Goal: Task Accomplishment & Management: Use online tool/utility

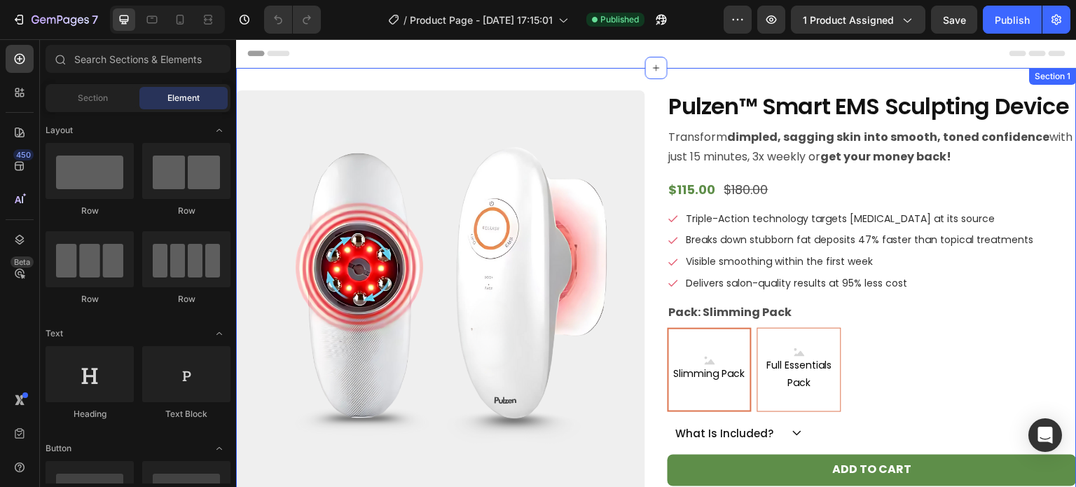
click at [651, 79] on div "Product Images Pulzen™ Smart EMS Sculpting Device Product Title Transform dimpl…" at bounding box center [656, 463] width 840 height 791
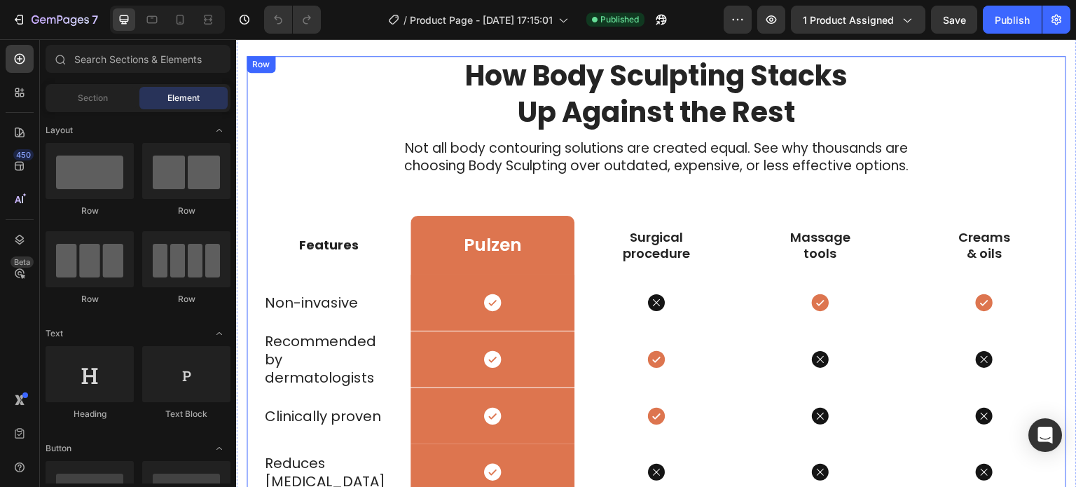
scroll to position [4415, 0]
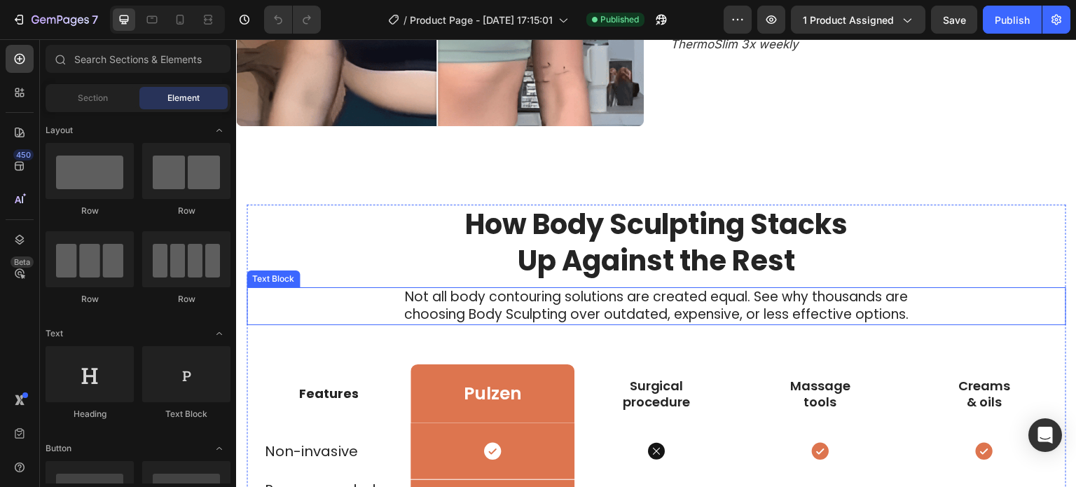
click at [696, 300] on p "Not all body contouring solutions are created equal. See why thousands are choo…" at bounding box center [657, 306] width 530 height 34
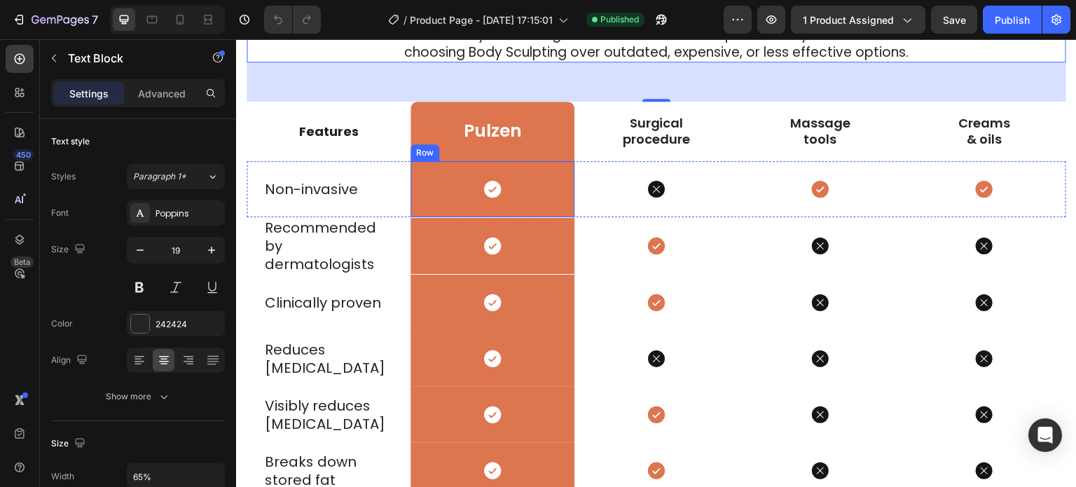
scroll to position [4546, 0]
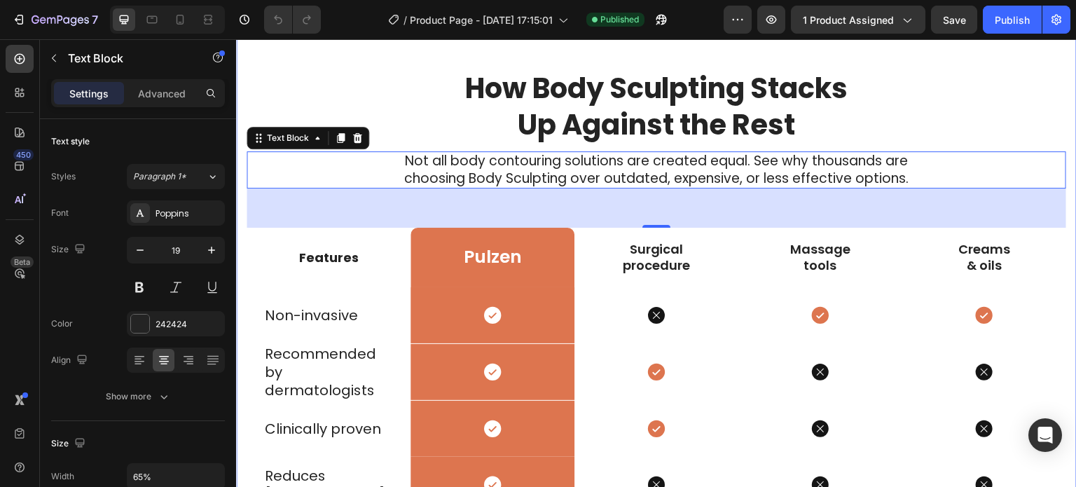
click at [401, 60] on div "How Body Sculpting Stacks Up Against the Rest Heading Not all body contouring s…" at bounding box center [656, 470] width 840 height 915
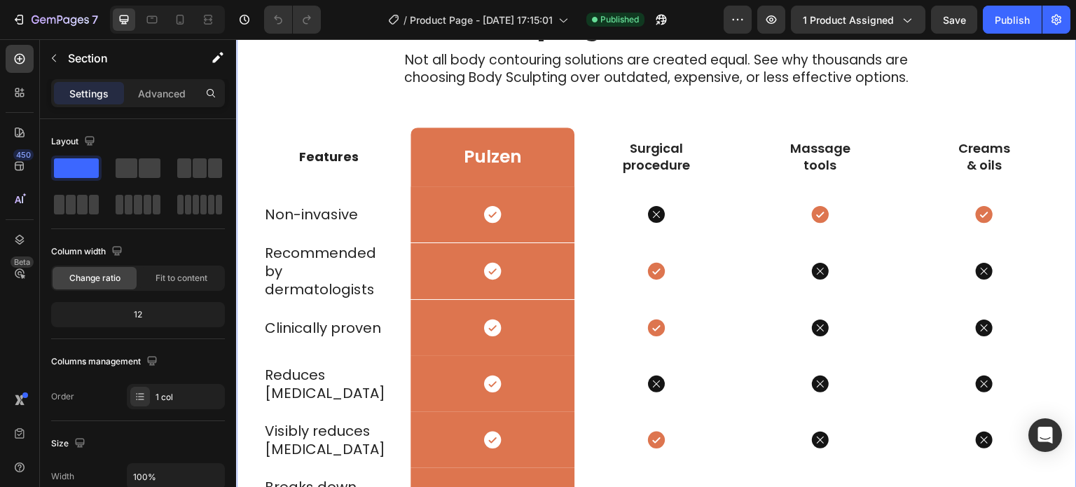
scroll to position [4468, 0]
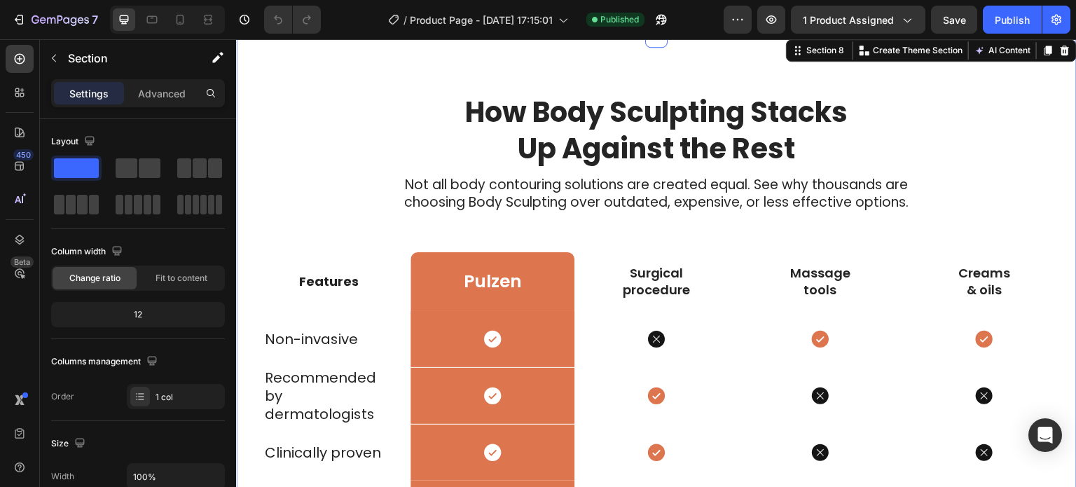
click at [429, 78] on div "How Body Sculpting Stacks Up Against the Rest Heading Not all body contouring s…" at bounding box center [656, 493] width 840 height 915
click at [154, 29] on div at bounding box center [152, 19] width 22 height 22
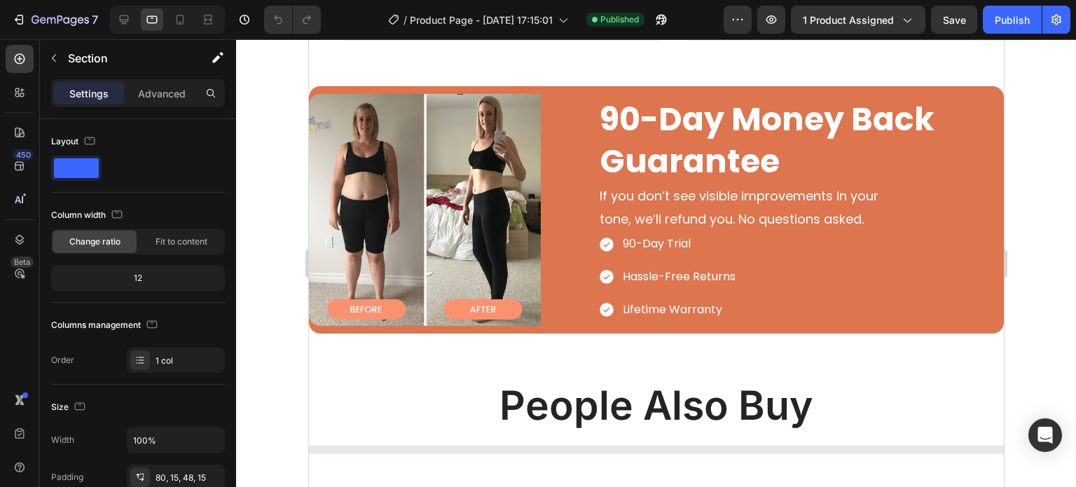
scroll to position [7020, 0]
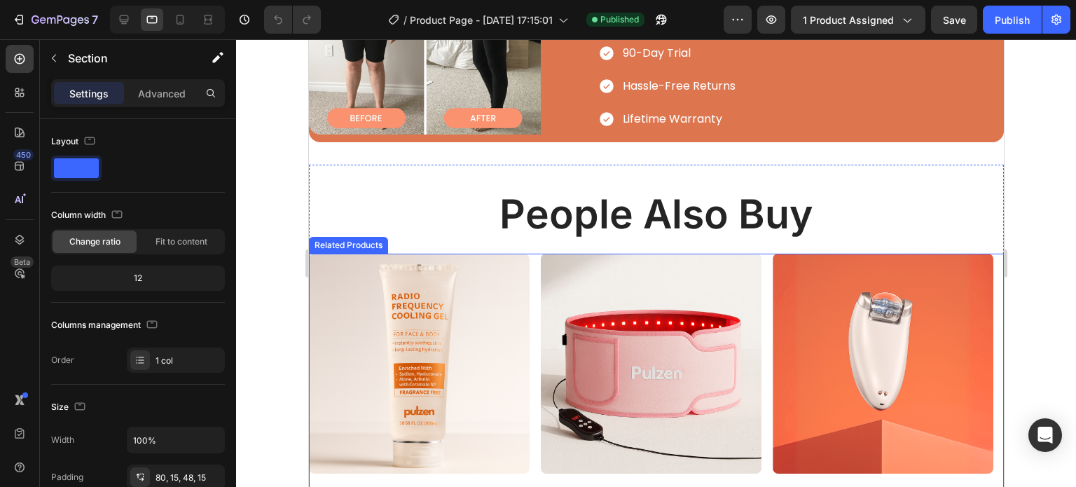
click at [535, 254] on div "Product Images Pulzen Cooling Gel Product Title $40.00 Product Price Product Pr…" at bounding box center [655, 435] width 695 height 363
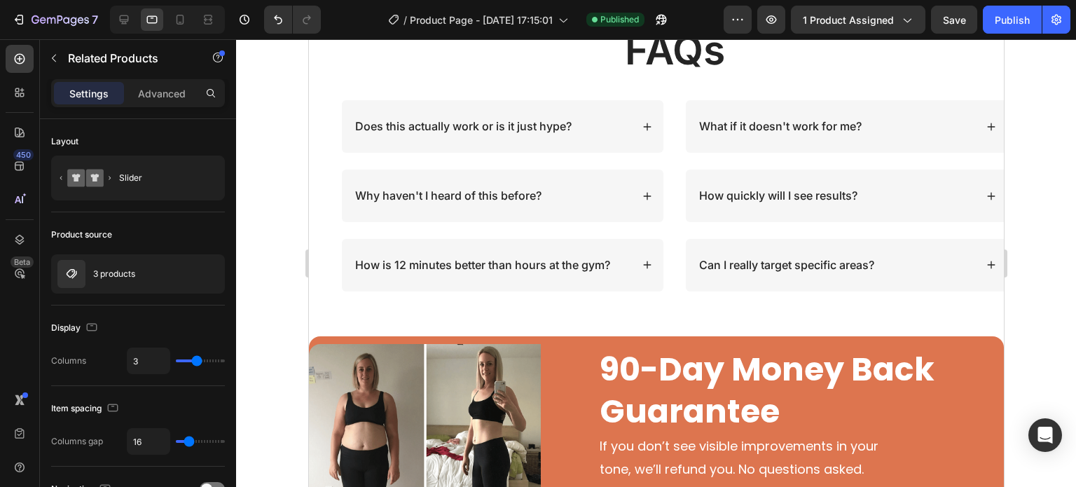
scroll to position [6549, 0]
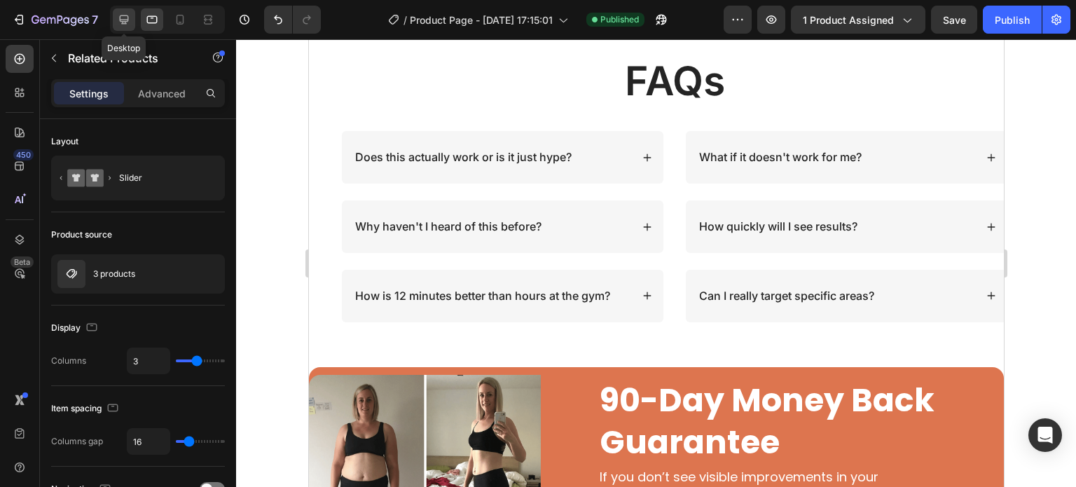
click at [130, 18] on icon at bounding box center [124, 20] width 14 height 14
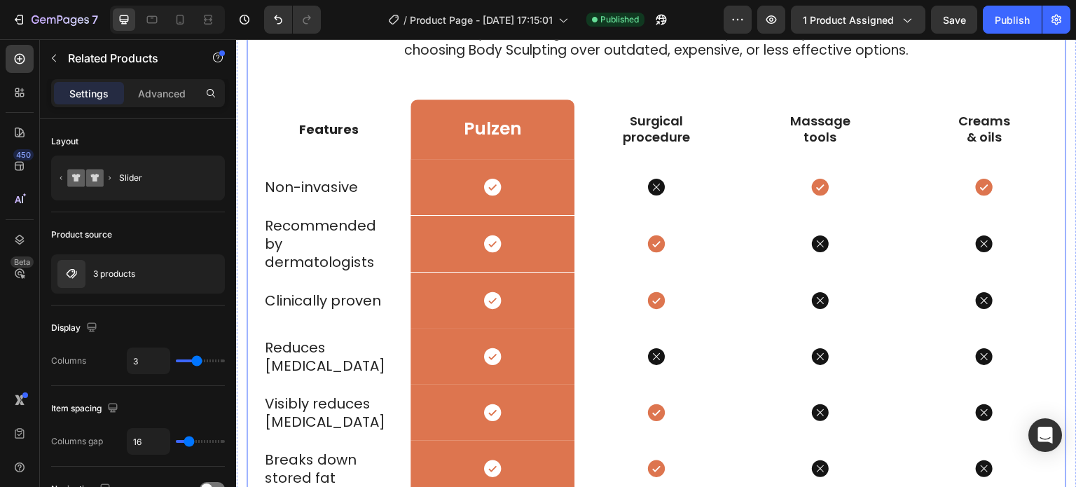
scroll to position [4527, 0]
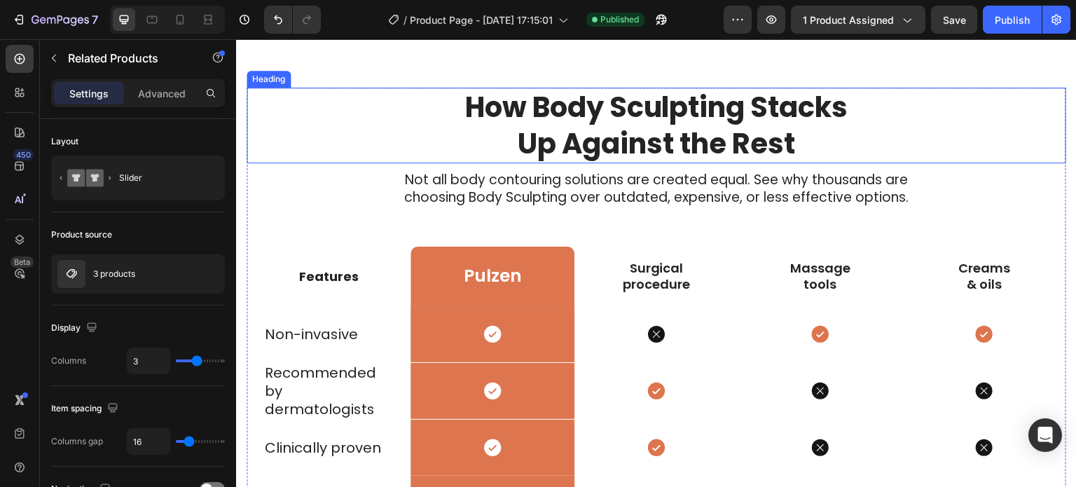
click at [387, 92] on div "How Body Sculpting Stacks Up Against the Rest" at bounding box center [656, 126] width 819 height 76
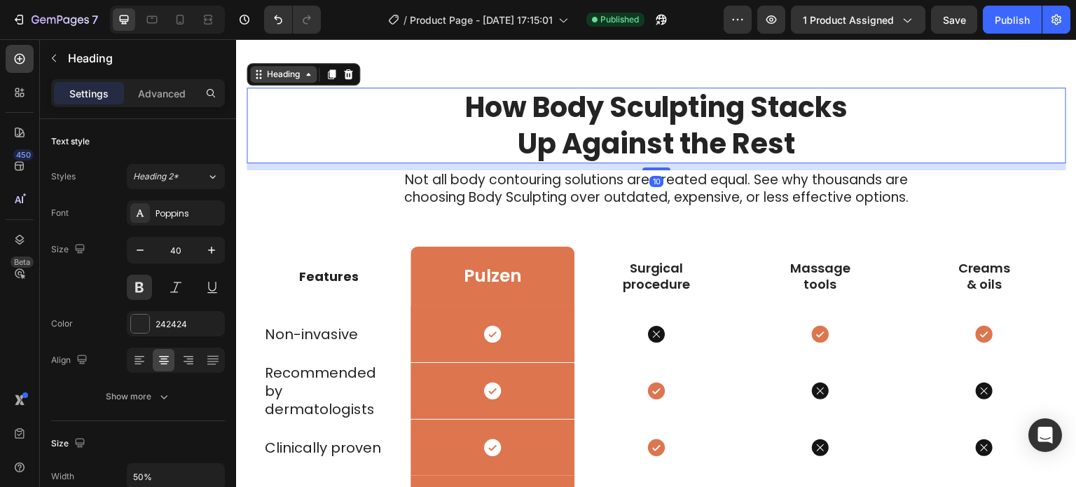
click at [308, 75] on icon at bounding box center [308, 74] width 4 height 3
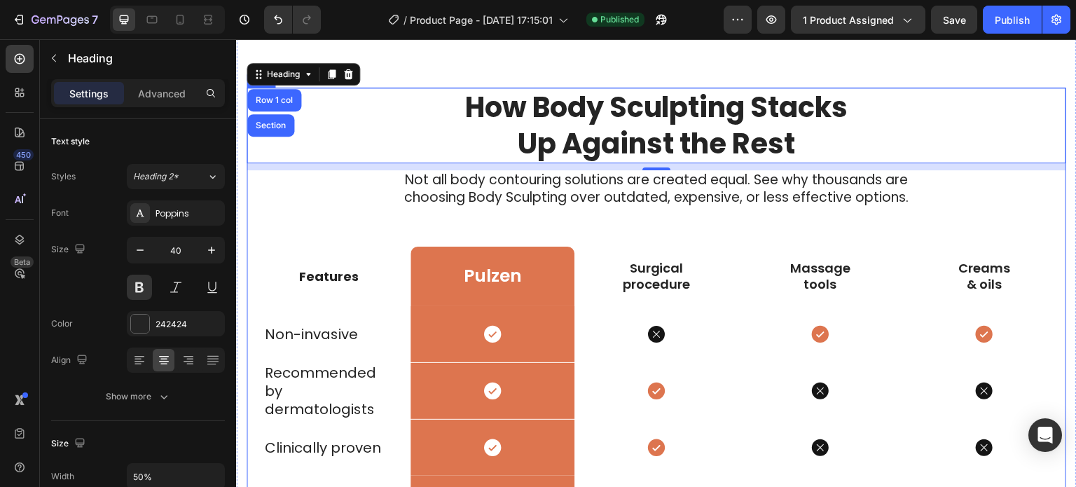
click at [341, 216] on div "How Body Sculpting Stacks Up Against the Rest Heading Row 1 col Section 10 Not …" at bounding box center [656, 495] width 819 height 814
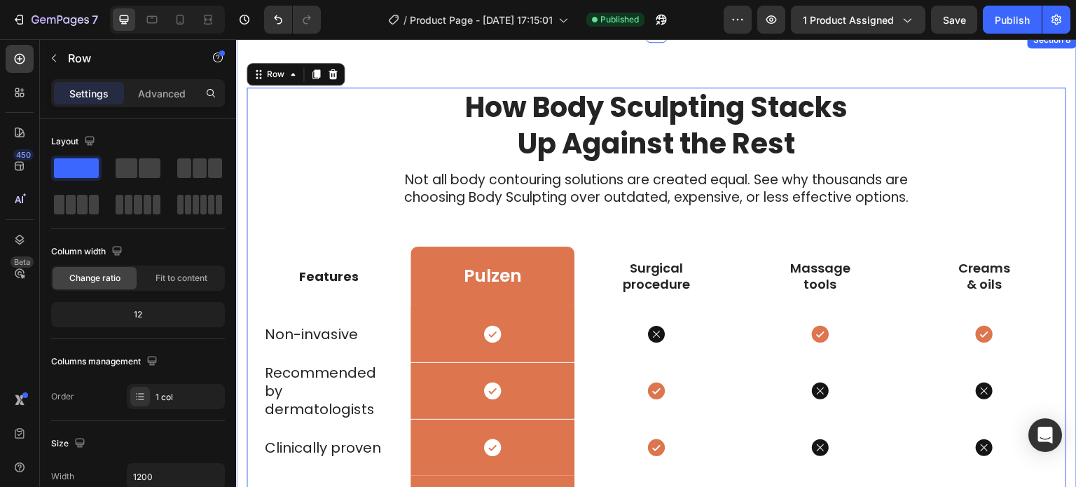
click at [395, 67] on div "How Body Sculpting Stacks Up Against the Rest Heading Not all body contouring s…" at bounding box center [656, 489] width 840 height 915
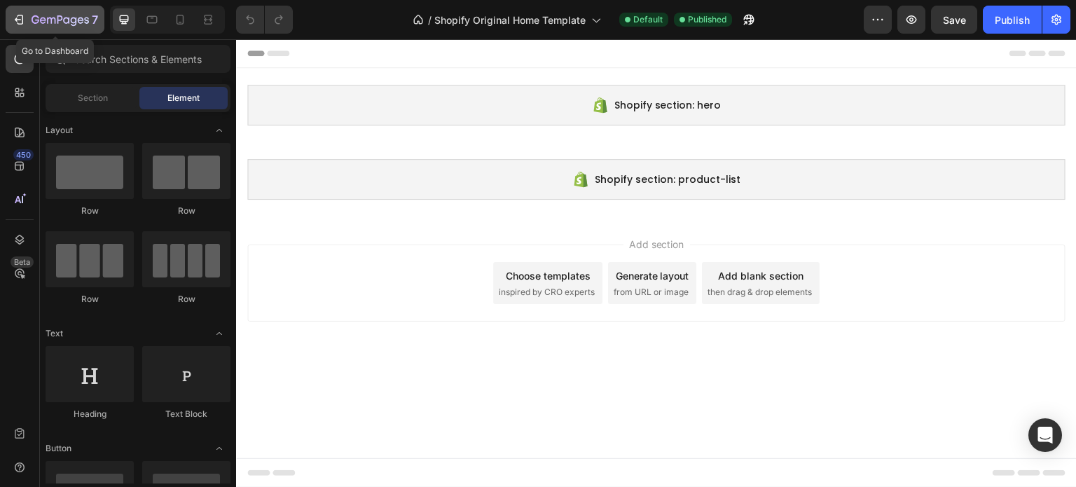
click at [60, 27] on div "7" at bounding box center [65, 19] width 67 height 17
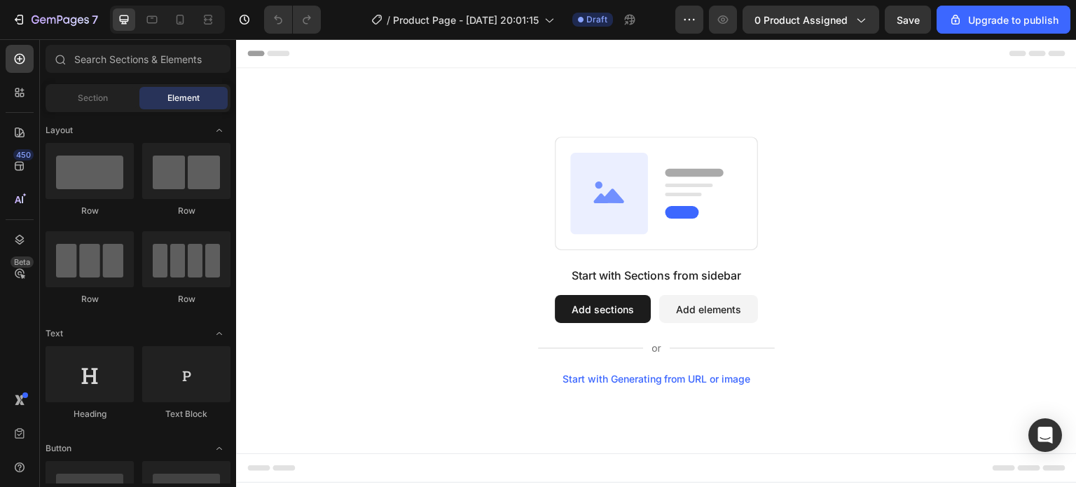
click at [516, 117] on div "Start with Sections from sidebar Add sections Add elements Start with Generatin…" at bounding box center [656, 260] width 840 height 385
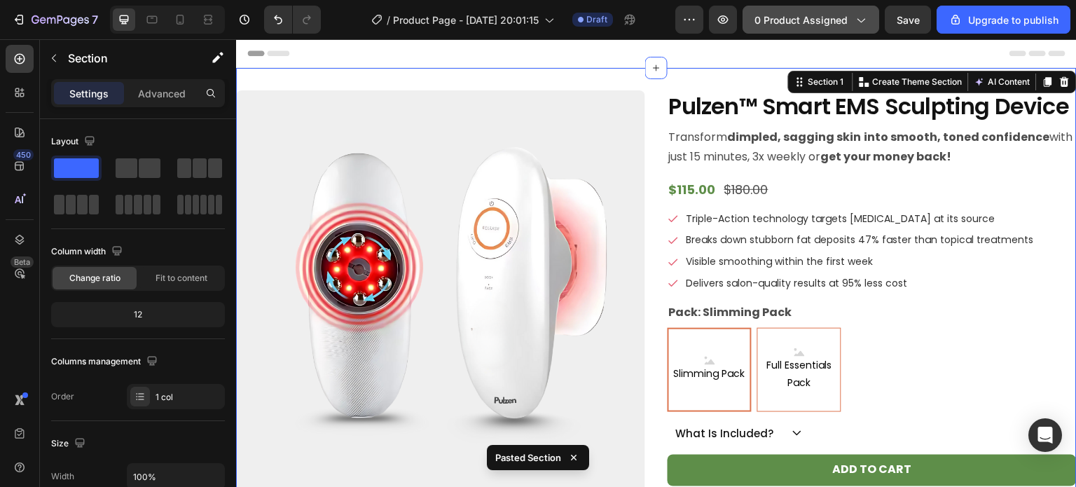
click at [826, 27] on button "0 product assigned" at bounding box center [810, 20] width 137 height 28
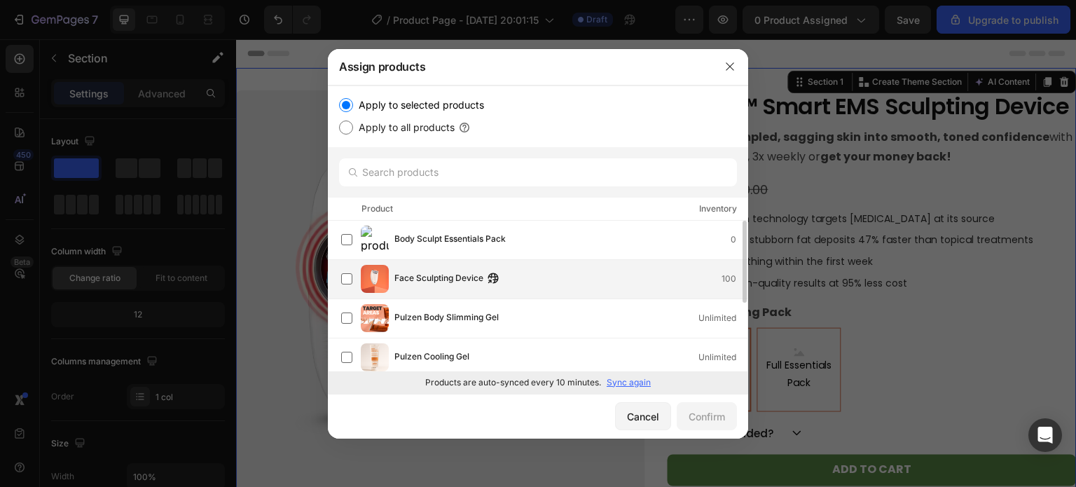
click at [585, 278] on div "Face Sculpting Device 100" at bounding box center [570, 278] width 353 height 15
click at [700, 402] on button "Confirm" at bounding box center [707, 416] width 60 height 28
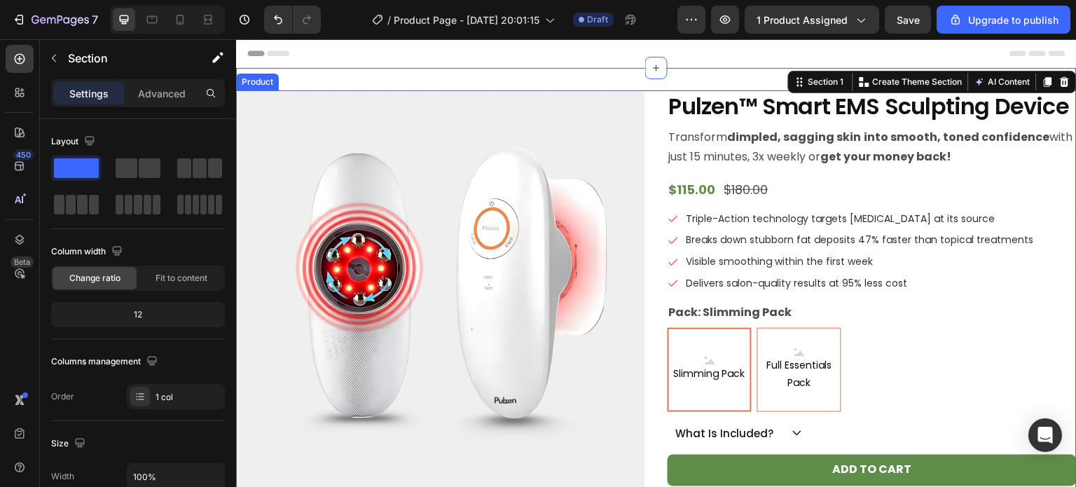
click at [644, 175] on div "Product Images Pulzen™ Smart EMS Sculpting Device Product Title Transform dimpl…" at bounding box center [656, 463] width 840 height 746
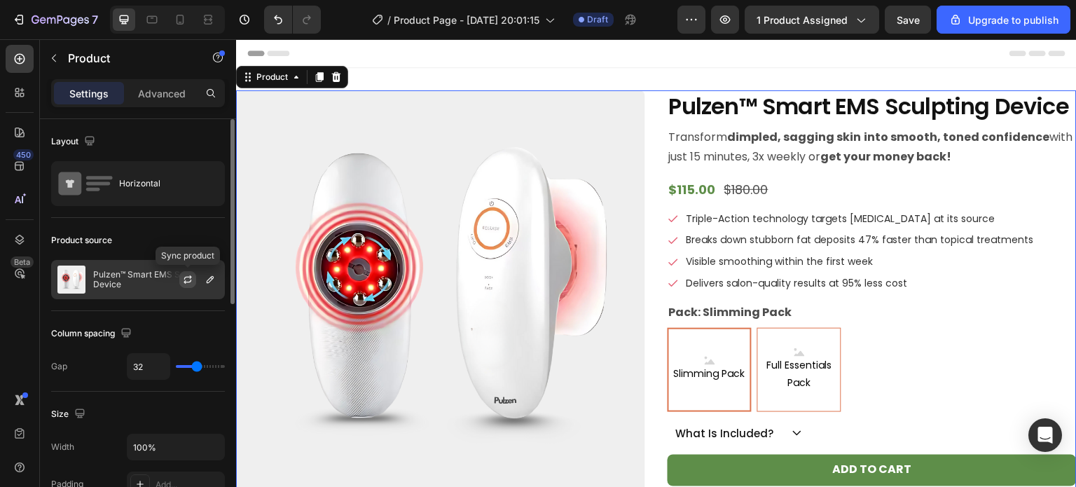
click at [189, 277] on icon "button" at bounding box center [187, 279] width 11 height 11
click at [148, 279] on p "Pulzen™ Smart EMS Sculpting Device" at bounding box center [155, 280] width 125 height 20
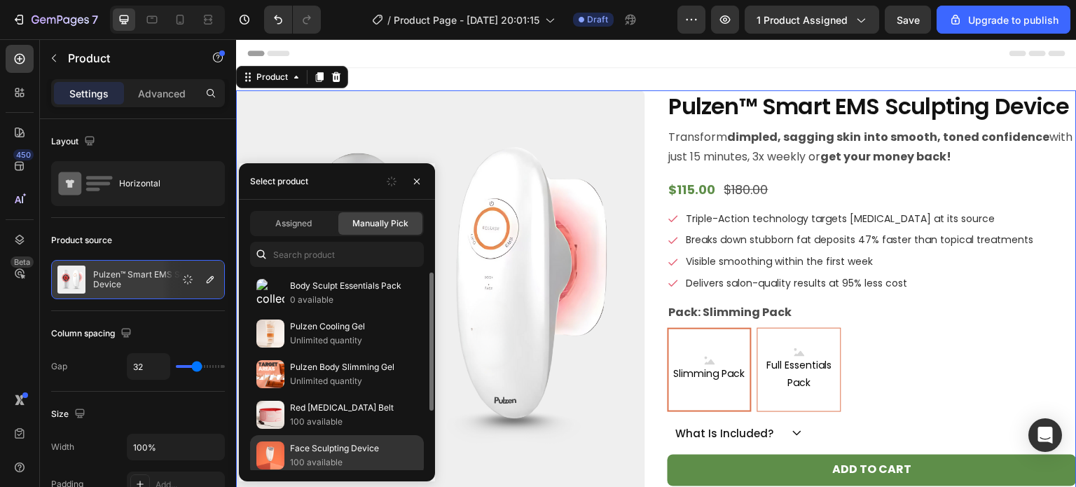
click at [342, 445] on p "Face Sculpting Device" at bounding box center [353, 448] width 127 height 14
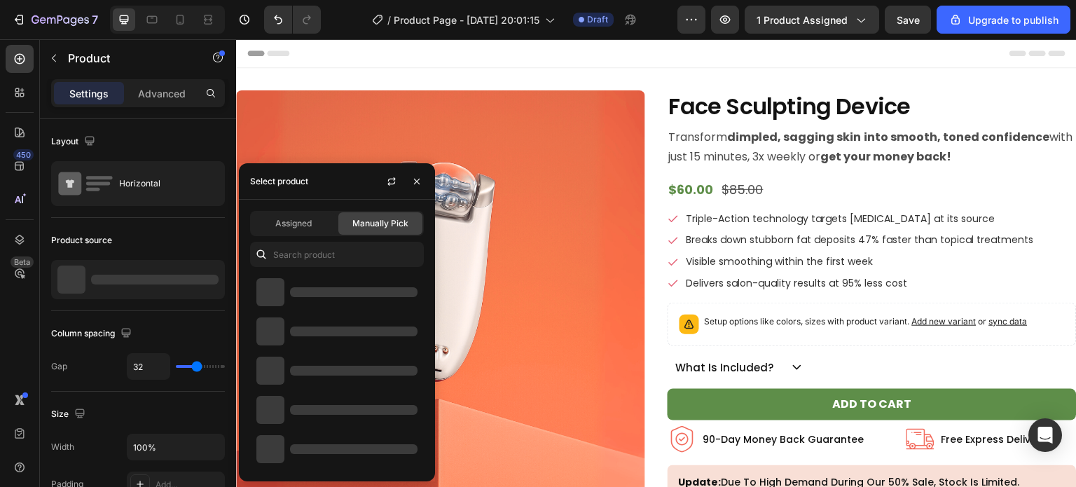
click at [650, 121] on div "Product Images Face Sculpting Device Product Title Transform dimpled, sagging s…" at bounding box center [656, 430] width 840 height 680
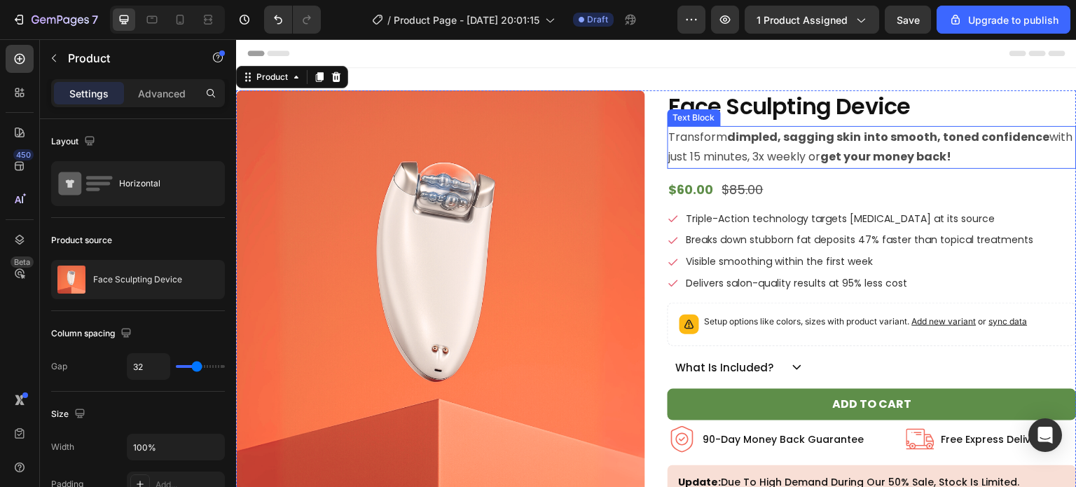
click at [810, 146] on p "Transform dimpled, sagging skin into smooth, toned confidence with just 15 minu…" at bounding box center [872, 147] width 406 height 41
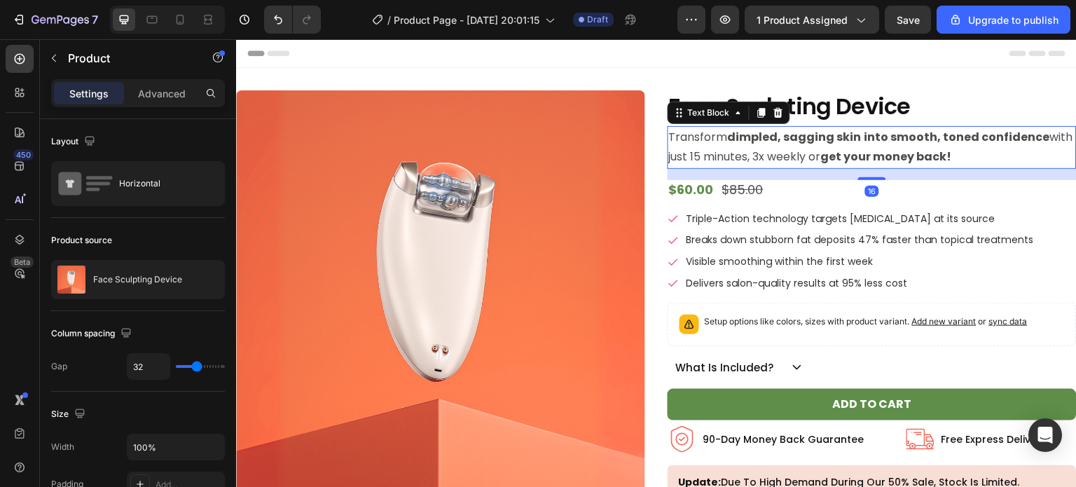
click at [810, 146] on p "Transform dimpled, sagging skin into smooth, toned confidence with just 15 minu…" at bounding box center [872, 147] width 406 height 41
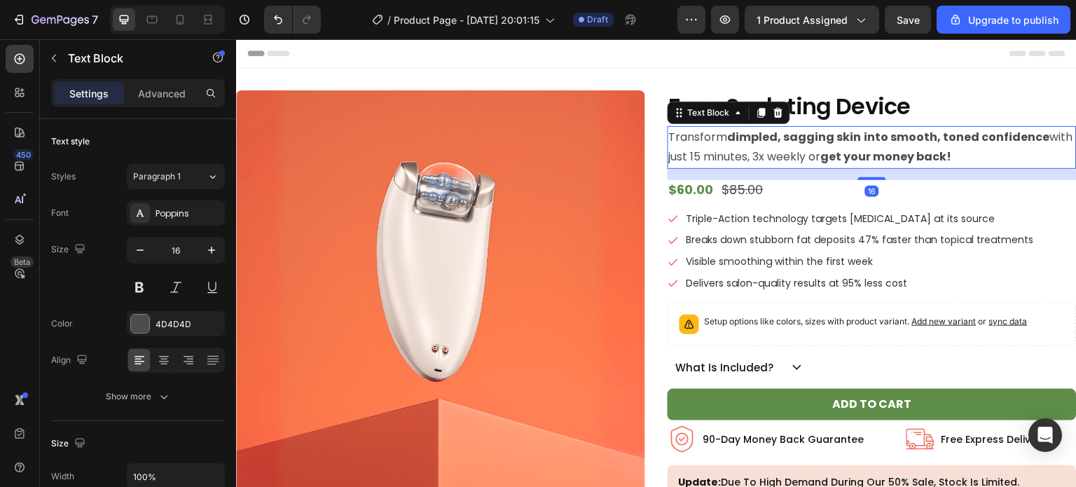
click at [810, 146] on p "Transform dimpled, sagging skin into smooth, toned confidence with just 15 minu…" at bounding box center [872, 147] width 406 height 41
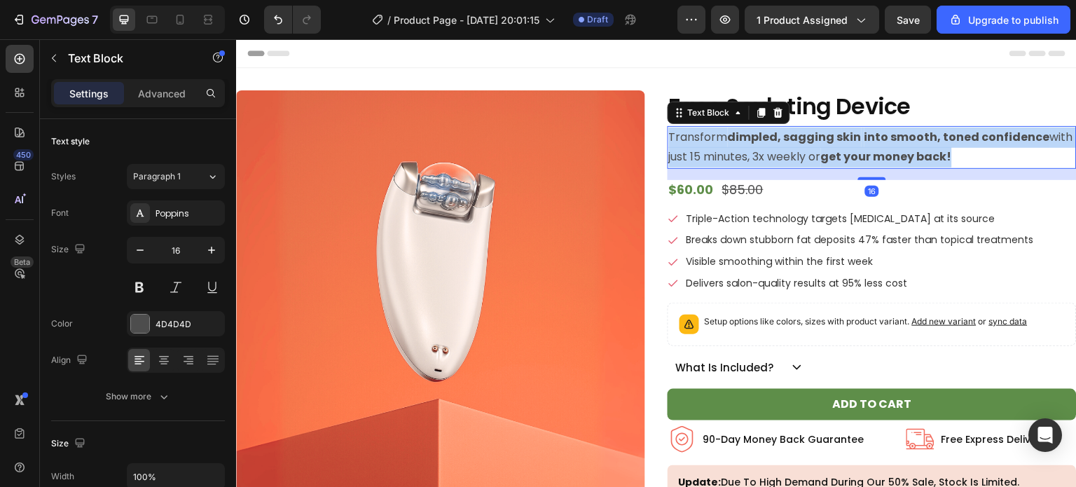
click at [810, 146] on p "Transform dimpled, sagging skin into smooth, toned confidence with just 15 minu…" at bounding box center [872, 147] width 406 height 41
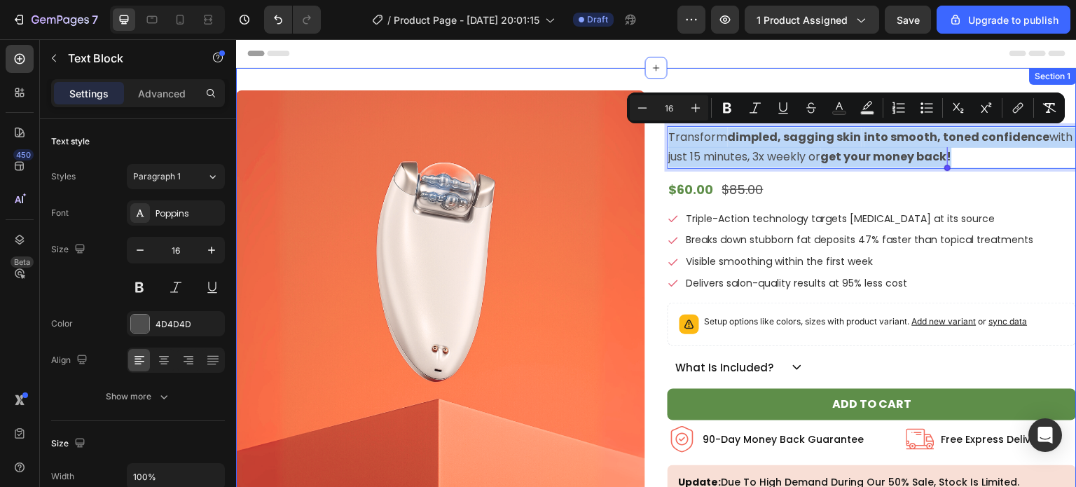
click at [804, 71] on div "Product Images Face Sculpting Device Product Title Transform dimpled, sagging s…" at bounding box center [656, 430] width 840 height 725
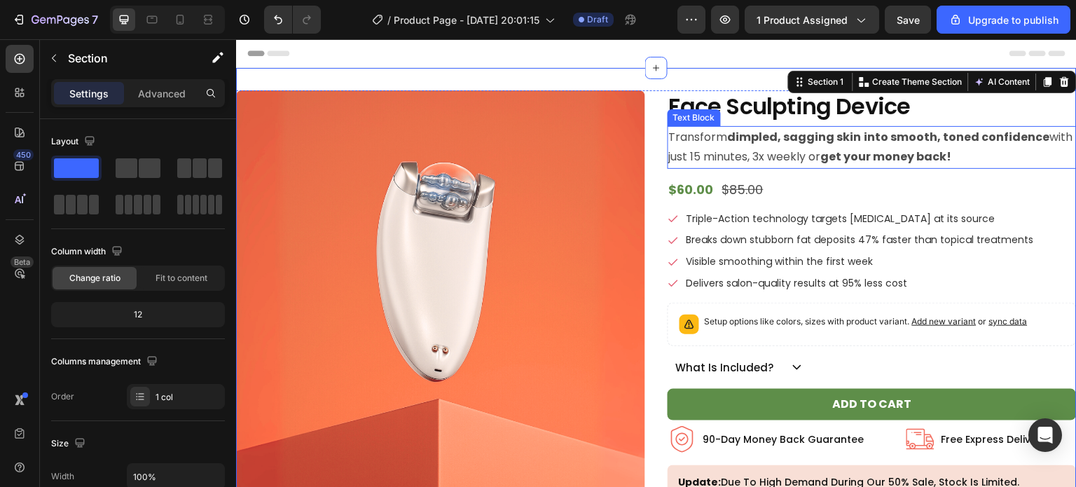
click at [775, 144] on strong "dimpled, sagging skin" at bounding box center [795, 137] width 134 height 16
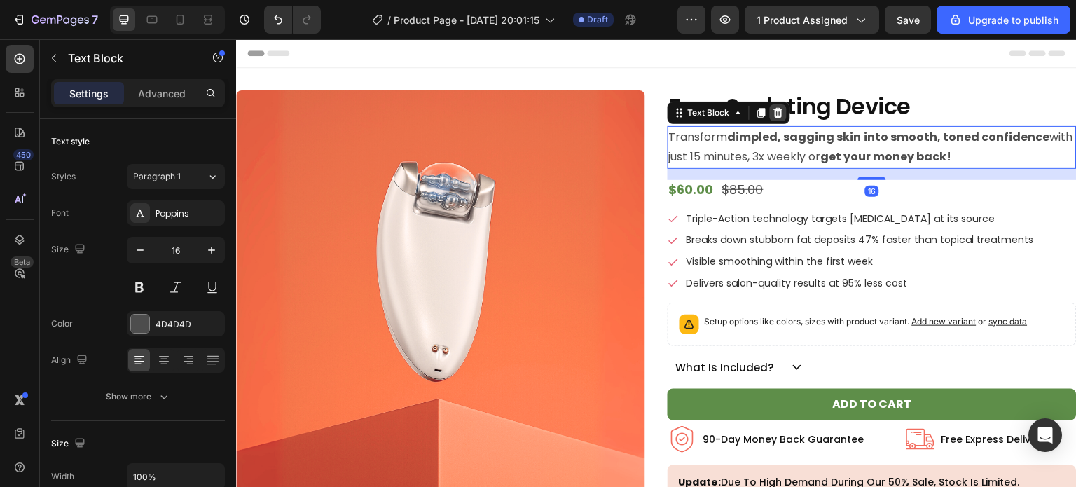
click at [776, 111] on icon at bounding box center [778, 112] width 11 height 11
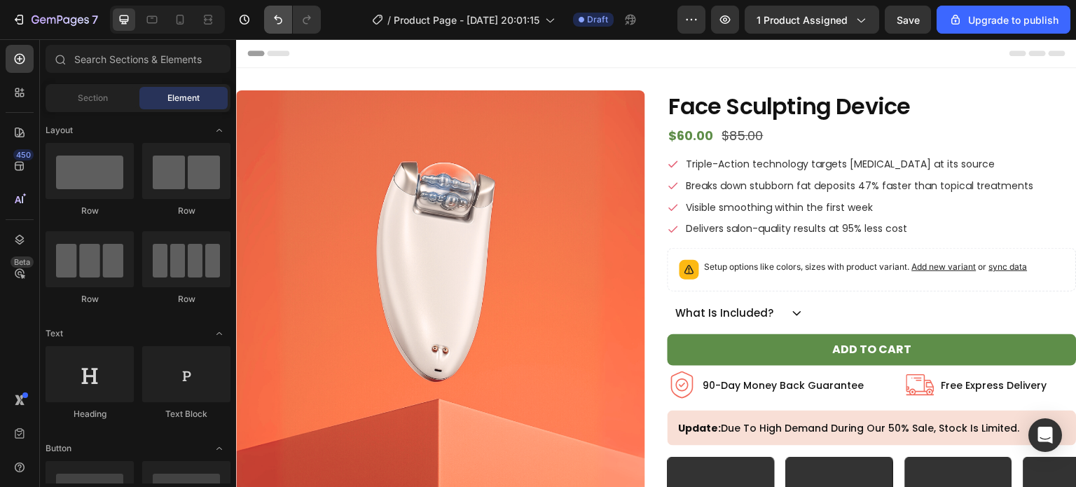
click at [265, 18] on button "Undo/Redo" at bounding box center [278, 20] width 28 height 28
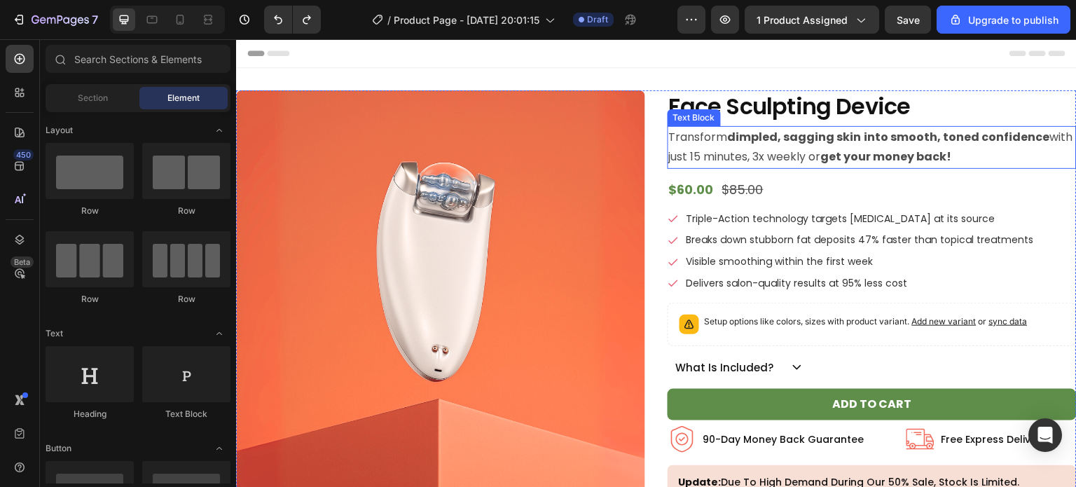
click at [716, 136] on p "Transform dimpled, sagging skin into smooth, toned confidence with just 15 minu…" at bounding box center [872, 147] width 406 height 41
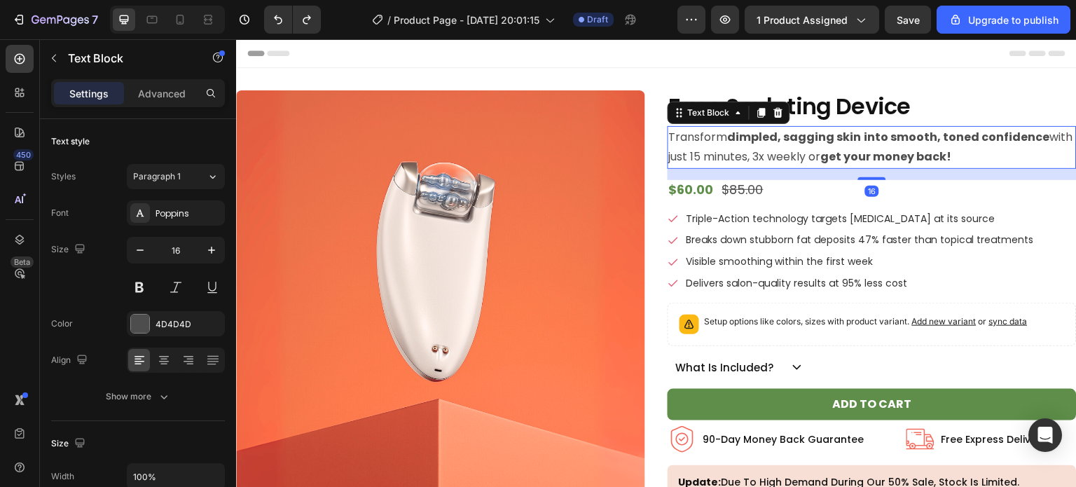
click at [716, 136] on p "Transform dimpled, sagging skin into smooth, toned confidence with just 15 minu…" at bounding box center [872, 147] width 406 height 41
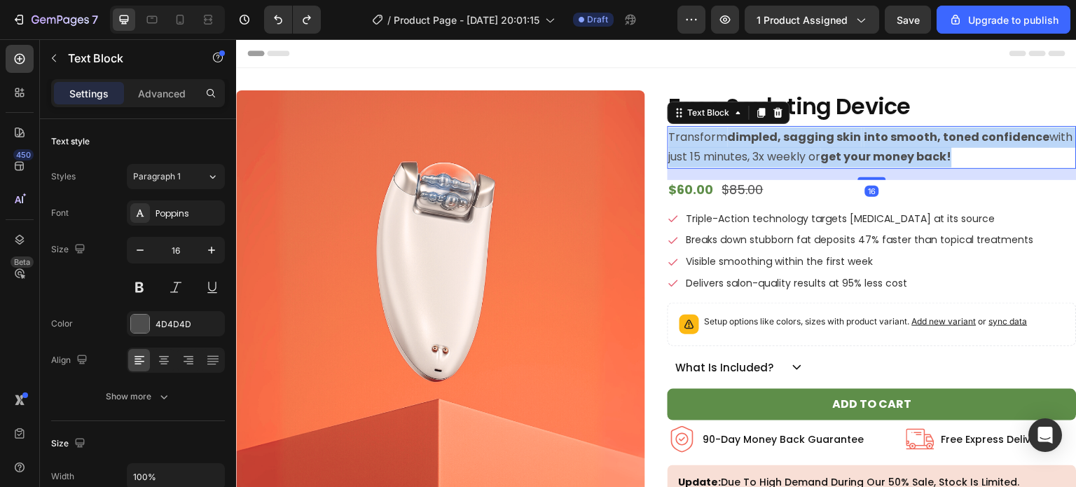
click at [716, 136] on p "Transform dimpled, sagging skin into smooth, toned confidence with just 15 minu…" at bounding box center [872, 147] width 406 height 41
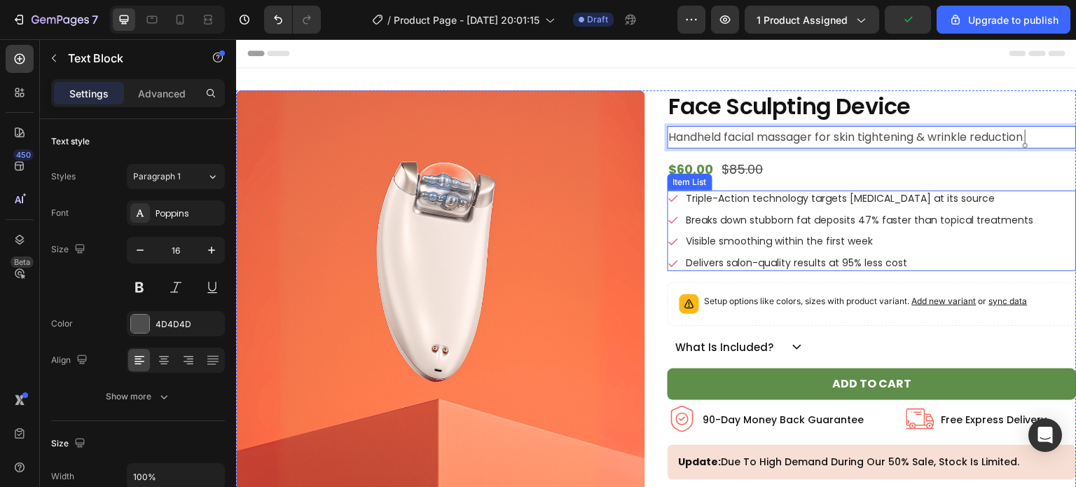
click at [735, 205] on div "Triple-Action technology targets cellulite at its source" at bounding box center [860, 199] width 352 height 16
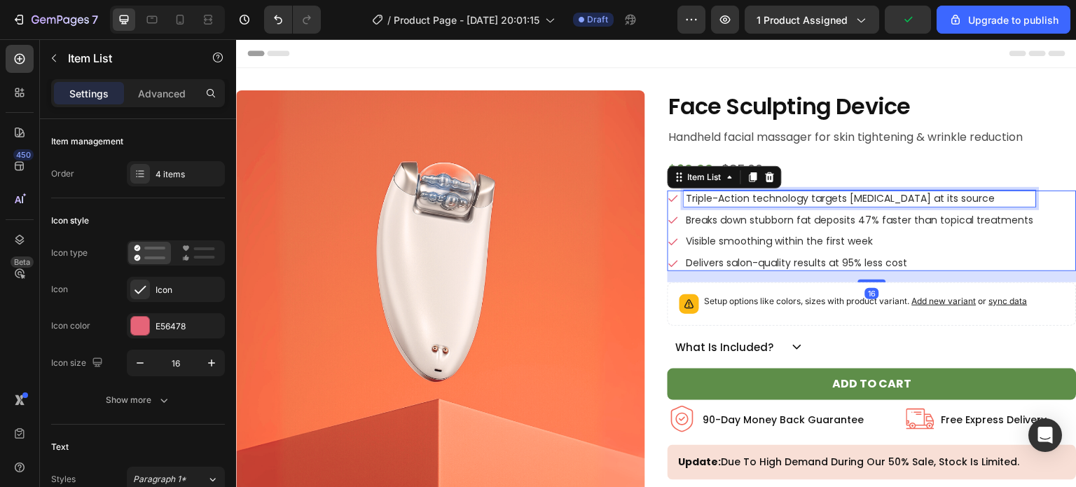
click at [735, 205] on div "Triple-Action technology targets cellulite at its source" at bounding box center [860, 199] width 352 height 16
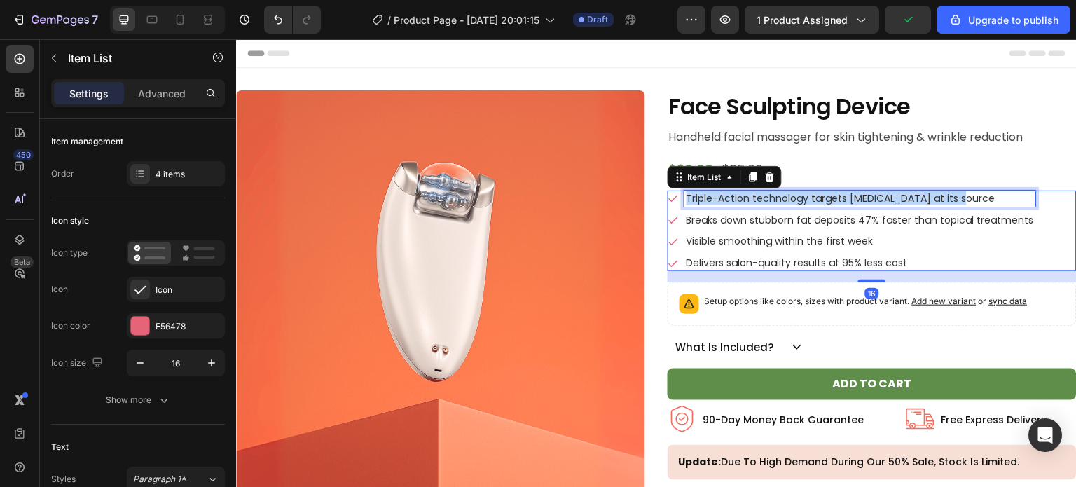
click at [735, 205] on div "Triple-Action technology targets cellulite at its source" at bounding box center [860, 199] width 352 height 16
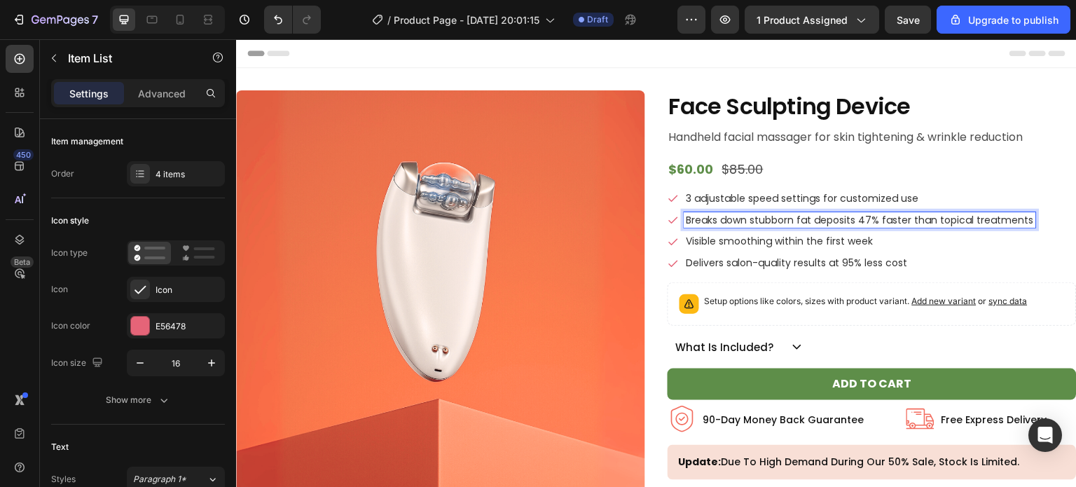
click at [730, 215] on p "Breaks down stubborn fat deposits 47% faster than topical treatments" at bounding box center [859, 220] width 347 height 12
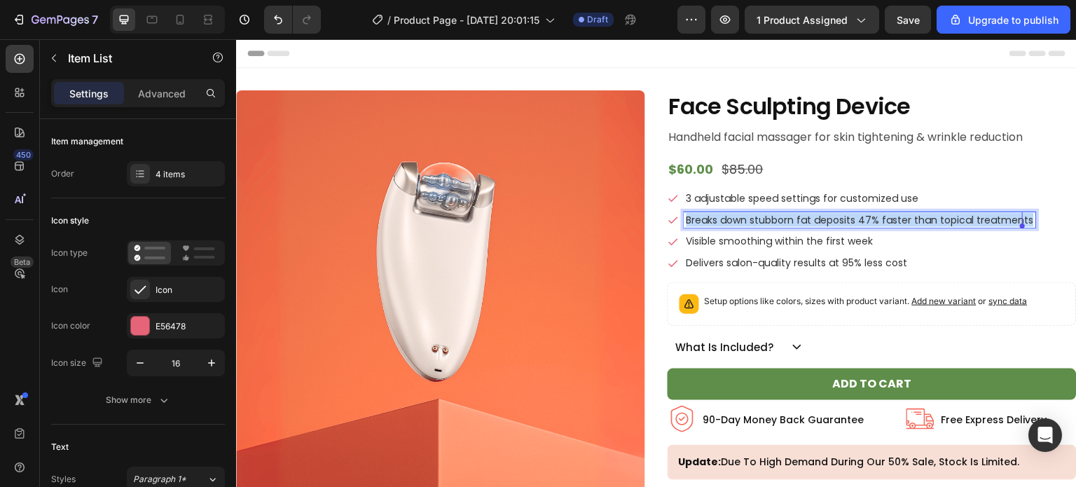
click at [730, 215] on p "Breaks down stubborn fat deposits 47% faster than topical treatments" at bounding box center [859, 220] width 347 height 12
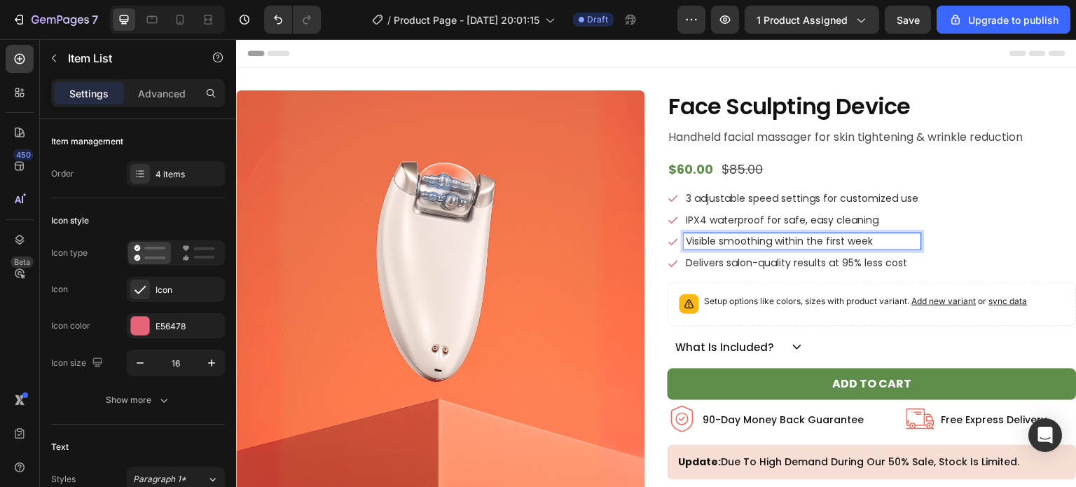
click at [698, 235] on p "Visible smoothing within the first week" at bounding box center [802, 241] width 233 height 12
click at [724, 257] on p "Delivers salon-quality results at 95% less cost" at bounding box center [840, 263] width 309 height 12
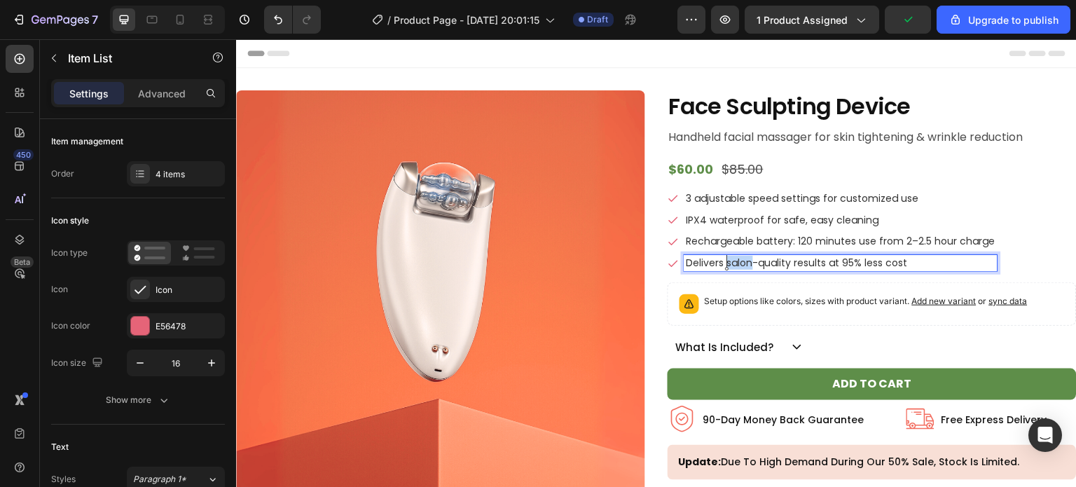
click at [724, 257] on p "Delivers salon-quality results at 95% less cost" at bounding box center [840, 263] width 309 height 12
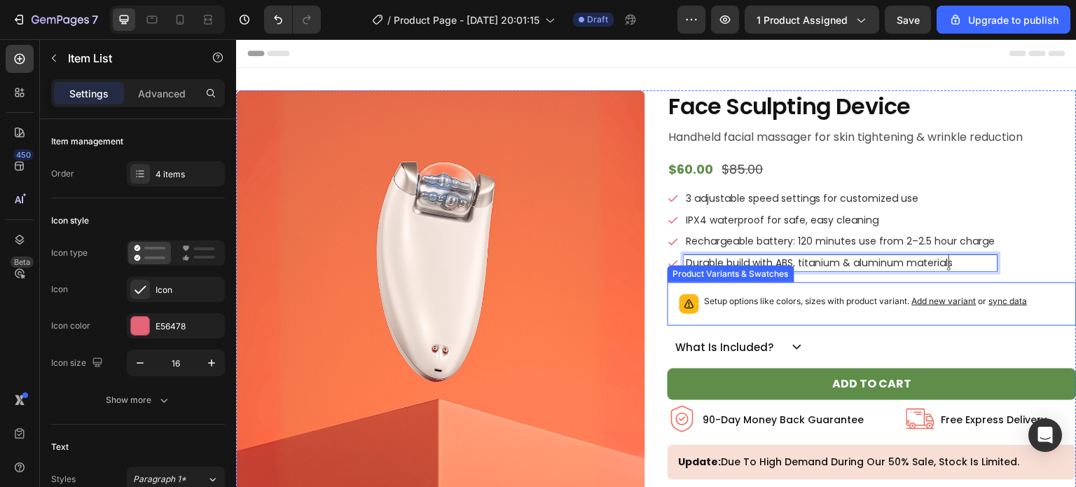
click at [754, 317] on div "Setup options like colors, sizes with product variant. Add new variant or sync …" at bounding box center [872, 304] width 396 height 31
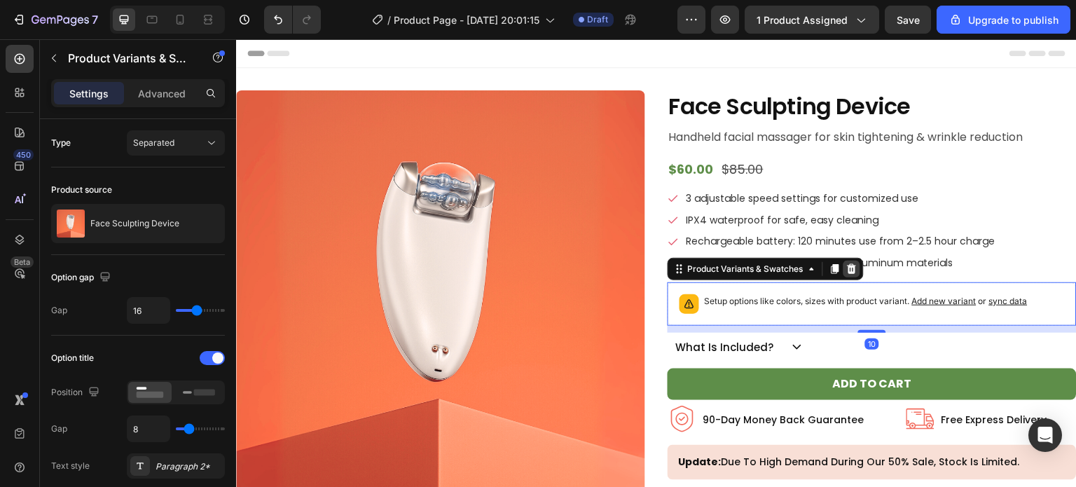
click at [847, 269] on icon at bounding box center [851, 268] width 11 height 11
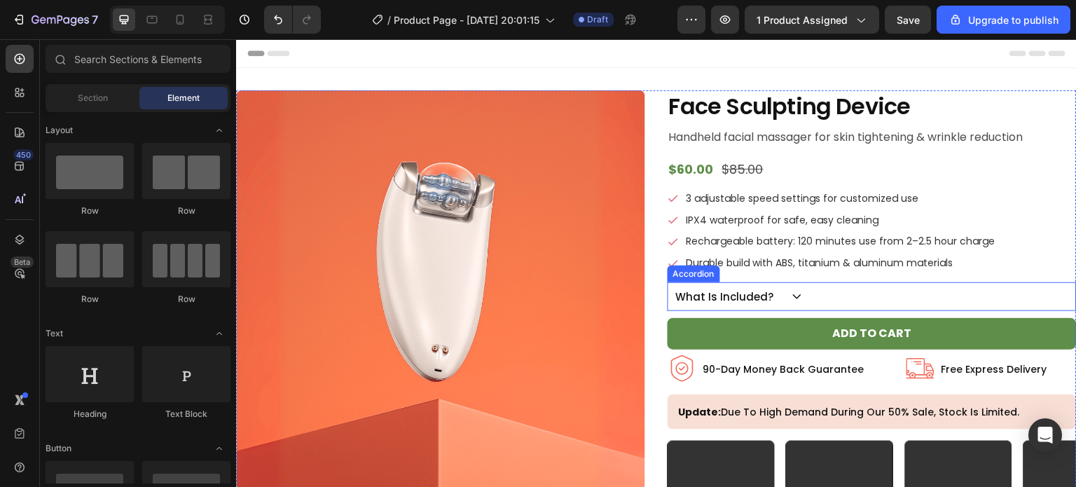
click at [825, 289] on div "what is included?" at bounding box center [872, 296] width 408 height 29
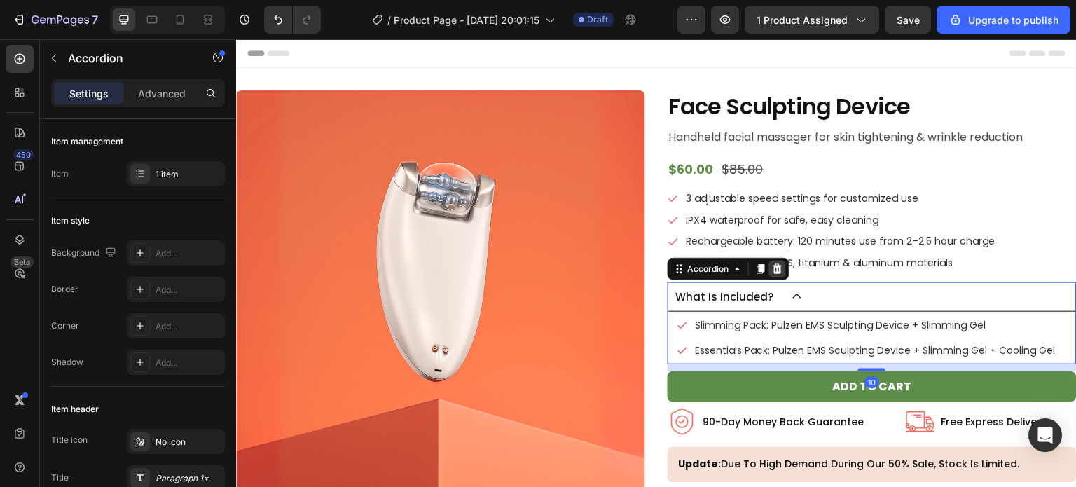
click at [772, 268] on icon at bounding box center [777, 268] width 11 height 11
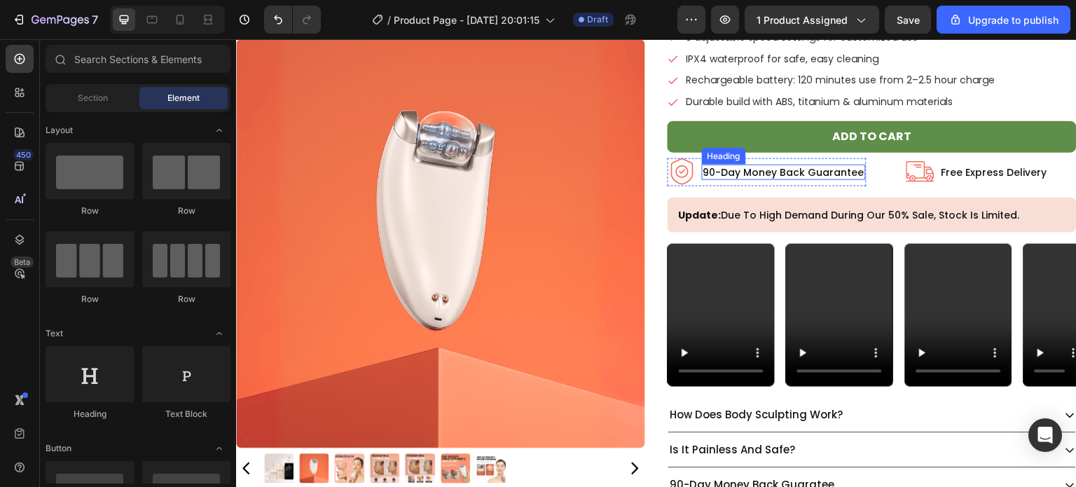
scroll to position [162, 0]
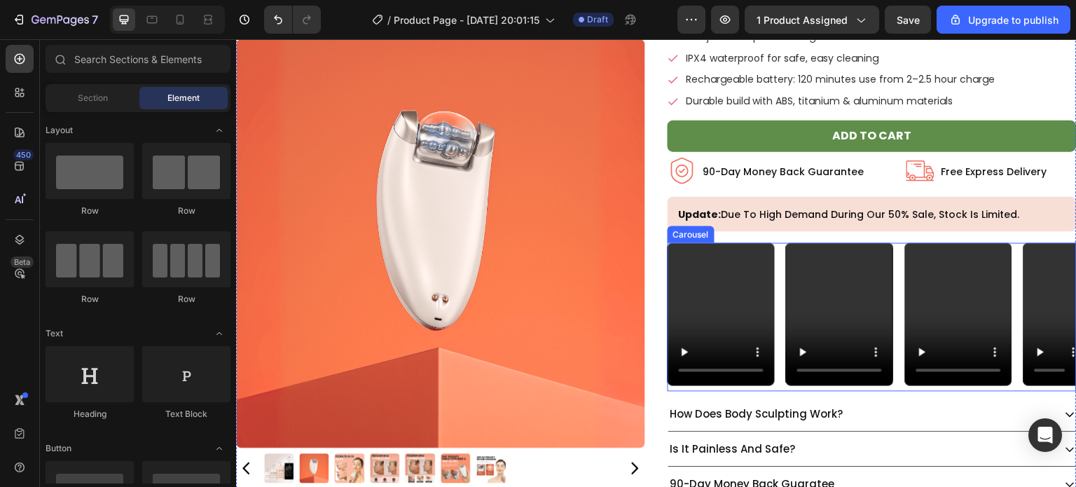
click at [775, 291] on div "Video Video Video Video Video" at bounding box center [871, 317] width 409 height 148
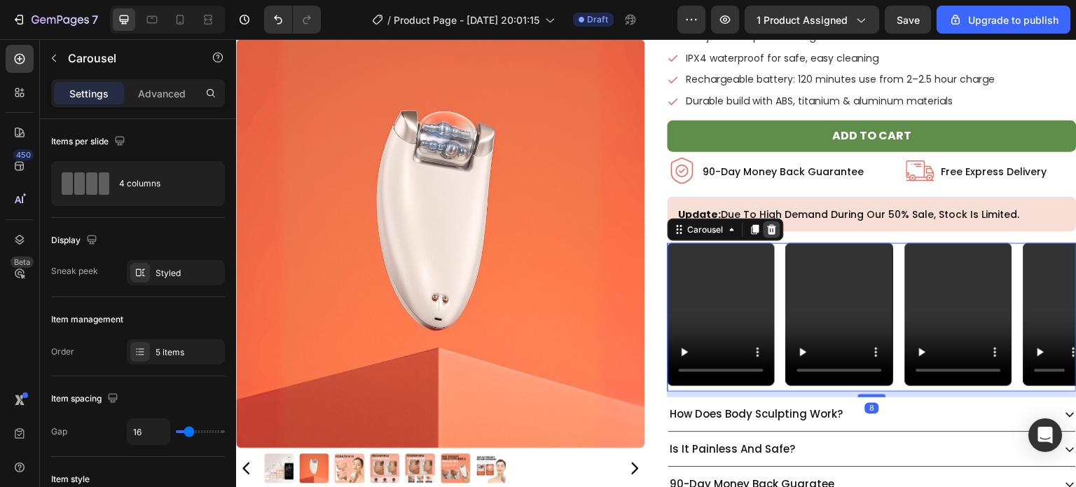
click at [767, 227] on icon at bounding box center [771, 229] width 11 height 11
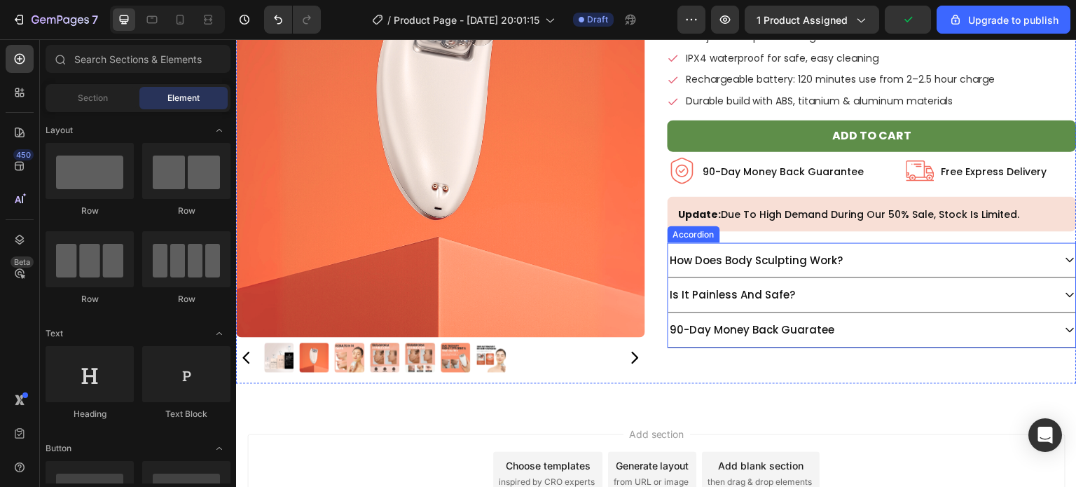
click at [873, 258] on div "how does body sculpting work?" at bounding box center [860, 260] width 385 height 23
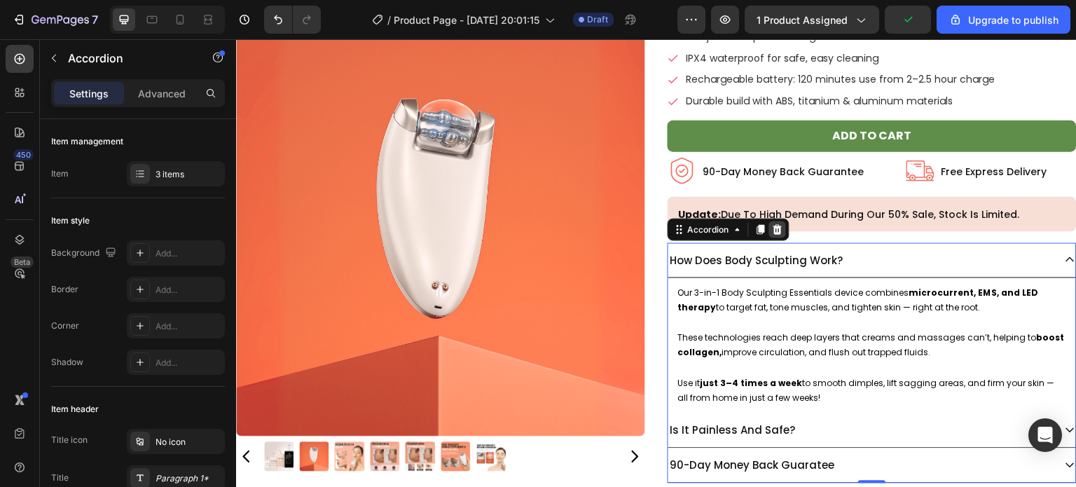
click at [773, 230] on icon at bounding box center [777, 230] width 9 height 10
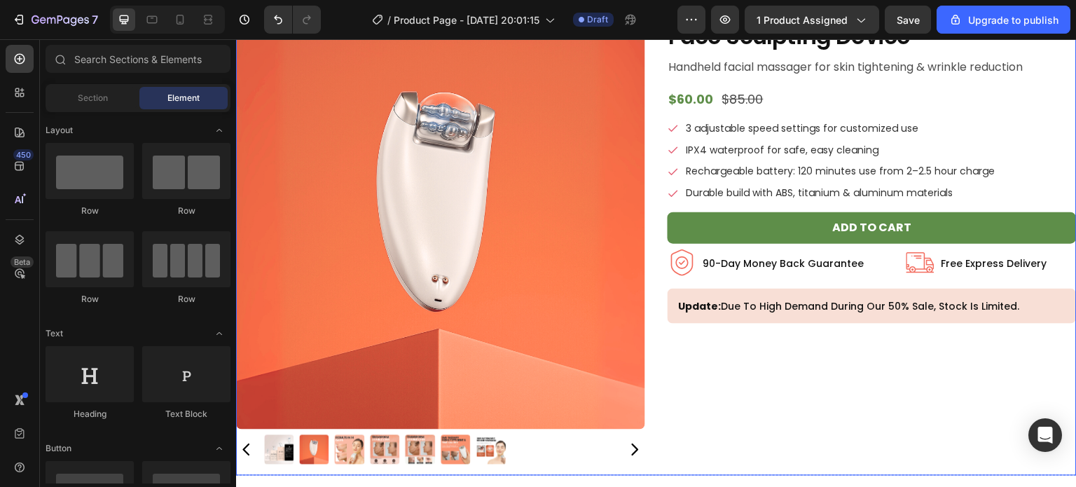
scroll to position [277, 0]
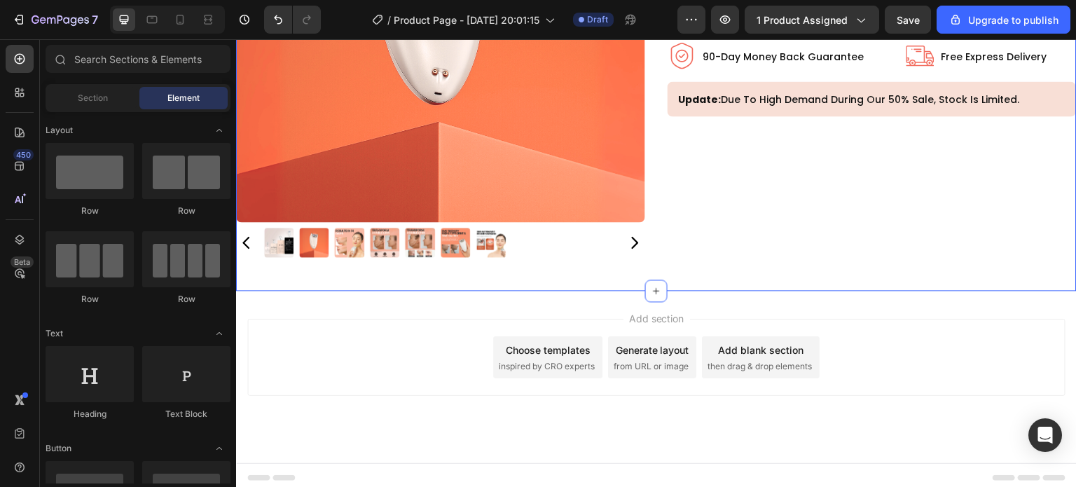
click at [593, 273] on div "Product Images Face Sculpting Device Product Title Handheld facial massager for…" at bounding box center [656, 41] width 840 height 500
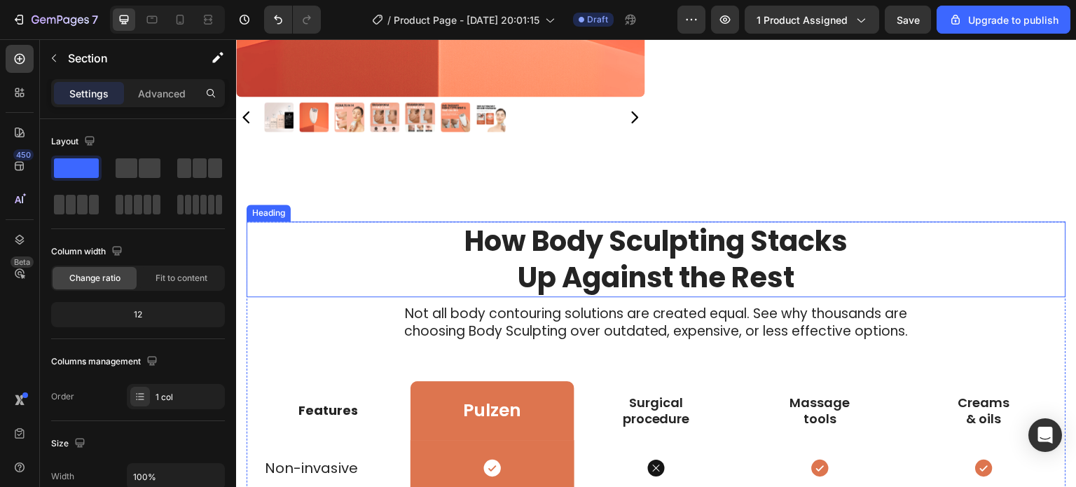
scroll to position [405, 0]
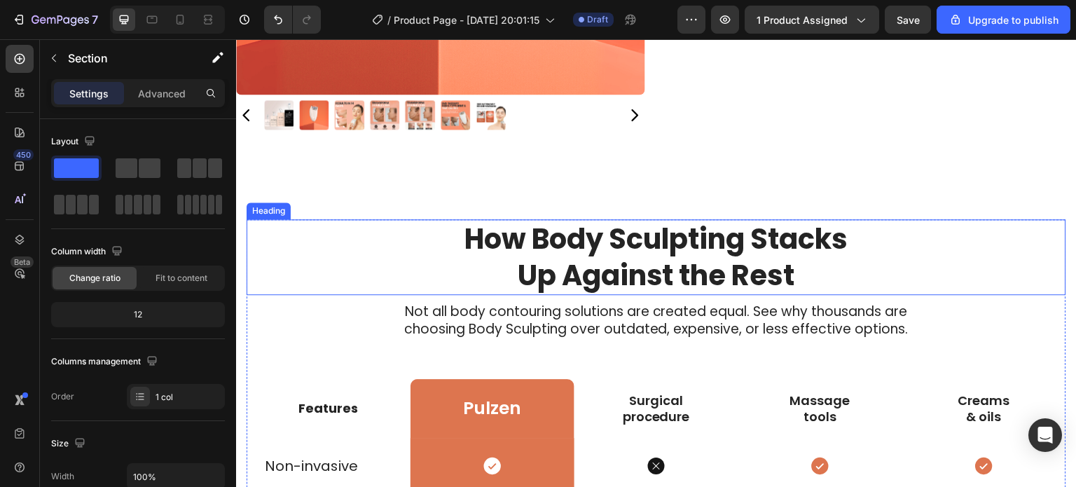
click at [596, 233] on h2 "How Body Sculpting Stacks Up Against the Rest" at bounding box center [657, 257] width 410 height 76
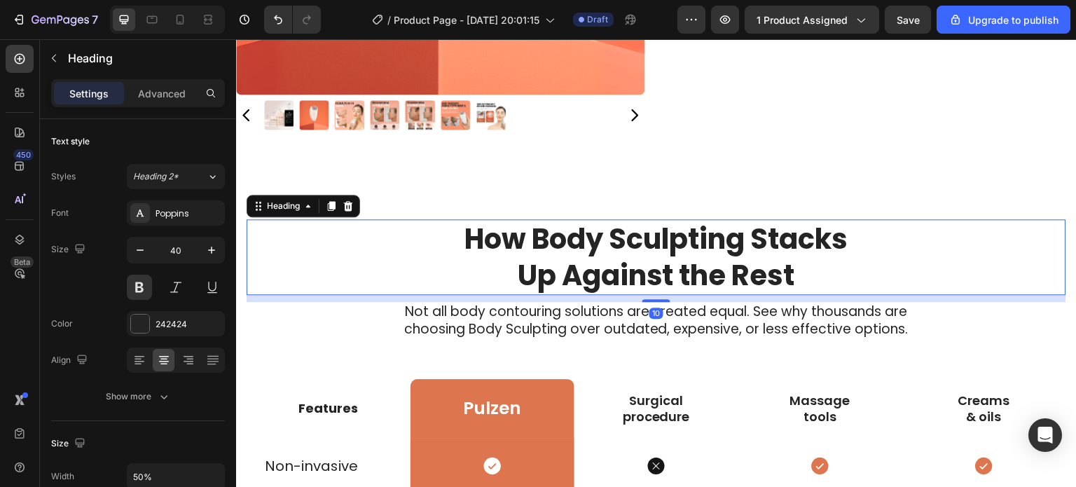
click at [596, 233] on h2 "How Body Sculpting Stacks Up Against the Rest" at bounding box center [657, 257] width 410 height 76
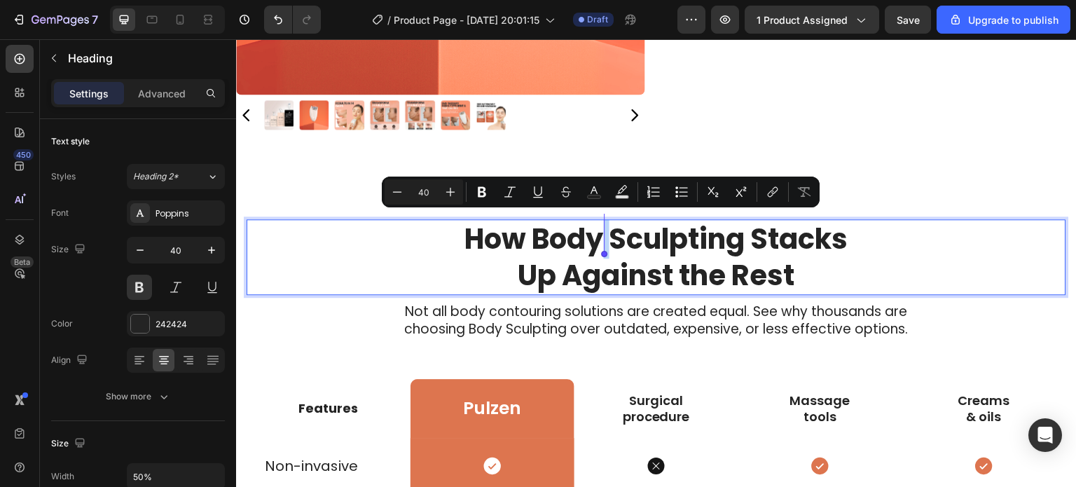
click at [593, 236] on p "How Body Sculpting Stacks Up Against the Rest" at bounding box center [656, 257] width 407 height 73
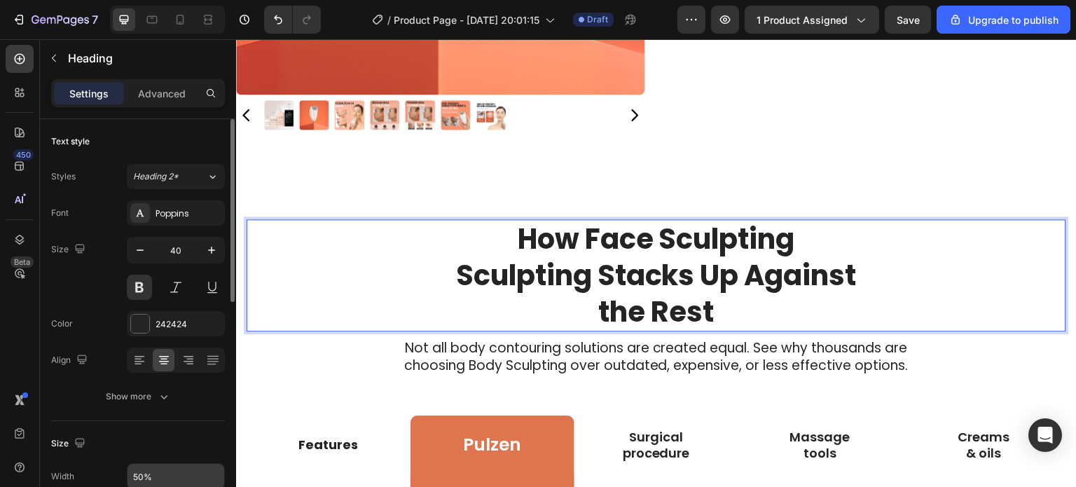
click at [168, 477] on input "50%" at bounding box center [175, 476] width 97 height 25
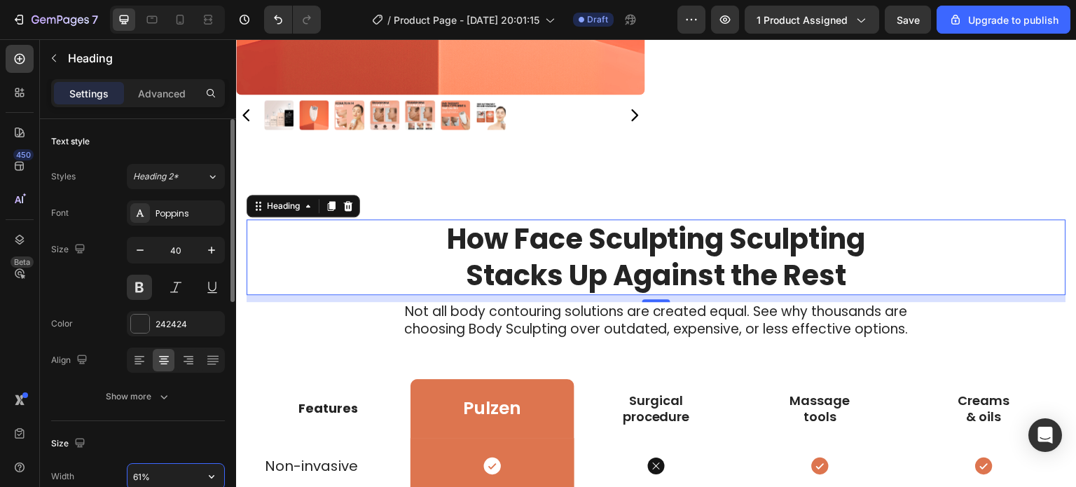
type input "60%"
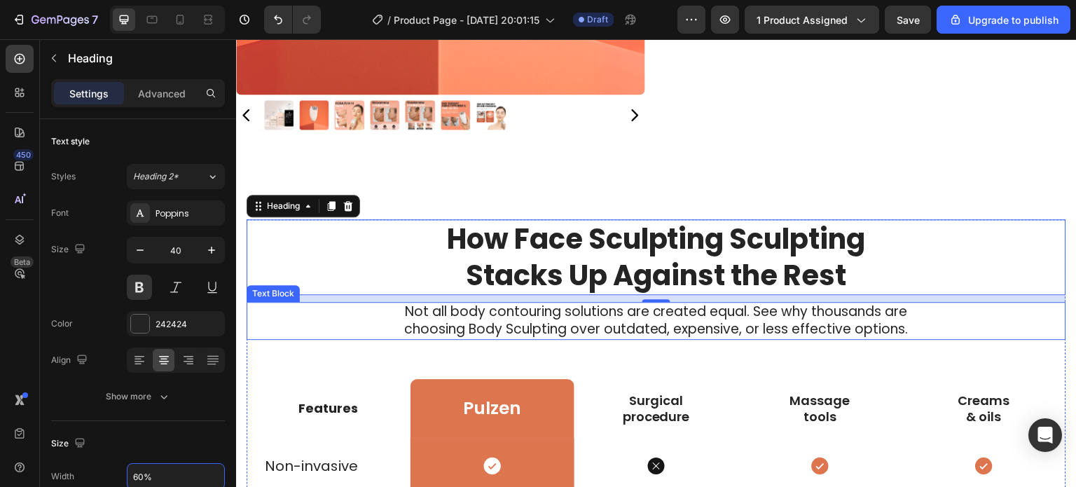
click at [349, 325] on div "Not all body contouring solutions are created equal. See why thousands are choo…" at bounding box center [656, 320] width 819 height 37
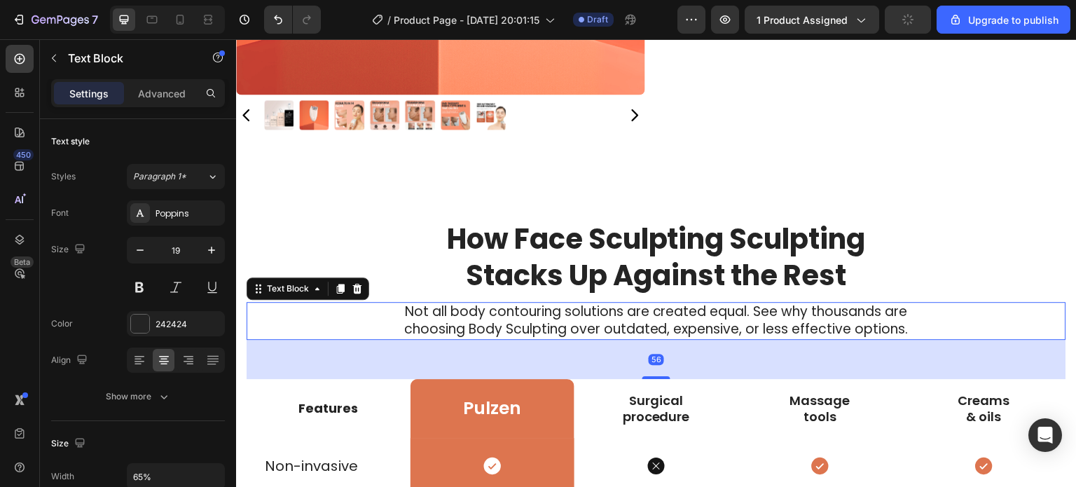
click at [506, 306] on p "Not all body contouring solutions are created equal. See why thousands are choo…" at bounding box center [657, 320] width 530 height 34
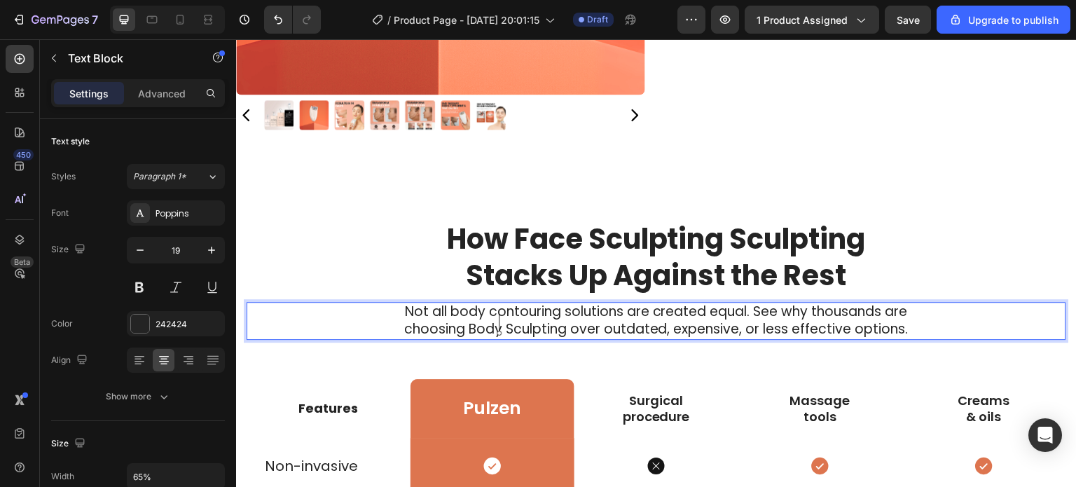
click at [498, 325] on p "Not all body contouring solutions are created equal. See why thousands are choo…" at bounding box center [657, 320] width 530 height 34
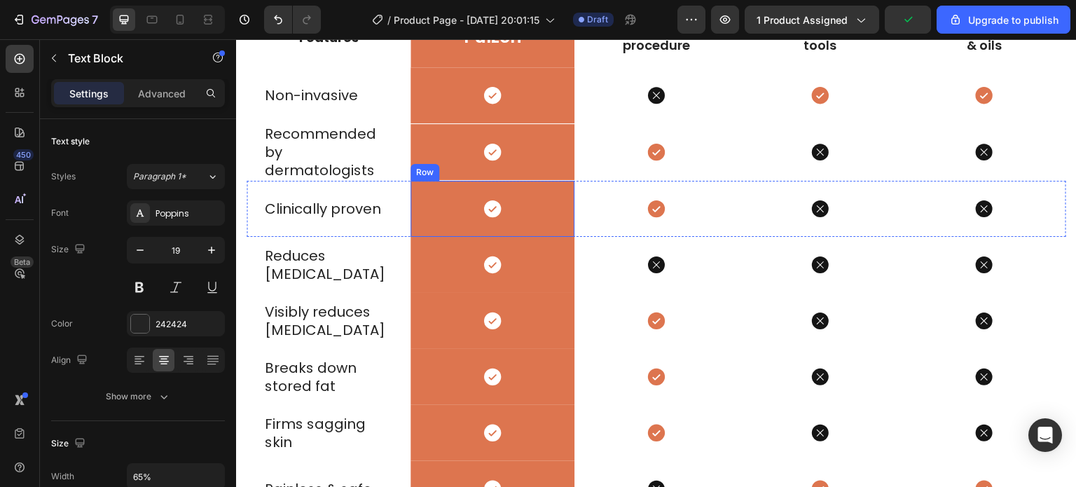
scroll to position [772, 0]
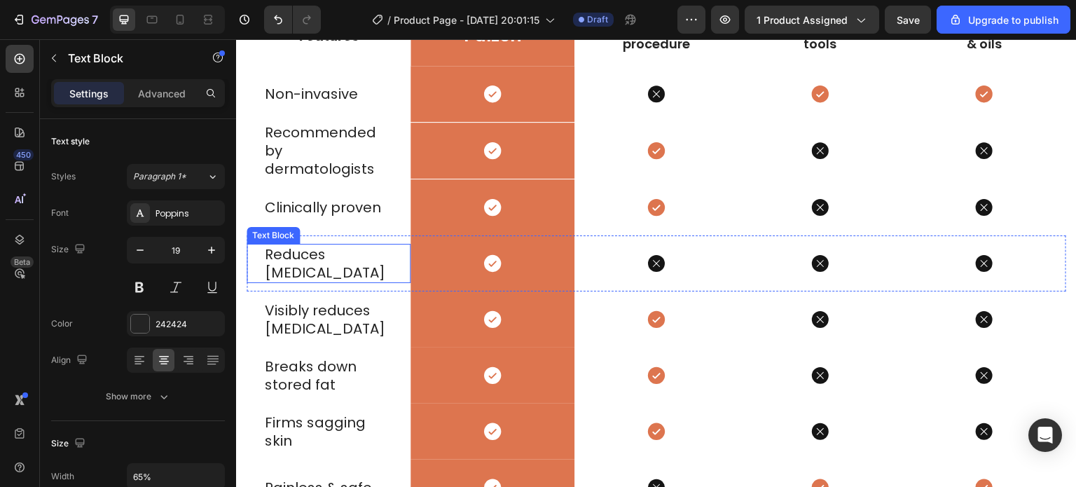
click at [366, 273] on p "Reduces stretch marks" at bounding box center [328, 263] width 127 height 36
click at [369, 258] on p "Reduces stretch marks" at bounding box center [328, 263] width 127 height 36
click at [308, 275] on p "Reduces stretch marks" at bounding box center [328, 263] width 127 height 36
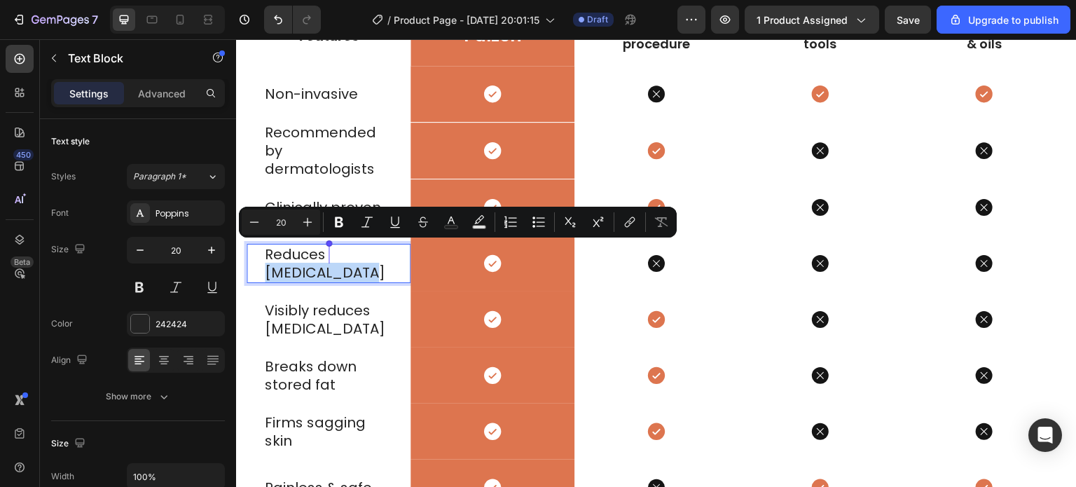
drag, startPoint x: 308, startPoint y: 275, endPoint x: 329, endPoint y: 258, distance: 26.9
click at [329, 258] on p "Reduces stretch marks" at bounding box center [328, 263] width 127 height 36
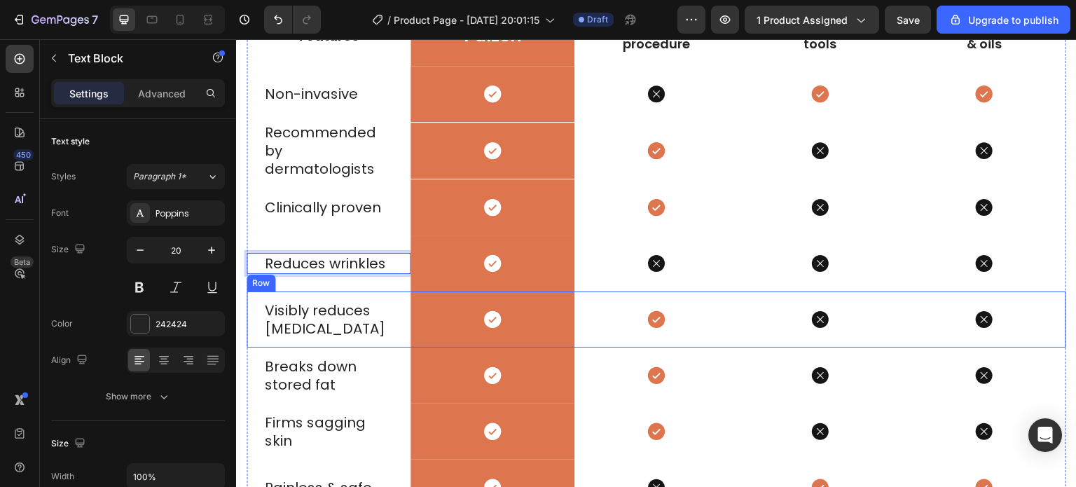
click at [403, 291] on div "Visibly reduces [MEDICAL_DATA] Text Block" at bounding box center [329, 319] width 164 height 56
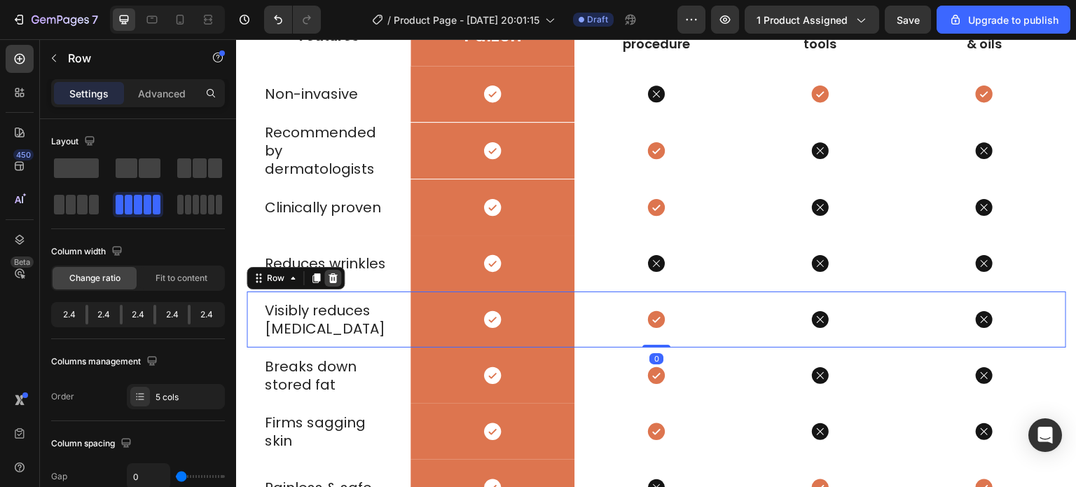
click at [331, 279] on icon at bounding box center [332, 278] width 9 height 10
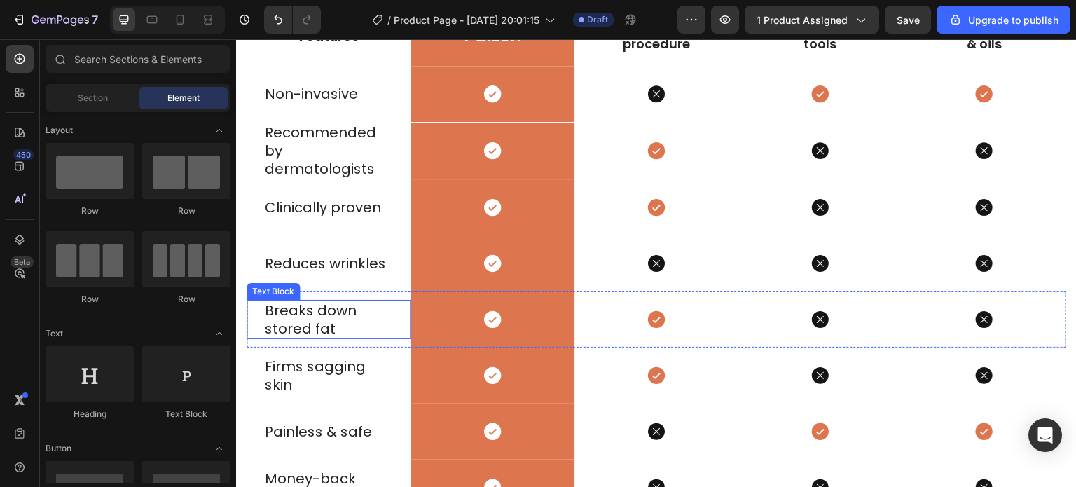
click at [333, 312] on p "Breaks down stored fat" at bounding box center [328, 319] width 127 height 36
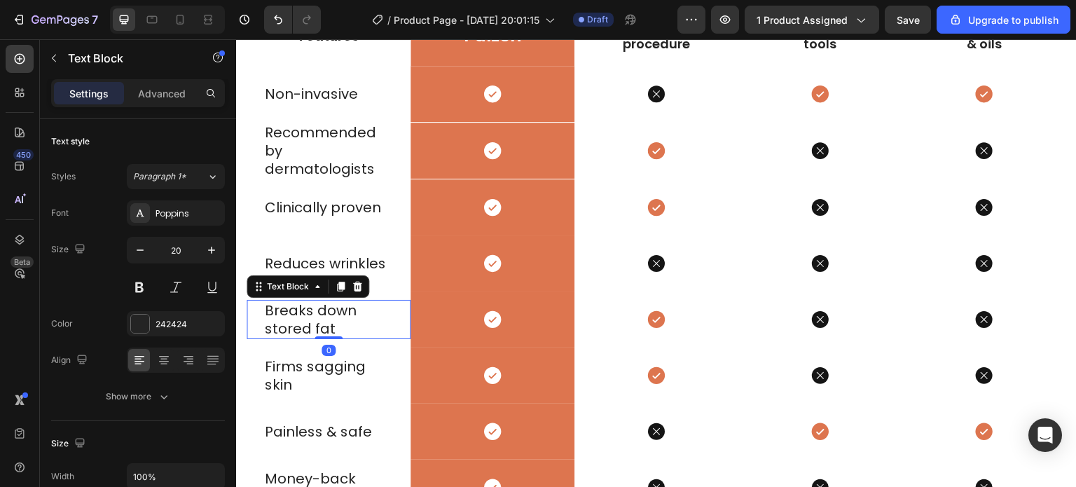
click at [335, 317] on p "Breaks down stored fat" at bounding box center [328, 319] width 127 height 36
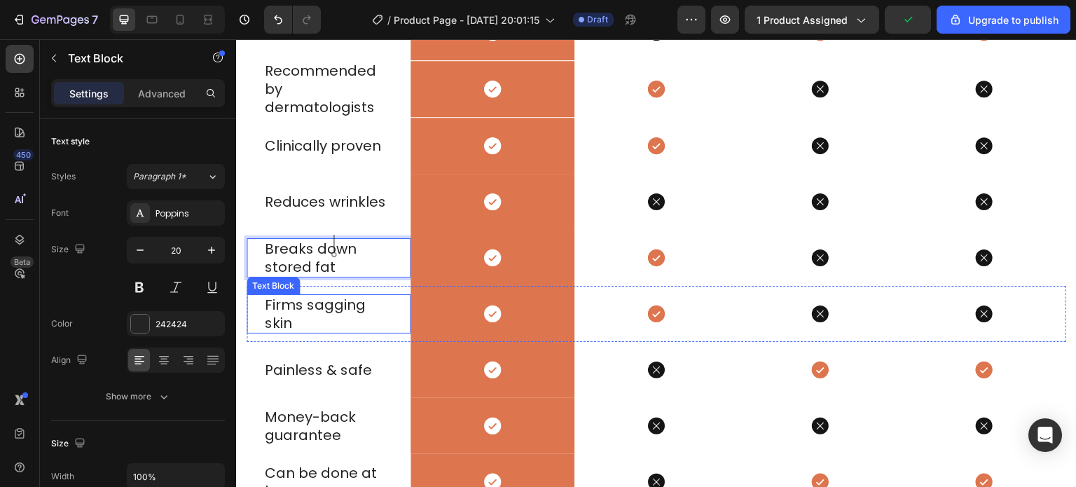
scroll to position [838, 0]
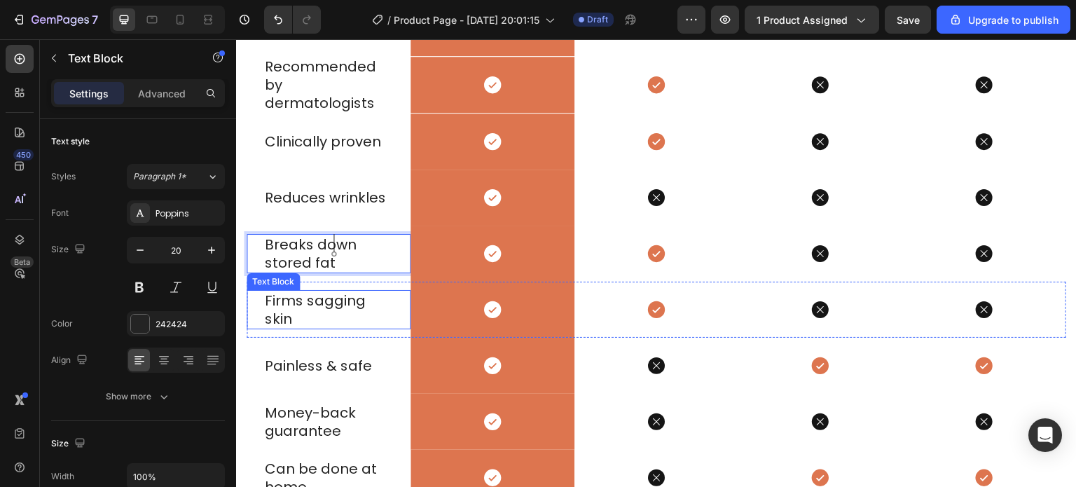
click at [376, 310] on p "Firms sagging skin" at bounding box center [328, 309] width 127 height 36
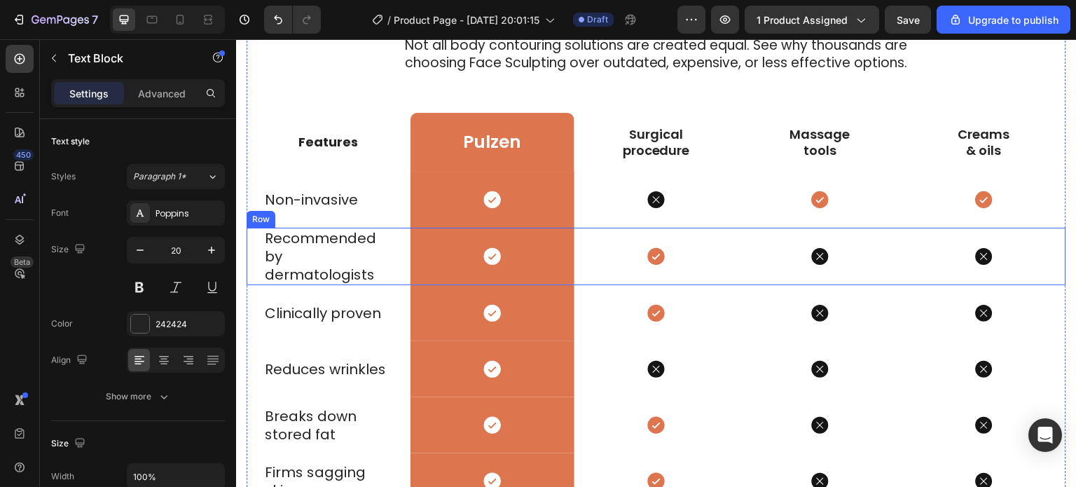
scroll to position [466, 0]
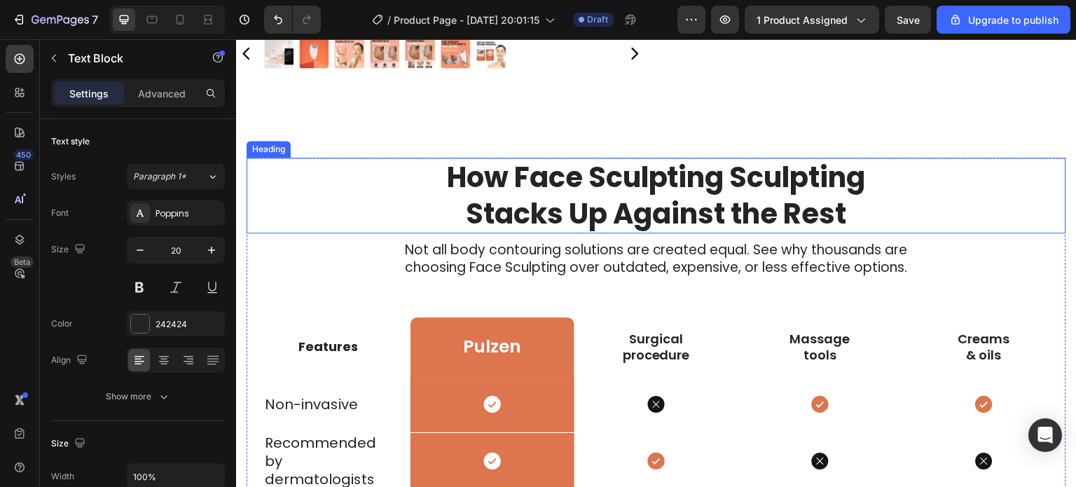
click at [490, 179] on h2 "How Face Sculpting Sculpting Stacks Up Against the Rest" at bounding box center [656, 196] width 492 height 76
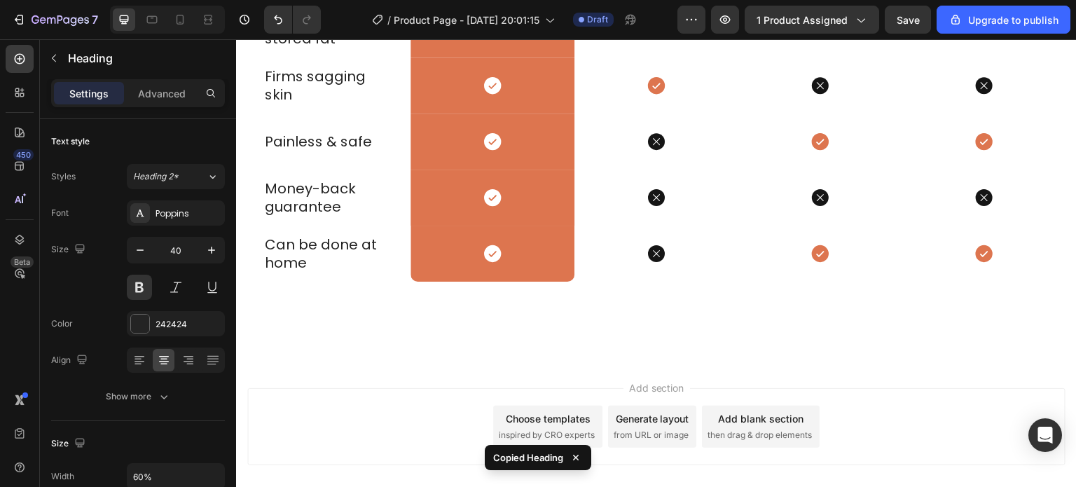
scroll to position [1135, 0]
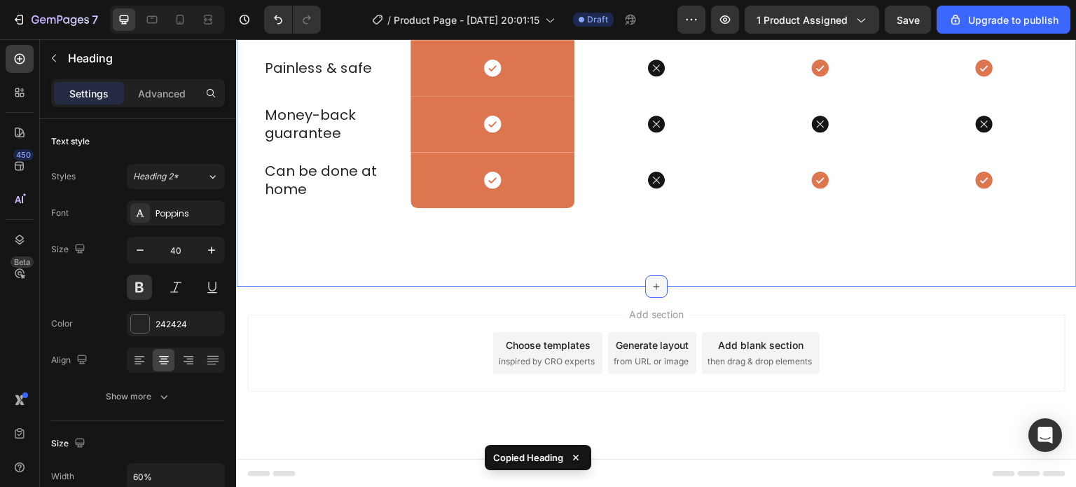
click at [653, 284] on icon at bounding box center [656, 286] width 11 height 11
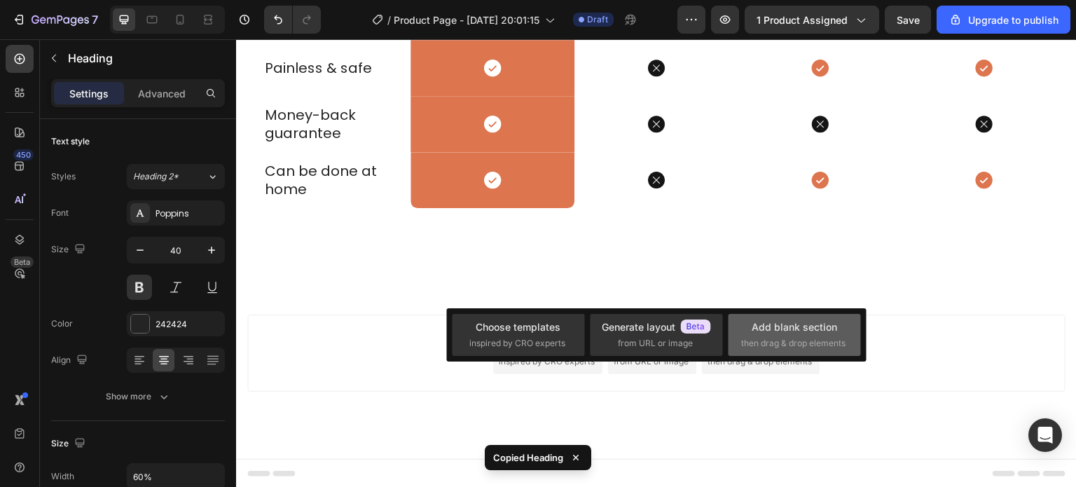
click at [752, 335] on div "Add blank section then drag & drop elements" at bounding box center [794, 334] width 106 height 30
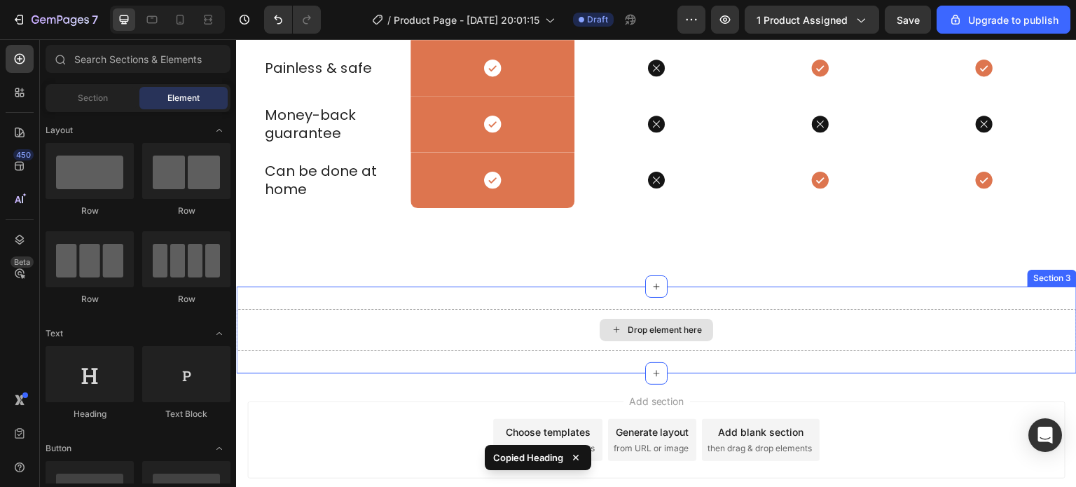
click at [615, 331] on icon at bounding box center [616, 330] width 11 height 12
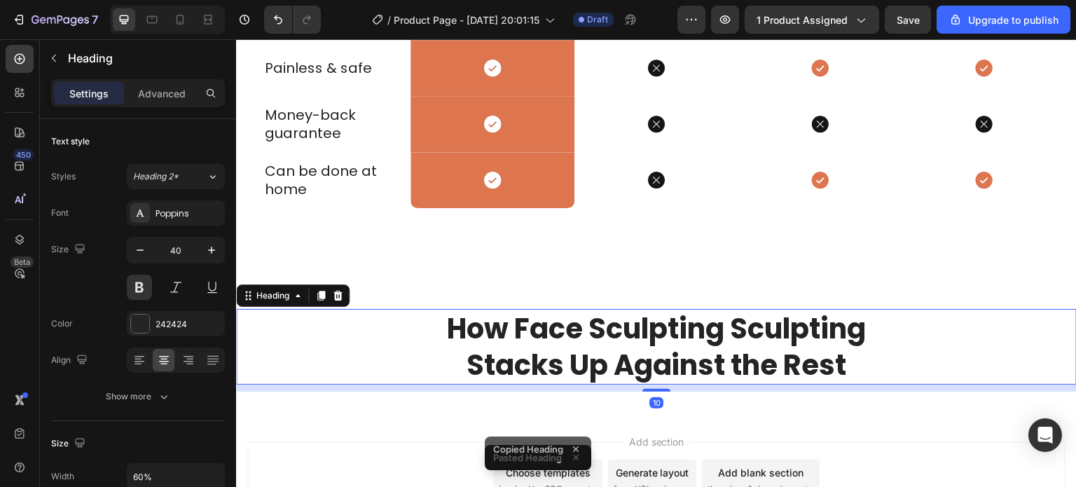
click at [587, 333] on h2 "How Face Sculpting Sculpting Stacks Up Against the Rest" at bounding box center [656, 347] width 504 height 76
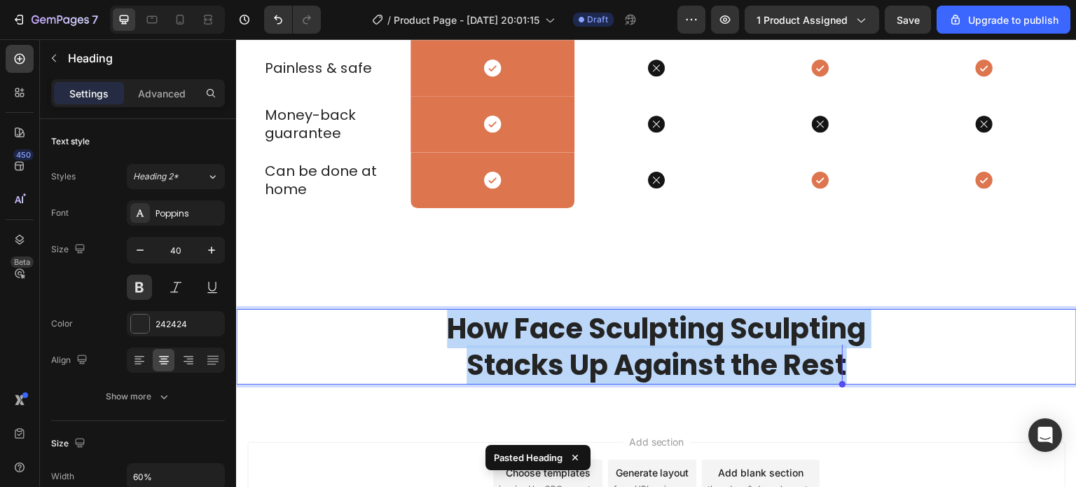
click at [587, 333] on p "How Face Sculpting Sculpting Stacks Up Against the Rest" at bounding box center [656, 346] width 501 height 73
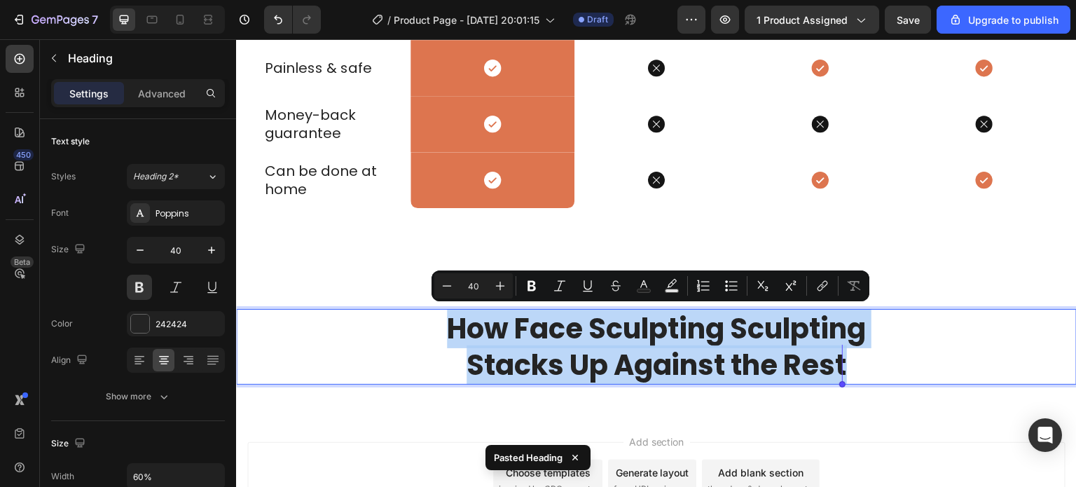
click at [587, 333] on p "How Face Sculpting Sculpting Stacks Up Against the Rest" at bounding box center [656, 346] width 501 height 73
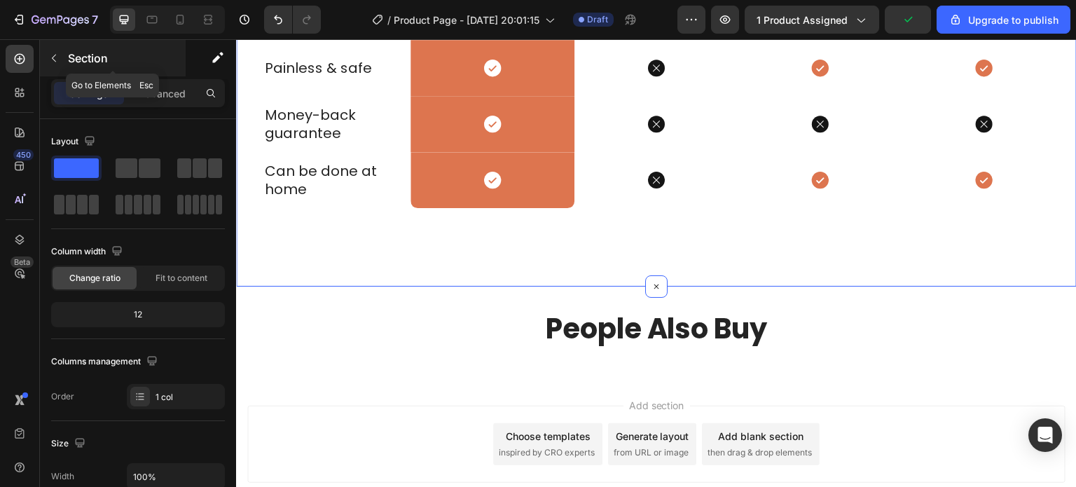
click at [59, 59] on icon "button" at bounding box center [53, 58] width 11 height 11
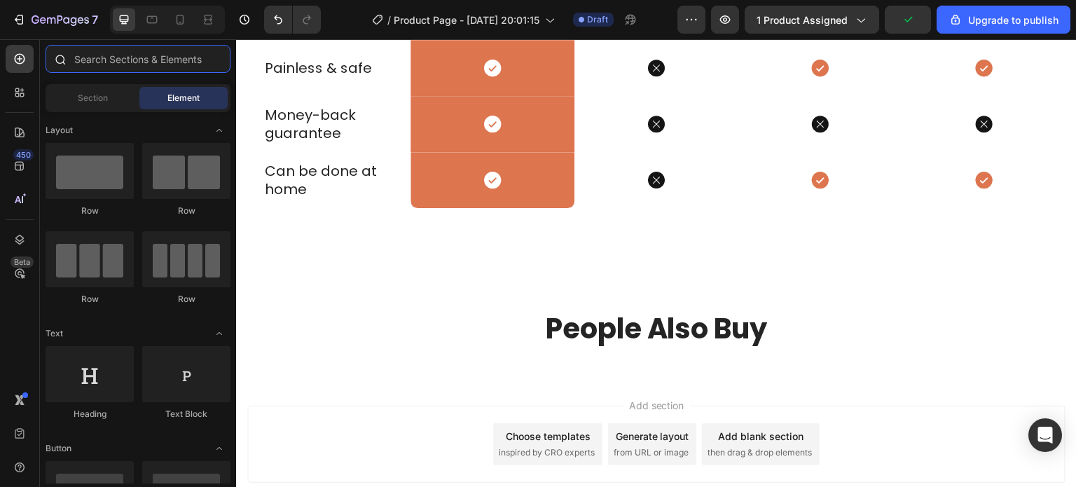
click at [114, 57] on input "text" at bounding box center [138, 59] width 185 height 28
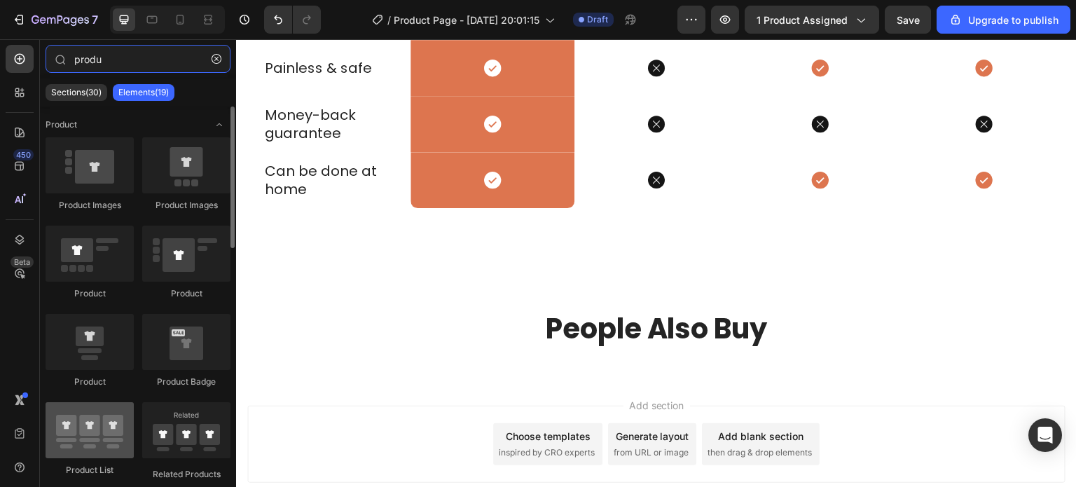
type input "produ"
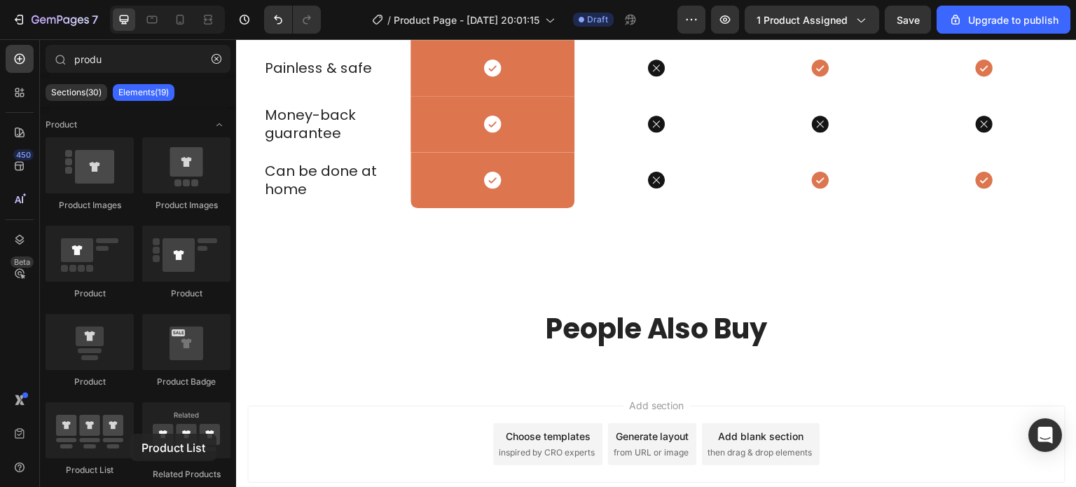
scroll to position [1199, 0]
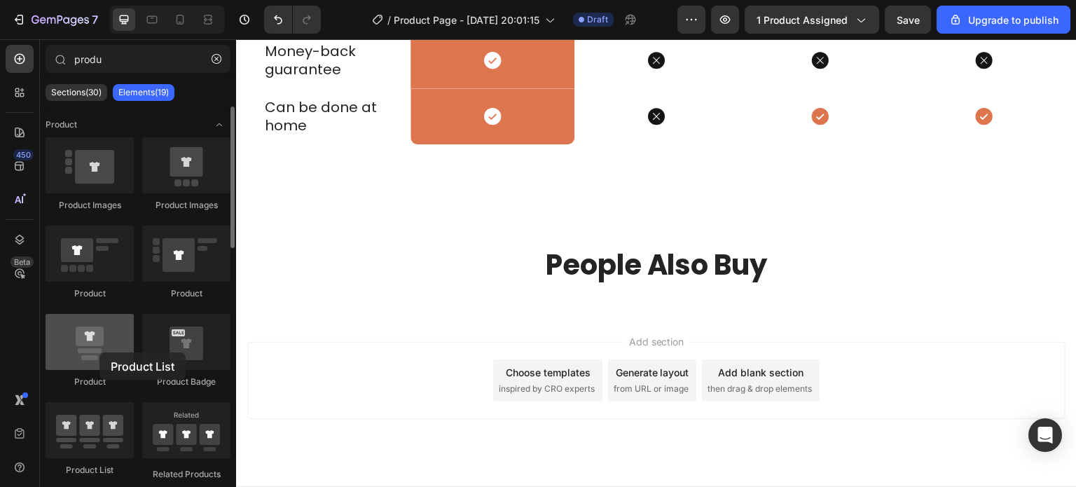
drag, startPoint x: 103, startPoint y: 436, endPoint x: 99, endPoint y: 352, distance: 84.9
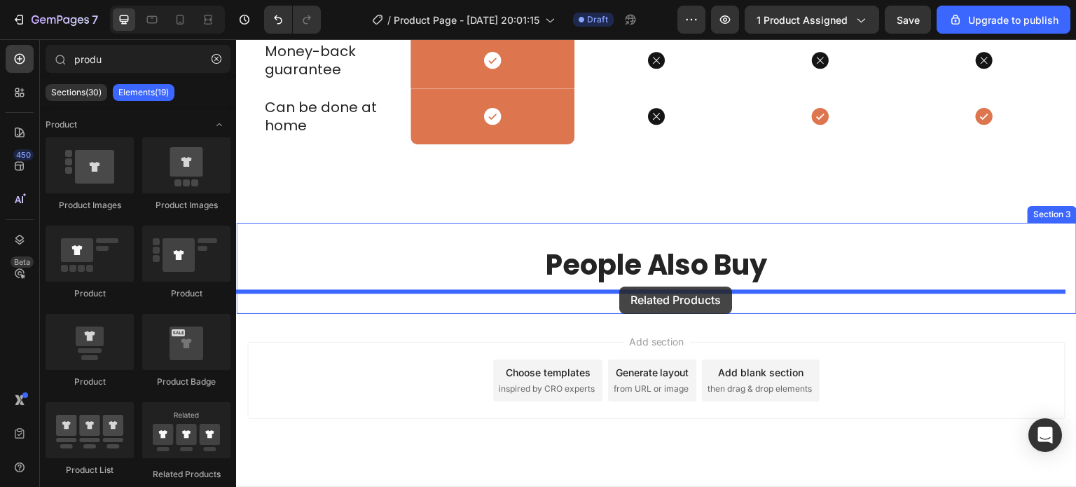
drag, startPoint x: 421, startPoint y: 463, endPoint x: 619, endPoint y: 286, distance: 265.4
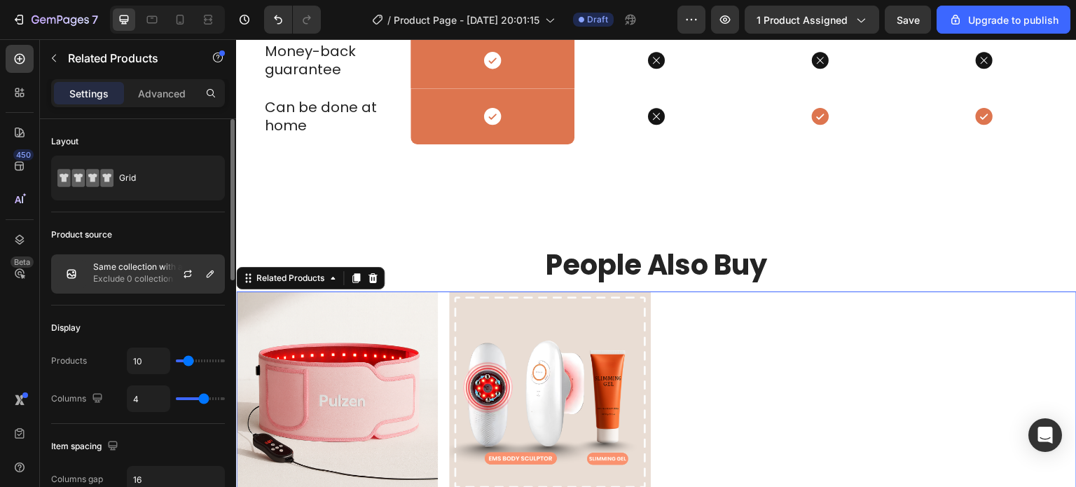
click at [166, 279] on div at bounding box center [193, 274] width 62 height 38
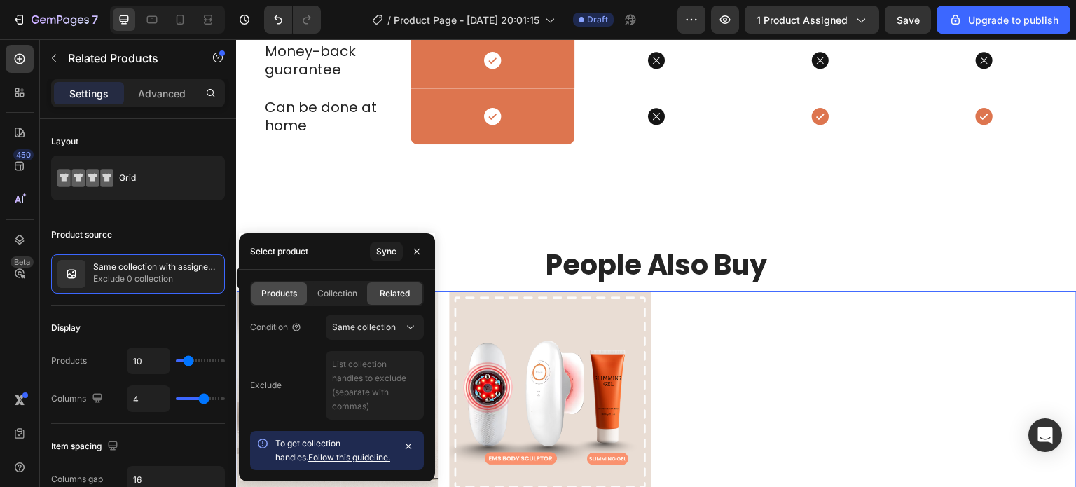
click at [277, 303] on div "Products" at bounding box center [278, 293] width 55 height 22
type input "4"
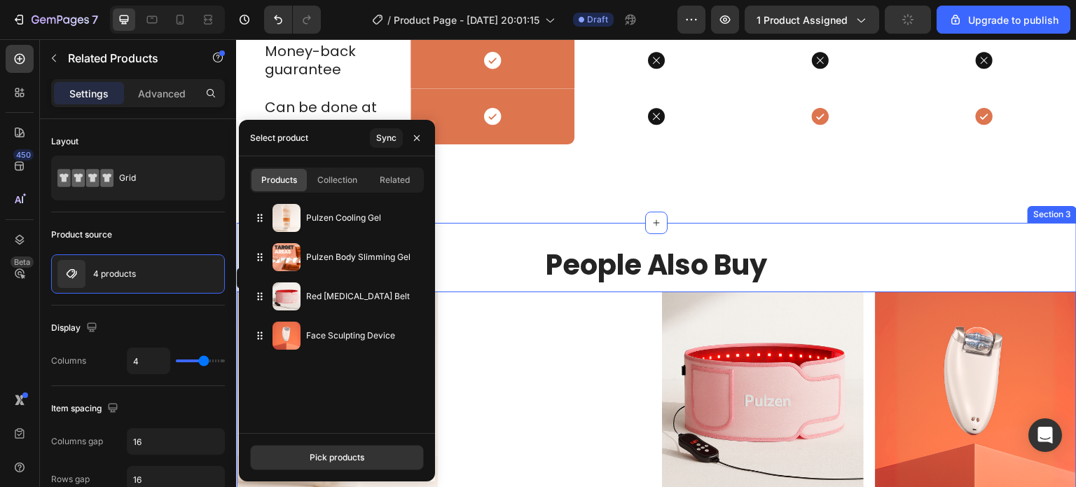
click at [492, 224] on div "People Also Buy Heading Product Images Pulzen Cooling Gel Product Title $40.00 …" at bounding box center [656, 485] width 840 height 525
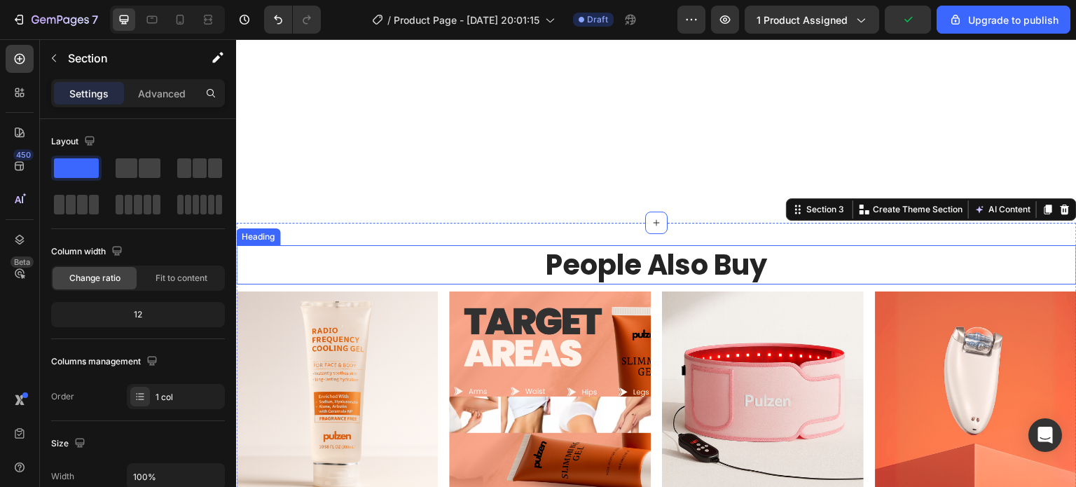
scroll to position [1529, 0]
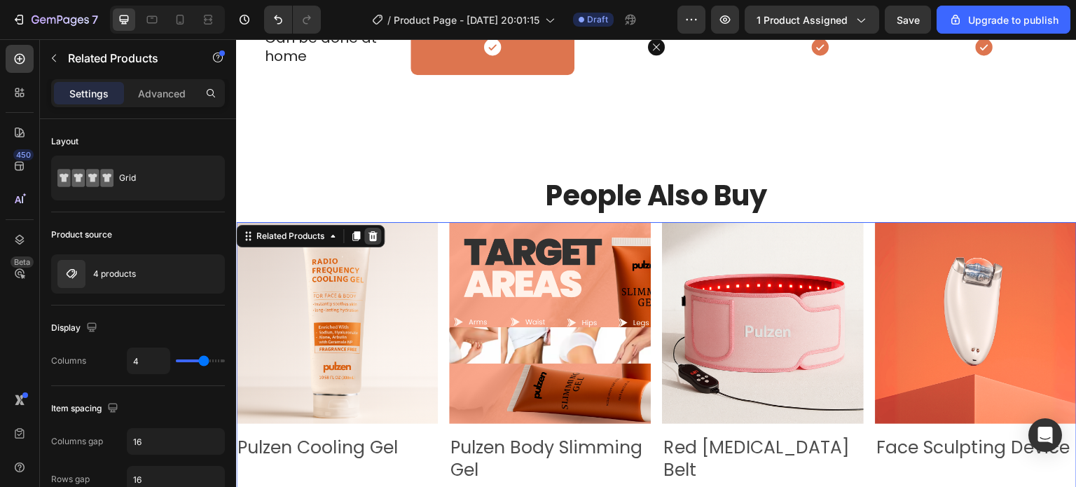
click at [372, 228] on div at bounding box center [372, 236] width 17 height 17
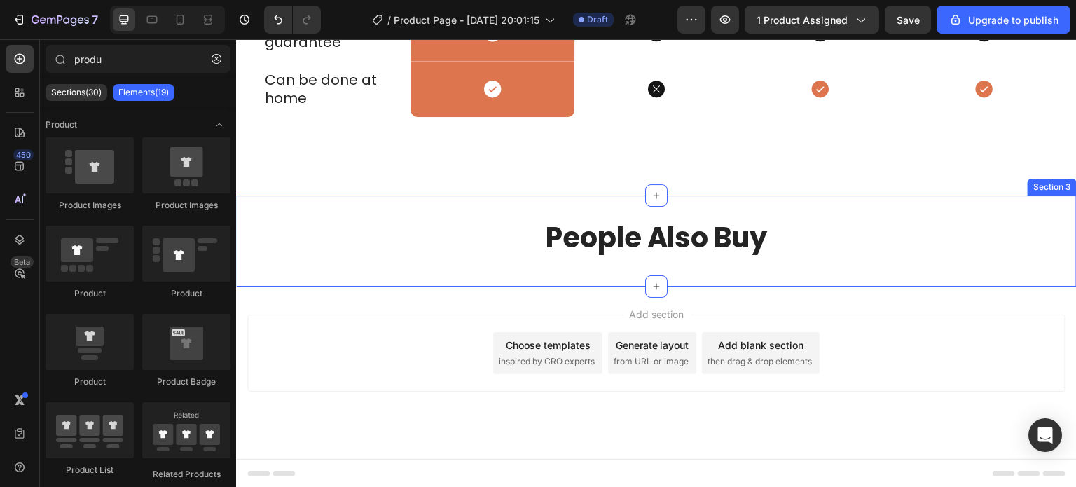
click at [464, 279] on div "People Also Buy Heading Section 3" at bounding box center [656, 240] width 840 height 91
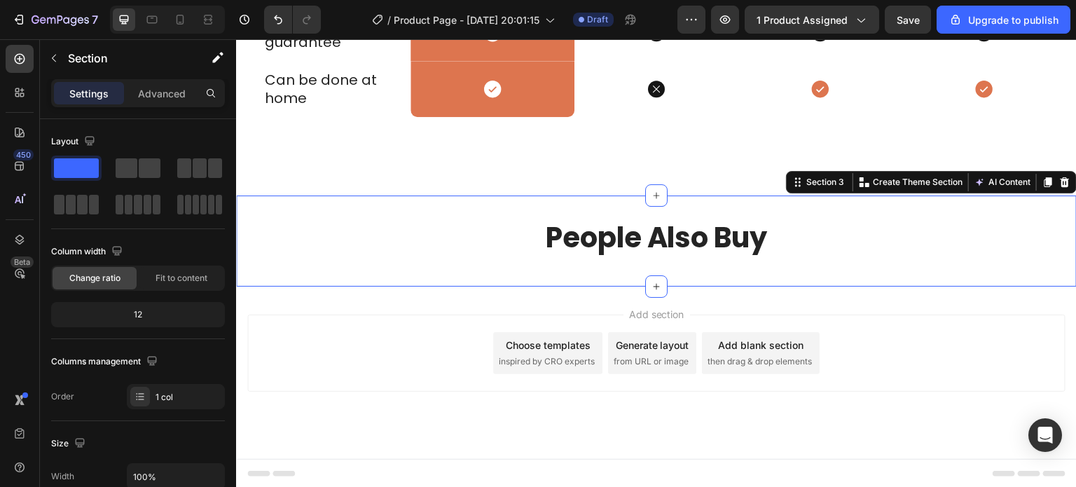
click at [463, 261] on div "People Also Buy Heading" at bounding box center [656, 241] width 840 height 46
click at [464, 255] on h2 "People Also Buy" at bounding box center [656, 237] width 504 height 39
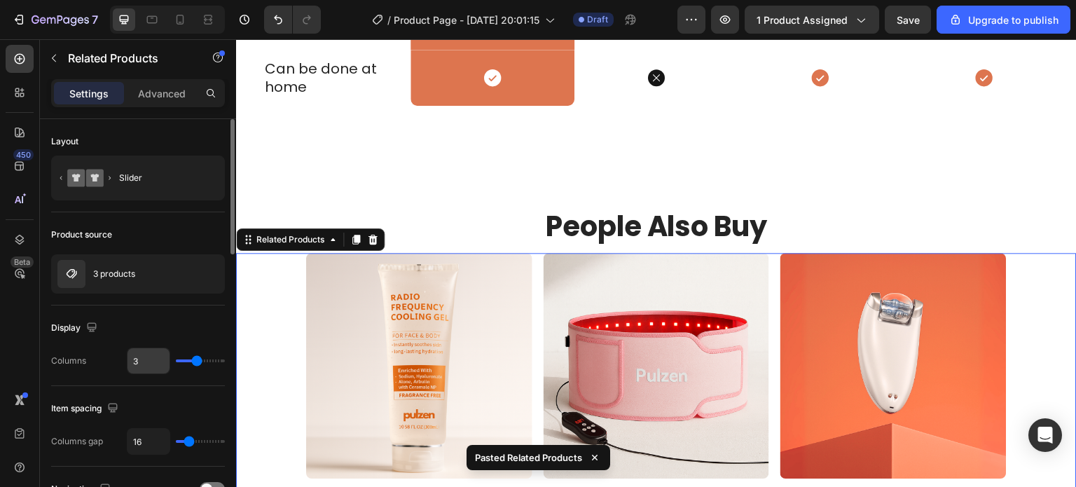
scroll to position [1268, 0]
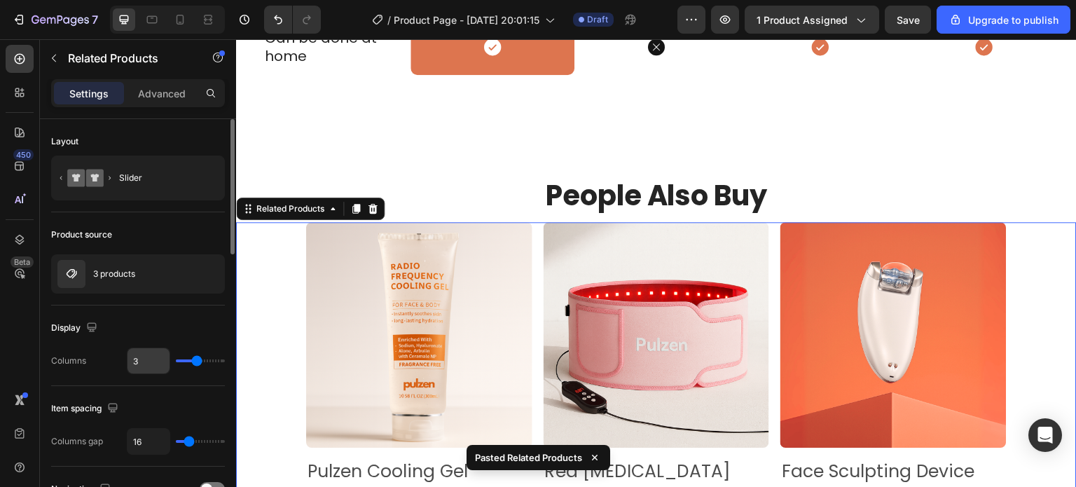
click at [146, 357] on input "3" at bounding box center [148, 360] width 42 height 25
type input "4"
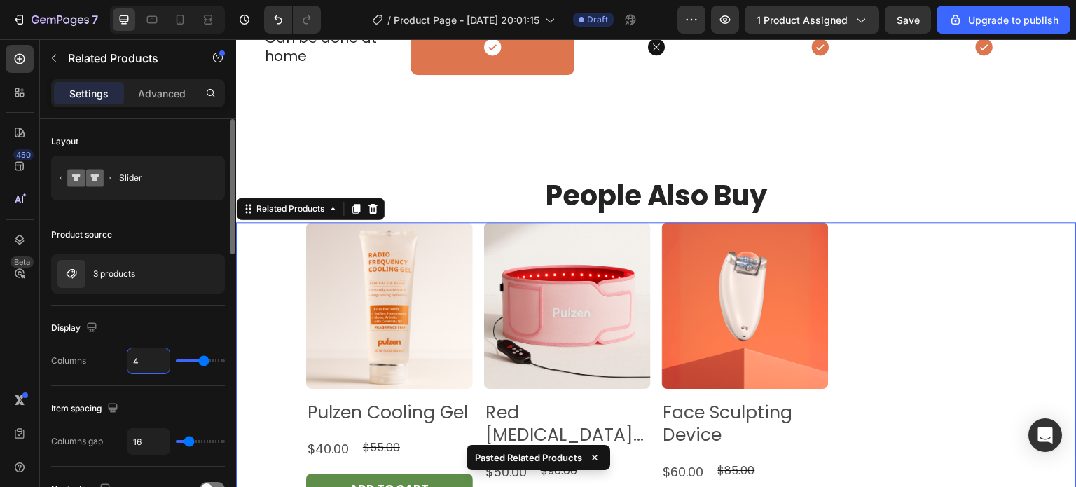
type input "4"
click at [169, 336] on div "Display" at bounding box center [138, 328] width 174 height 22
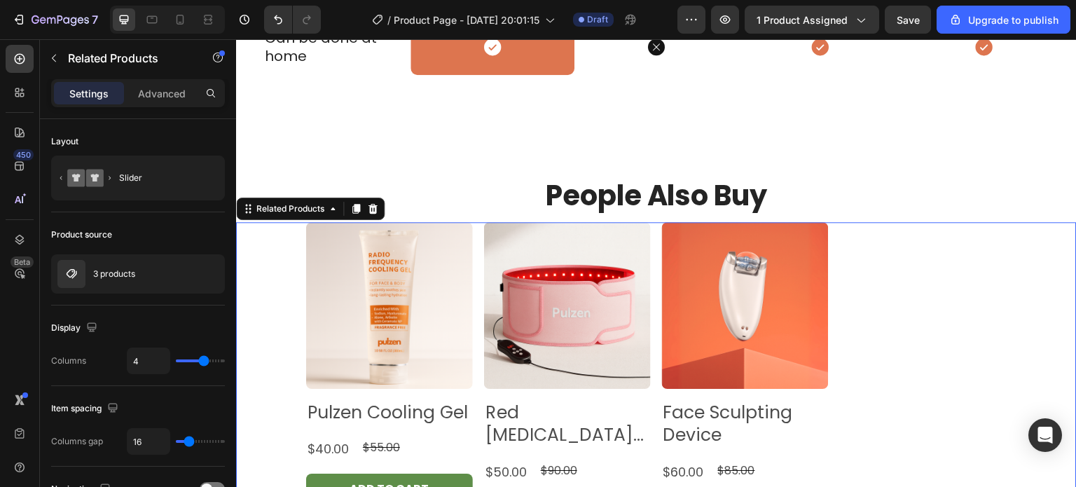
click at [289, 292] on div "Product Images Pulzen Cooling Gel Product Title $40.00 Product Price Product Pr…" at bounding box center [656, 377] width 840 height 311
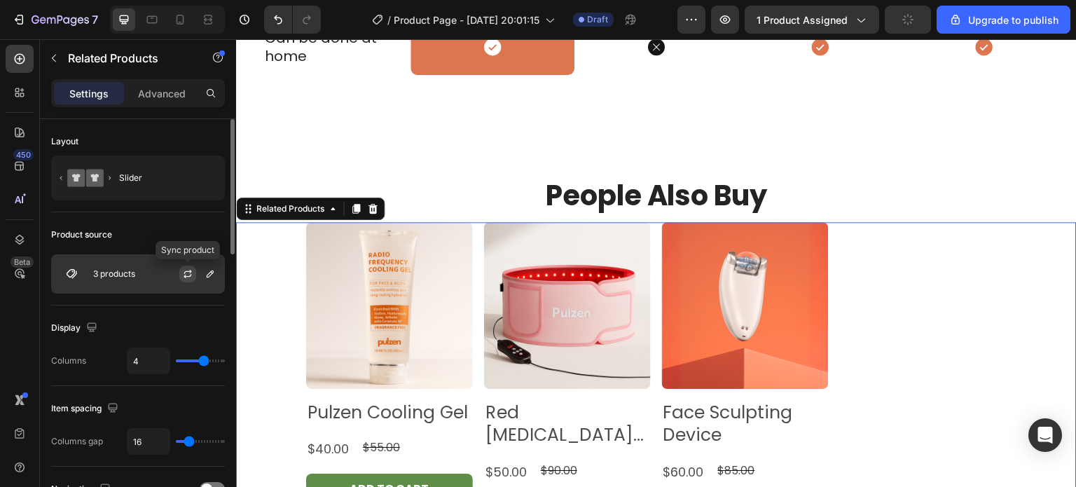
click at [191, 274] on icon "button" at bounding box center [187, 273] width 11 height 11
click at [131, 265] on div "3 products" at bounding box center [138, 273] width 174 height 39
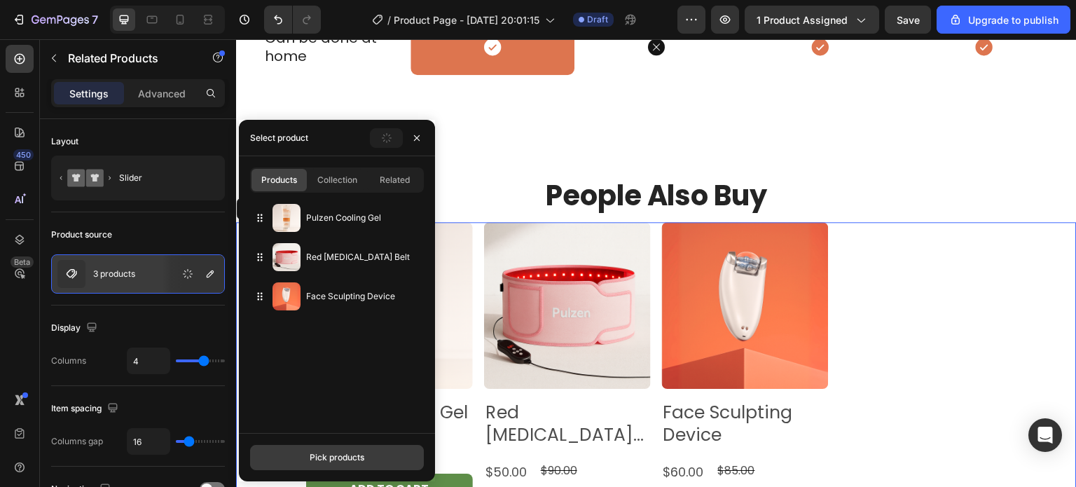
click at [319, 457] on div "Pick products" at bounding box center [337, 457] width 55 height 13
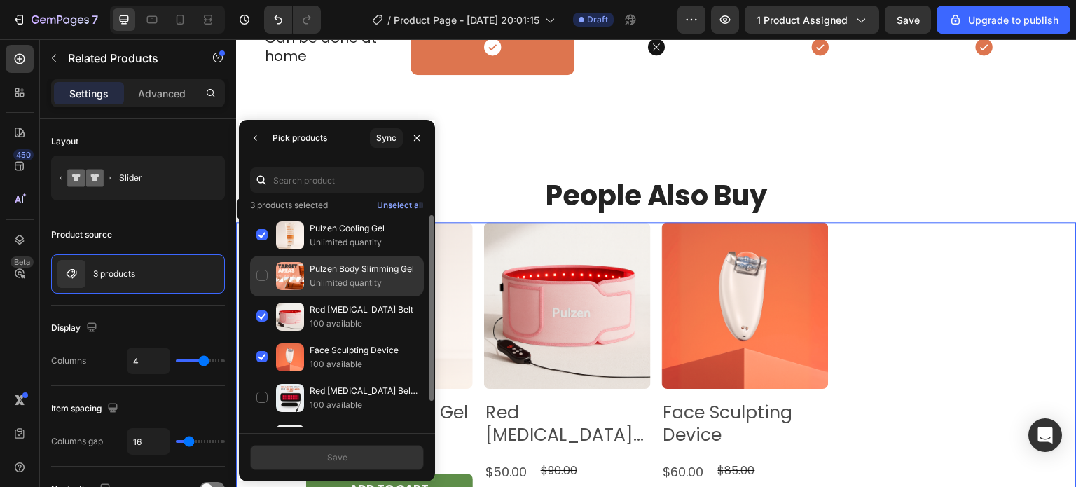
click at [255, 296] on div "Pulzen Body Slimming Gel Unlimited quantity" at bounding box center [337, 316] width 174 height 41
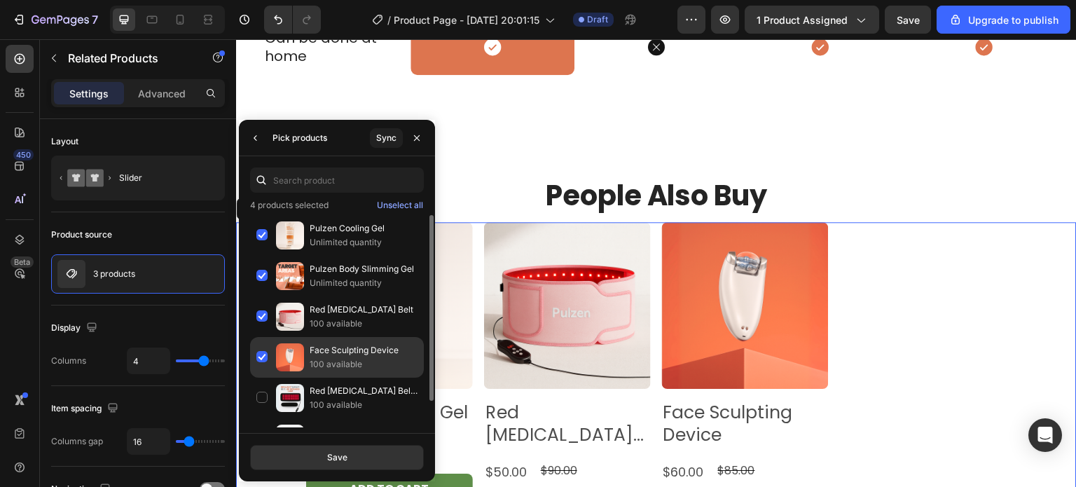
scroll to position [29, 0]
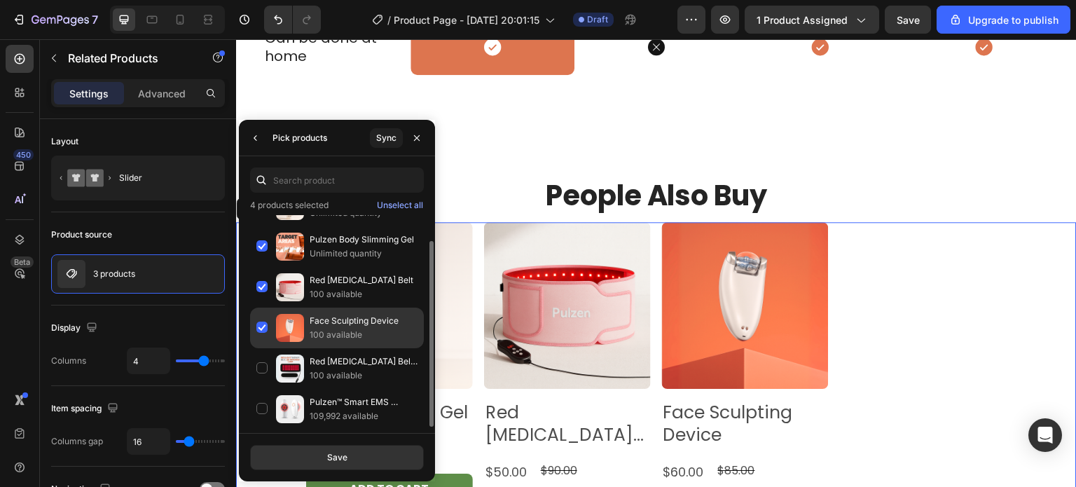
click at [263, 348] on div "Face Sculpting Device 100 available" at bounding box center [337, 368] width 174 height 41
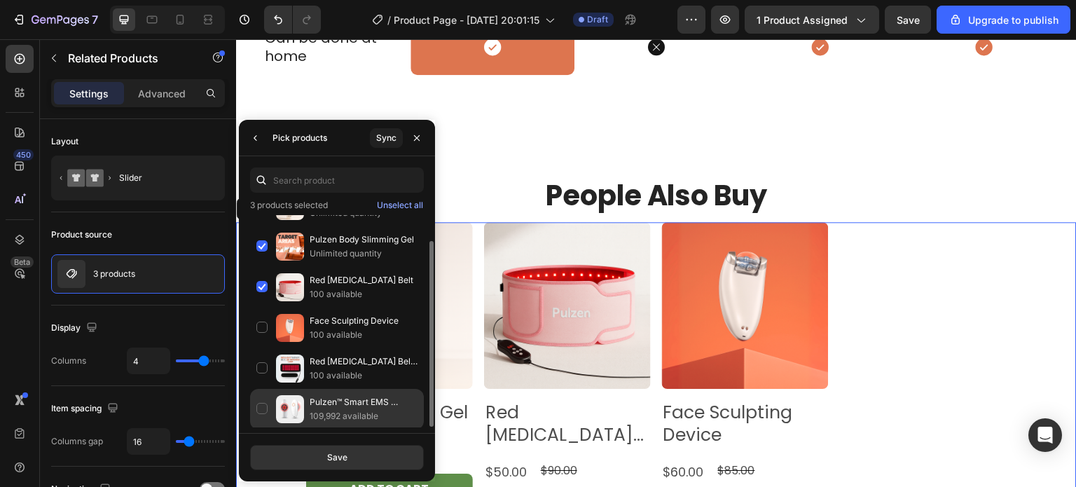
click at [261, 406] on div "Pulzen™ Smart EMS Sculpting Device 109,992 available" at bounding box center [337, 409] width 174 height 41
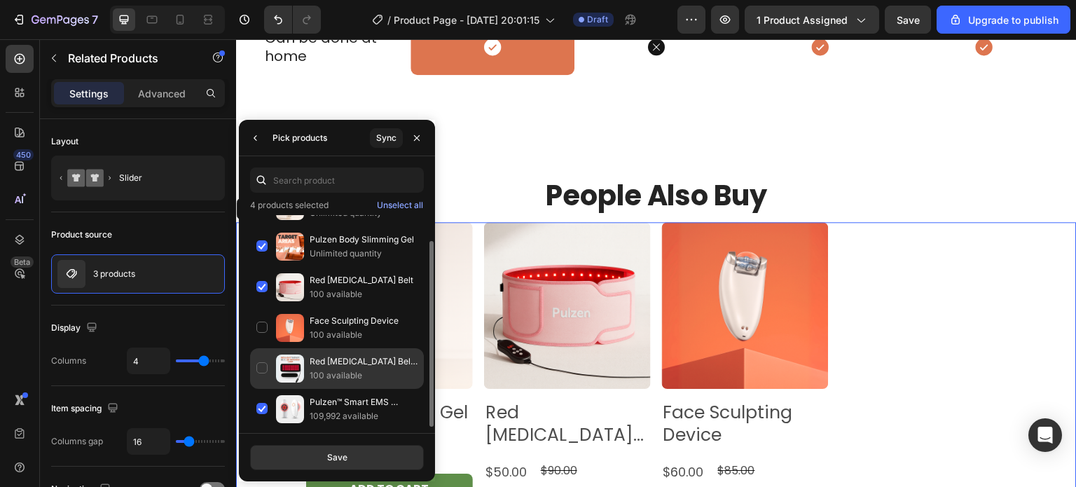
scroll to position [0, 0]
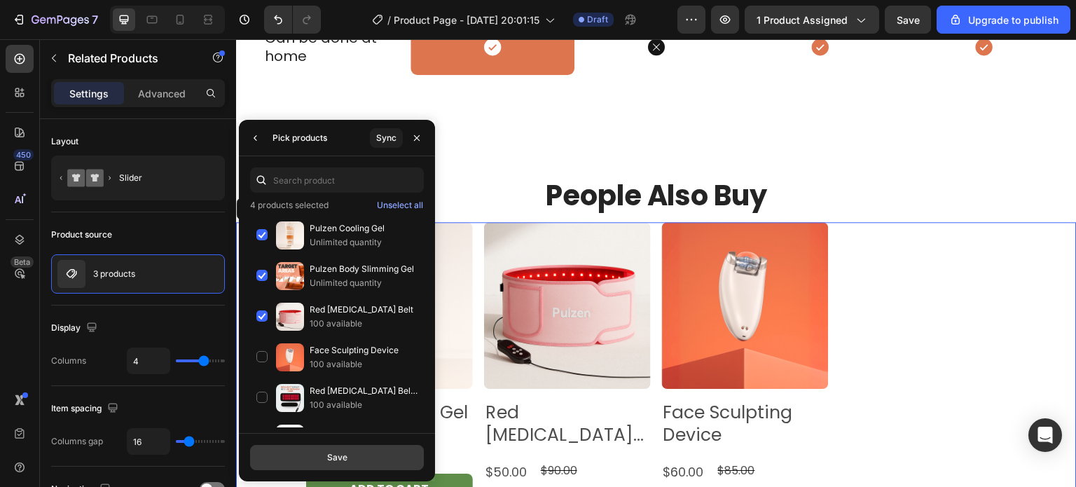
click at [359, 459] on button "Save" at bounding box center [337, 457] width 174 height 25
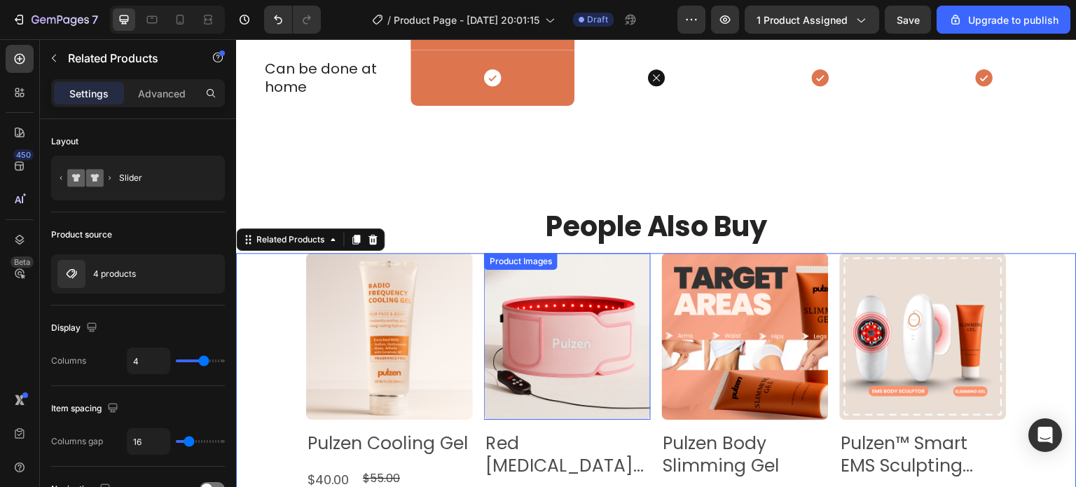
scroll to position [1268, 0]
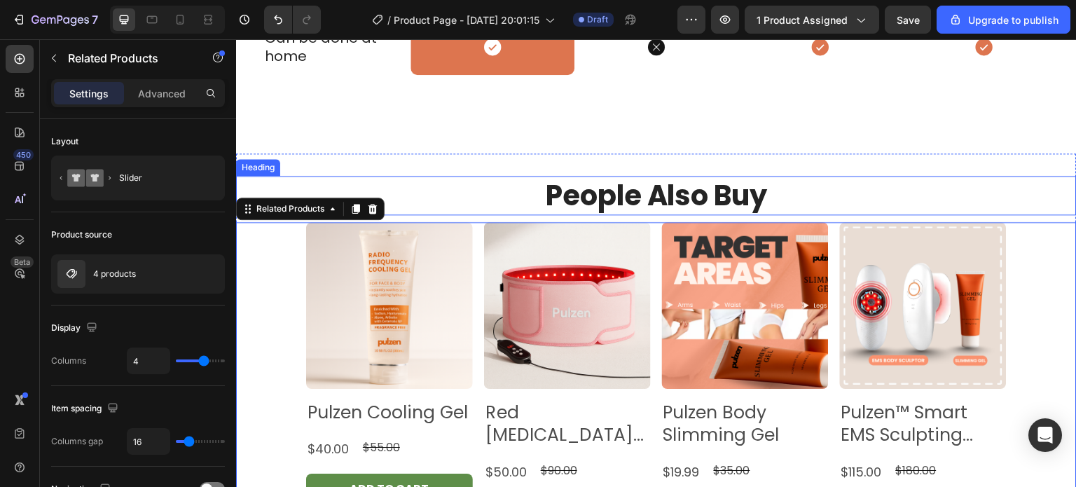
click at [499, 182] on p "People Also Buy" at bounding box center [656, 195] width 501 height 36
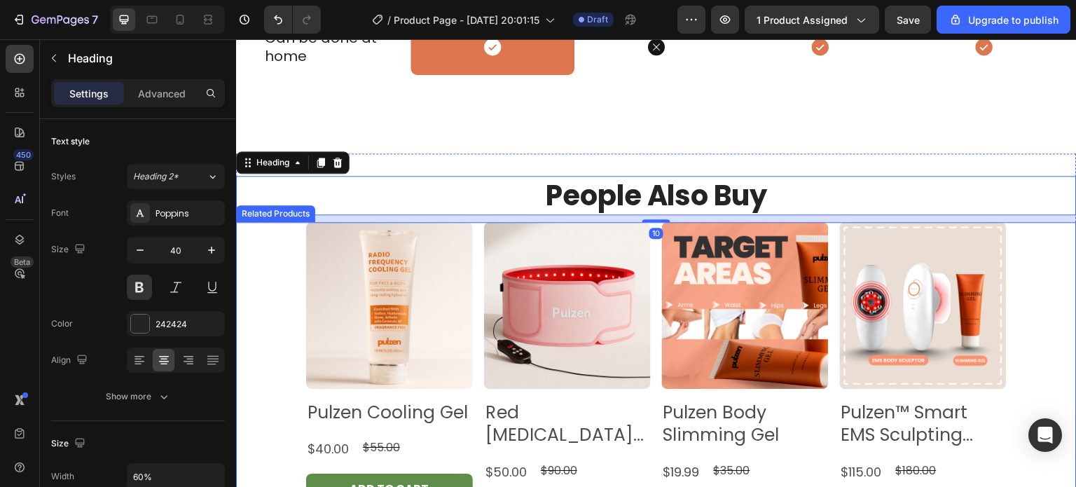
click at [474, 284] on div "Product Images Pulzen Cooling Gel Product Title $40.00 Product Price Product Pr…" at bounding box center [656, 377] width 700 height 311
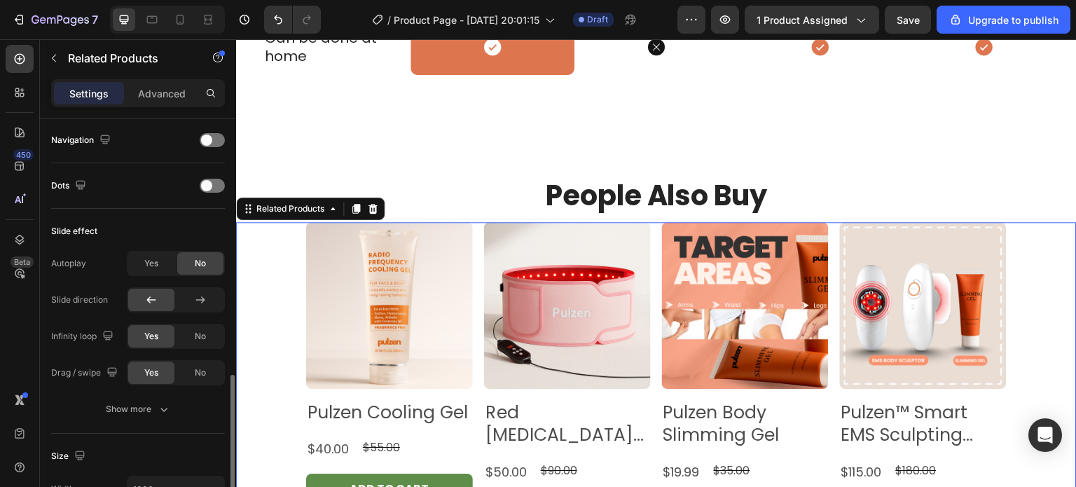
scroll to position [500, 0]
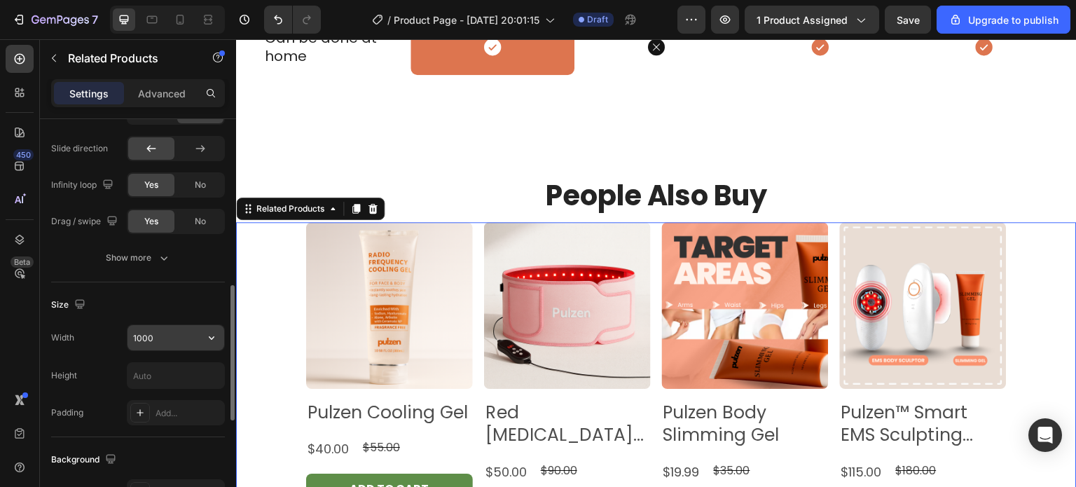
click at [157, 327] on input "1000" at bounding box center [175, 337] width 97 height 25
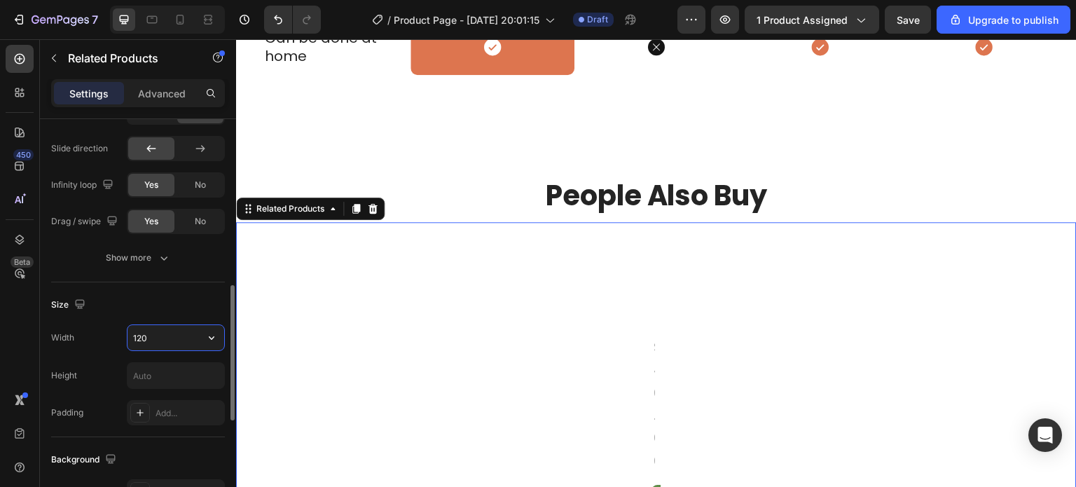
type input "1200"
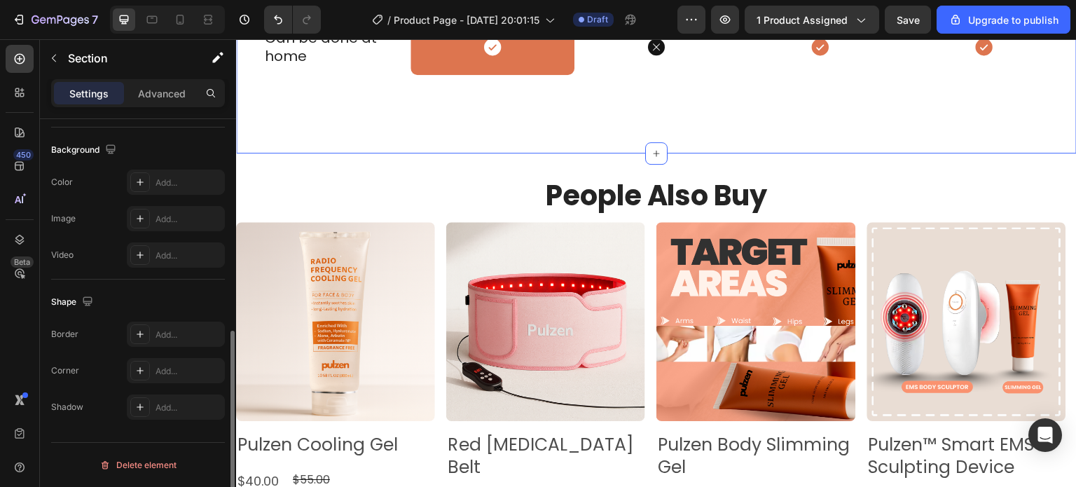
scroll to position [0, 0]
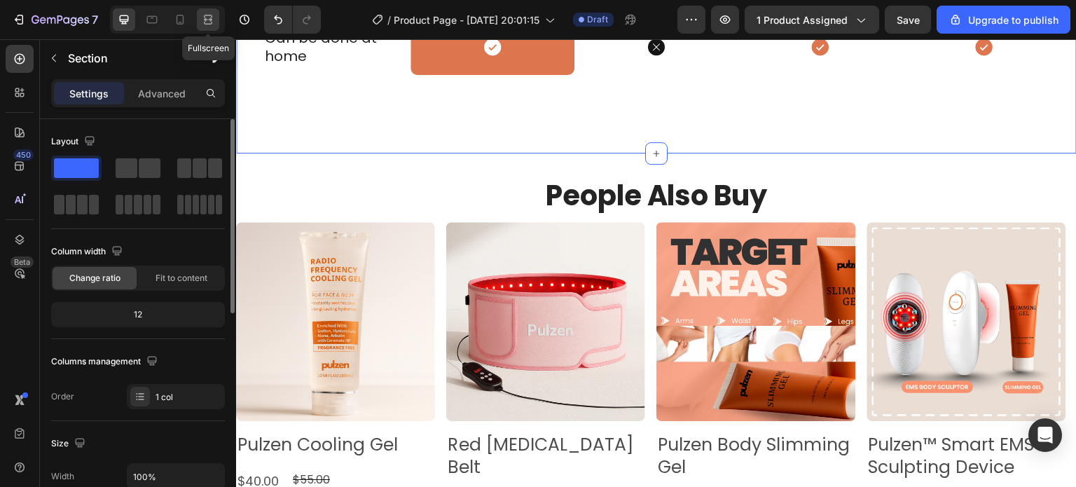
click at [206, 13] on icon at bounding box center [208, 20] width 14 height 14
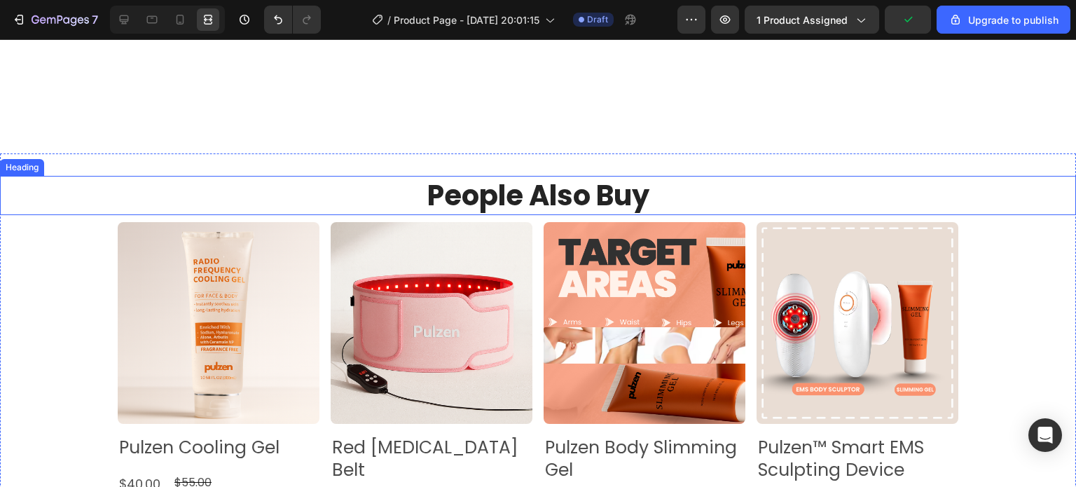
scroll to position [1438, 0]
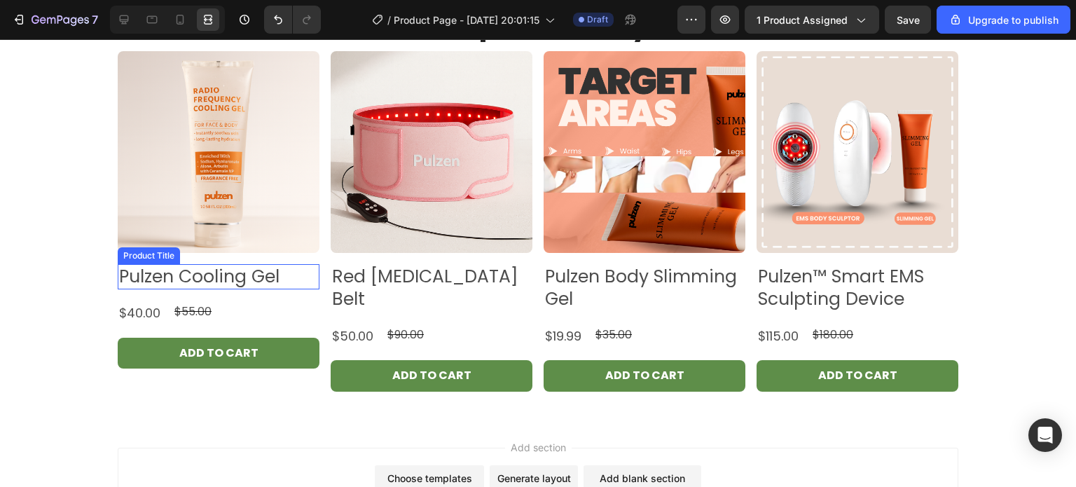
click at [269, 286] on h2 "Pulzen Cooling Gel" at bounding box center [219, 277] width 202 height 26
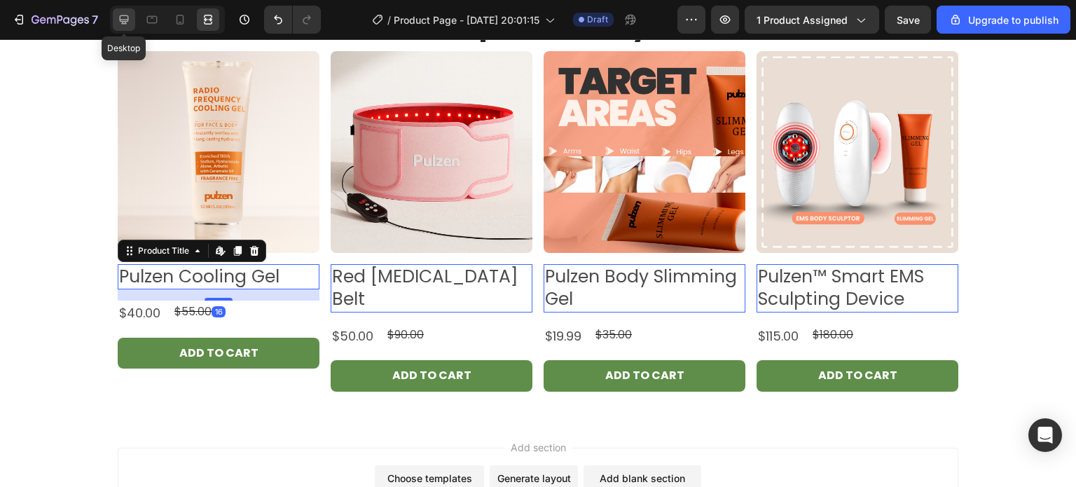
click at [128, 17] on icon at bounding box center [124, 19] width 9 height 9
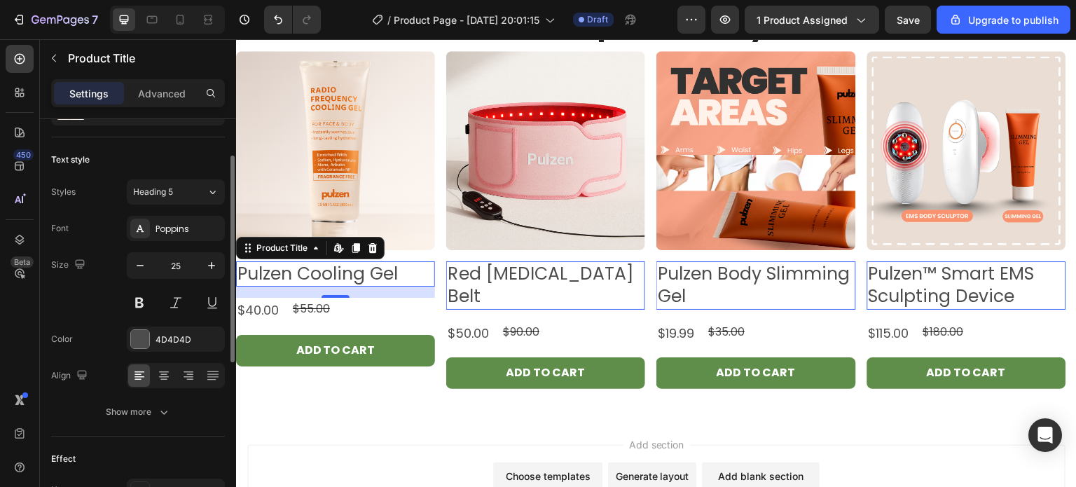
scroll to position [73, 0]
click at [165, 421] on button "Show more" at bounding box center [138, 411] width 174 height 25
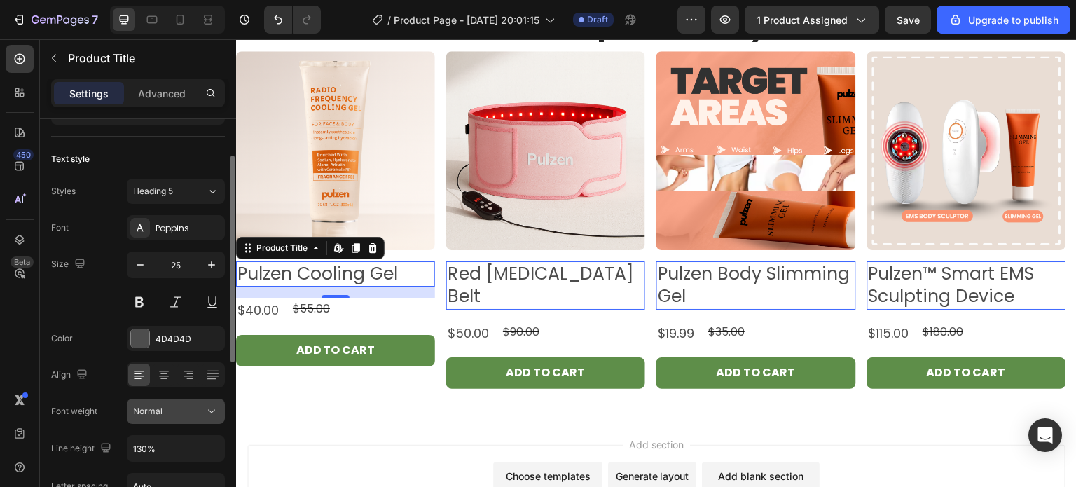
click at [184, 412] on div "Normal" at bounding box center [168, 411] width 71 height 13
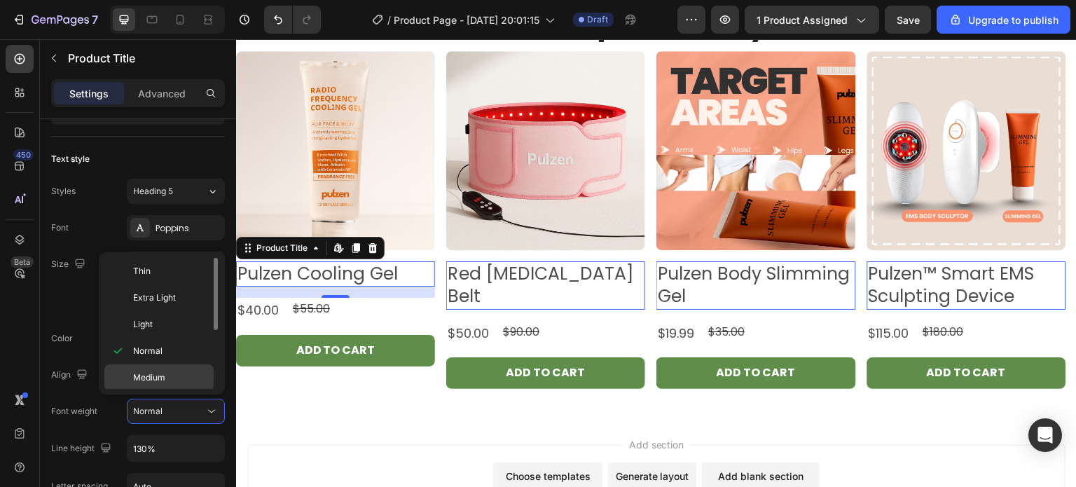
click at [176, 391] on div "Medium" at bounding box center [158, 404] width 109 height 27
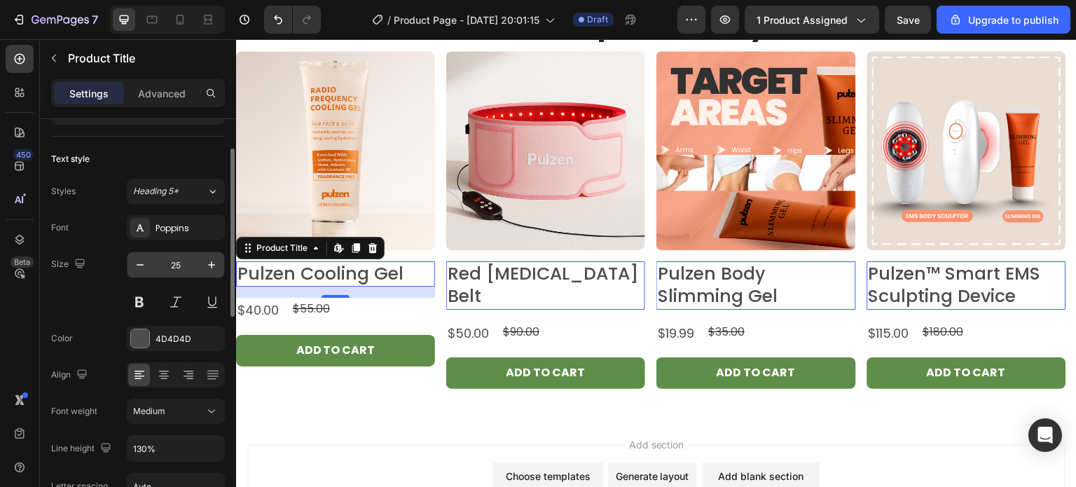
click at [189, 270] on input "25" at bounding box center [176, 264] width 46 height 25
type input "20"
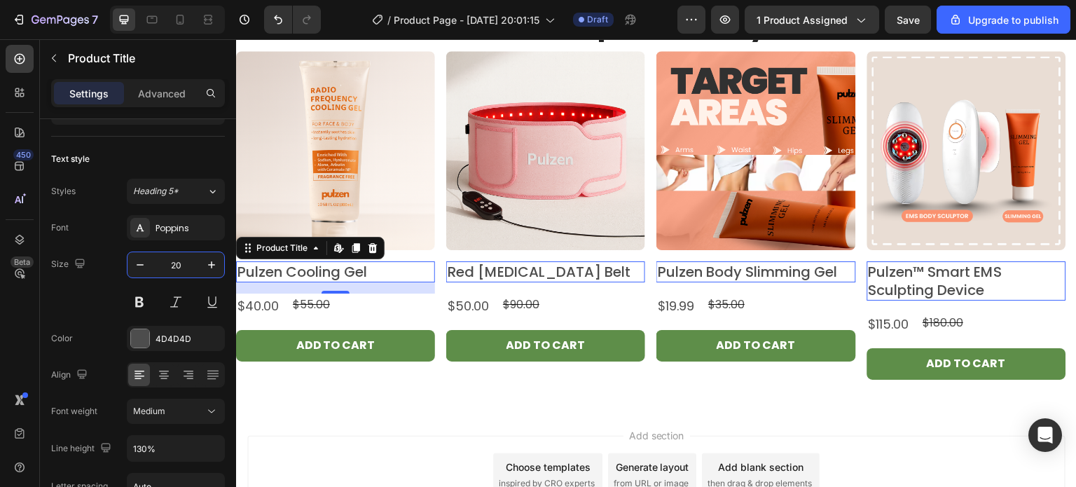
click at [424, 293] on div "$40.00 Product Price Product Price $55.00 Product Price Product Price Row" at bounding box center [335, 305] width 199 height 25
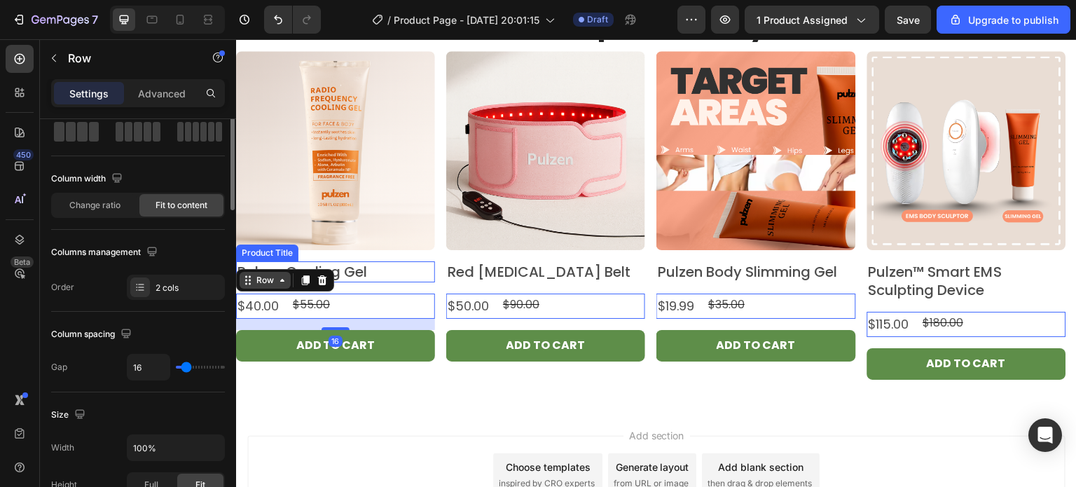
scroll to position [0, 0]
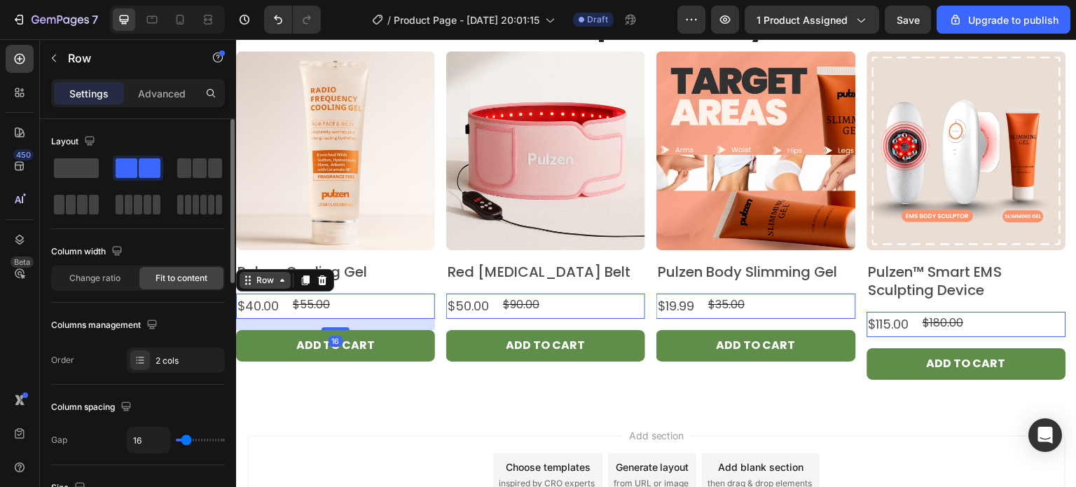
click at [273, 282] on div "Row" at bounding box center [265, 280] width 23 height 13
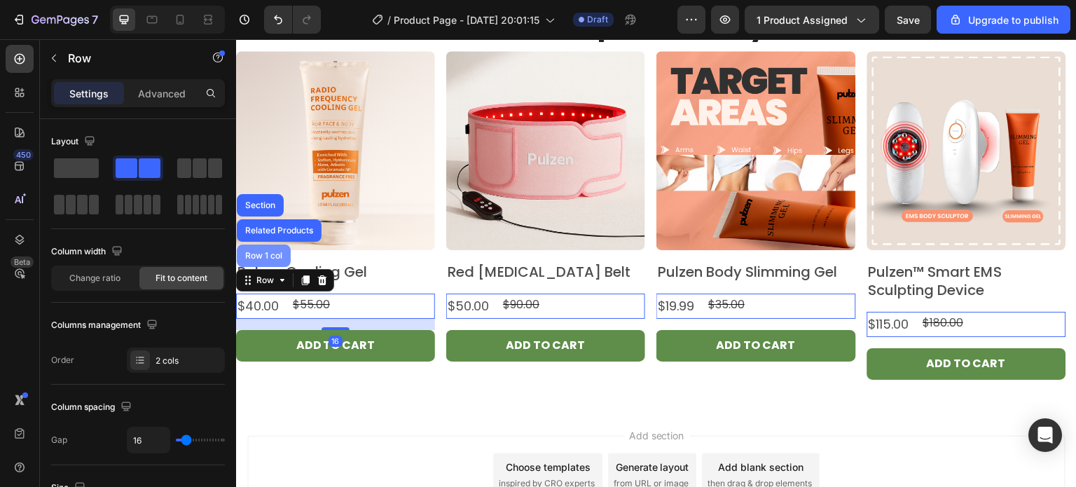
click at [266, 261] on div "Row 1 col" at bounding box center [264, 255] width 54 height 22
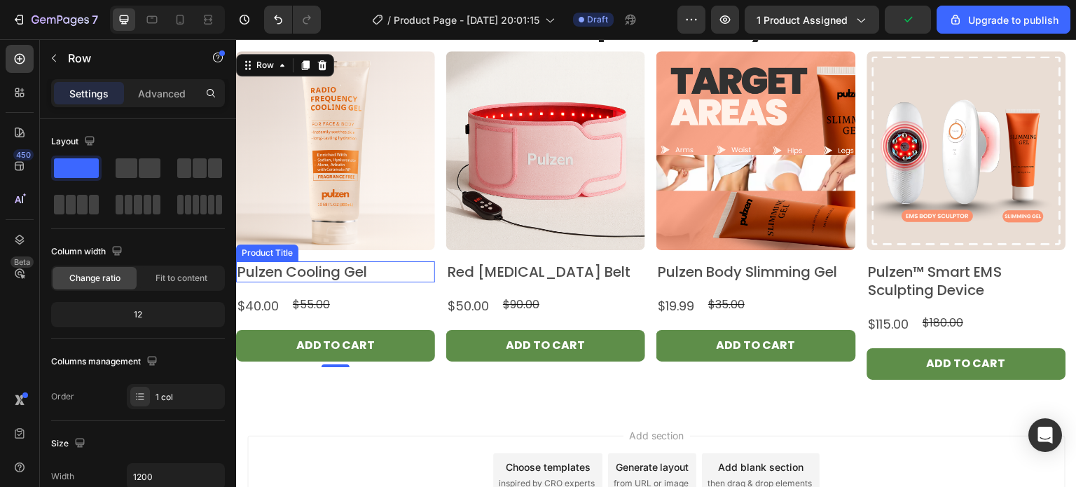
click at [401, 260] on div "Product Images Pulzen Cooling Gel Product Title $40.00 Product Price Product Pr…" at bounding box center [335, 209] width 199 height 316
click at [272, 275] on h2 "Pulzen Cooling Gel" at bounding box center [335, 271] width 199 height 21
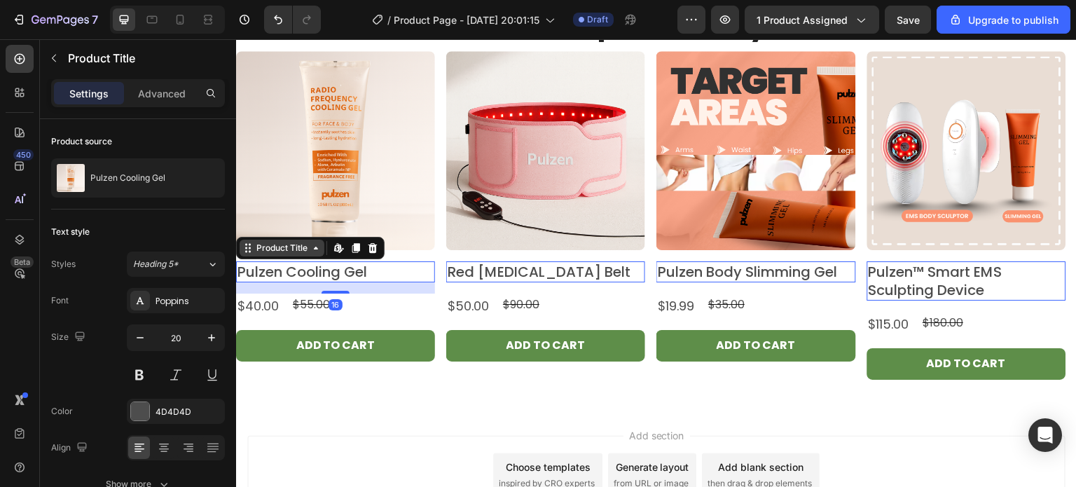
click at [272, 251] on div "Product Title" at bounding box center [282, 248] width 57 height 13
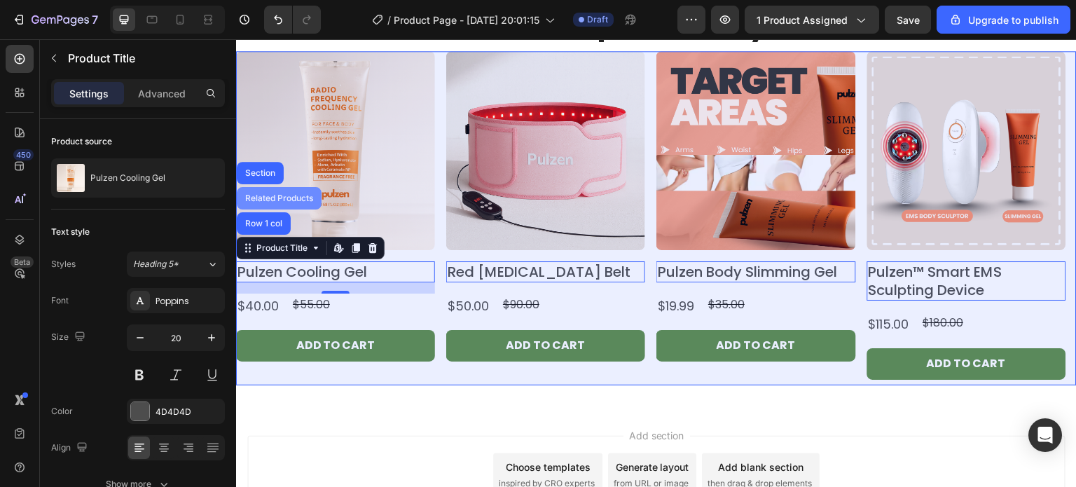
click at [277, 199] on div "Related Products" at bounding box center [279, 198] width 74 height 8
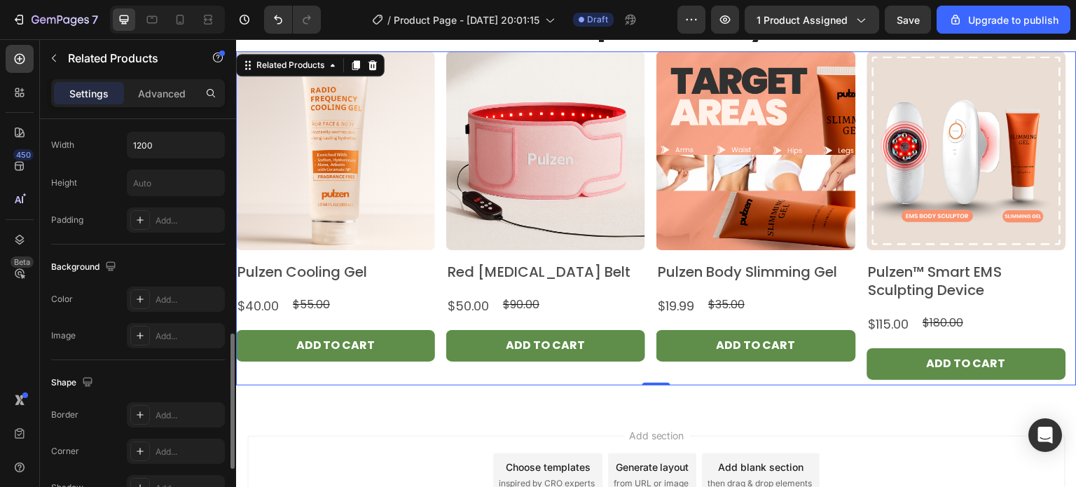
scroll to position [680, 0]
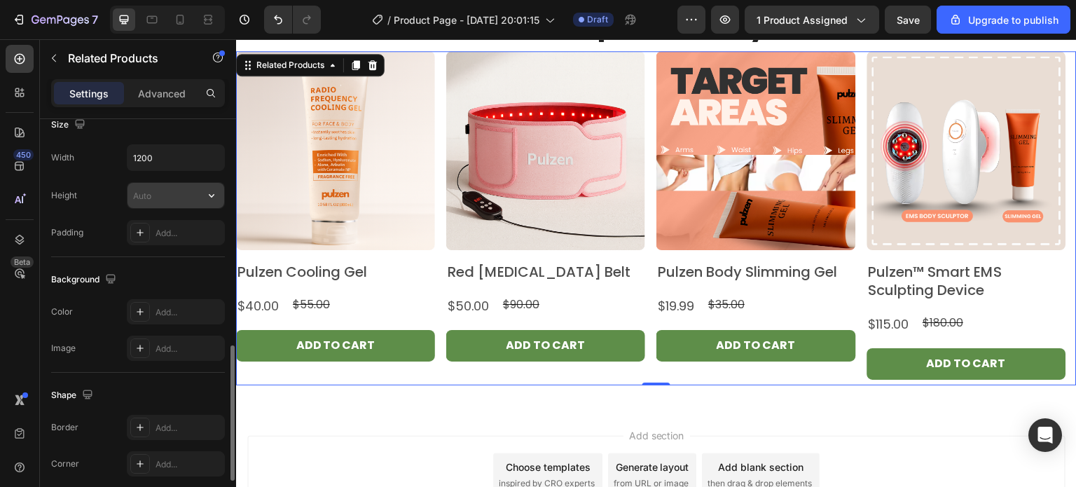
click at [162, 201] on input "text" at bounding box center [175, 195] width 97 height 25
click at [350, 403] on div "People Also Buy Heading Product Images Pulzen Cooling Gel Product Title $40.00 …" at bounding box center [656, 194] width 840 height 425
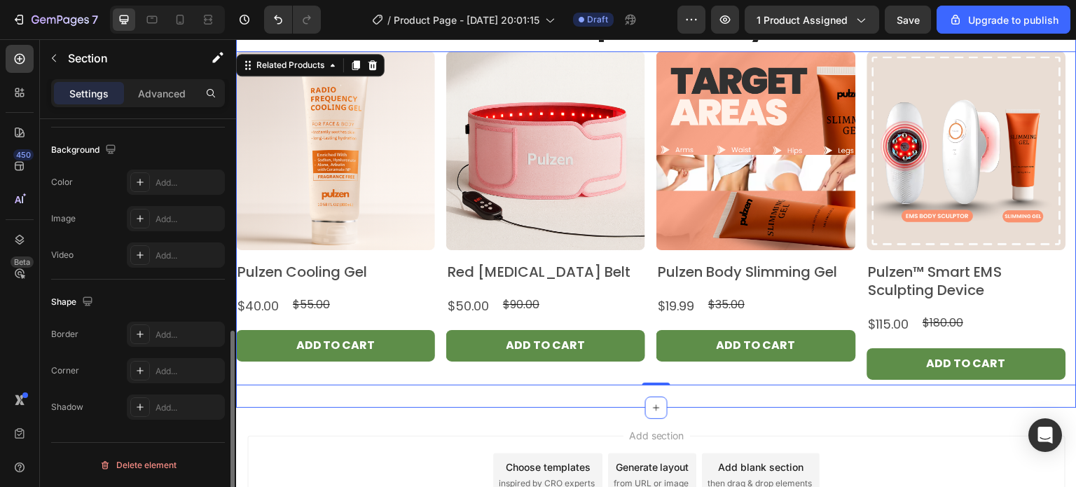
scroll to position [0, 0]
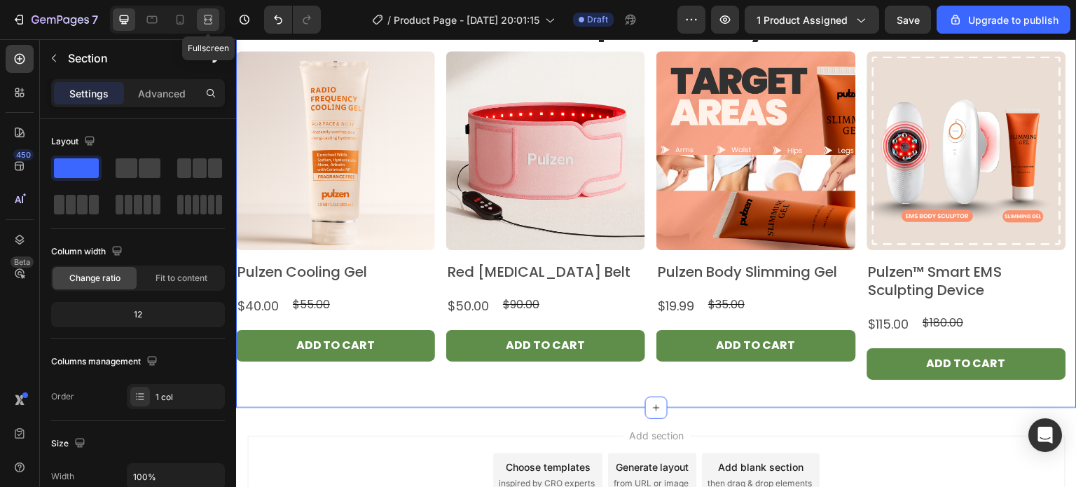
click at [215, 27] on div at bounding box center [208, 19] width 22 height 22
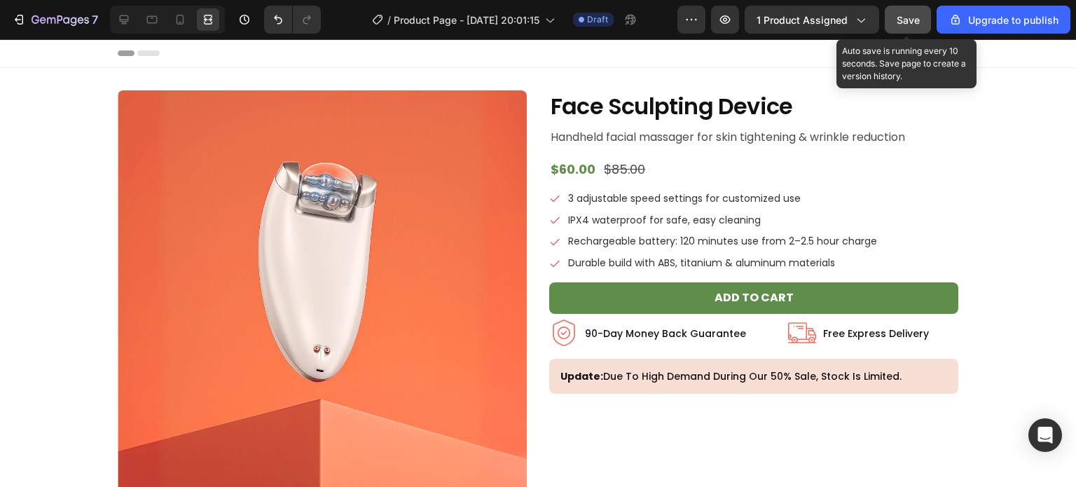
click at [915, 19] on span "Save" at bounding box center [907, 20] width 23 height 12
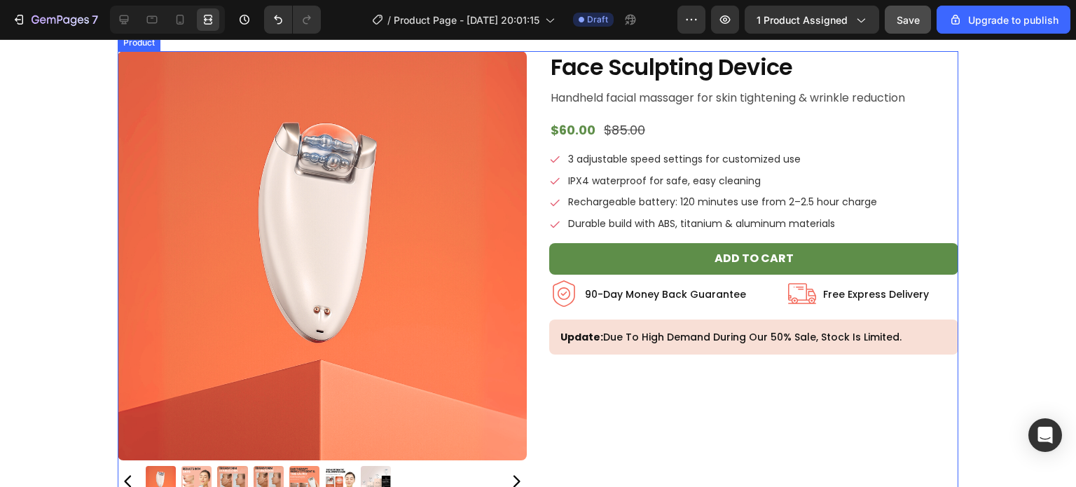
scroll to position [207, 0]
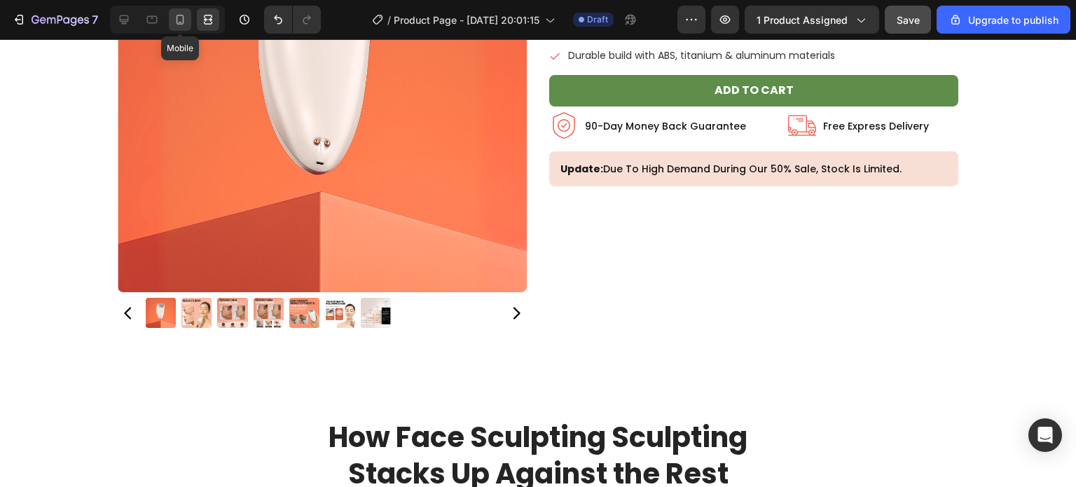
click at [185, 27] on div at bounding box center [180, 19] width 22 height 22
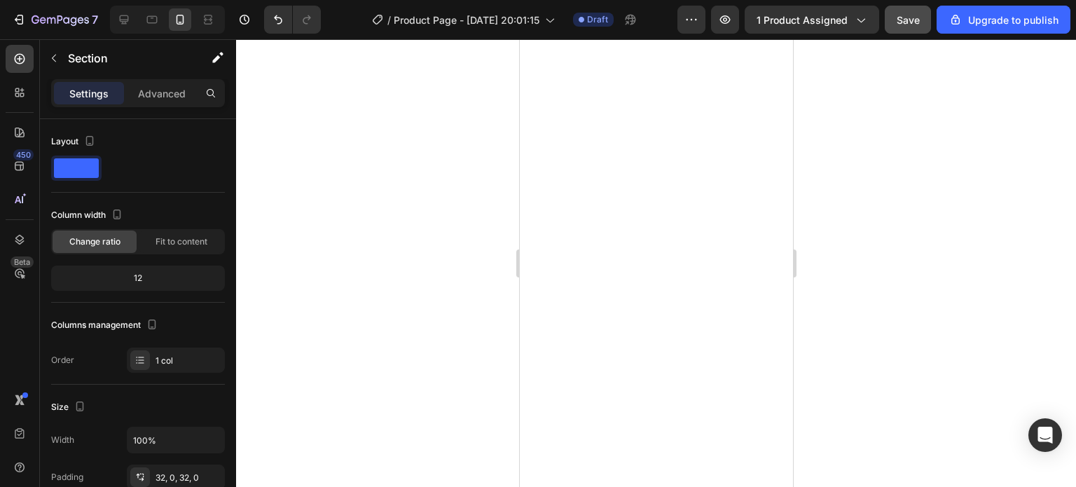
scroll to position [1440, 0]
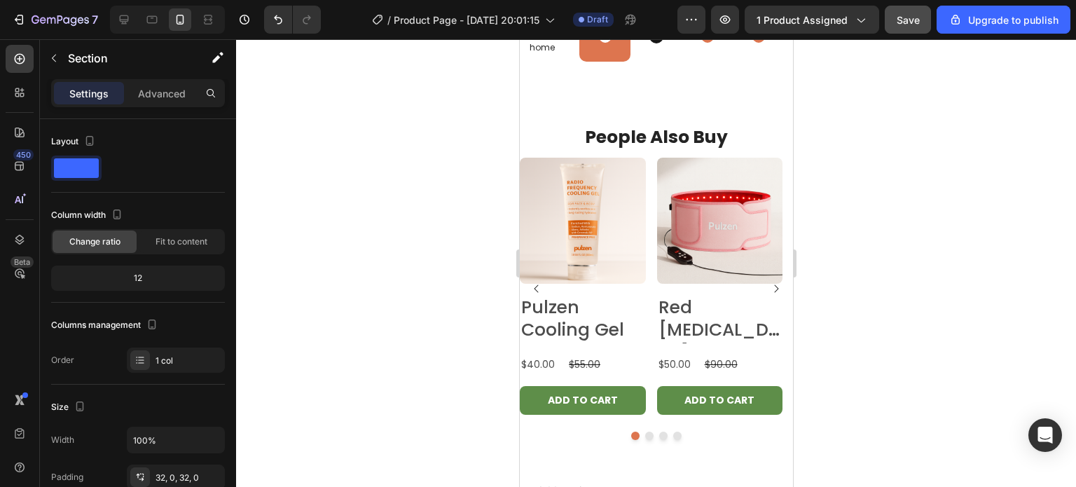
click at [651, 113] on div "People Also Buy Heading Product Images Pulzen Cooling Gel Product Title $40.00 …" at bounding box center [655, 282] width 273 height 360
click at [557, 127] on h2 "People Also Buy" at bounding box center [655, 138] width 273 height 26
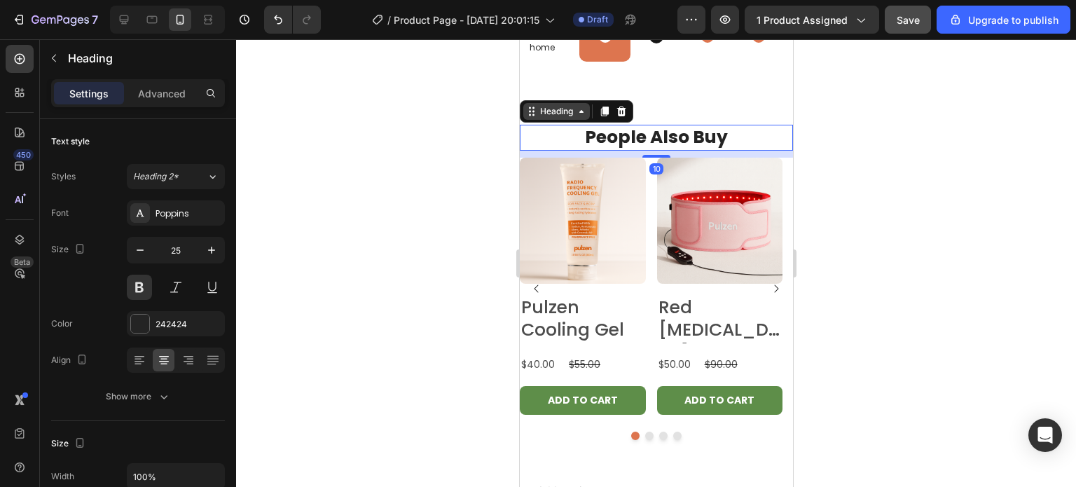
click at [562, 113] on div "Heading" at bounding box center [555, 111] width 39 height 13
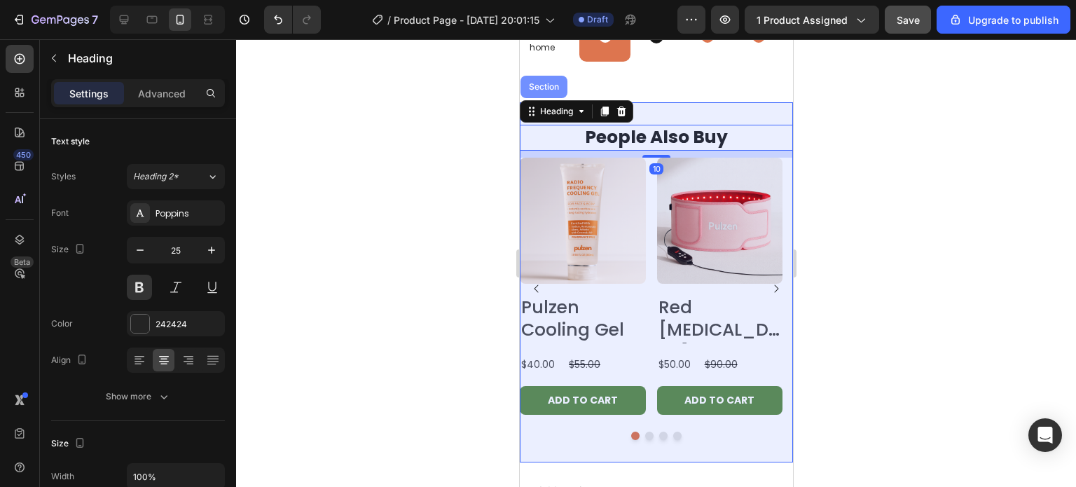
click at [547, 92] on div "Section" at bounding box center [543, 87] width 47 height 22
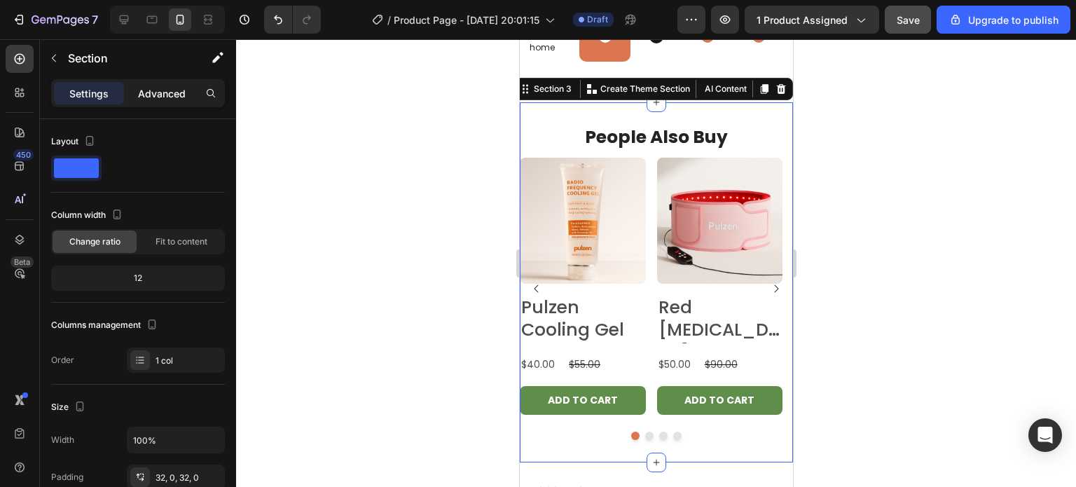
click at [150, 89] on p "Advanced" at bounding box center [162, 93] width 48 height 15
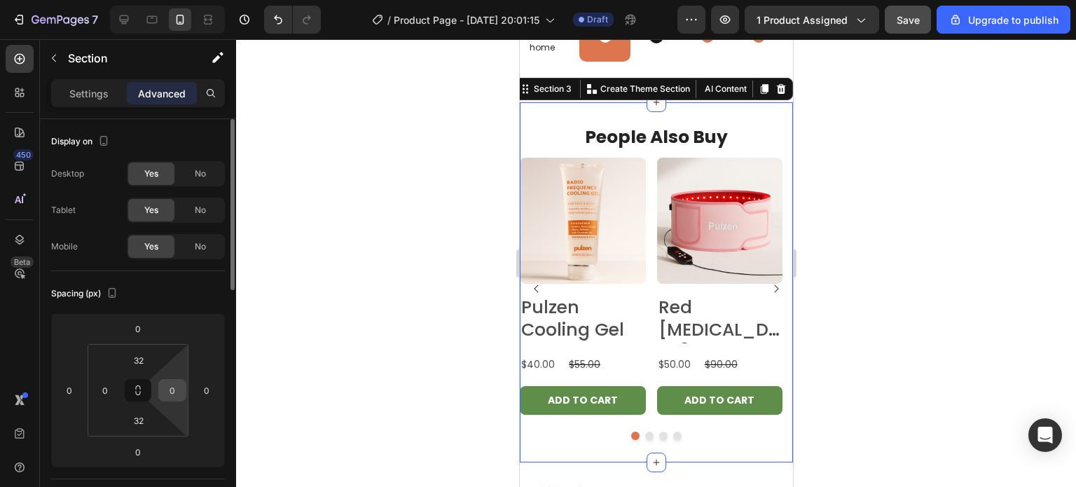
click at [176, 385] on input "0" at bounding box center [172, 390] width 21 height 21
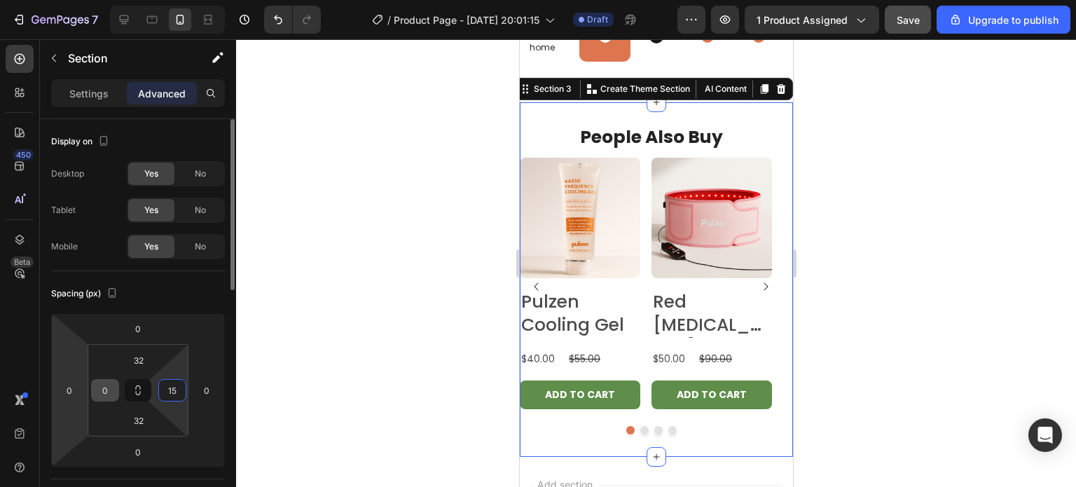
type input "15"
click at [110, 394] on input "0" at bounding box center [105, 390] width 21 height 21
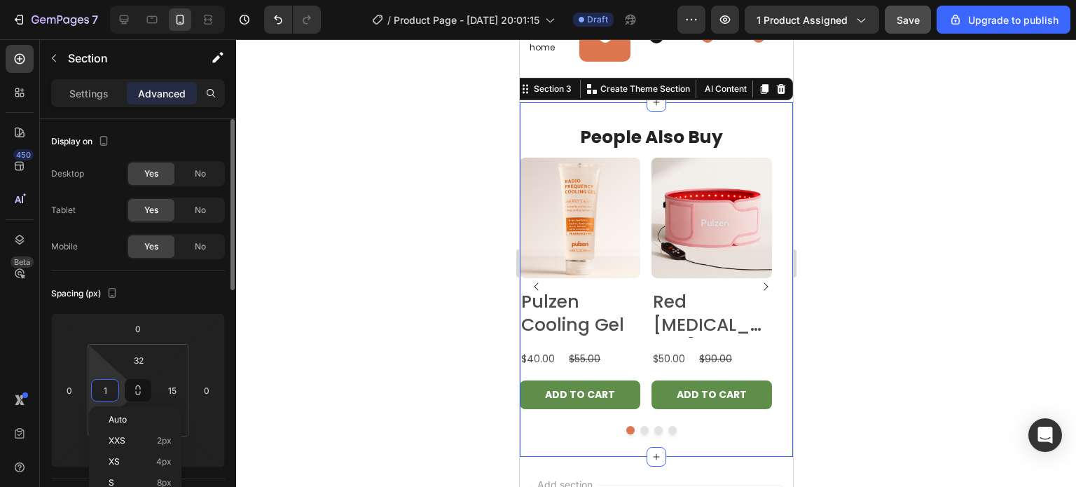
type input "15"
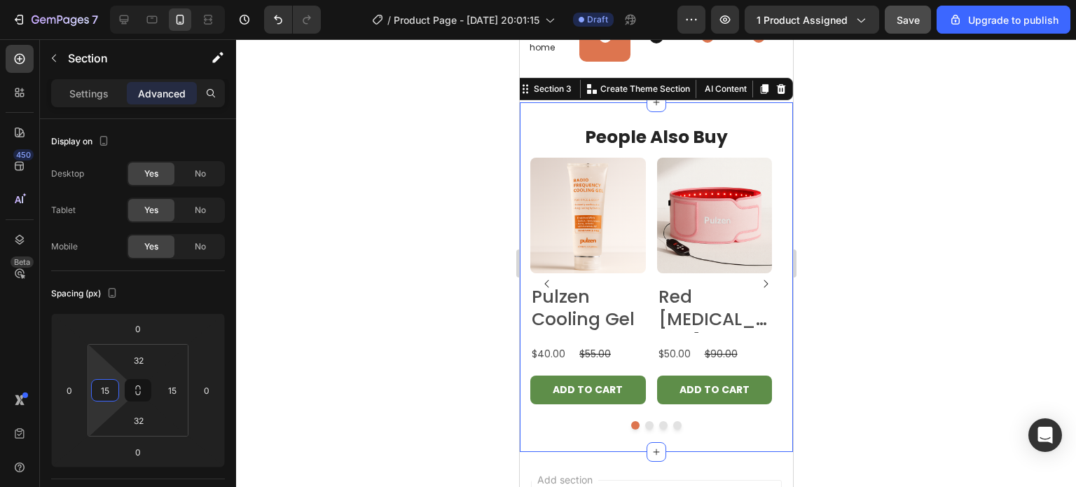
click at [388, 333] on div at bounding box center [656, 263] width 840 height 448
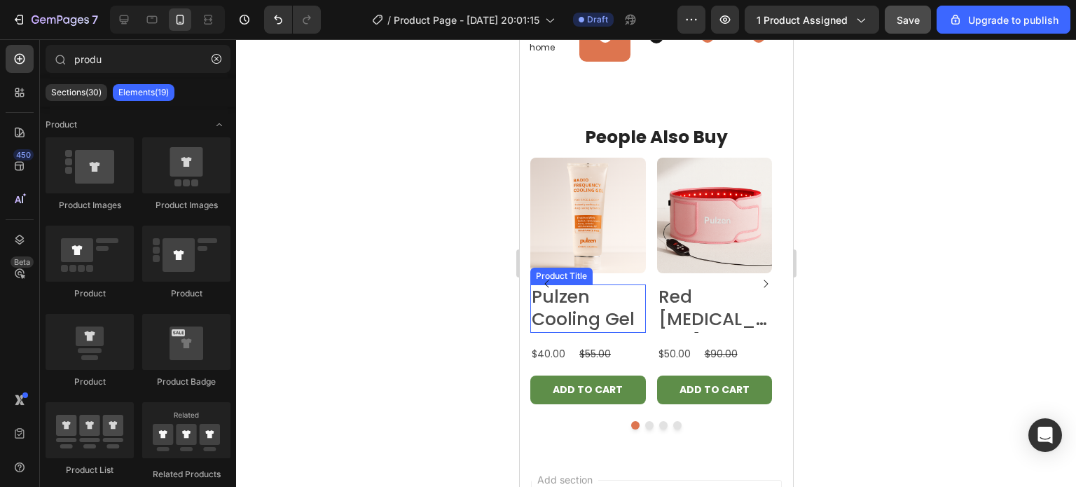
click at [575, 331] on h2 "Pulzen Cooling Gel" at bounding box center [587, 308] width 116 height 48
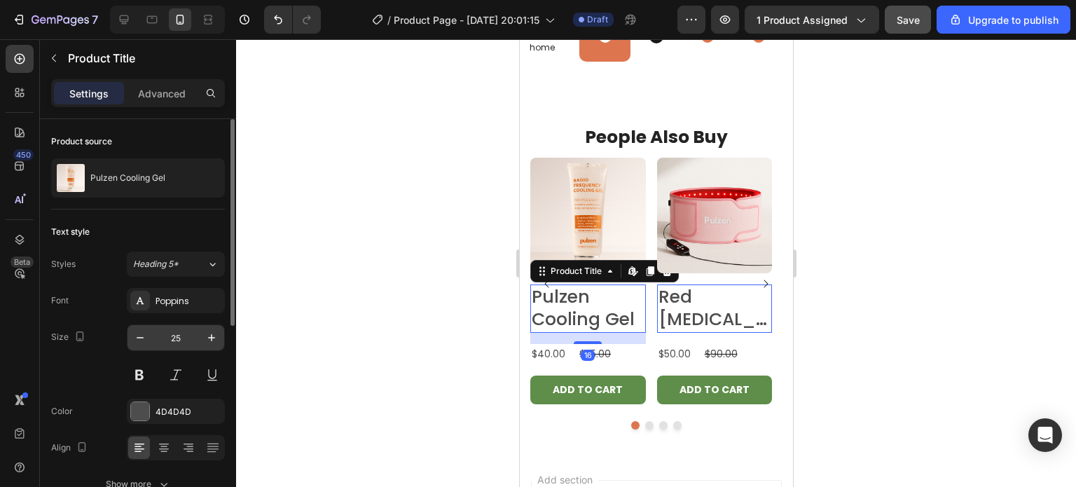
click at [188, 324] on div "25" at bounding box center [176, 337] width 98 height 27
click at [185, 335] on input "25" at bounding box center [176, 337] width 46 height 25
type input "20"
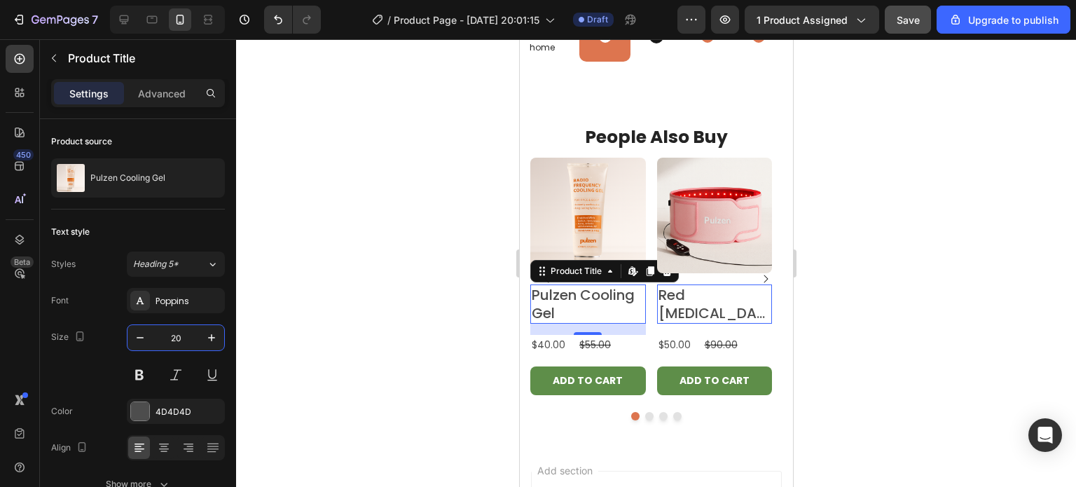
click at [369, 304] on div at bounding box center [656, 263] width 840 height 448
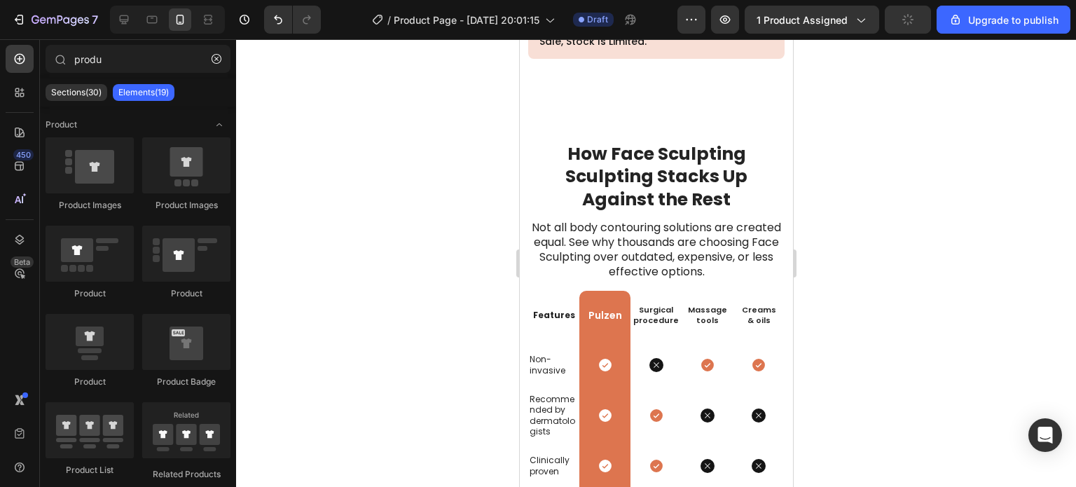
scroll to position [455, 0]
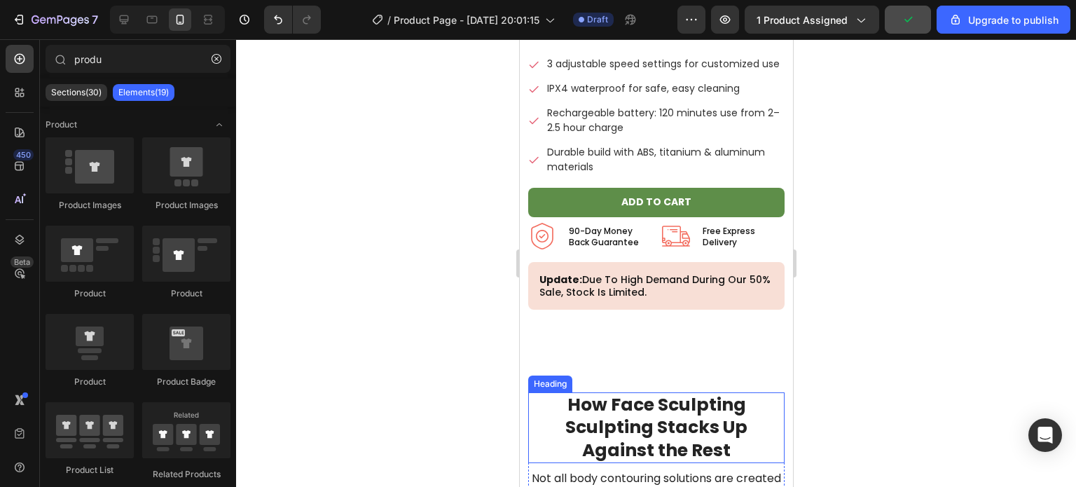
click at [673, 434] on h2 "How Face Sculpting Sculpting Stacks Up Against the Rest" at bounding box center [655, 427] width 256 height 71
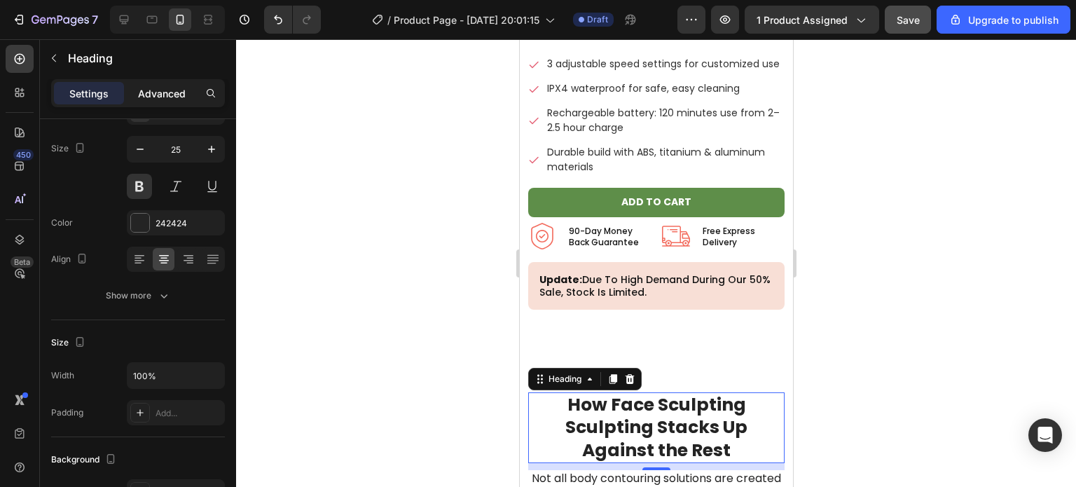
click at [172, 96] on p "Advanced" at bounding box center [162, 93] width 48 height 15
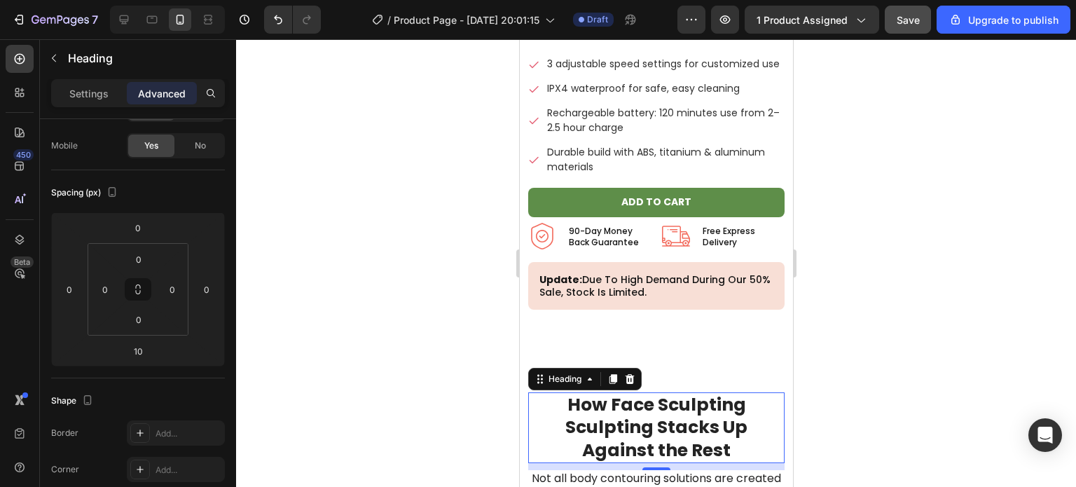
click at [395, 330] on div at bounding box center [656, 263] width 840 height 448
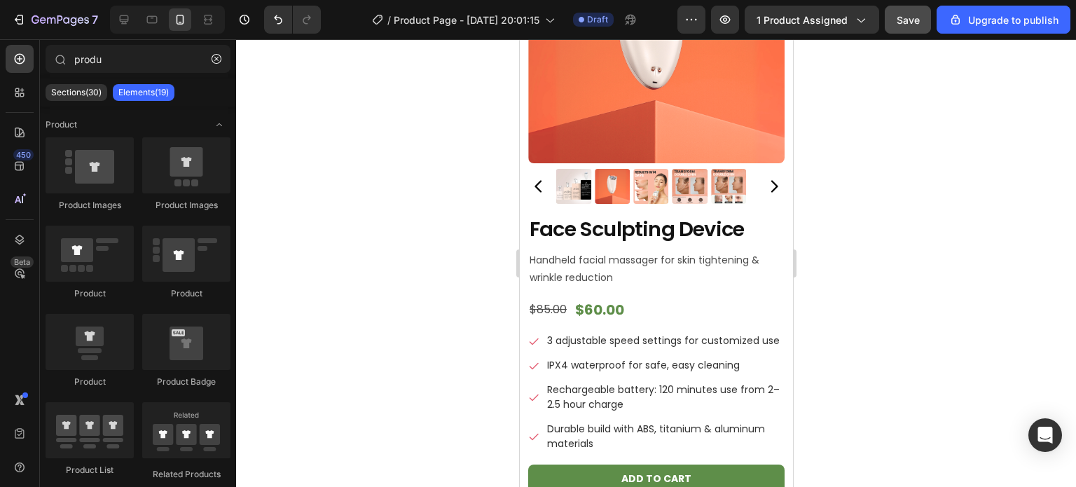
scroll to position [179, 0]
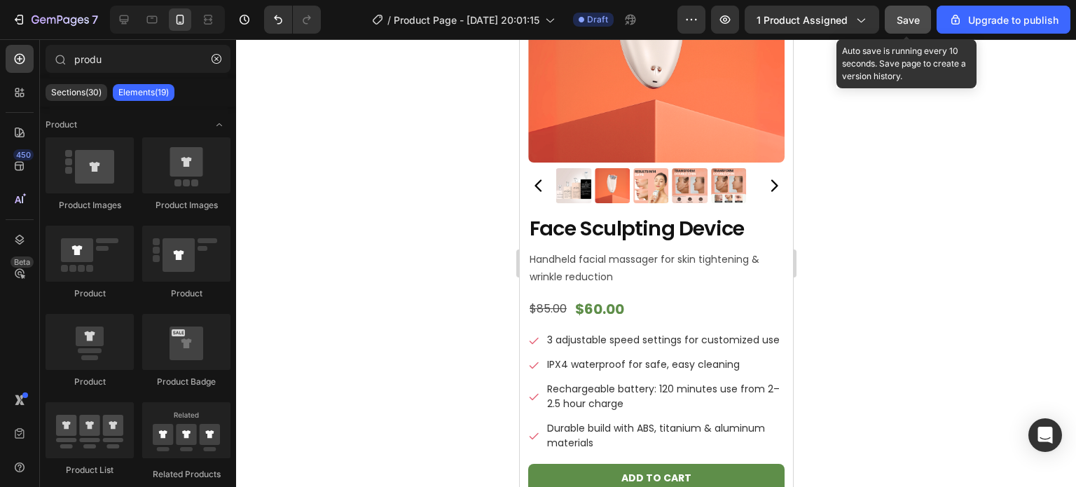
click at [903, 15] on span "Save" at bounding box center [907, 20] width 23 height 12
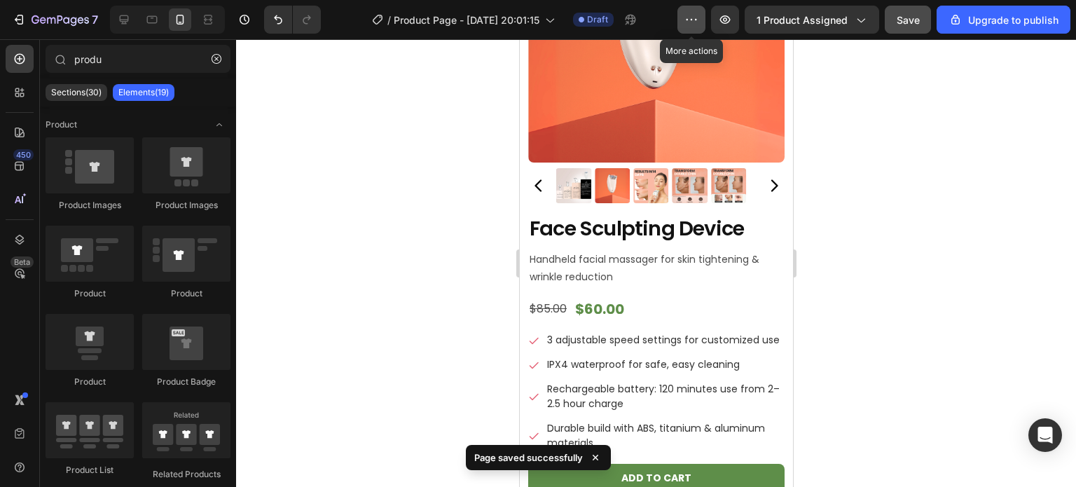
click at [689, 25] on icon "button" at bounding box center [691, 20] width 14 height 14
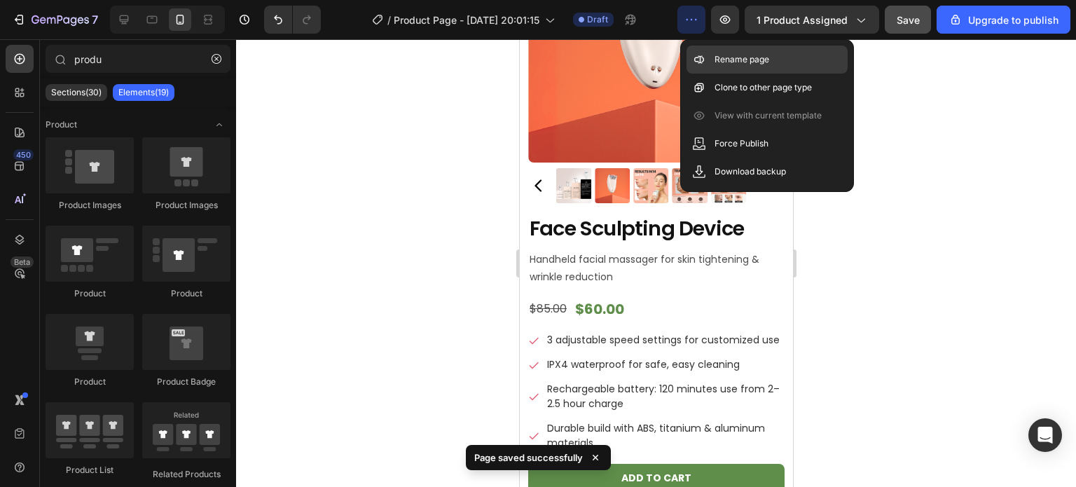
click at [765, 74] on div "Rename page" at bounding box center [766, 88] width 161 height 28
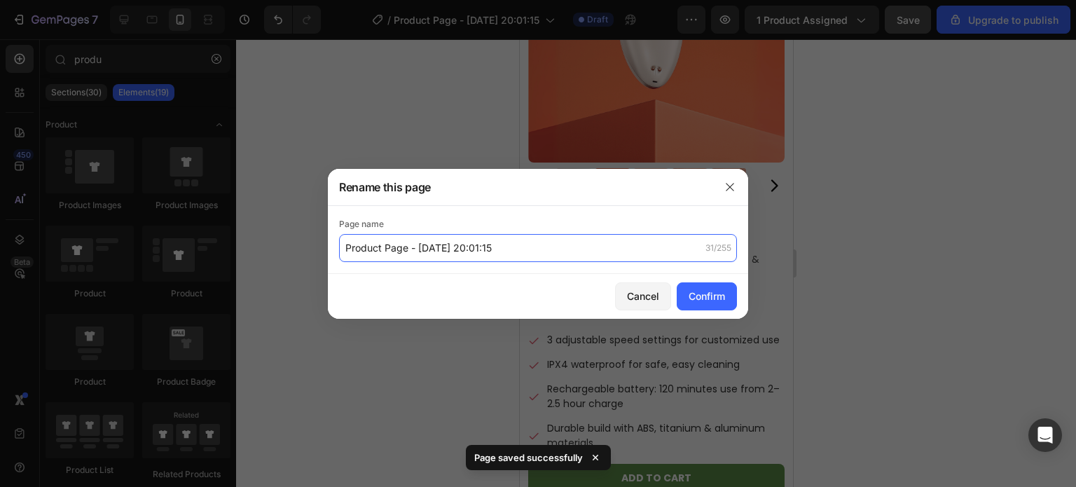
click at [504, 245] on input "Product Page - Aug 27, 20:01:15" at bounding box center [538, 248] width 398 height 28
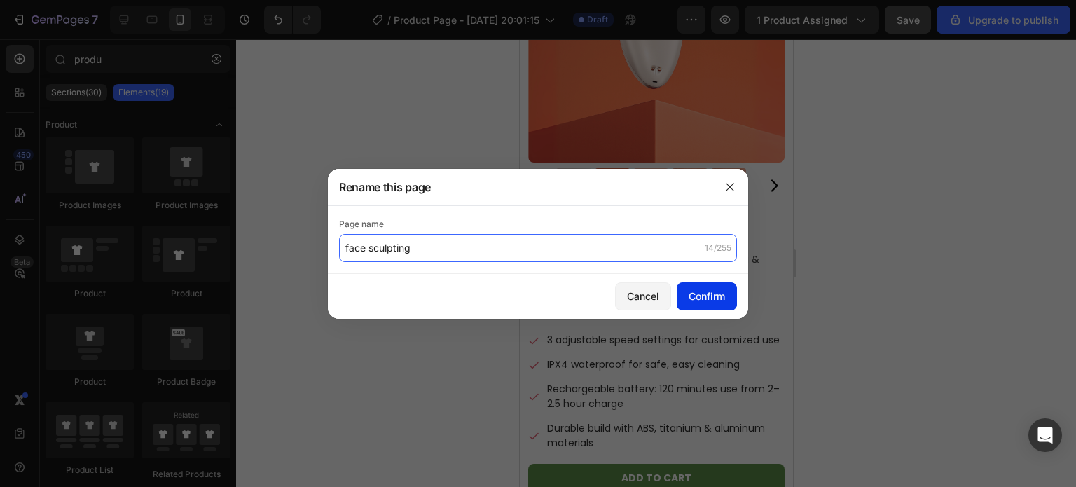
type input "face sculpting"
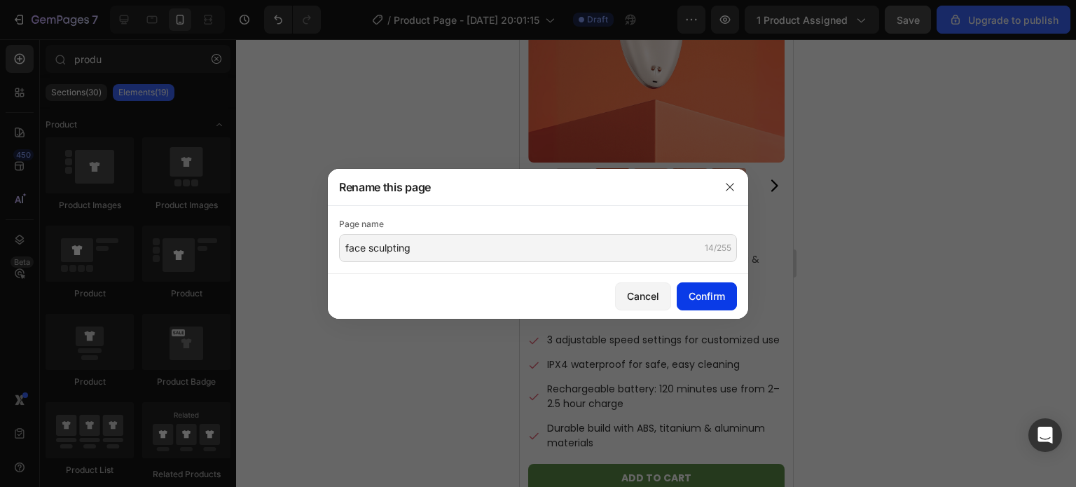
click at [701, 289] on div "Confirm" at bounding box center [706, 296] width 36 height 15
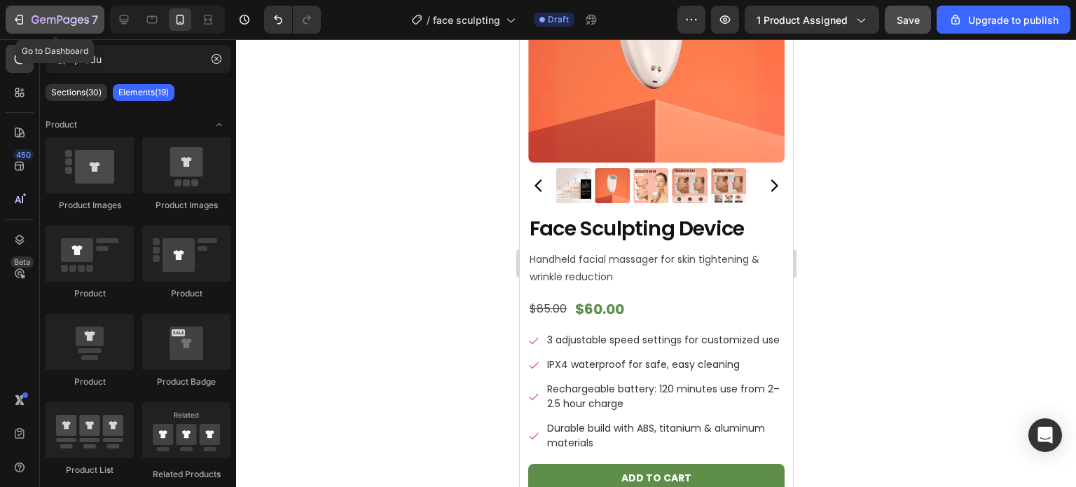
click at [70, 22] on icon "button" at bounding box center [60, 21] width 57 height 12
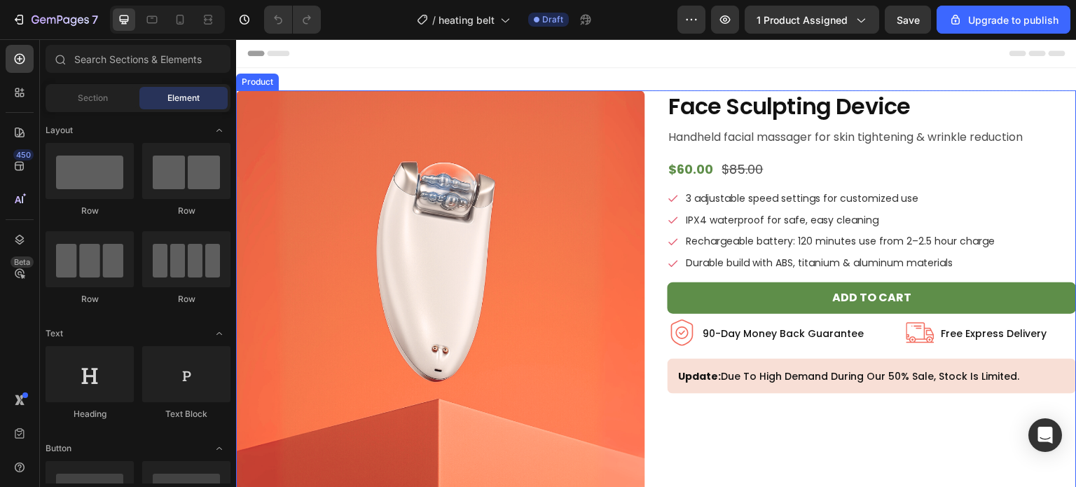
click at [653, 157] on div "Product Images Face Sculpting Device Product Title Handheld facial massager for…" at bounding box center [656, 317] width 840 height 455
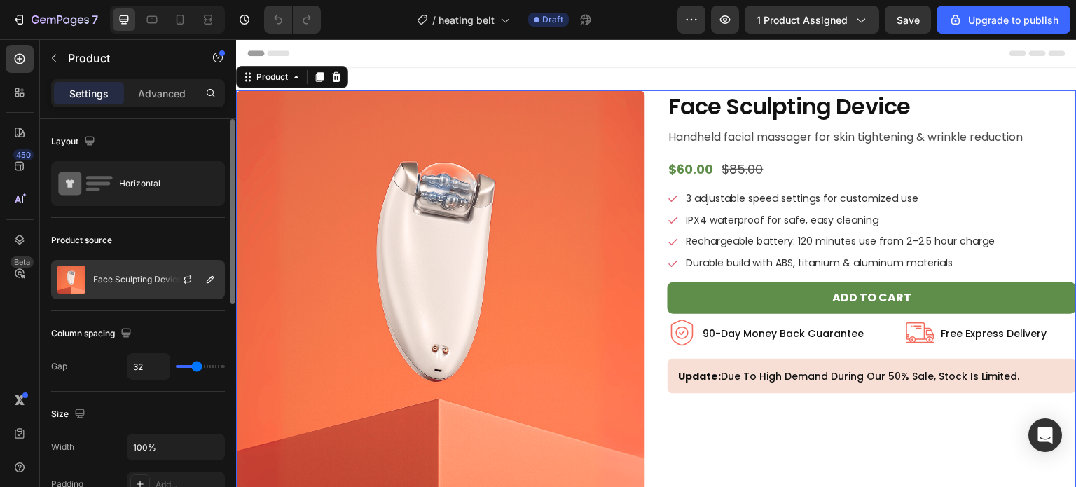
click at [151, 282] on p "Face Sculpting Device" at bounding box center [137, 280] width 89 height 10
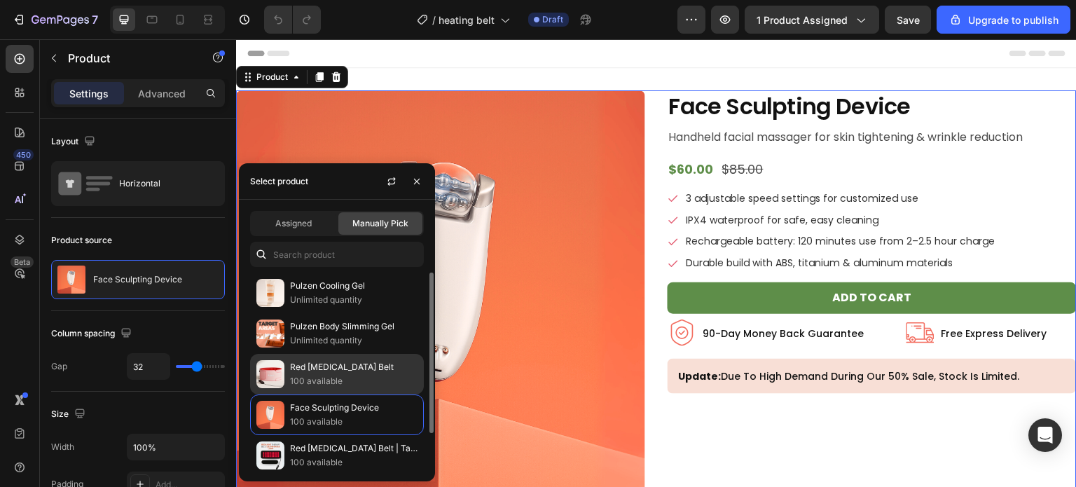
click at [323, 369] on p "Red [MEDICAL_DATA] Belt" at bounding box center [353, 367] width 127 height 14
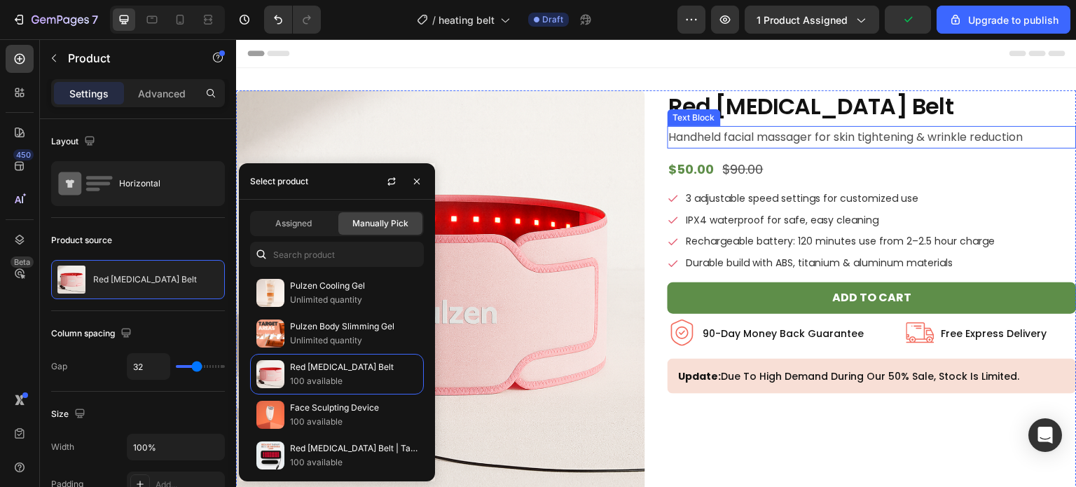
click at [749, 132] on p "Handheld facial massager for skin tightening & wrinkle reduction" at bounding box center [872, 137] width 406 height 20
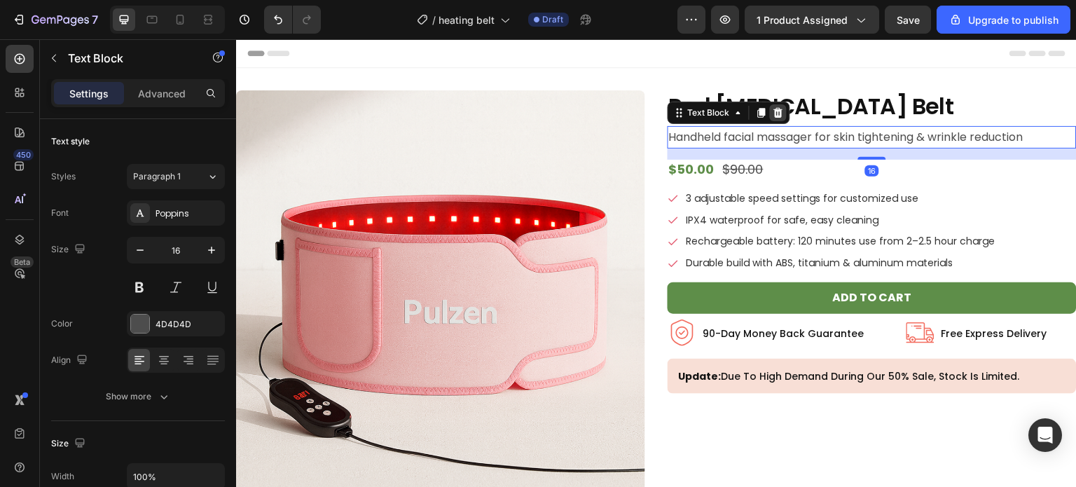
click at [776, 116] on icon at bounding box center [778, 112] width 11 height 11
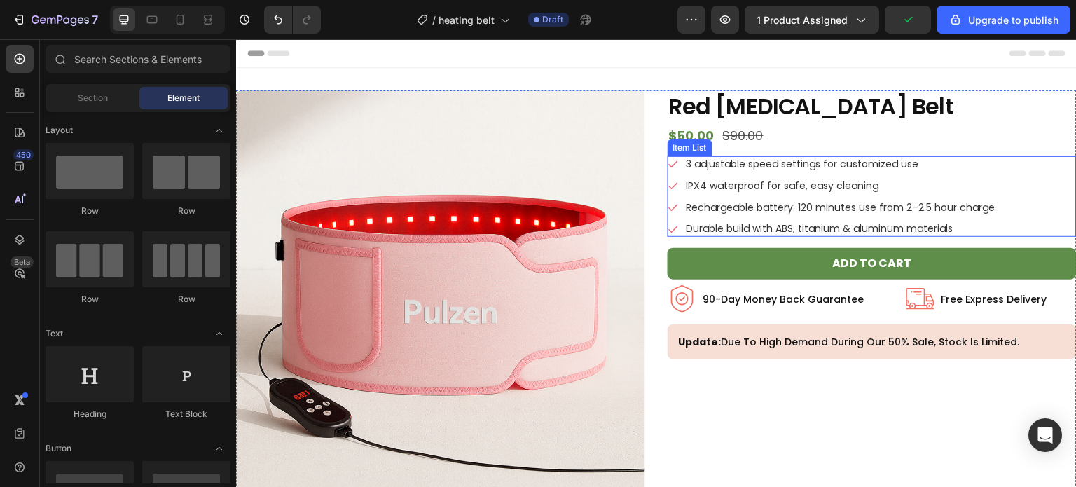
click at [719, 159] on p "3 adjustable speed settings for customized use" at bounding box center [840, 164] width 309 height 12
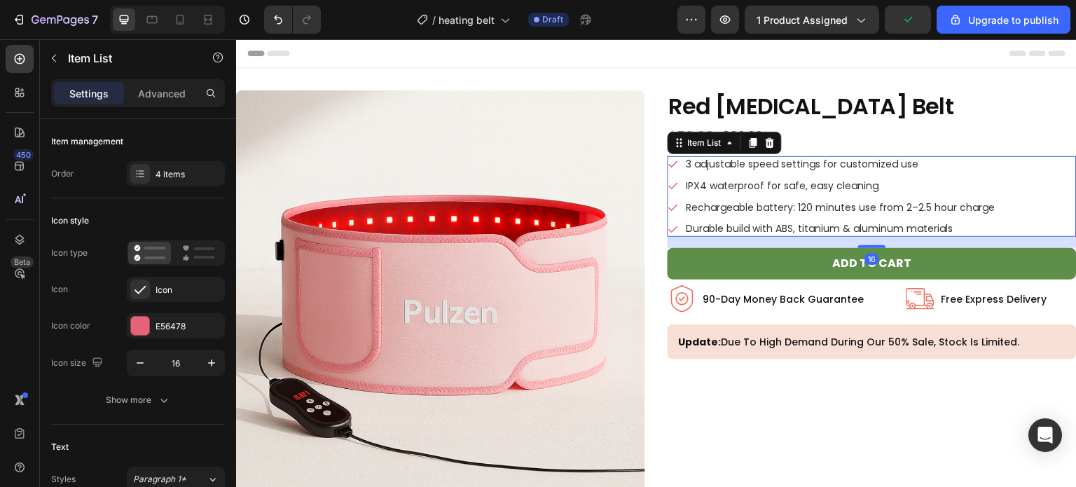
click at [719, 159] on p "3 adjustable speed settings for customized use" at bounding box center [840, 164] width 309 height 12
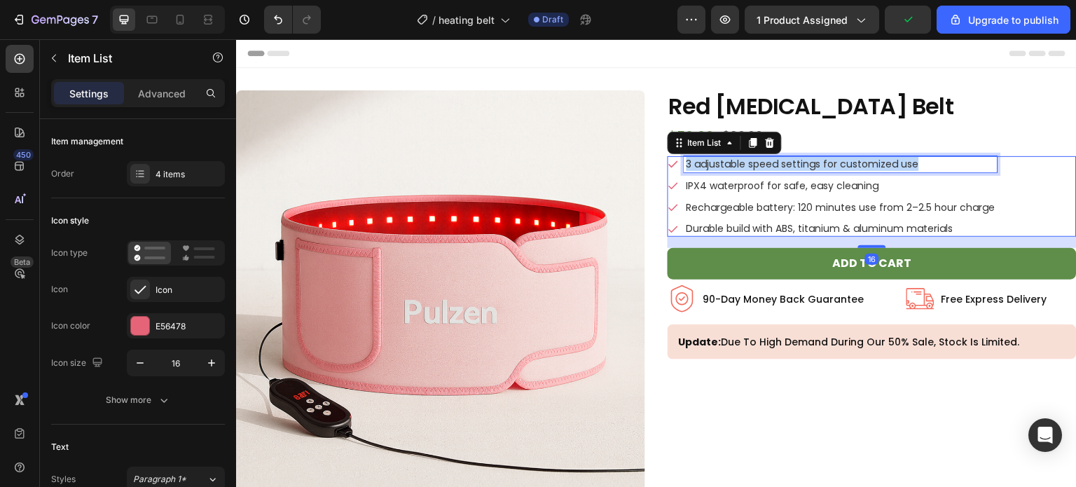
click at [719, 159] on p "3 adjustable speed settings for customized use" at bounding box center [840, 164] width 309 height 12
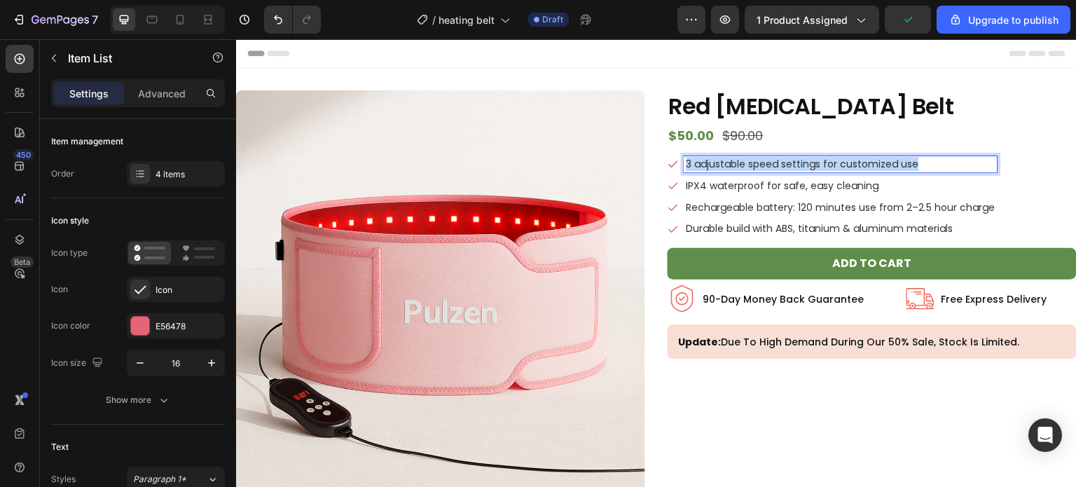
click at [719, 159] on p "3 adjustable speed settings for customized use" at bounding box center [840, 164] width 309 height 12
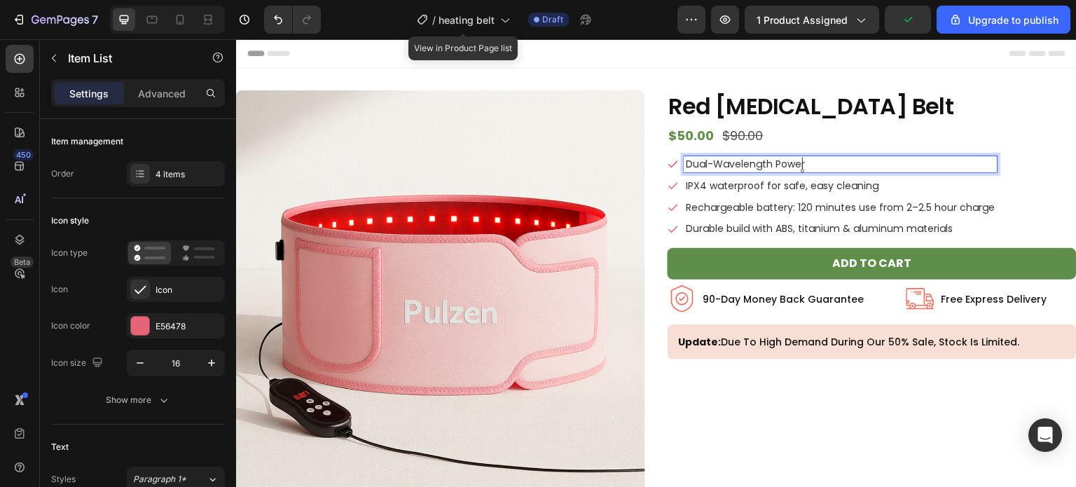
click at [698, 184] on p "IPX4 waterproof for safe, easy cleaning" at bounding box center [840, 186] width 309 height 12
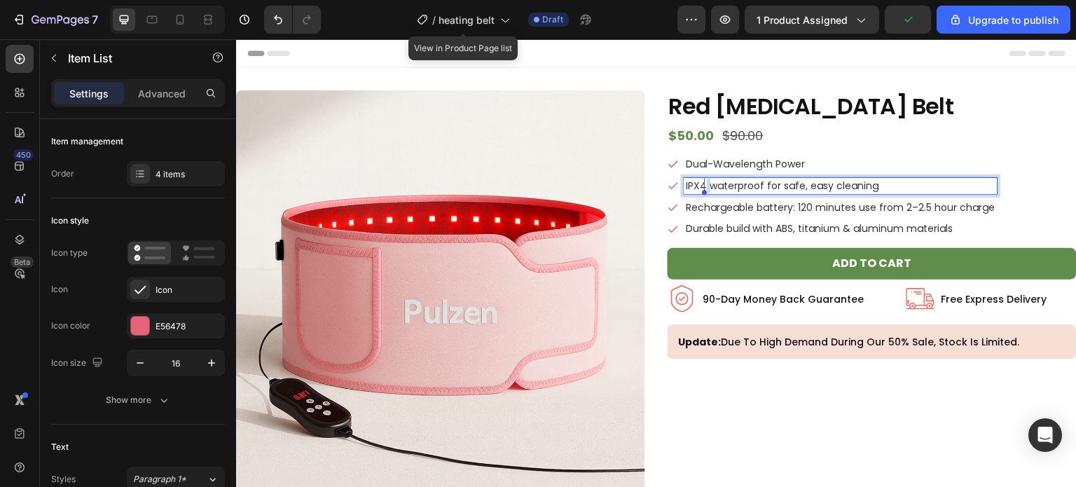
click at [698, 184] on p "IPX4 waterproof for safe, easy cleaning" at bounding box center [840, 186] width 309 height 12
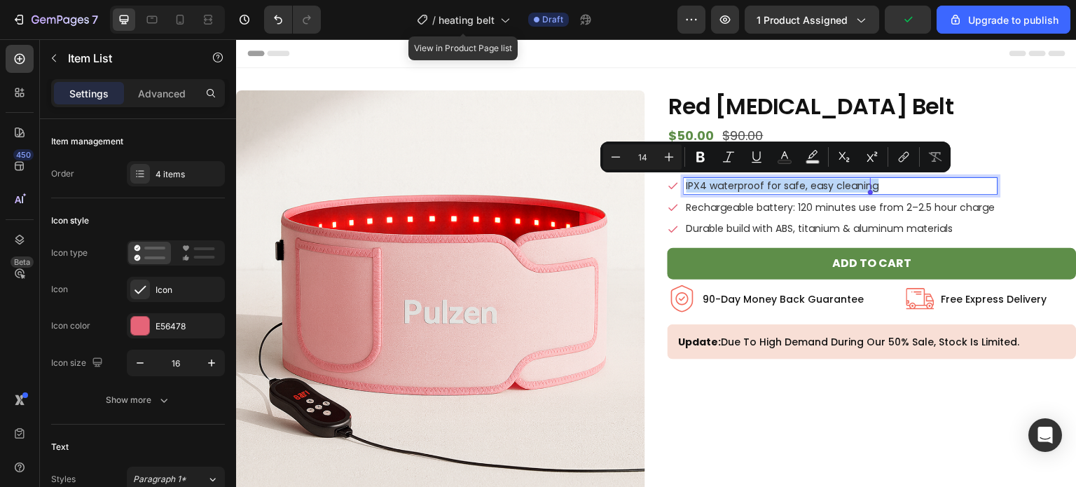
click at [698, 184] on p "IPX4 waterproof for safe, easy cleaning" at bounding box center [840, 186] width 309 height 12
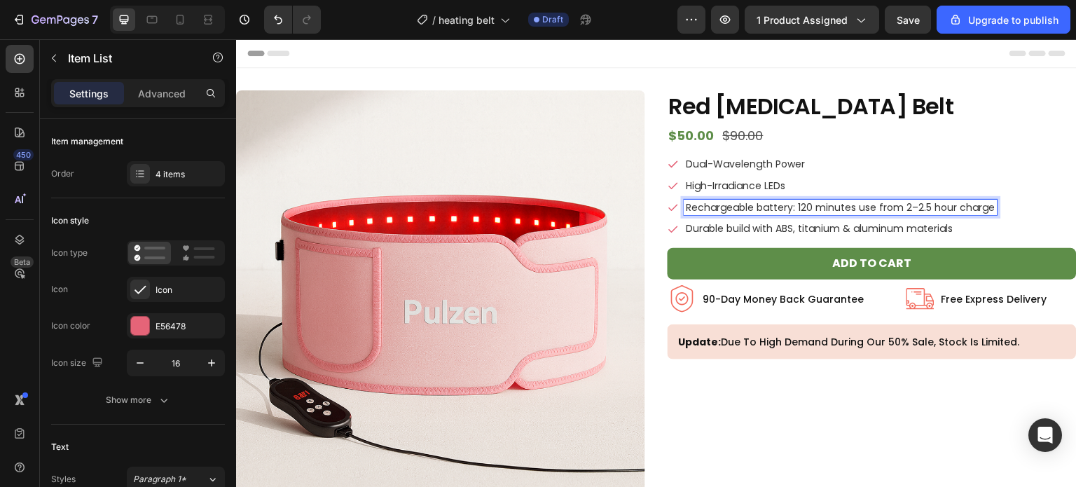
click at [703, 209] on p "Rechargeable battery: 120 minutes use from 2–2.5 hour charge" at bounding box center [840, 208] width 309 height 12
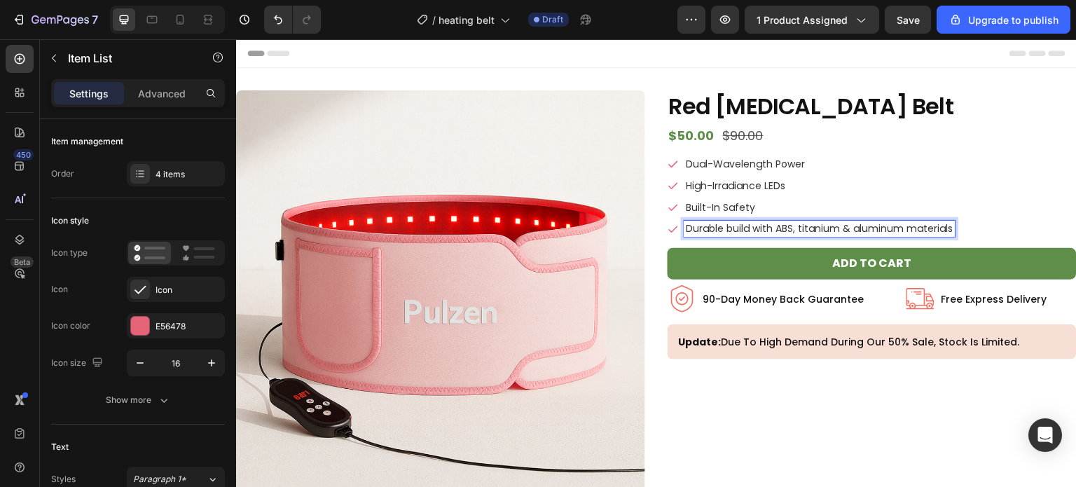
click at [707, 228] on p "Durable build with ABS, titanium & aluminum materials" at bounding box center [819, 229] width 267 height 12
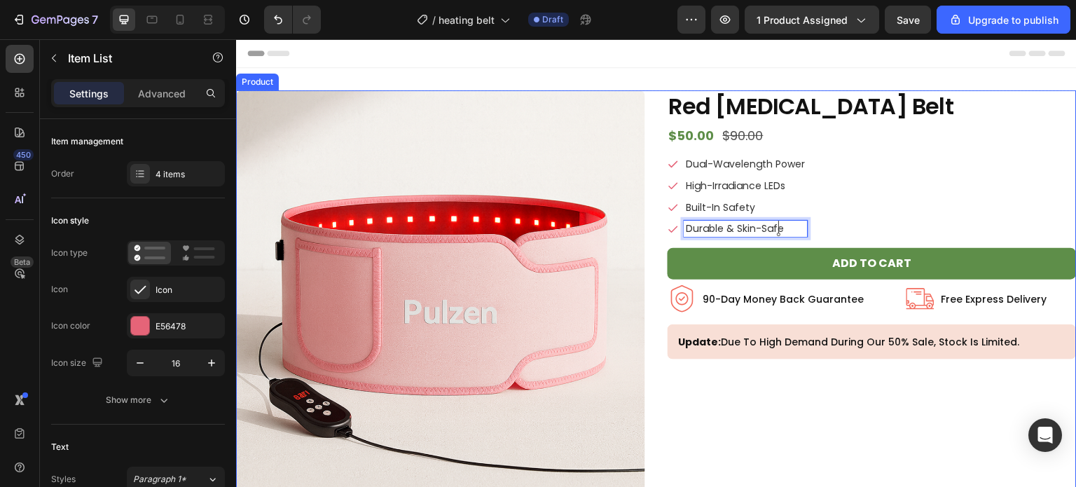
click at [742, 399] on div "Red Light Therapy Belt Product Title $50.00 Product Price Product Price $90.00 …" at bounding box center [871, 317] width 409 height 455
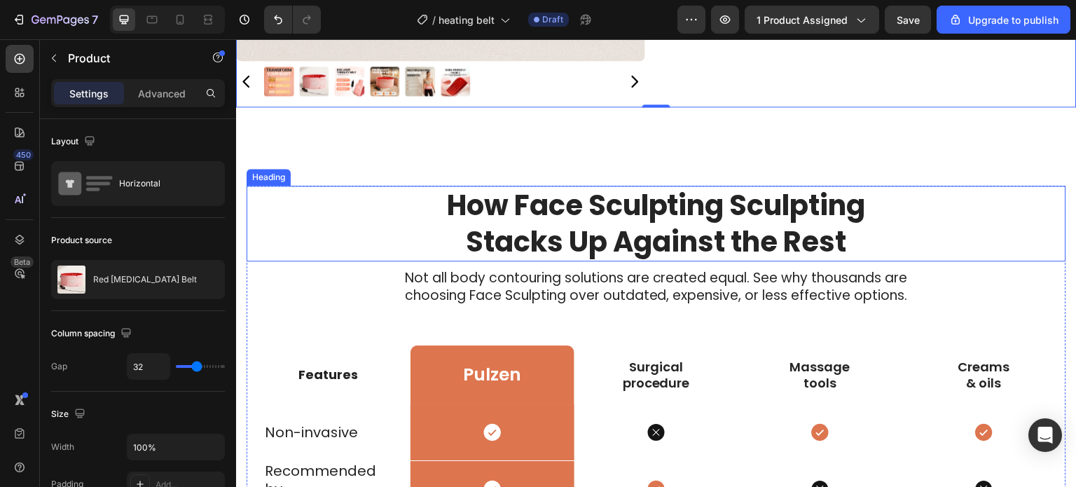
scroll to position [437, 0]
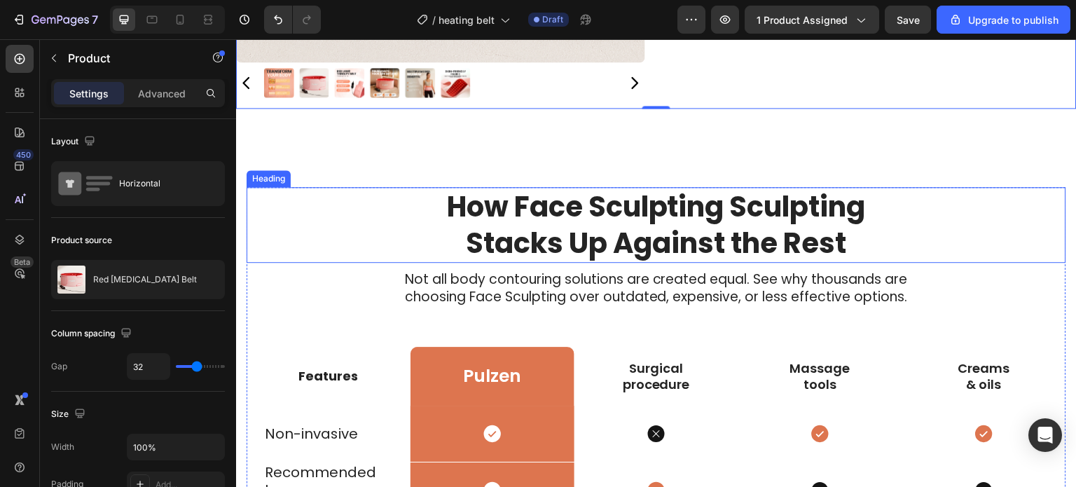
click at [632, 217] on h2 "How Face Sculpting Sculpting Stacks Up Against the Rest" at bounding box center [656, 225] width 492 height 76
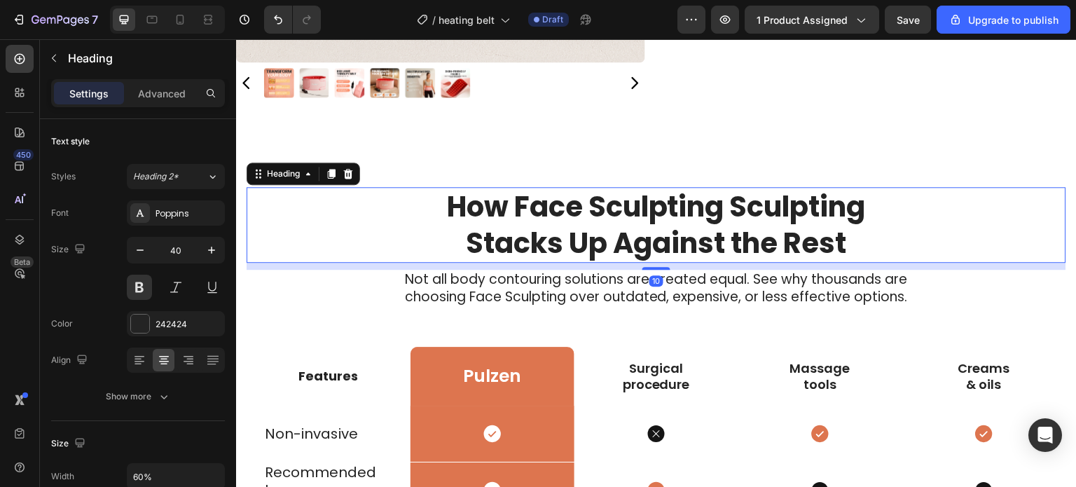
click at [719, 214] on h2 "How Face Sculpting Sculpting Stacks Up Against the Rest" at bounding box center [656, 225] width 492 height 76
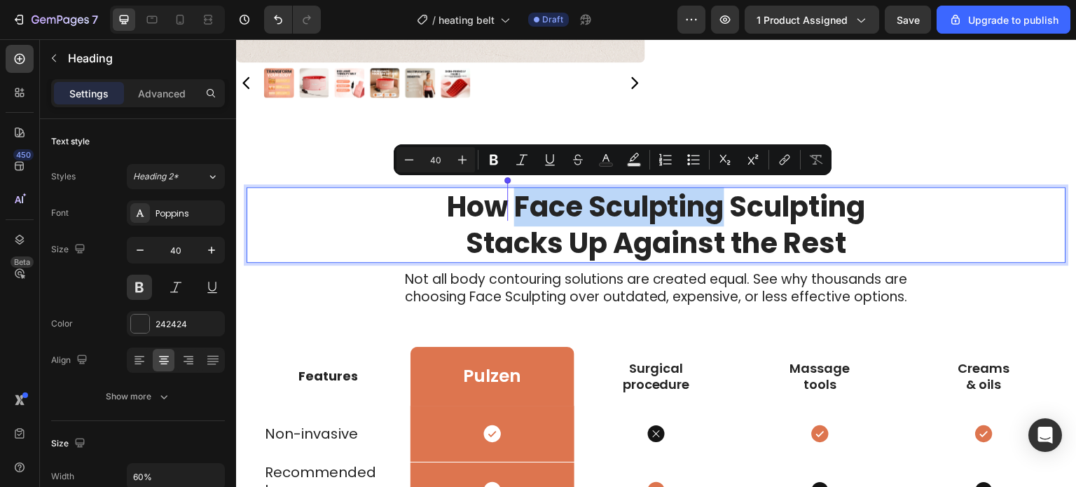
drag, startPoint x: 716, startPoint y: 208, endPoint x: 512, endPoint y: 213, distance: 204.6
click at [512, 213] on p "How Face Sculpting Sculpting Stacks Up Against the Rest" at bounding box center [656, 224] width 489 height 73
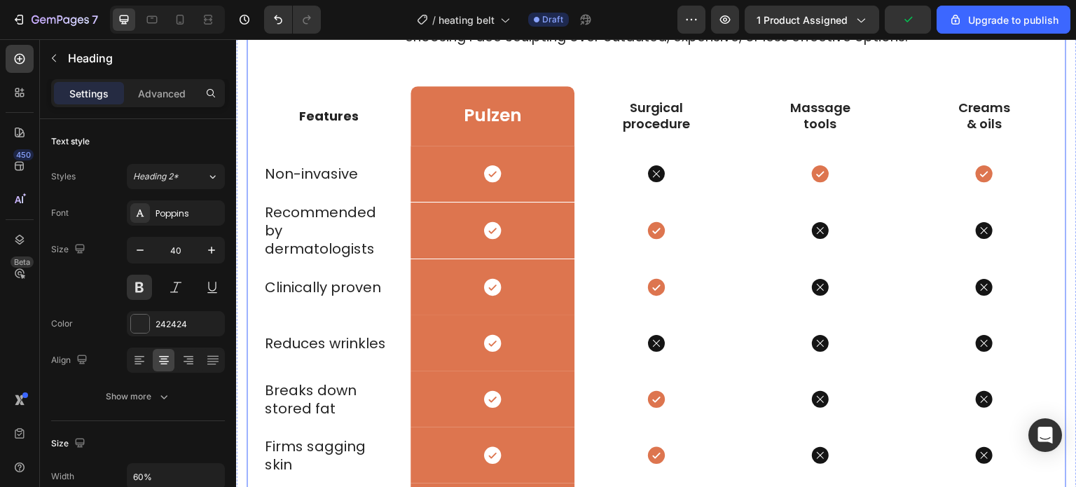
scroll to position [699, 0]
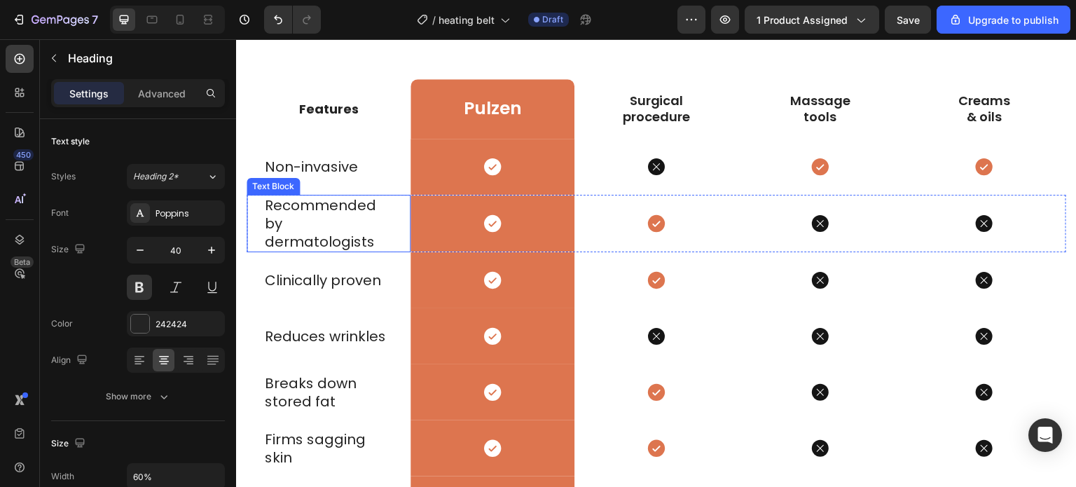
click at [403, 242] on div "Recommended by dermatologists Text Block" at bounding box center [329, 223] width 164 height 57
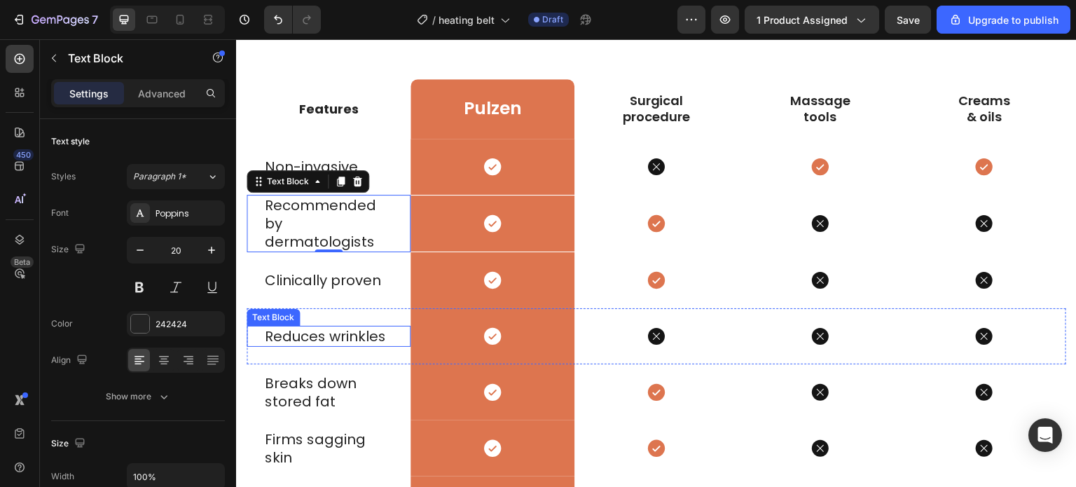
click at [378, 338] on p "Reduces wrinkles" at bounding box center [328, 336] width 127 height 18
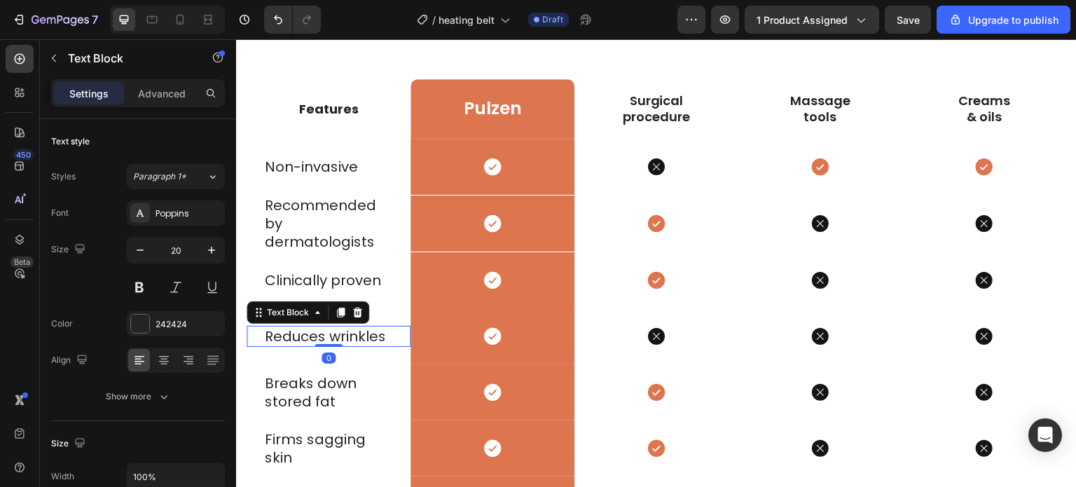
click at [384, 336] on p "Reduces wrinkles" at bounding box center [328, 336] width 127 height 18
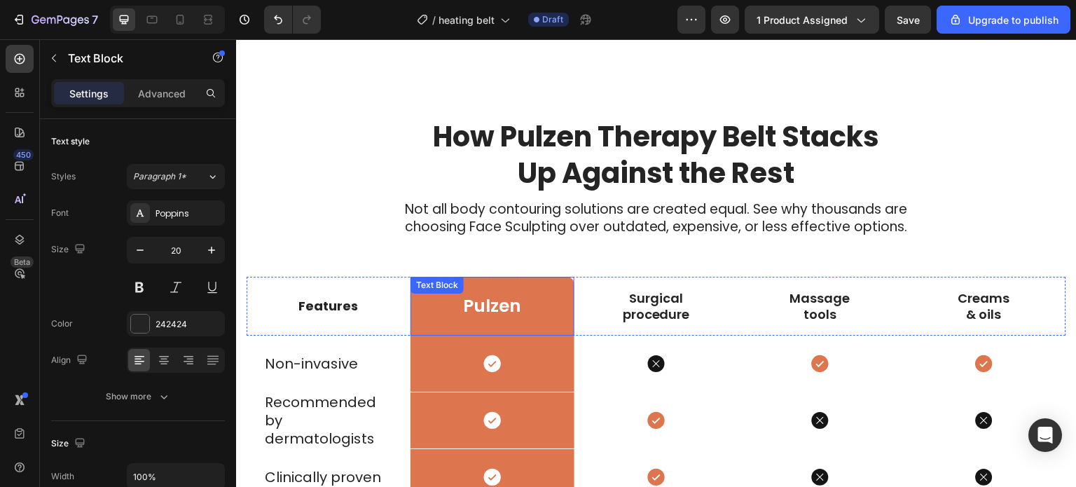
scroll to position [493, 0]
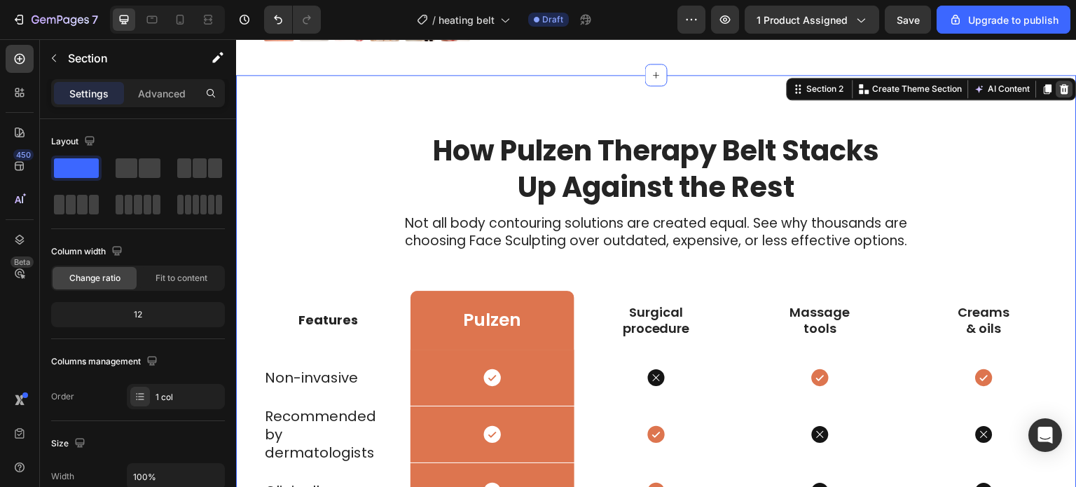
click at [1060, 84] on icon at bounding box center [1064, 89] width 9 height 10
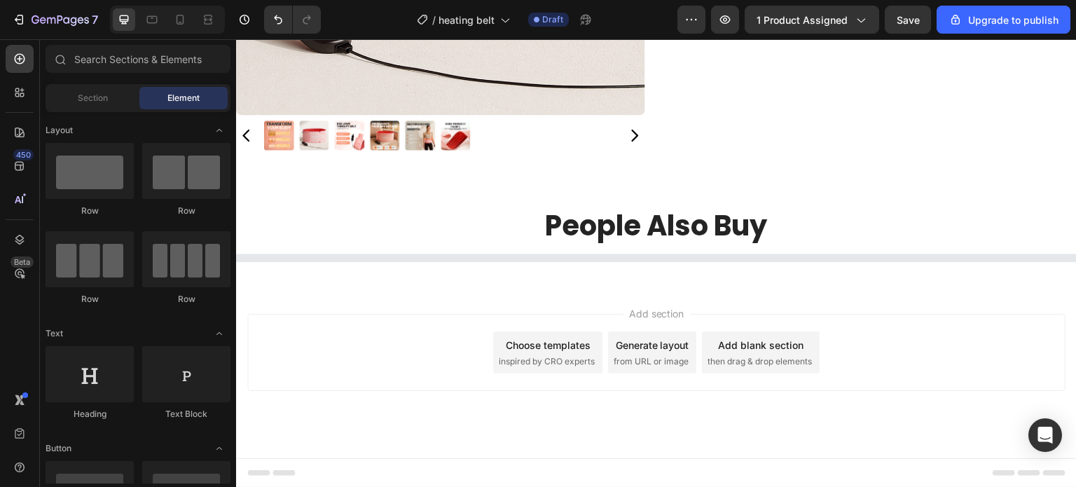
scroll to position [325, 0]
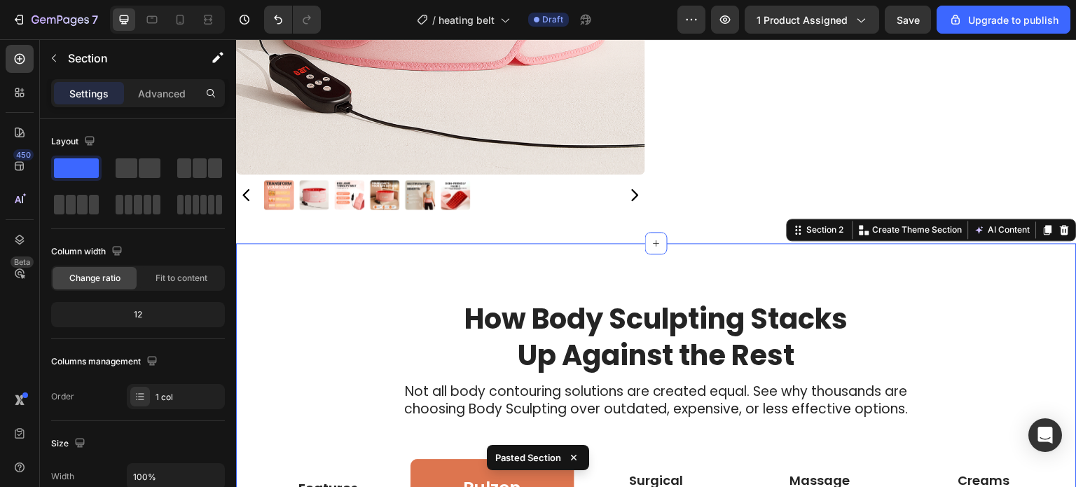
scroll to position [474, 0]
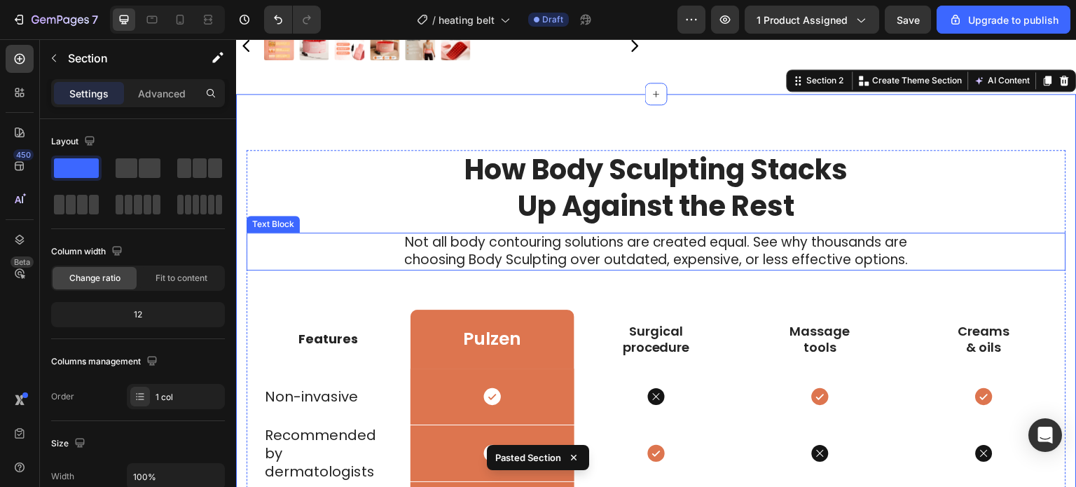
click at [619, 177] on h2 "How Body Sculpting Stacks Up Against the Rest" at bounding box center [657, 188] width 410 height 76
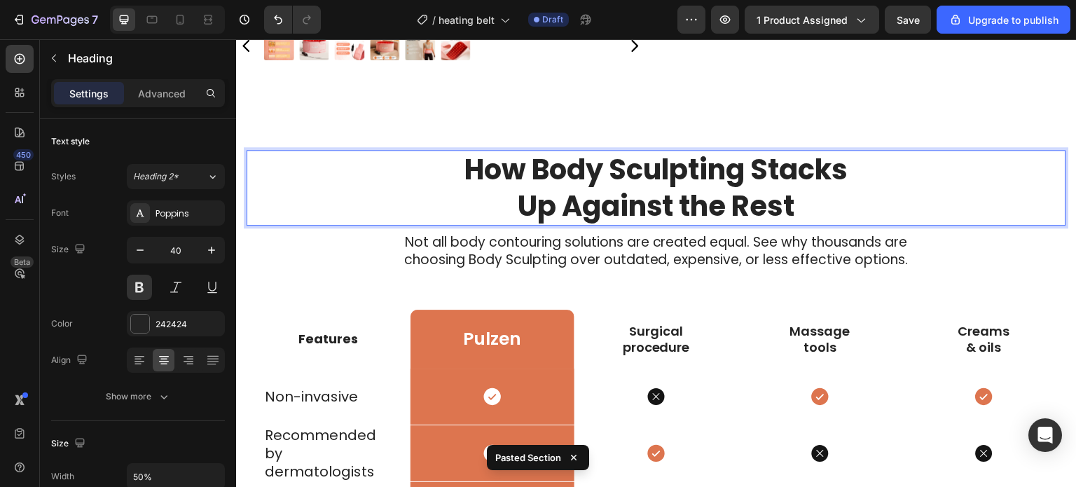
click at [619, 177] on h2 "How Body Sculpting Stacks Up Against the Rest" at bounding box center [657, 188] width 410 height 76
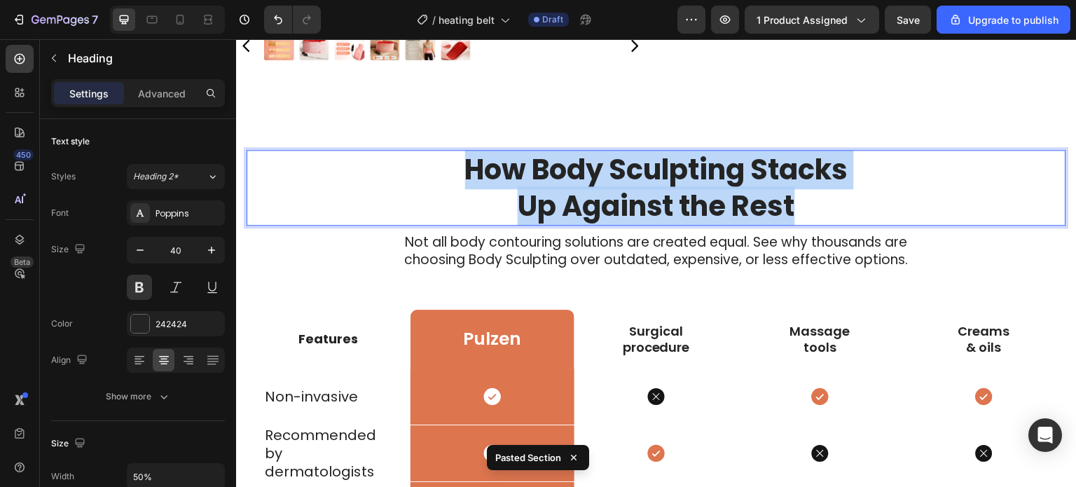
click at [619, 177] on p "How Body Sculpting Stacks Up Against the Rest" at bounding box center [656, 187] width 407 height 73
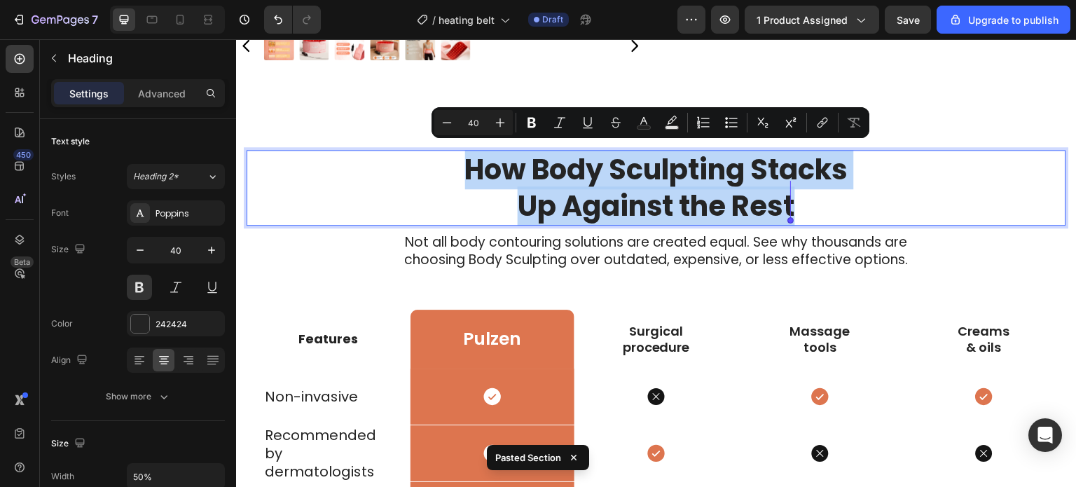
click at [619, 177] on p "How Body Sculpting Stacks Up Against the Rest" at bounding box center [656, 187] width 407 height 73
click at [627, 167] on p "How Body Sculpting Stacks Up Against the Rest" at bounding box center [656, 187] width 407 height 73
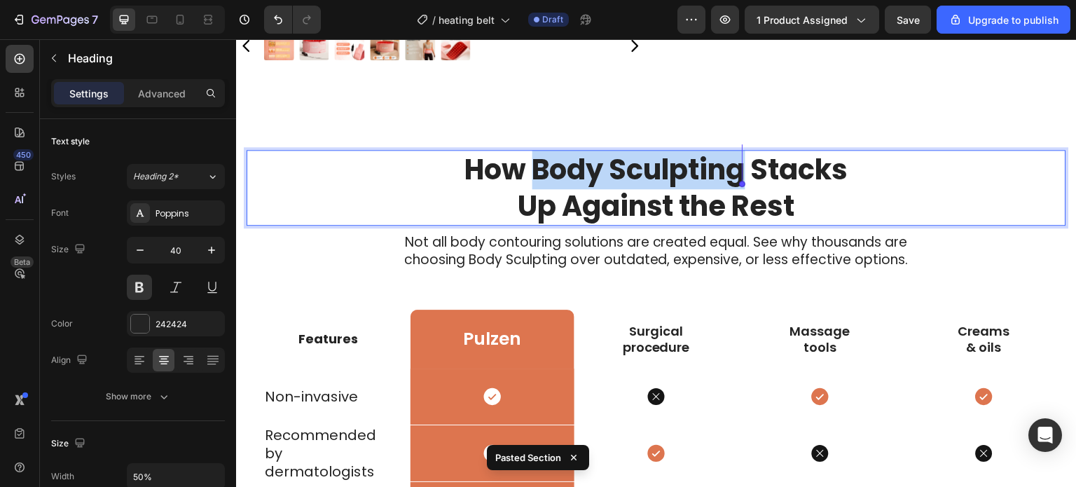
drag, startPoint x: 530, startPoint y: 167, endPoint x: 738, endPoint y: 167, distance: 208.0
click at [738, 167] on p "How Body Sculpting Stacks Up Against the Rest" at bounding box center [656, 187] width 407 height 73
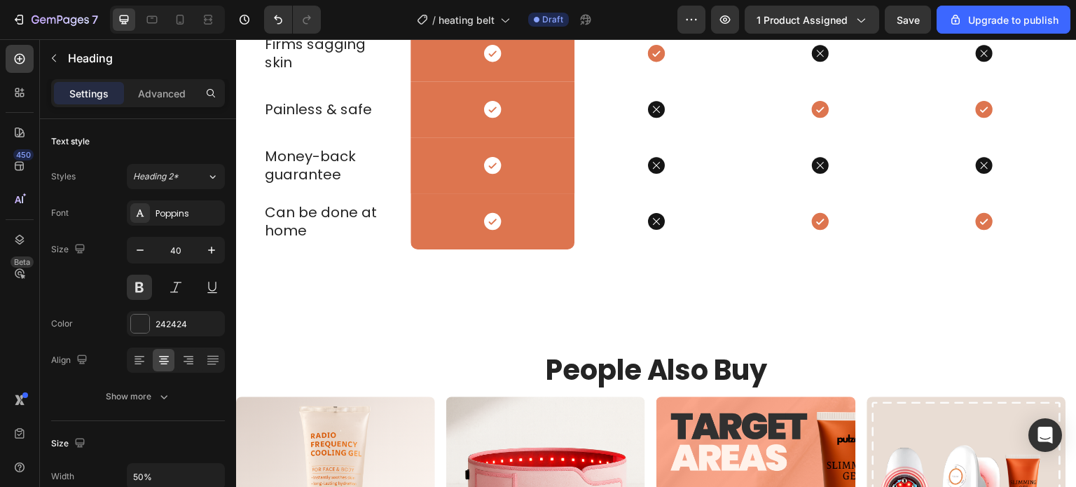
scroll to position [1406, 0]
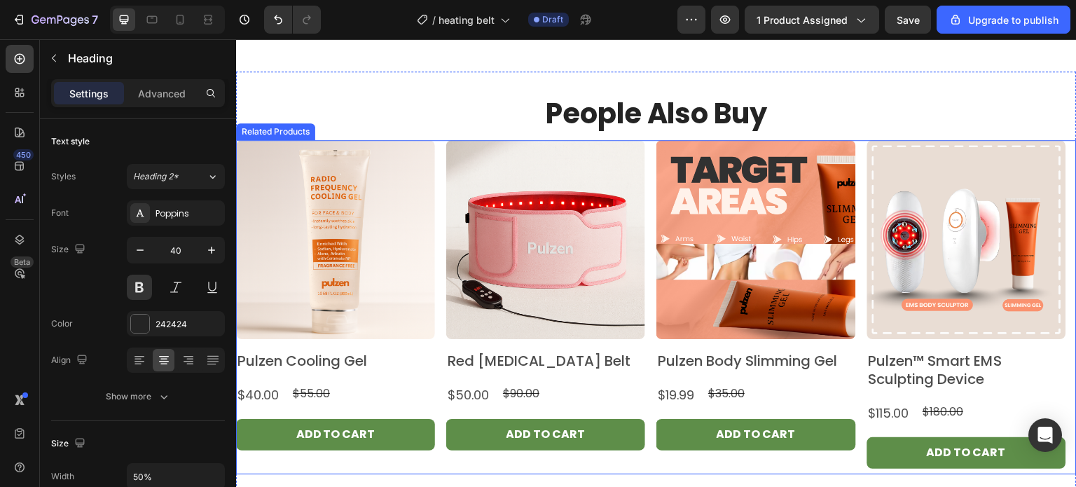
click at [440, 396] on div "Product Images Pulzen Cooling Gel Product Title $40.00 Product Price Product Pr…" at bounding box center [656, 307] width 840 height 334
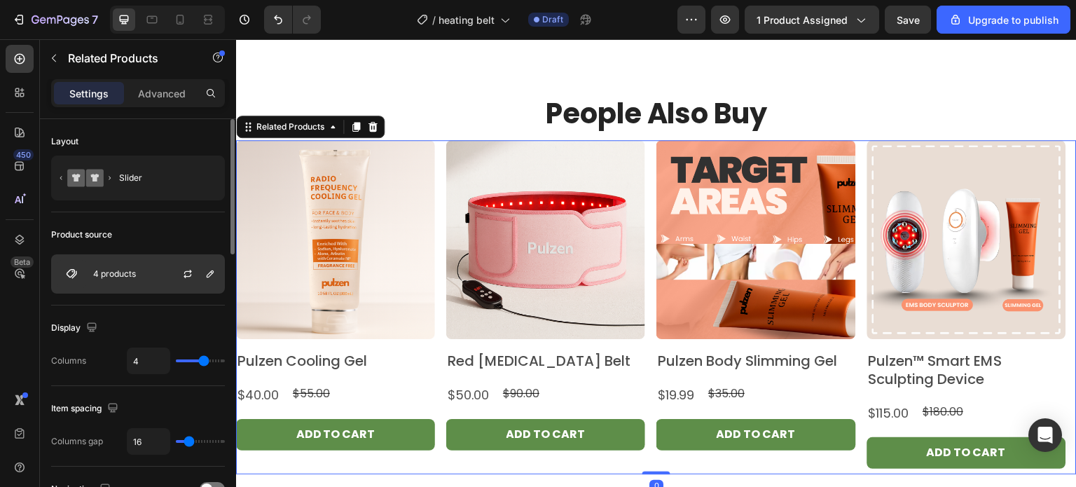
click at [165, 265] on div at bounding box center [193, 274] width 62 height 38
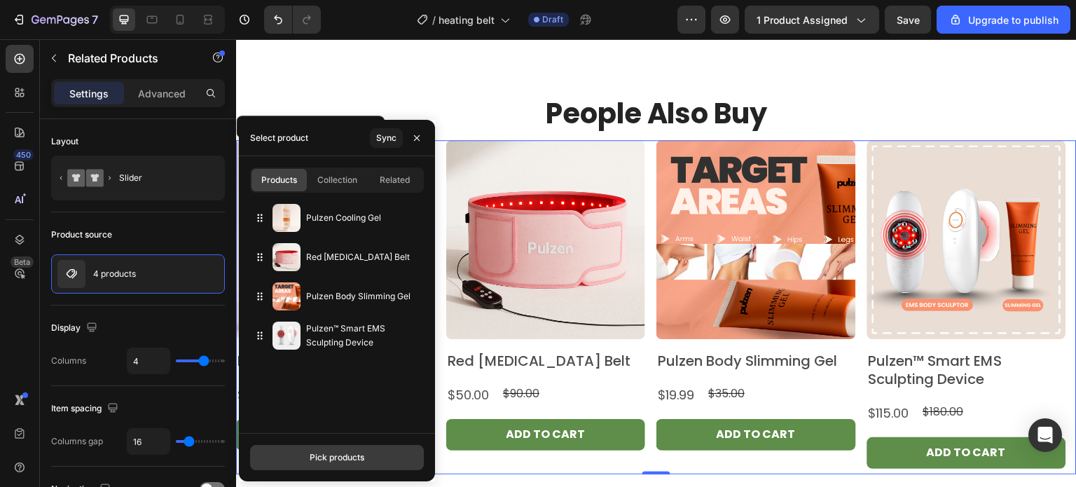
click at [335, 446] on button "Pick products" at bounding box center [337, 457] width 174 height 25
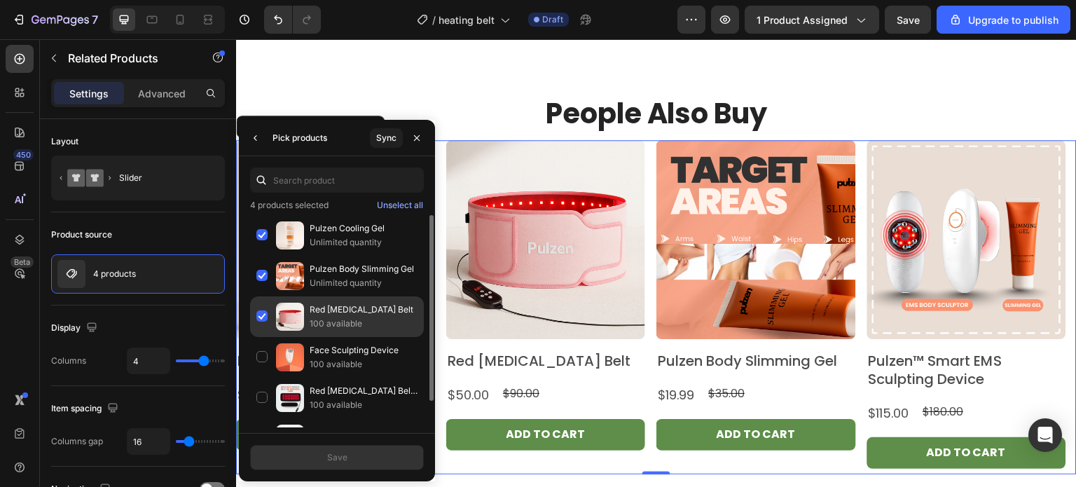
click at [266, 337] on div "Red Light Therapy Belt 100 available" at bounding box center [337, 357] width 174 height 41
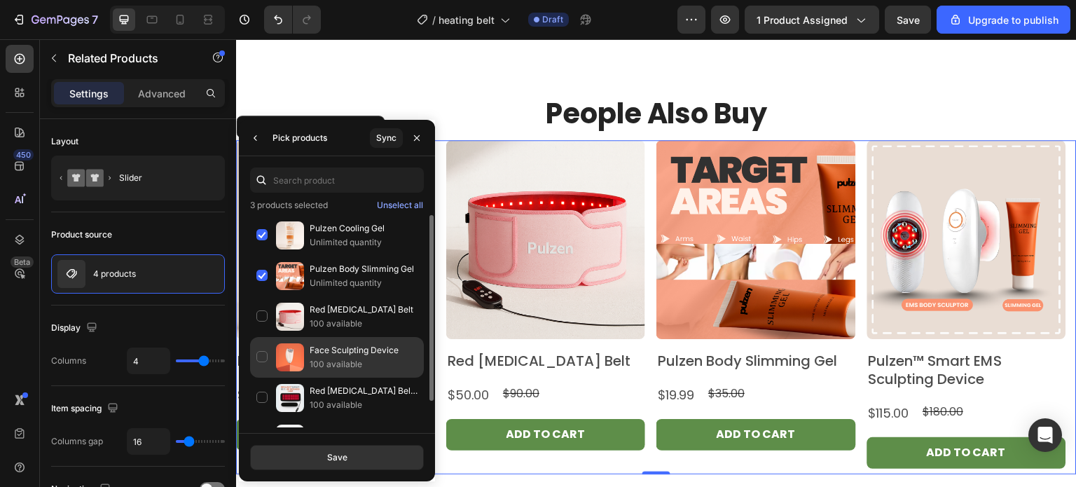
click at [265, 378] on div "Face Sculpting Device 100 available" at bounding box center [337, 398] width 174 height 41
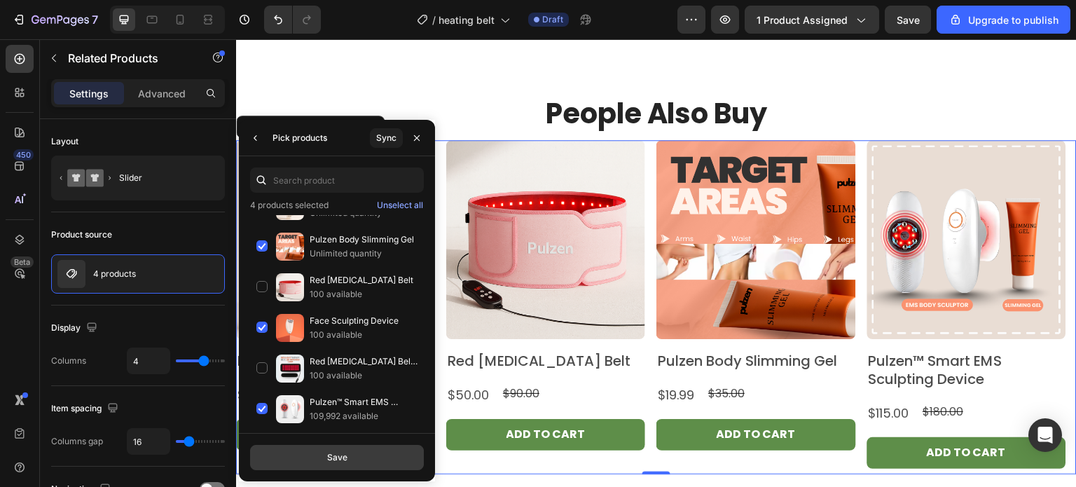
click at [352, 459] on button "Save" at bounding box center [337, 457] width 174 height 25
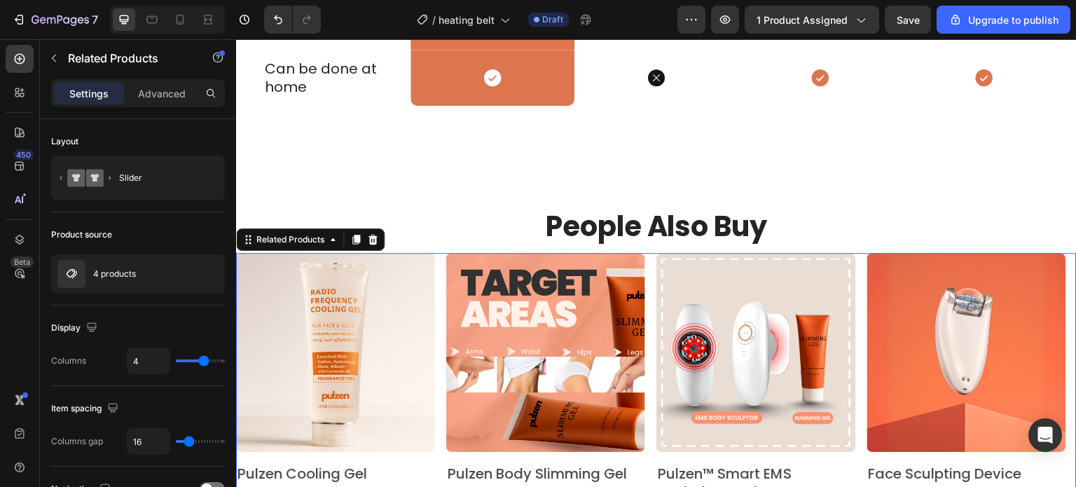
scroll to position [1406, 0]
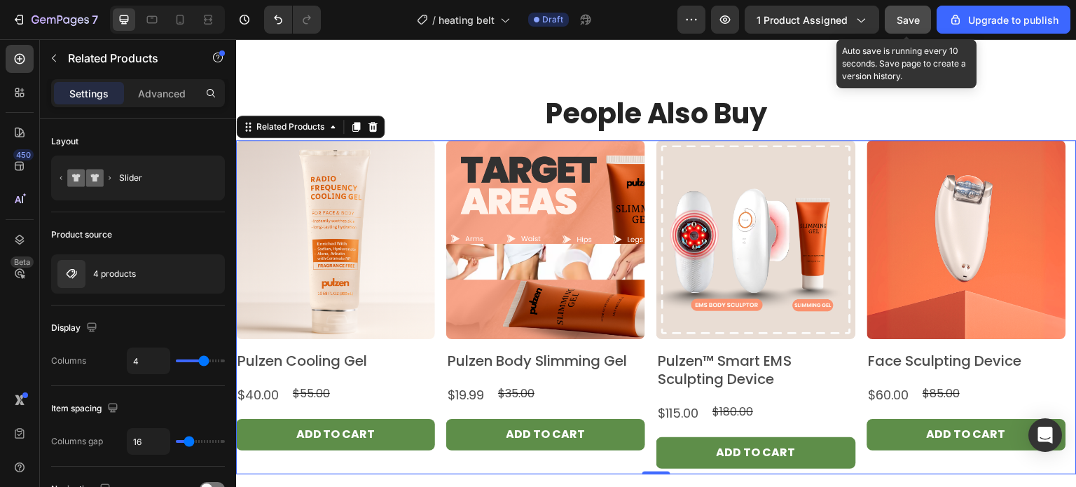
click at [907, 26] on div "Save" at bounding box center [907, 20] width 23 height 15
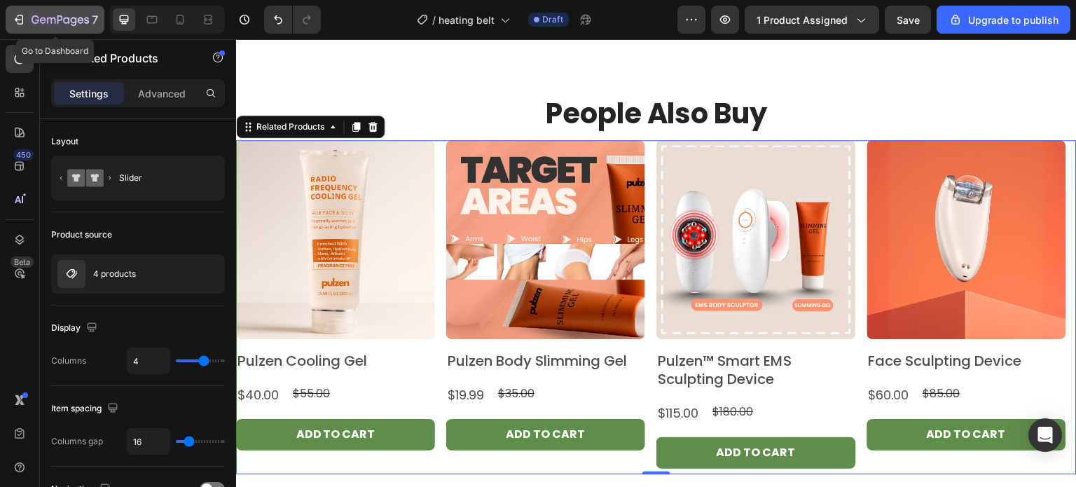
click at [70, 20] on icon "button" at bounding box center [60, 21] width 57 height 12
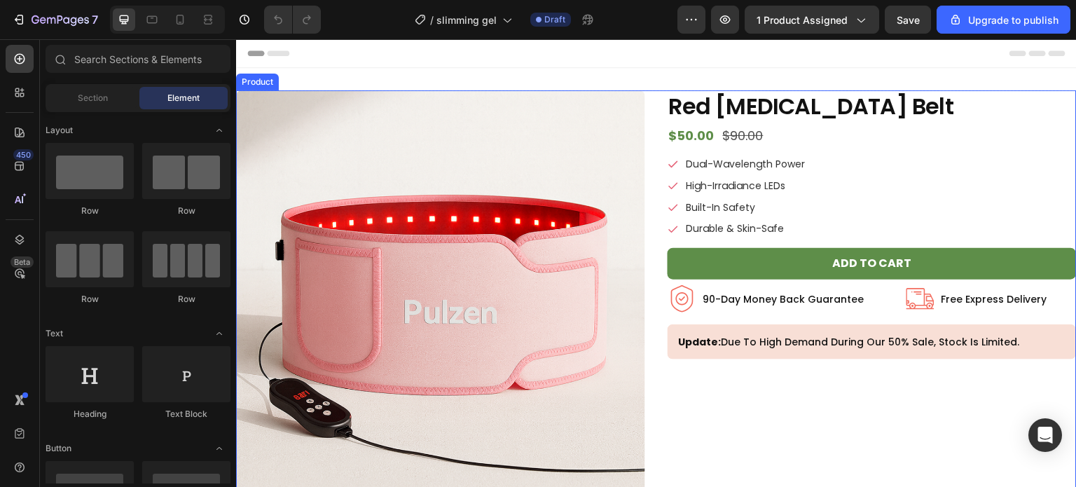
click at [654, 197] on div "Product Images Red [MEDICAL_DATA] Belt Product Title $50.00 Product Price Produ…" at bounding box center [656, 317] width 840 height 455
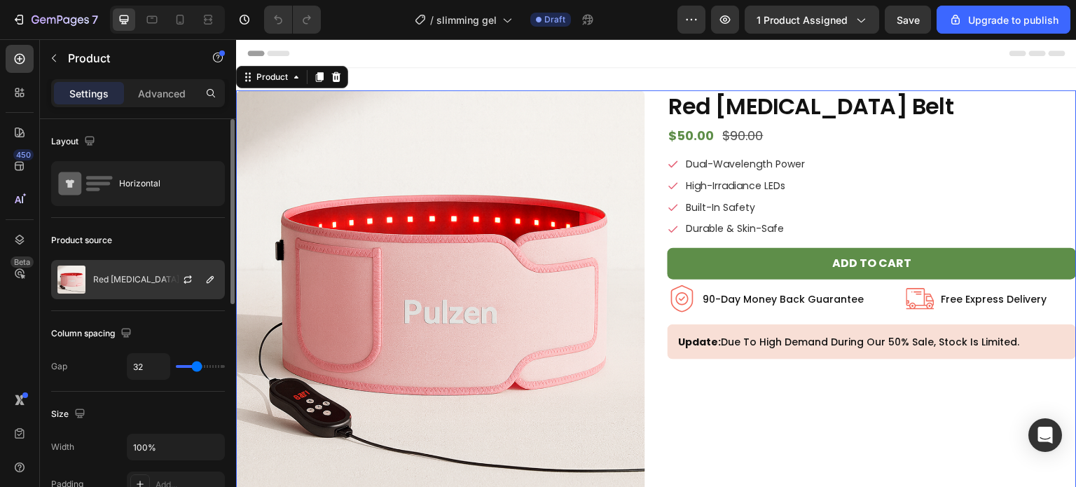
click at [153, 265] on div "Red [MEDICAL_DATA] Belt" at bounding box center [138, 279] width 174 height 39
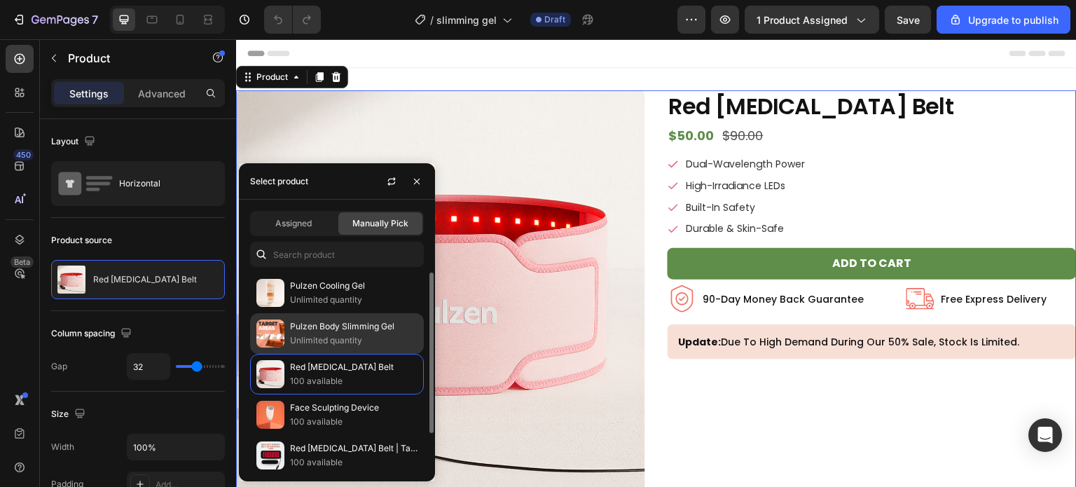
click at [350, 327] on p "Pulzen Body Slimming Gel" at bounding box center [353, 326] width 127 height 14
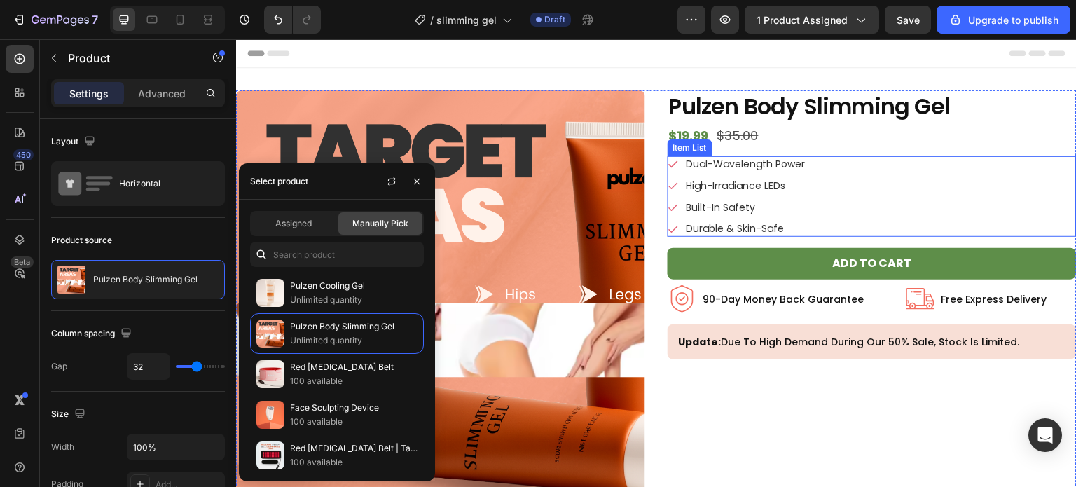
click at [759, 160] on p "Dual-Wavelength Power" at bounding box center [745, 164] width 119 height 12
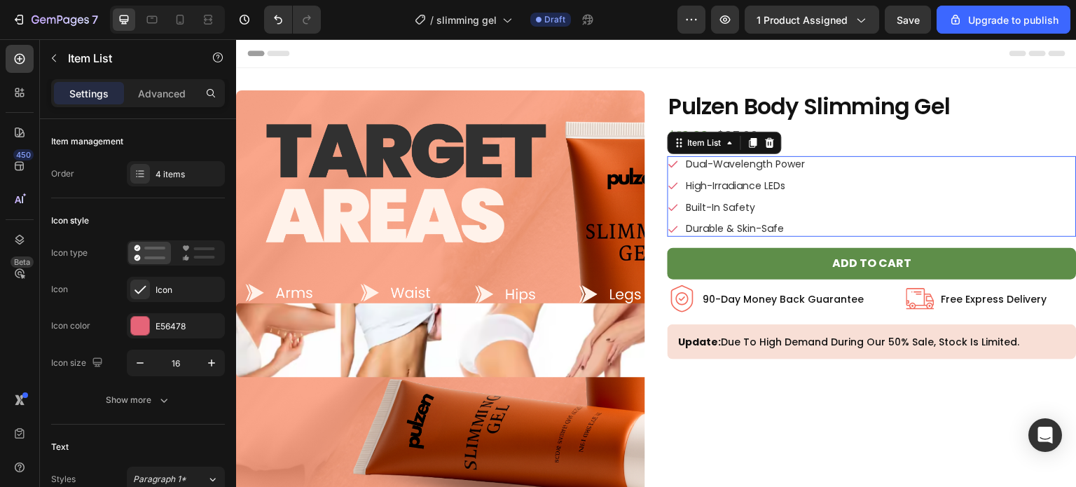
click at [759, 160] on p "Dual-Wavelength Power" at bounding box center [745, 164] width 119 height 12
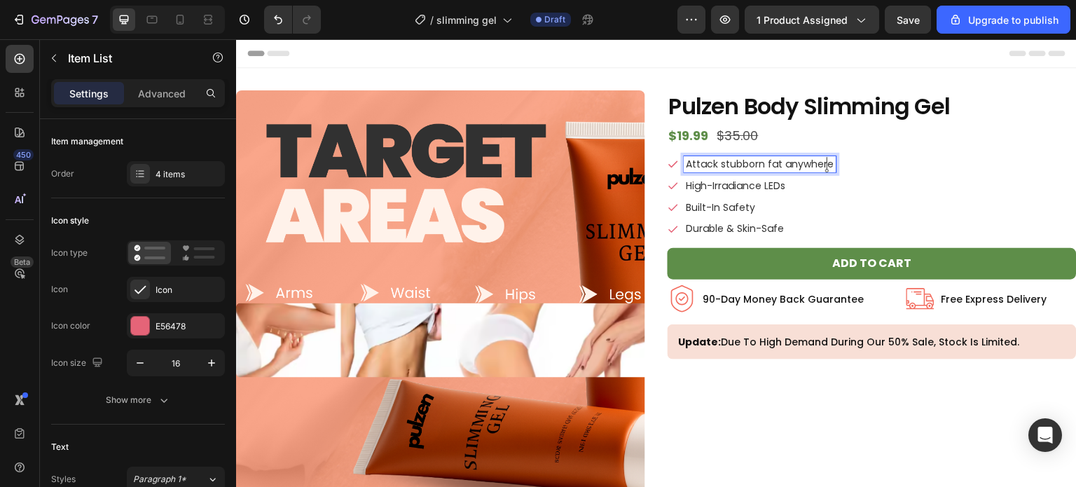
click at [729, 185] on p "High-Irradiance LEDs" at bounding box center [760, 186] width 148 height 12
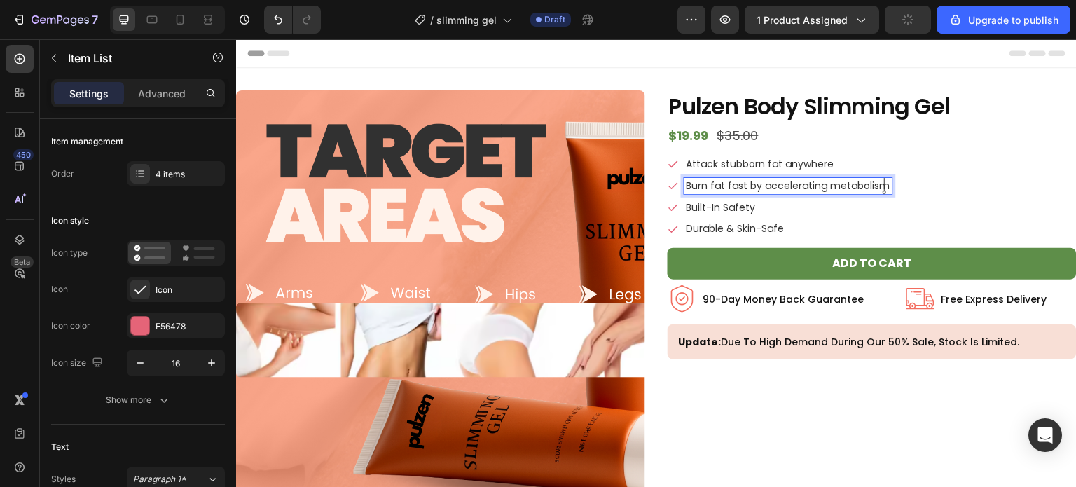
click at [700, 202] on p "Built-In Safety" at bounding box center [788, 208] width 204 height 12
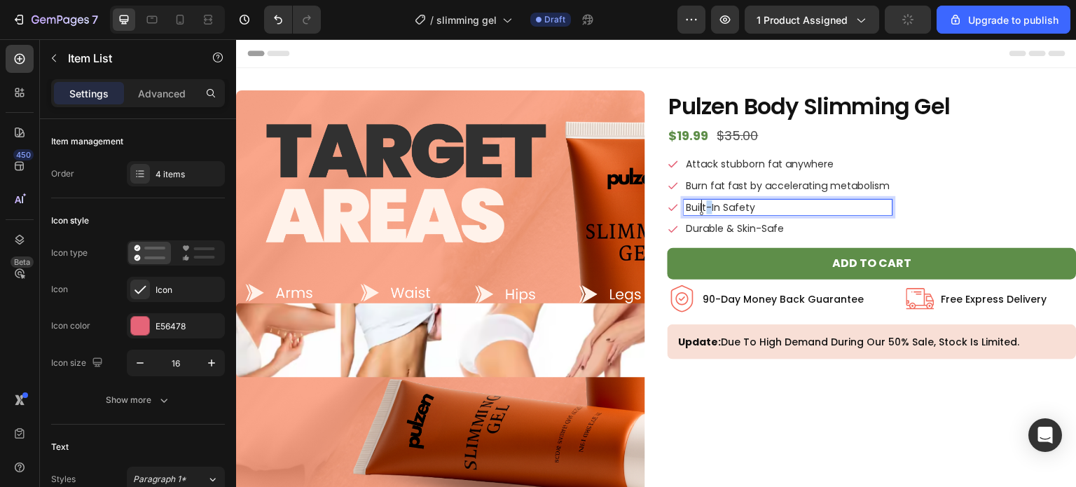
click at [700, 202] on p "Built-In Safety" at bounding box center [788, 208] width 204 height 12
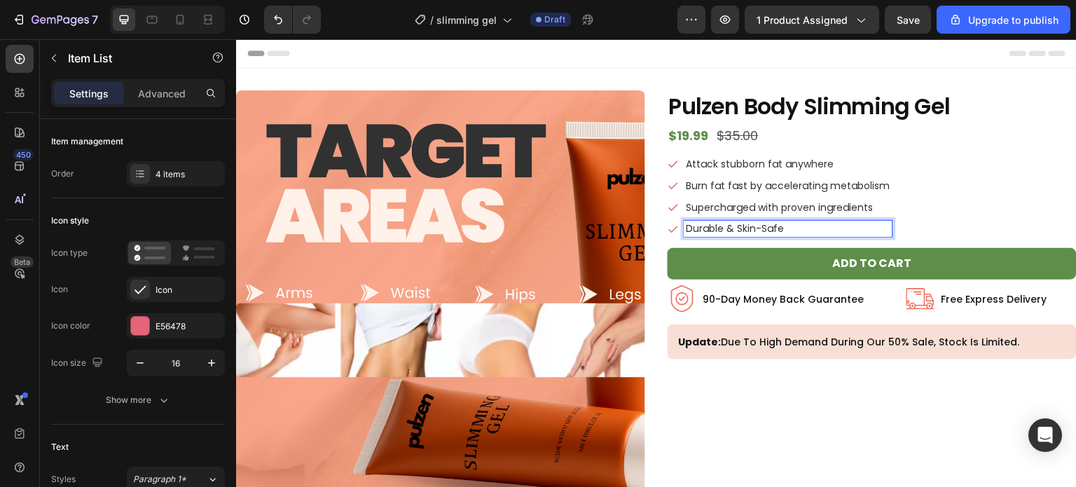
click at [733, 223] on p "Durable & Skin-Safe" at bounding box center [788, 229] width 204 height 12
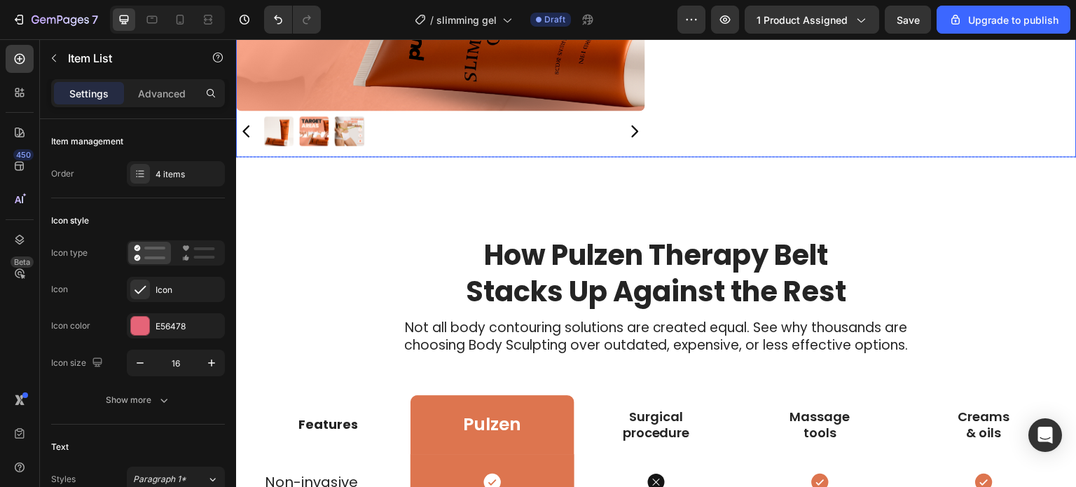
scroll to position [391, 0]
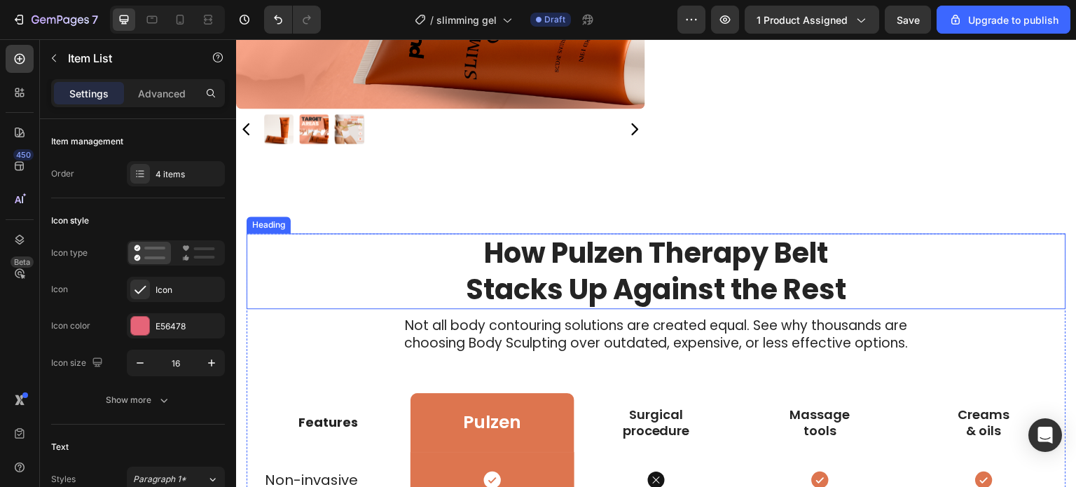
click at [674, 249] on h2 "How Pulzen Therapy Belt Stacks Up Against the Rest" at bounding box center [657, 271] width 410 height 76
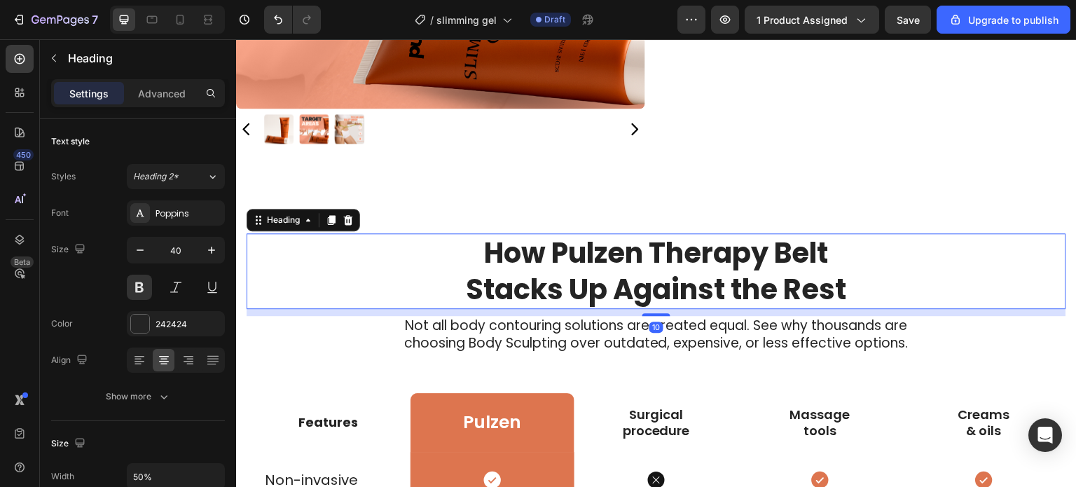
click at [761, 261] on h2 "How Pulzen Therapy Belt Stacks Up Against the Rest" at bounding box center [657, 271] width 410 height 76
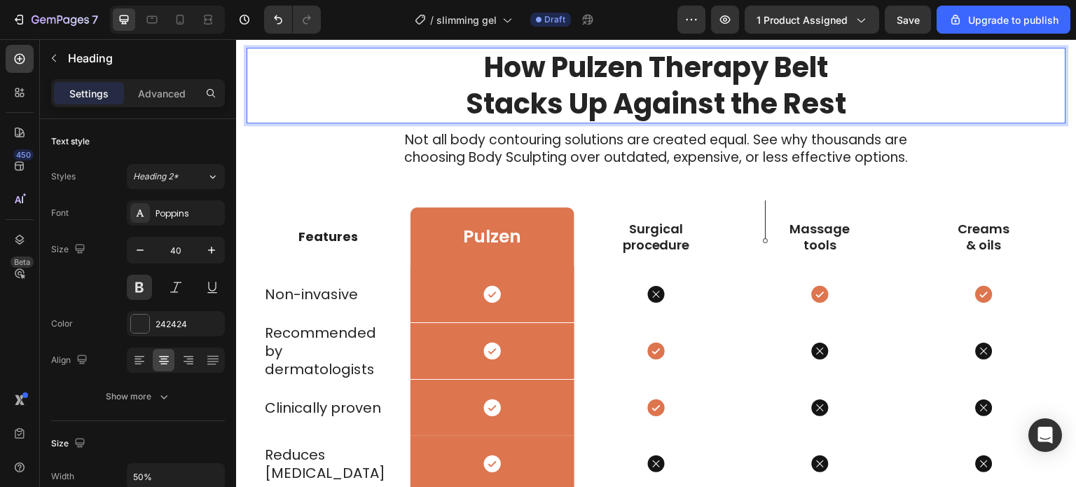
scroll to position [417, 0]
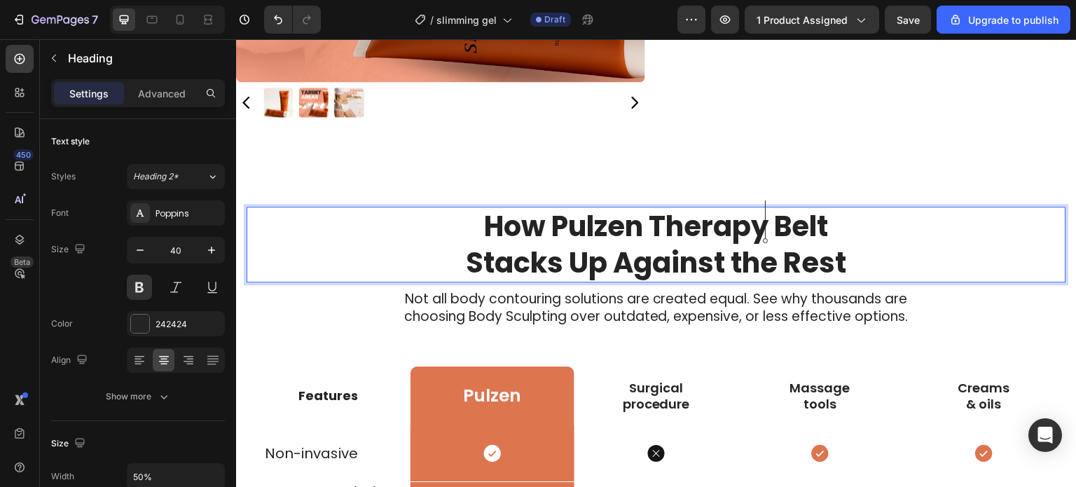
click at [812, 224] on p "How Pulzen Therapy Belt Stacks Up Against the Rest" at bounding box center [656, 244] width 407 height 73
click at [823, 224] on p "How Pulzen Therapy Belt Stacks Up Against the Rest" at bounding box center [656, 244] width 407 height 73
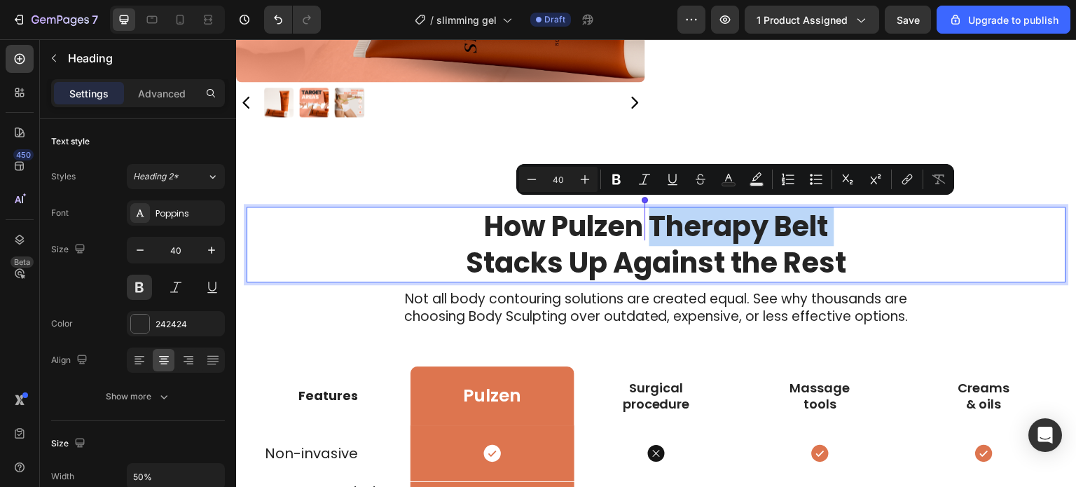
drag, startPoint x: 823, startPoint y: 224, endPoint x: 682, endPoint y: 214, distance: 141.1
click at [682, 214] on p "How Pulzen Therapy Belt Stacks Up Against the Rest" at bounding box center [656, 244] width 407 height 73
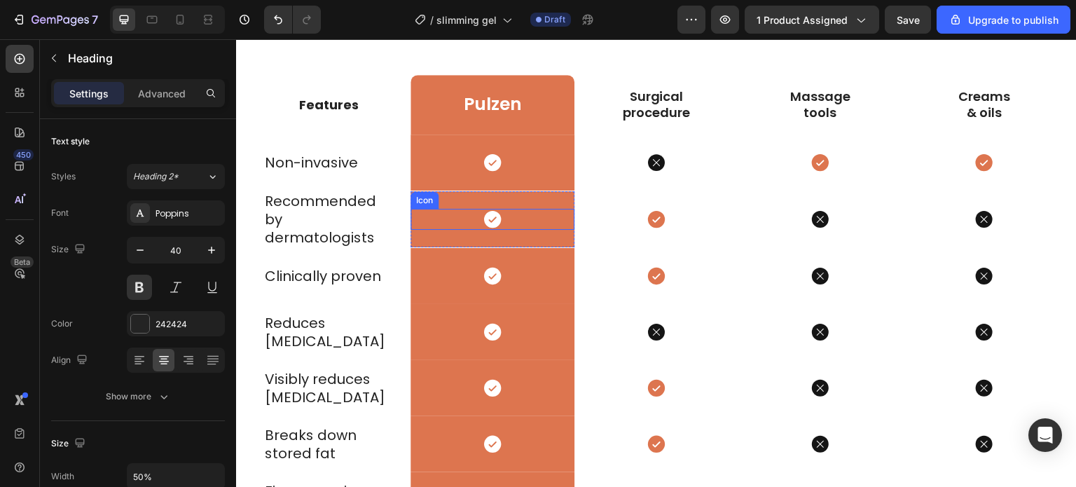
scroll to position [742, 0]
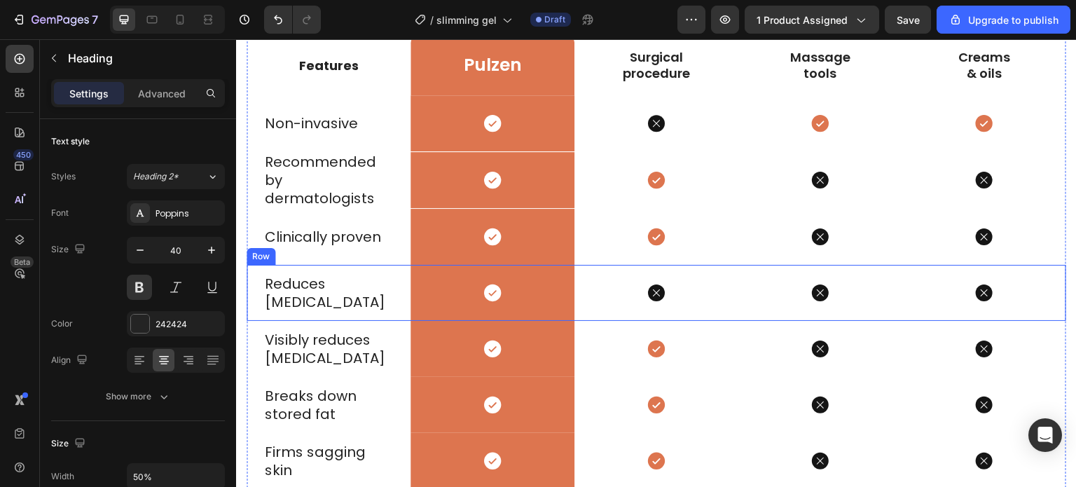
click at [396, 312] on div "Reduces stretch marks Text Block" at bounding box center [329, 293] width 164 height 56
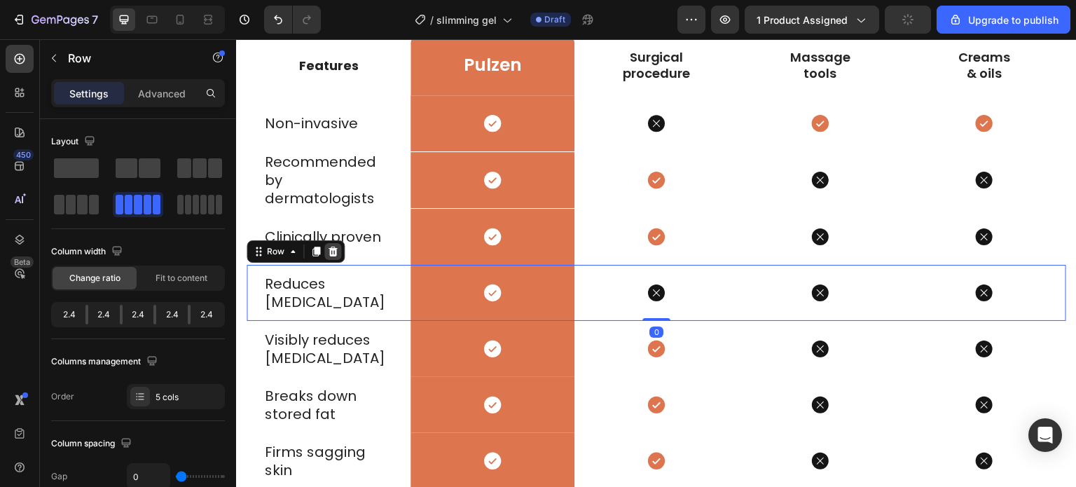
click at [333, 249] on icon at bounding box center [332, 252] width 9 height 10
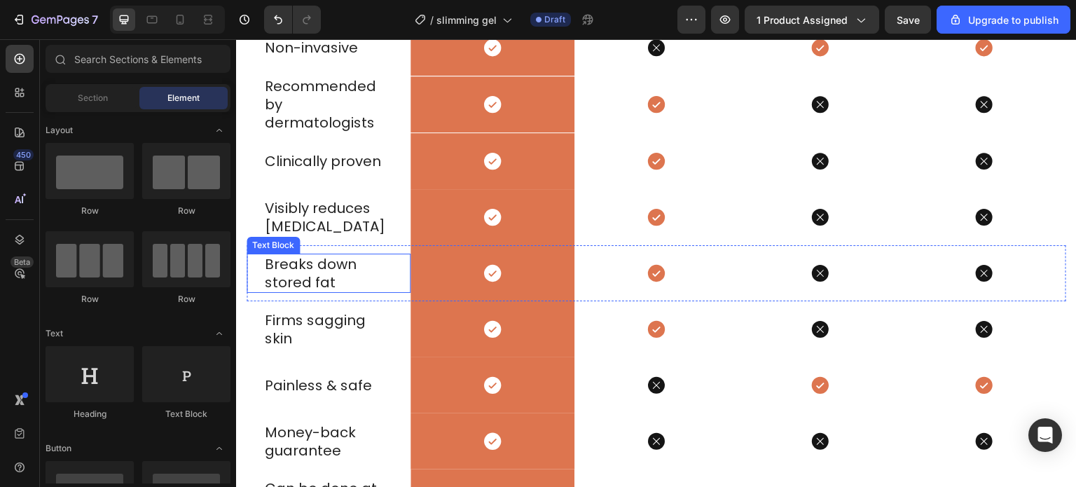
scroll to position [825, 0]
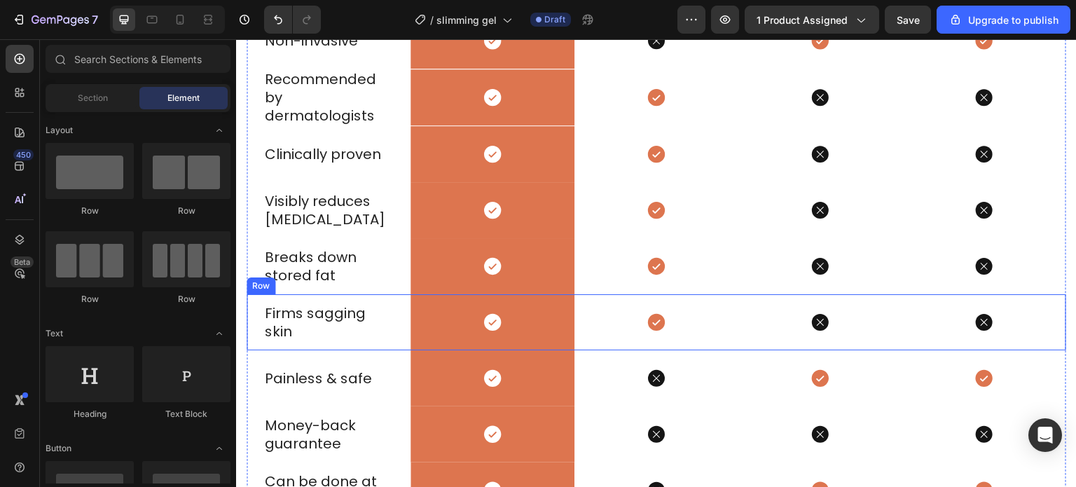
click at [403, 343] on div "Firms sagging skin Text Block" at bounding box center [329, 322] width 164 height 56
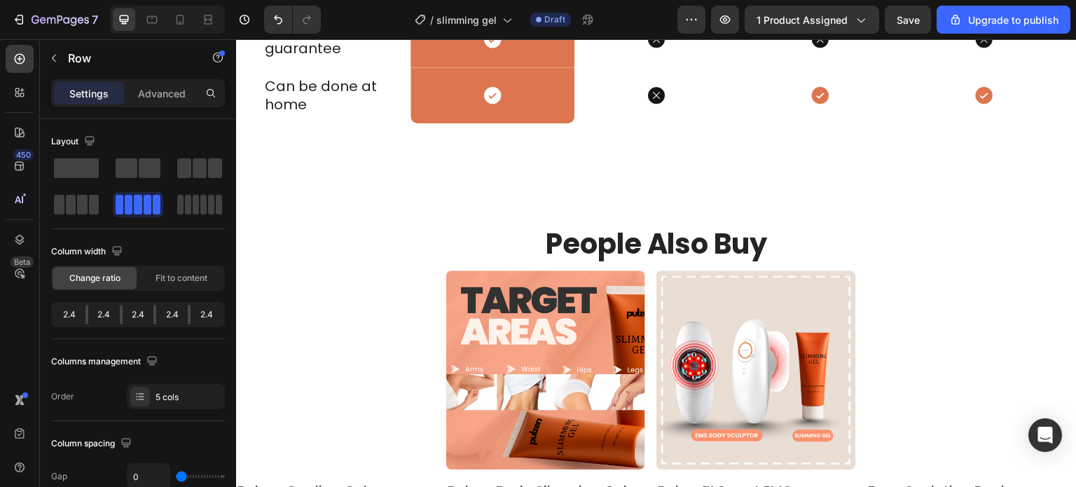
scroll to position [1227, 0]
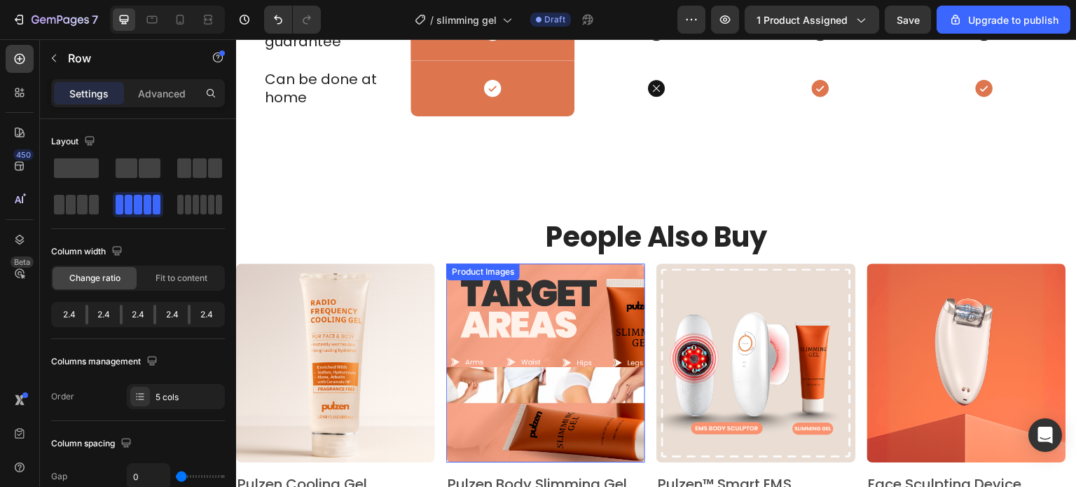
click at [438, 314] on div "Product Images Pulzen Cooling Gel Product Title $40.00 Product Price Product Pr…" at bounding box center [656, 430] width 840 height 334
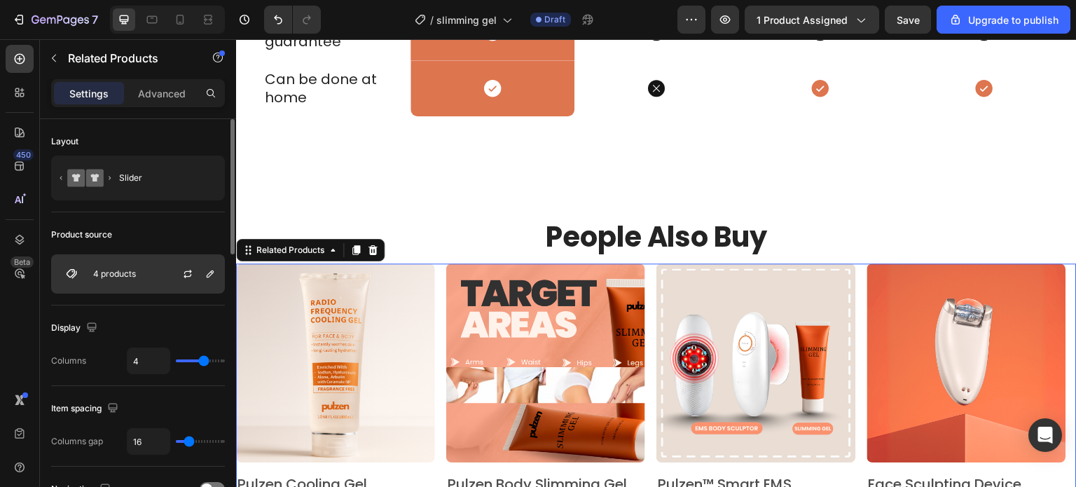
click at [160, 284] on div "4 products" at bounding box center [138, 273] width 174 height 39
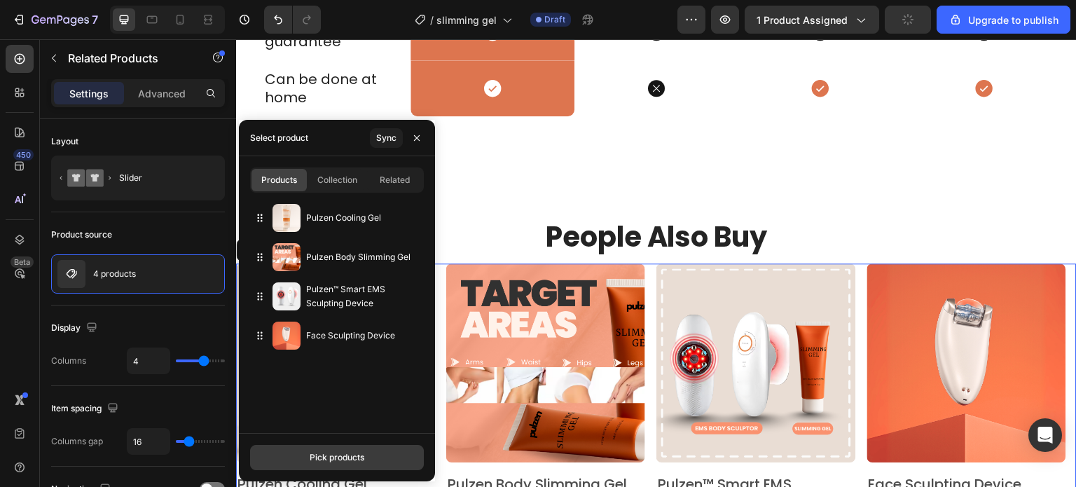
click at [312, 455] on div "Pick products" at bounding box center [337, 457] width 55 height 13
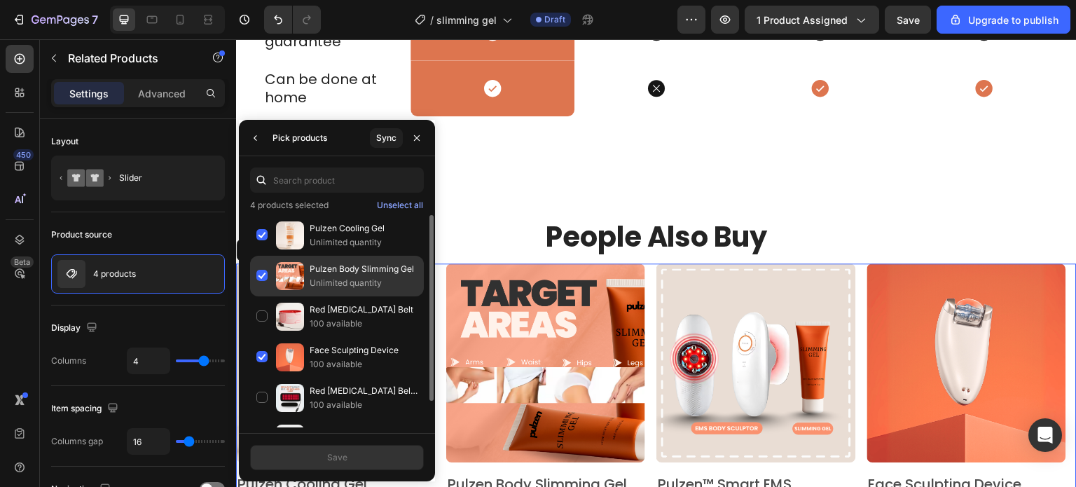
click at [258, 296] on div "Pulzen Body Slimming Gel Unlimited quantity" at bounding box center [337, 316] width 174 height 41
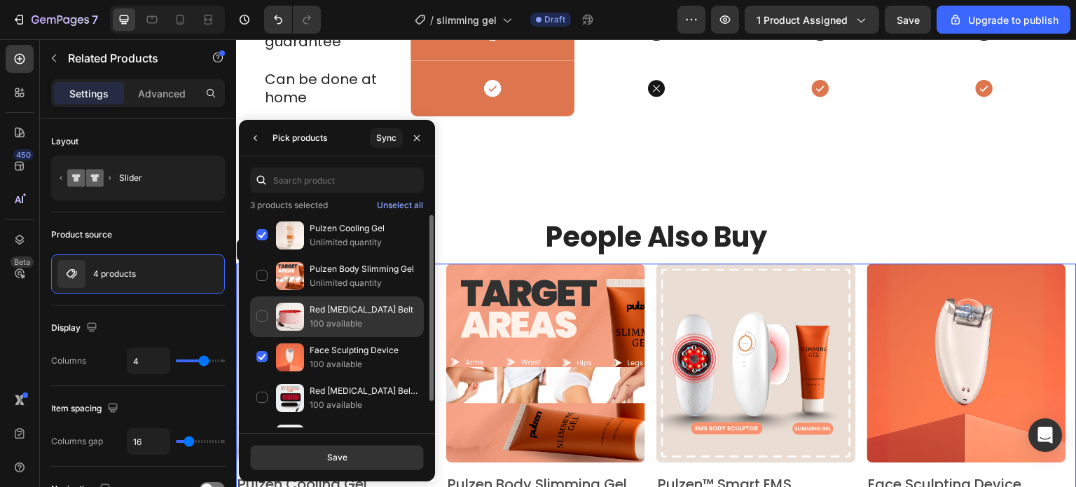
click at [255, 337] on div "Red Light Therapy Belt 100 available" at bounding box center [337, 357] width 174 height 41
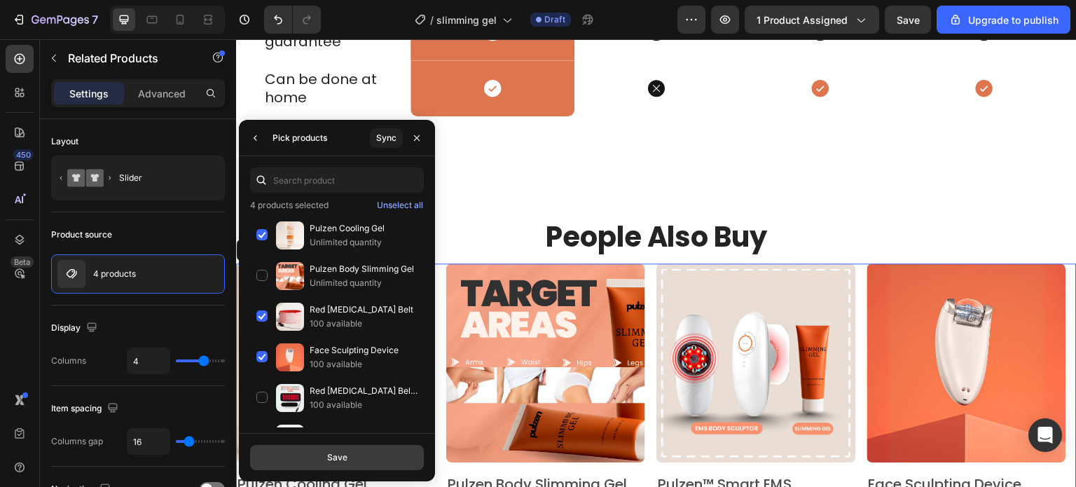
click at [338, 456] on div "Save" at bounding box center [337, 457] width 20 height 13
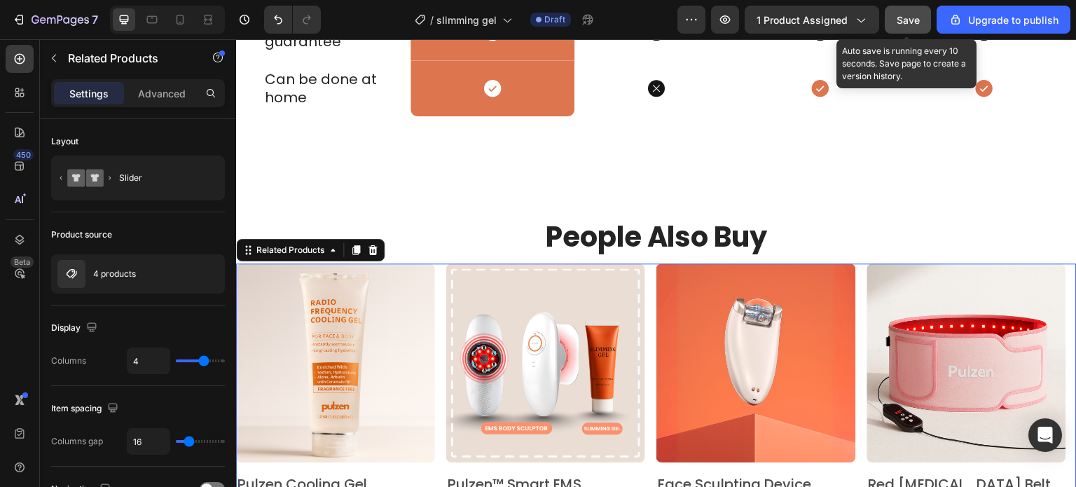
click at [919, 14] on span "Save" at bounding box center [907, 20] width 23 height 12
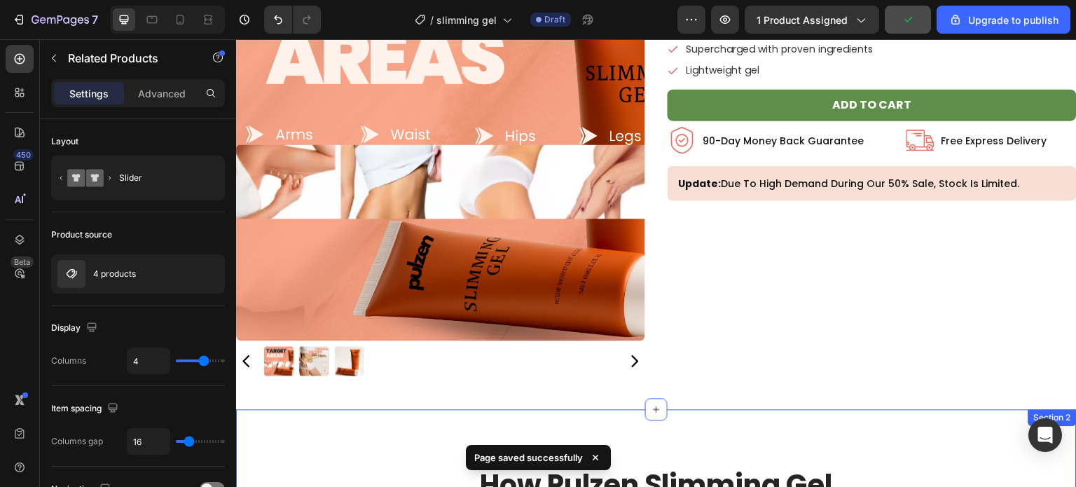
scroll to position [0, 0]
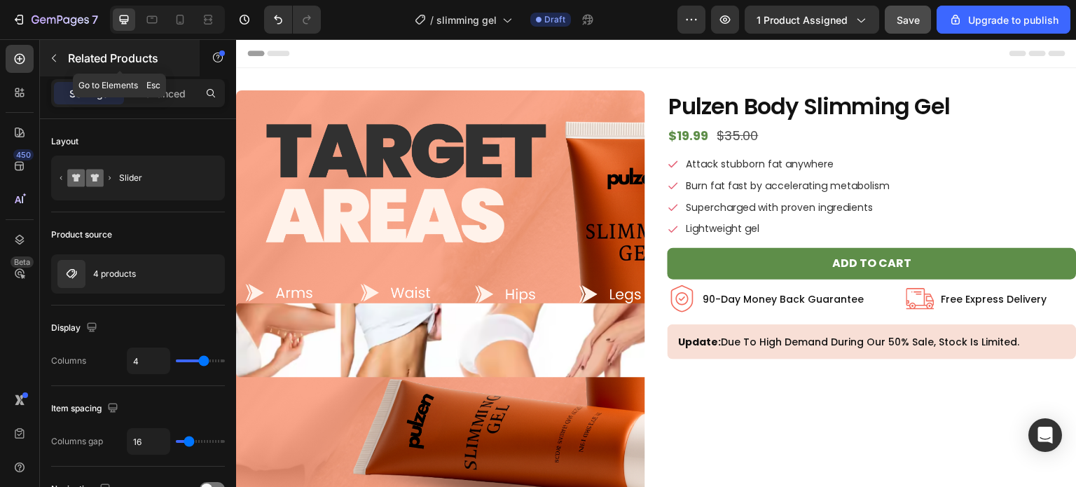
click at [59, 64] on button "button" at bounding box center [54, 58] width 22 height 22
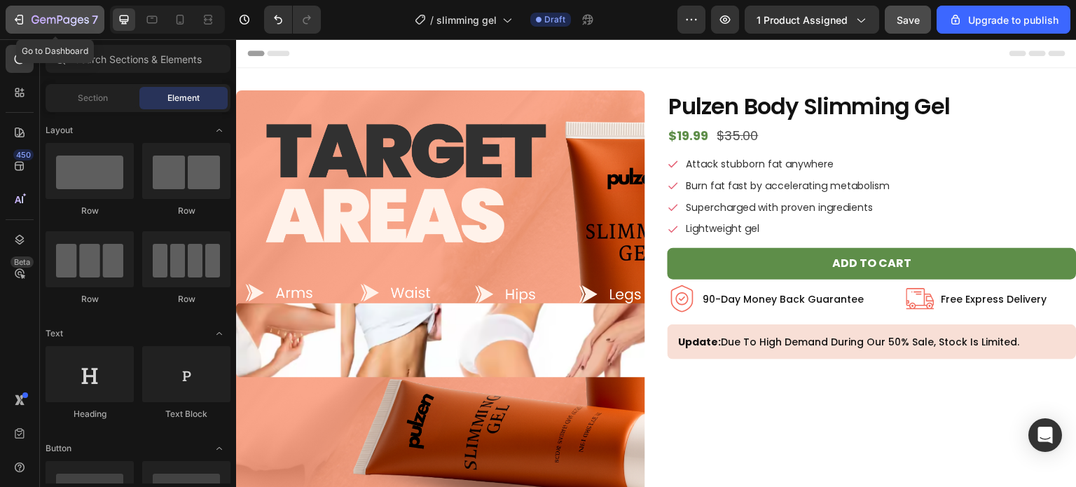
click at [71, 13] on div "7" at bounding box center [65, 19] width 67 height 17
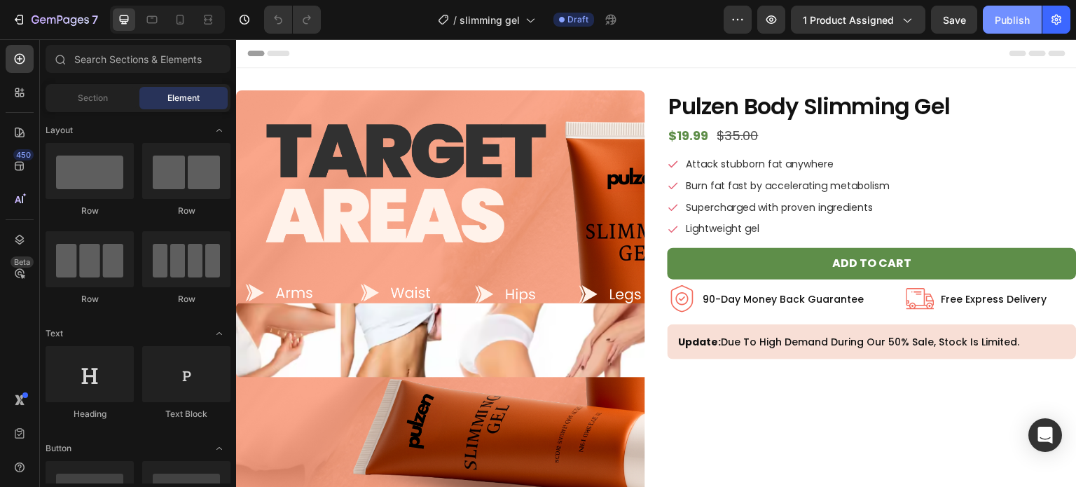
click at [989, 17] on button "Publish" at bounding box center [1012, 20] width 59 height 28
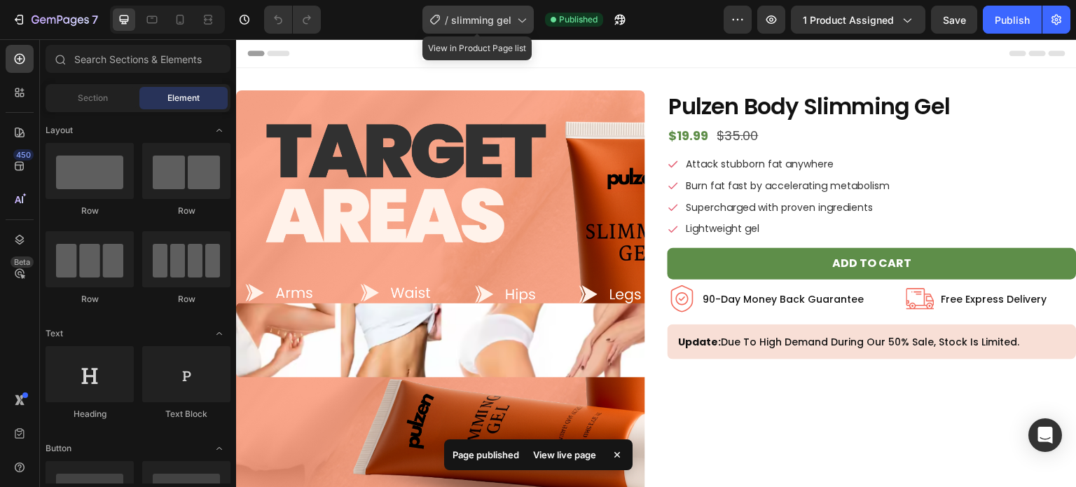
click at [509, 13] on span "slimming gel" at bounding box center [481, 20] width 60 height 15
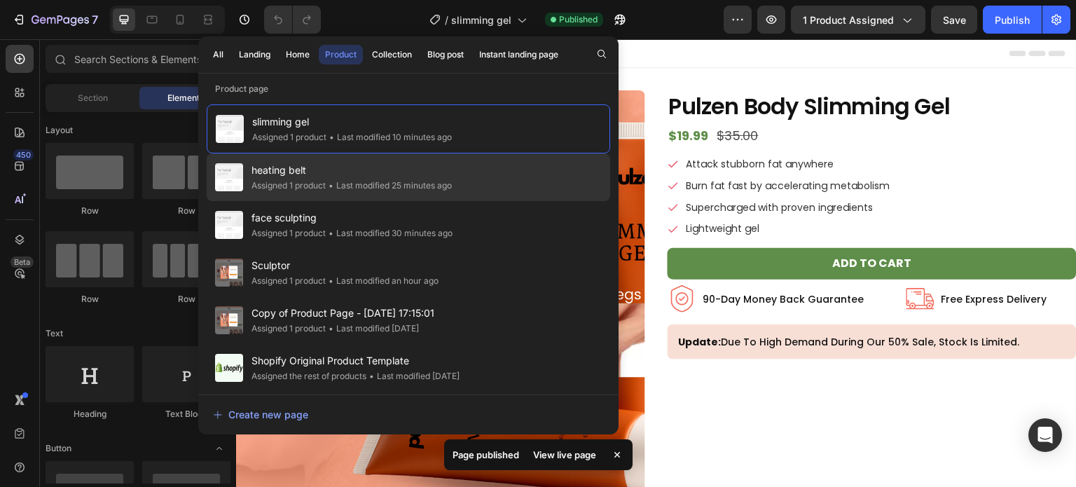
click at [380, 176] on span "heating belt" at bounding box center [351, 170] width 200 height 17
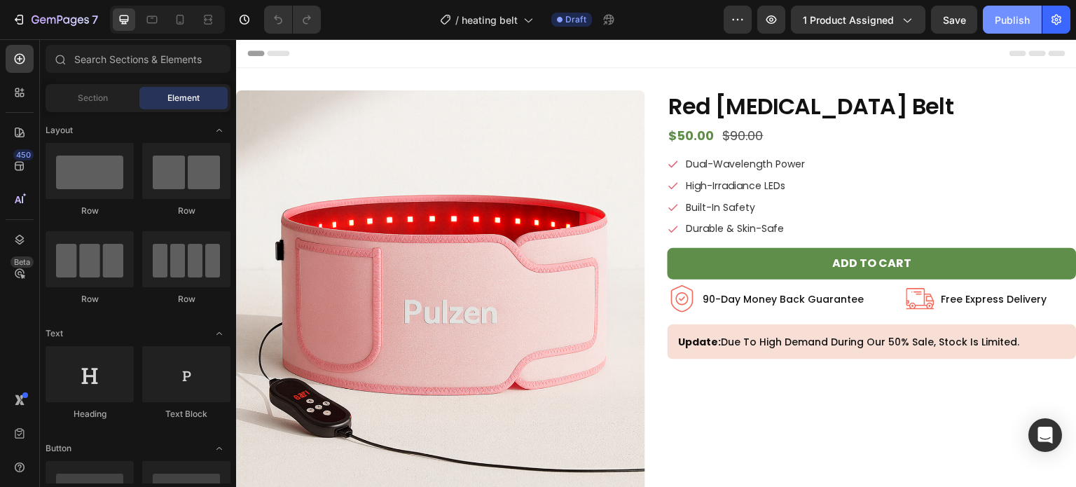
click at [1000, 19] on div "Publish" at bounding box center [1012, 20] width 35 height 15
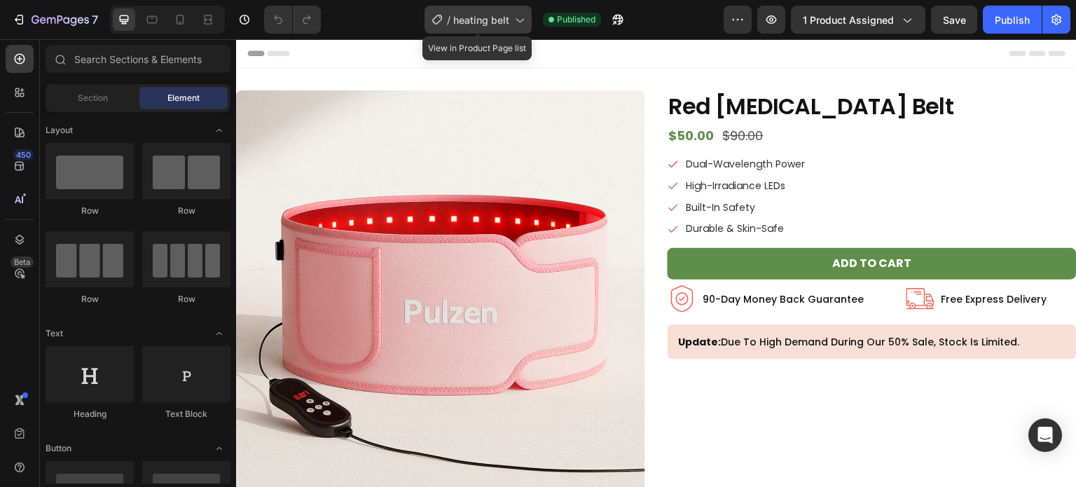
click at [471, 8] on div "/ heating belt" at bounding box center [477, 20] width 107 height 28
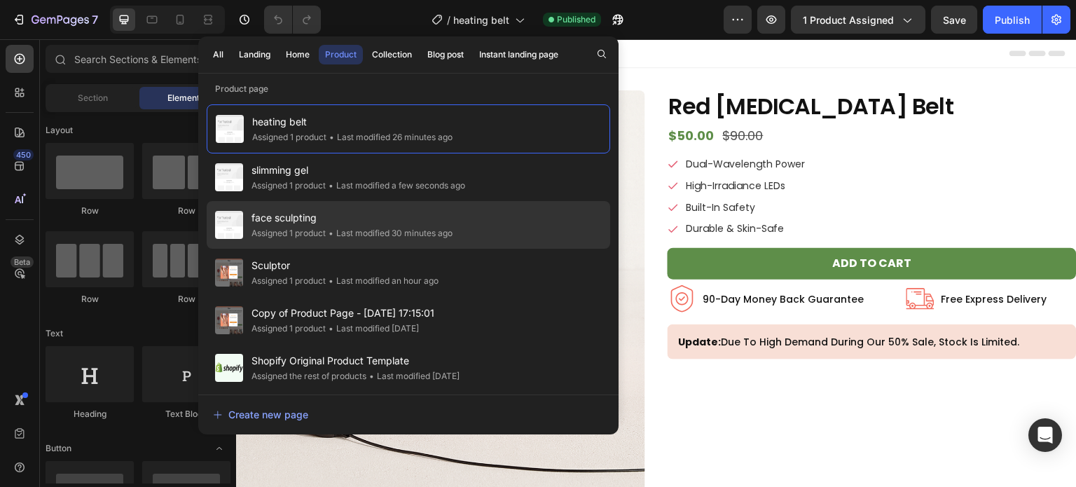
click at [387, 217] on span "face sculpting" at bounding box center [351, 217] width 201 height 17
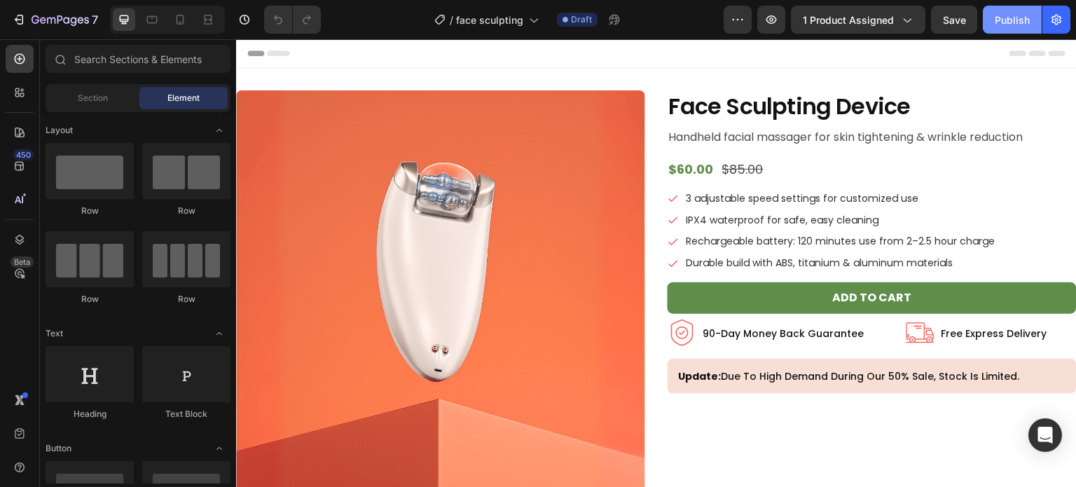
click at [1012, 19] on div "Publish" at bounding box center [1012, 20] width 35 height 15
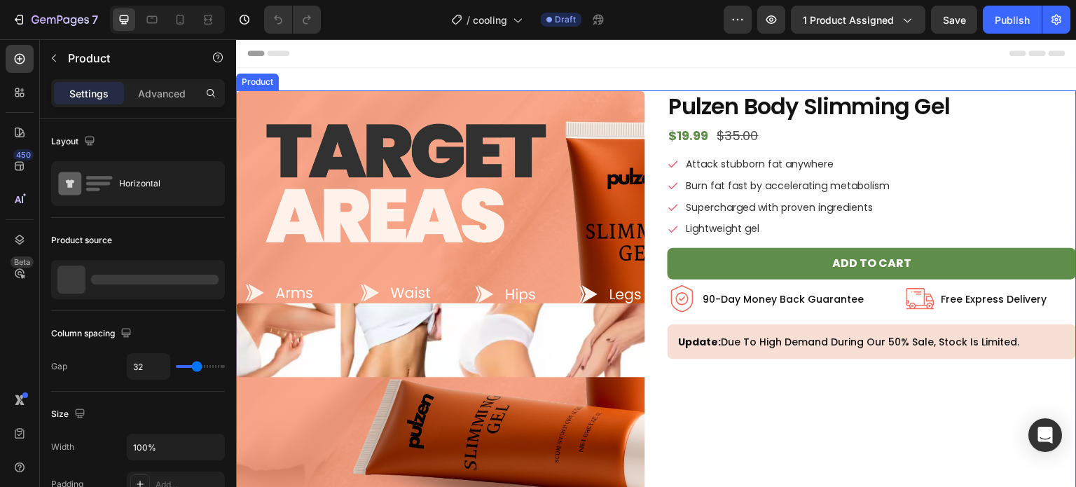
click at [653, 169] on div "Product Images Pulzen Body Slimming Gel Product Title $19.99 Product Price Prod…" at bounding box center [656, 317] width 840 height 455
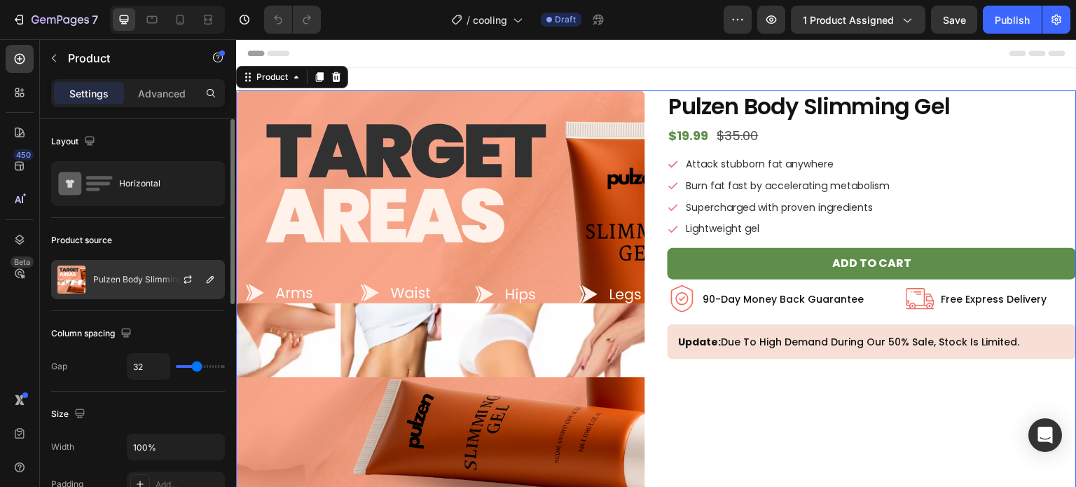
click at [168, 267] on div at bounding box center [193, 280] width 62 height 38
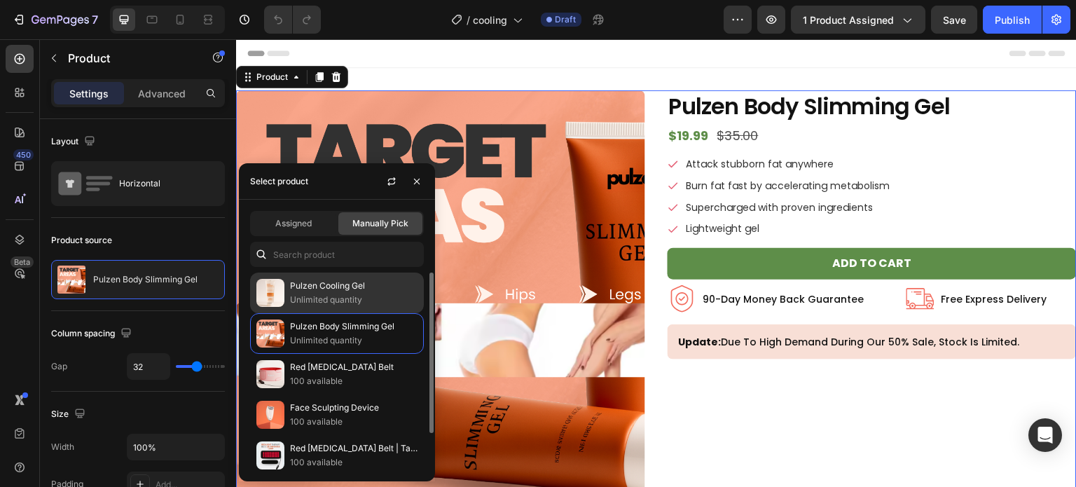
click at [320, 304] on p "Unlimited quantity" at bounding box center [353, 300] width 127 height 14
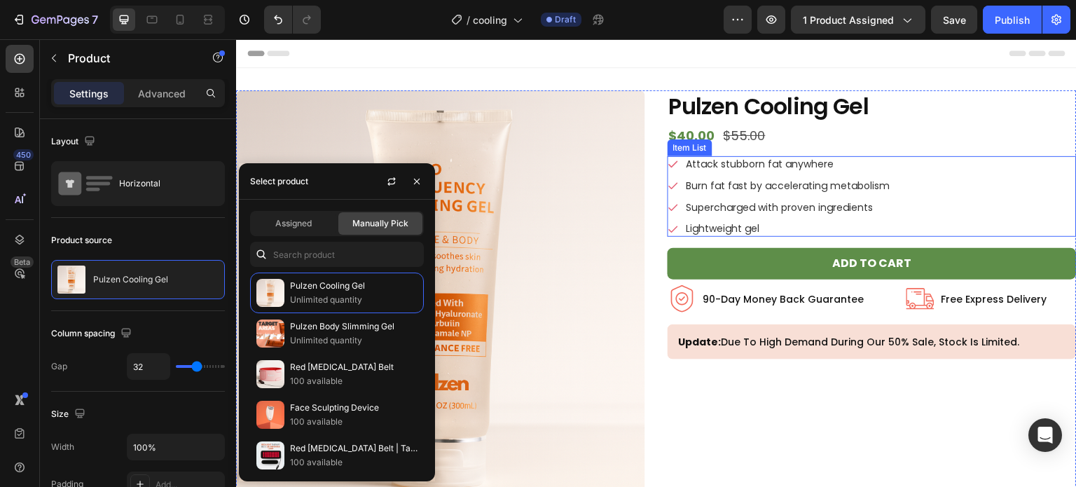
click at [774, 166] on p "Attack stubborn fat anywhere" at bounding box center [788, 164] width 204 height 12
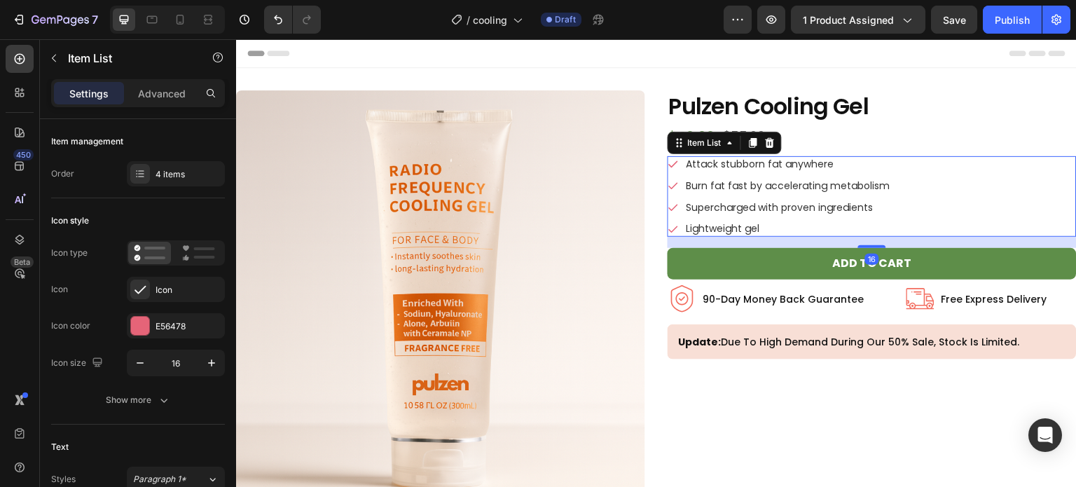
click at [774, 166] on p "Attack stubborn fat anywhere" at bounding box center [788, 164] width 204 height 12
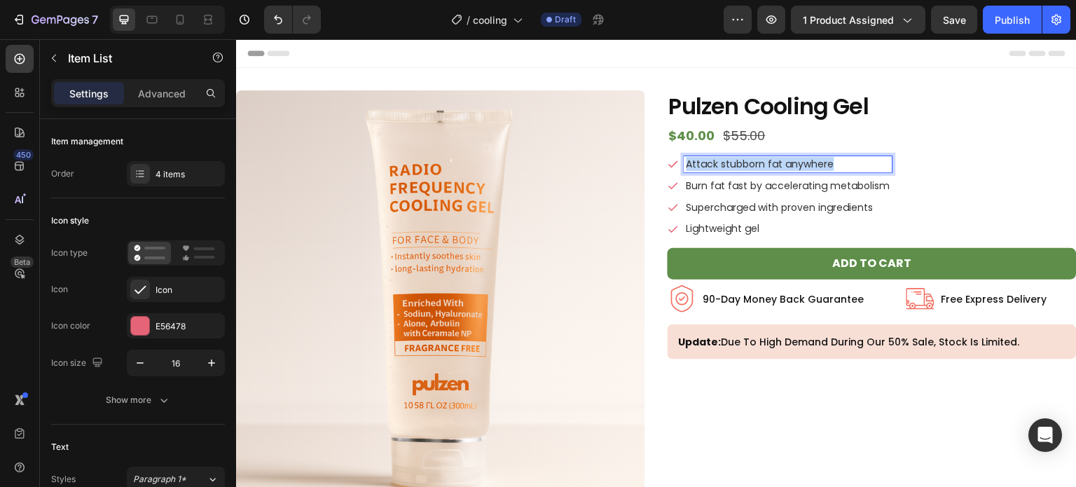
click at [774, 166] on p "Attack stubborn fat anywhere" at bounding box center [788, 164] width 204 height 12
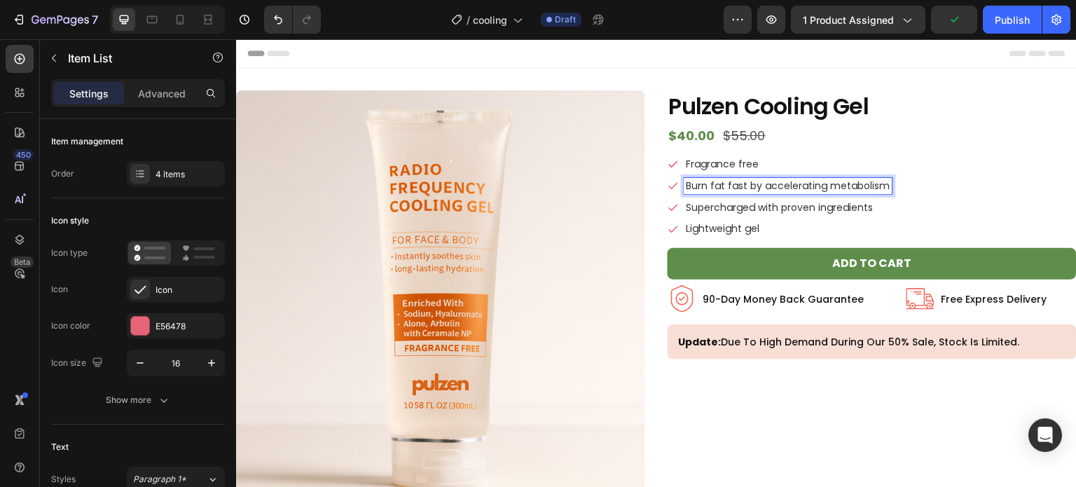
click at [773, 188] on p "Burn fat fast by accelerating metabolism" at bounding box center [788, 186] width 204 height 12
click at [766, 204] on p "Supercharged with proven ingredients" at bounding box center [779, 208] width 187 height 12
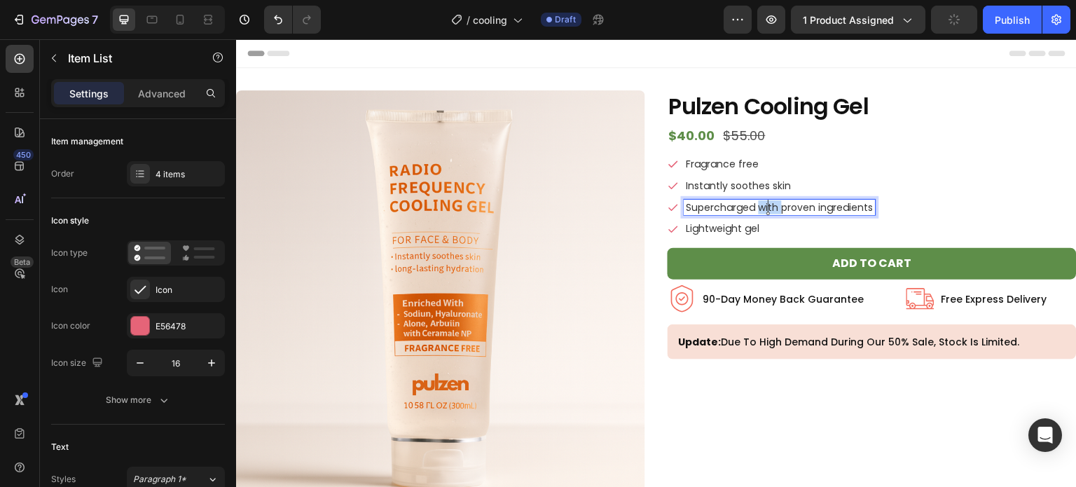
click at [766, 204] on p "Supercharged with proven ingredients" at bounding box center [779, 208] width 187 height 12
click at [732, 207] on p "Long lasting hydration" at bounding box center [740, 208] width 108 height 12
click at [236, 39] on lt-em "Long-lasting" at bounding box center [236, 39] width 0 height 0
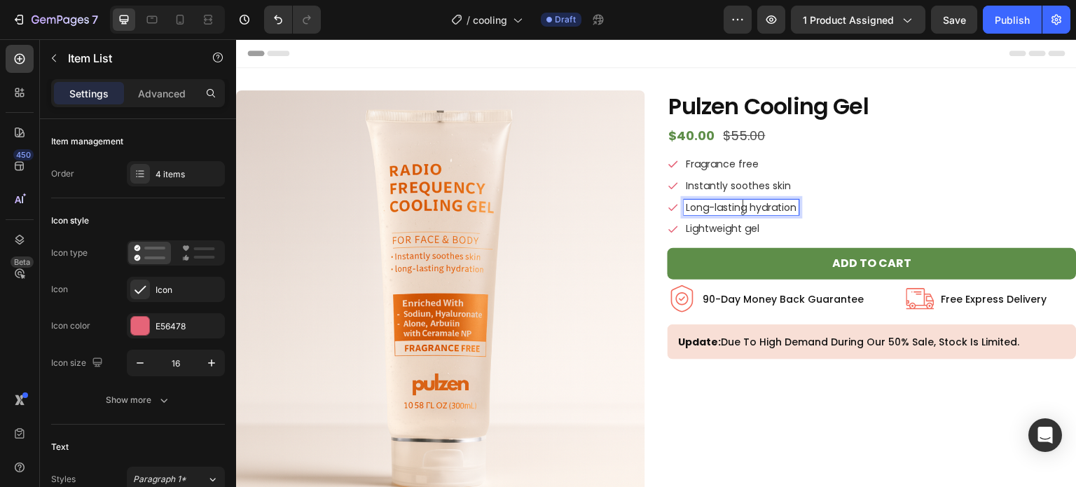
click at [726, 224] on p "Lightweight gel" at bounding box center [741, 229] width 111 height 12
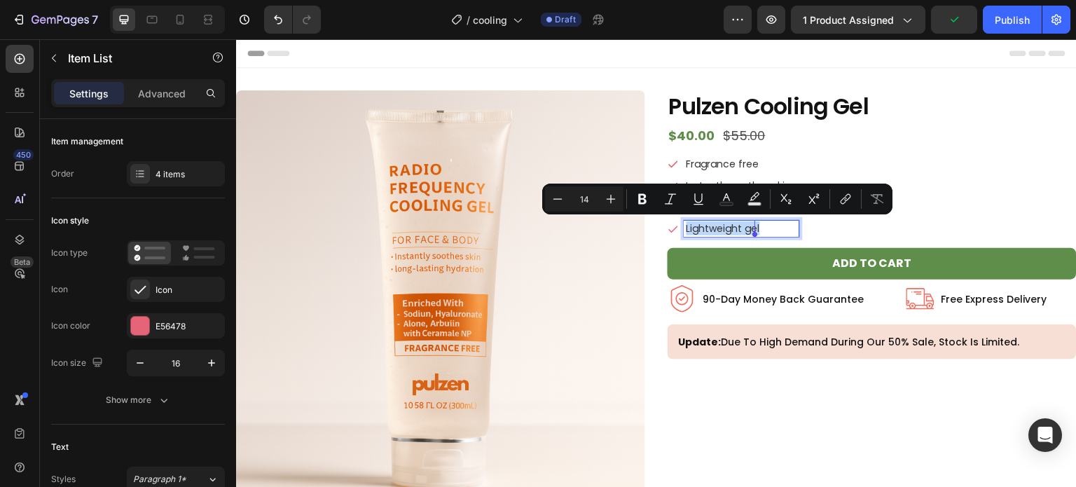
click at [726, 224] on p "Lightweight gel" at bounding box center [741, 229] width 111 height 12
click at [894, 153] on div "Pulzen Cooling Gel Product Title $40.00 Product Price Product Price $55.00 Prod…" at bounding box center [871, 300] width 409 height 420
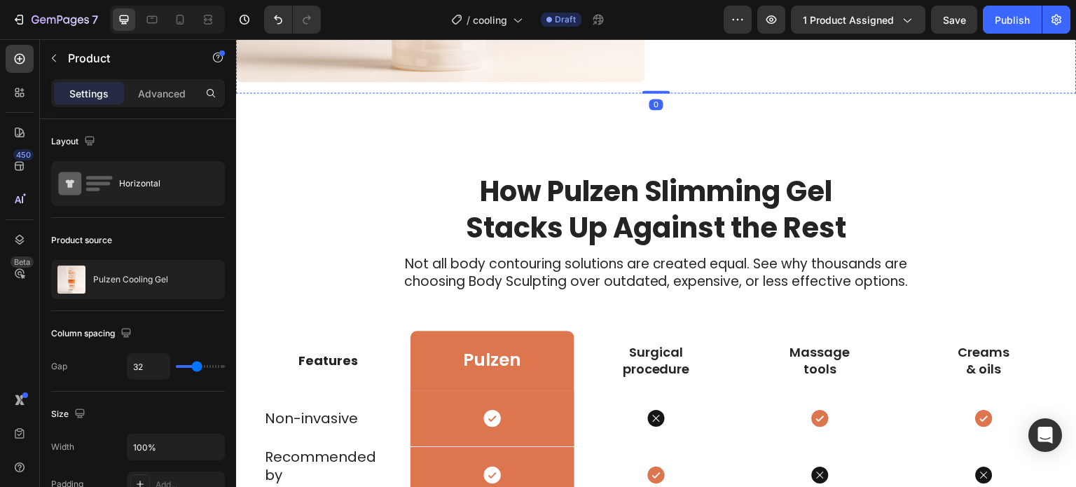
scroll to position [417, 0]
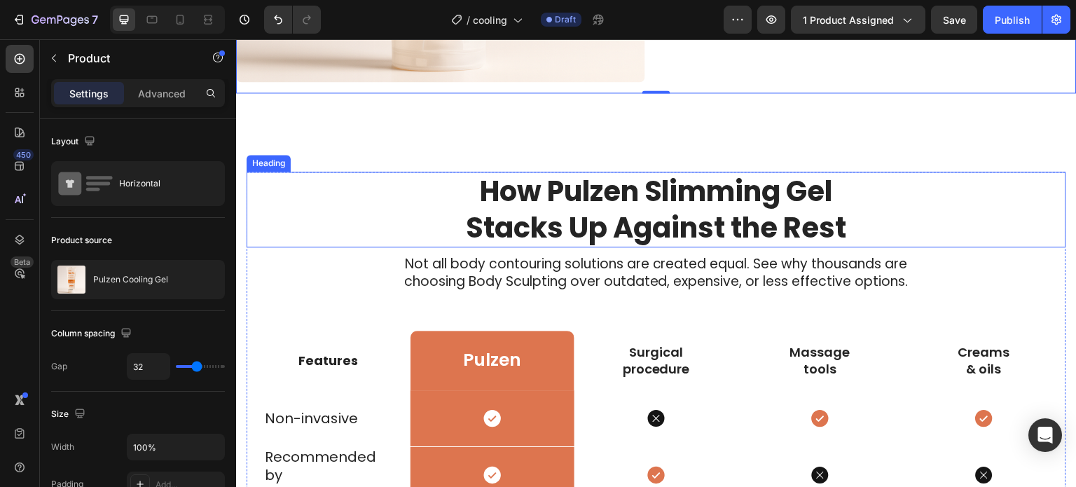
click at [784, 189] on h2 "How Pulzen Slimming Gel Stacks Up Against the Rest" at bounding box center [657, 210] width 410 height 76
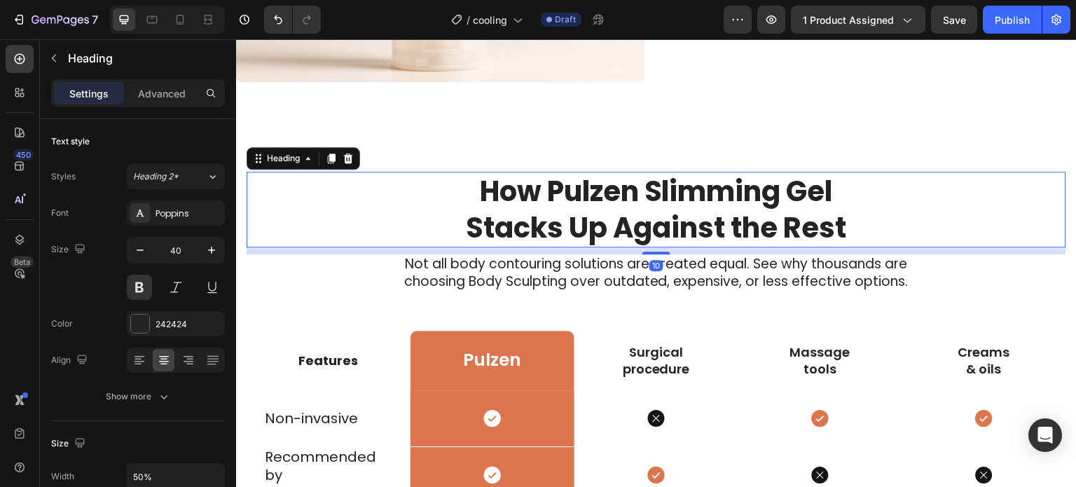
click at [778, 191] on h2 "How Pulzen Slimming Gel Stacks Up Against the Rest" at bounding box center [657, 210] width 410 height 76
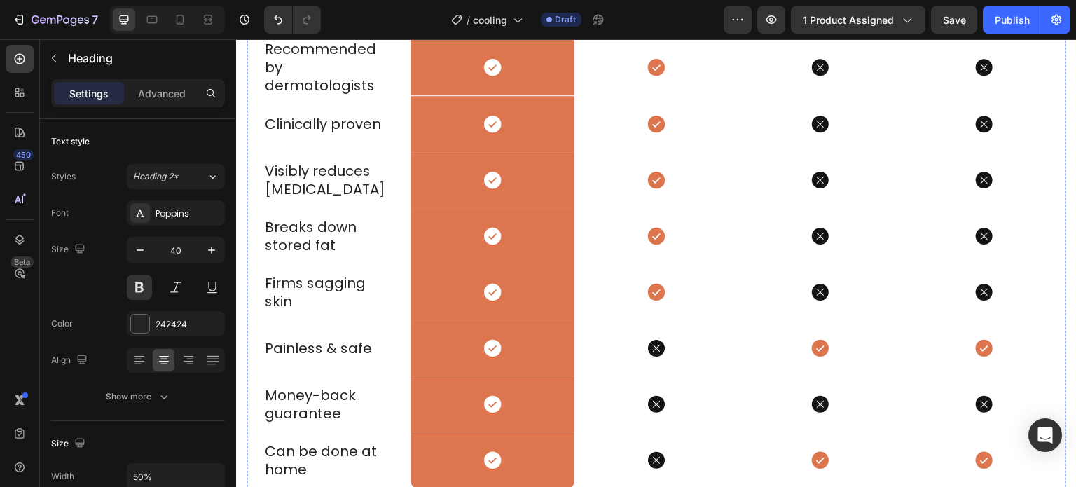
scroll to position [919, 0]
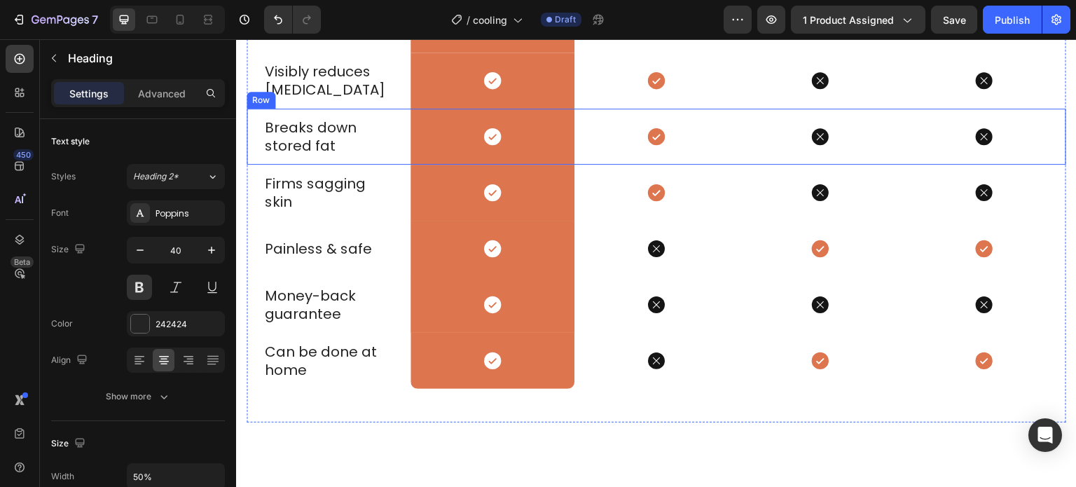
click at [400, 113] on div "Breaks down stored fat Text Block" at bounding box center [329, 137] width 164 height 56
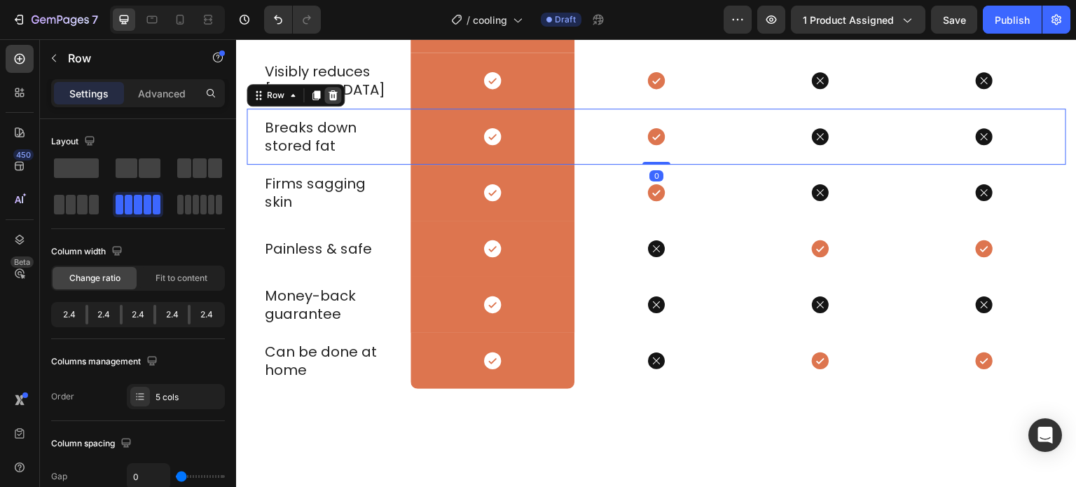
click at [333, 98] on icon at bounding box center [332, 95] width 9 height 10
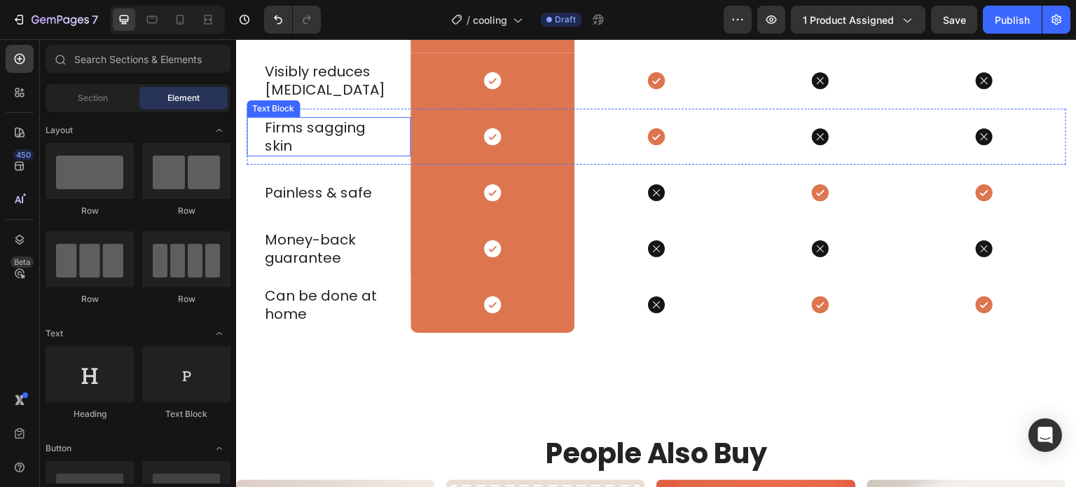
scroll to position [815, 0]
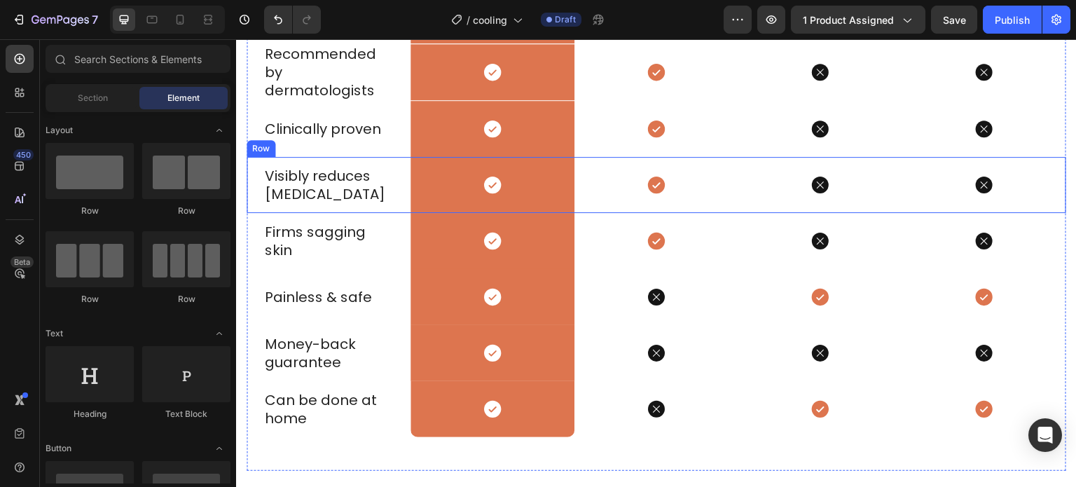
click at [395, 164] on div "Visibly reduces [MEDICAL_DATA] Text Block" at bounding box center [329, 185] width 164 height 56
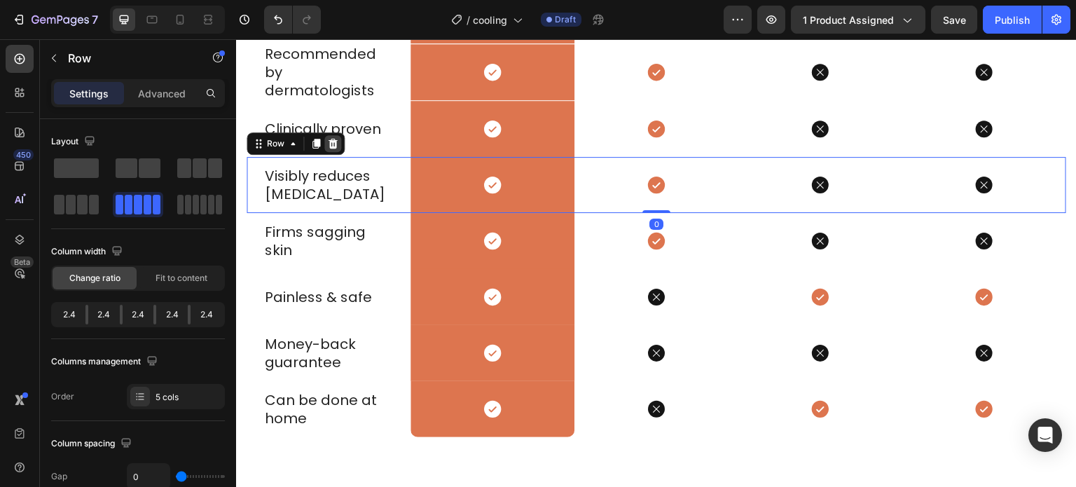
click at [331, 148] on icon at bounding box center [332, 144] width 9 height 10
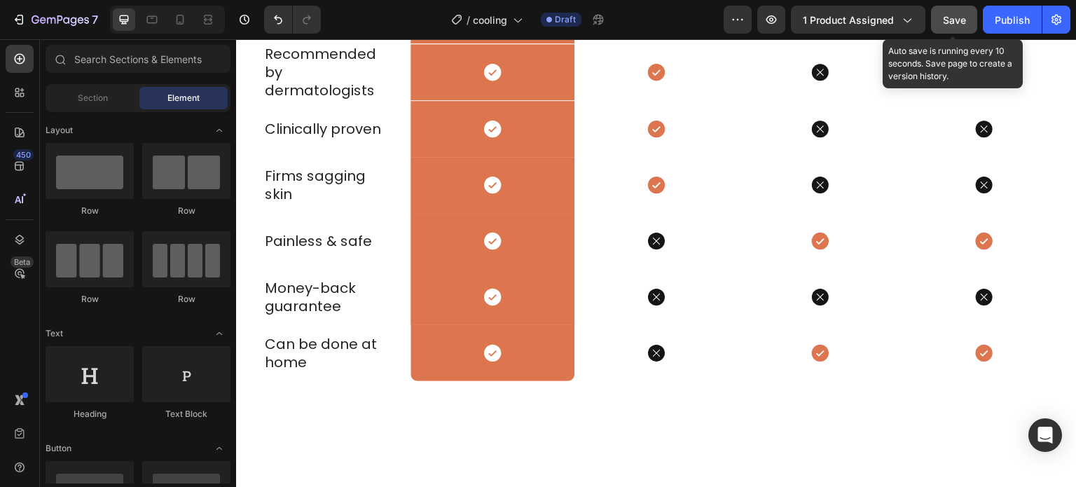
click at [958, 25] on span "Save" at bounding box center [954, 20] width 23 height 12
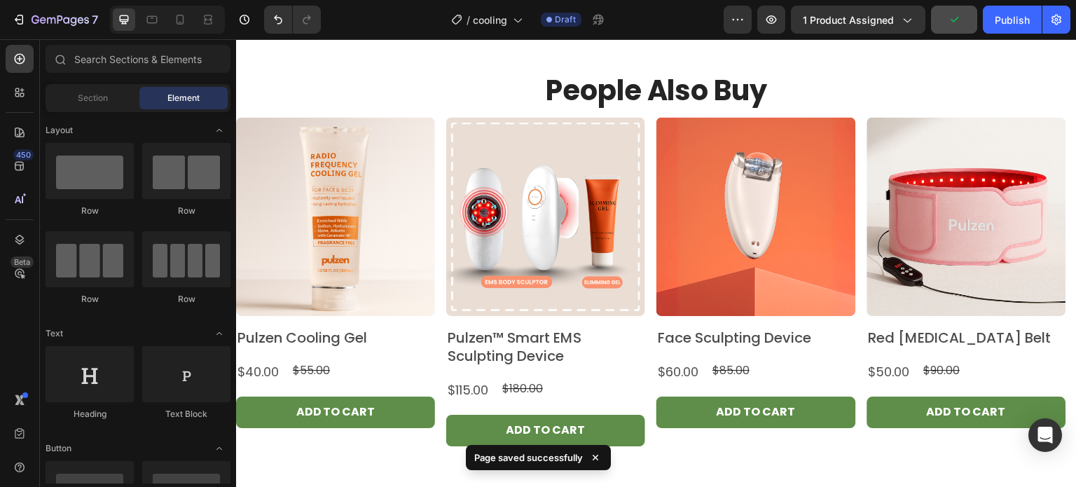
scroll to position [1226, 0]
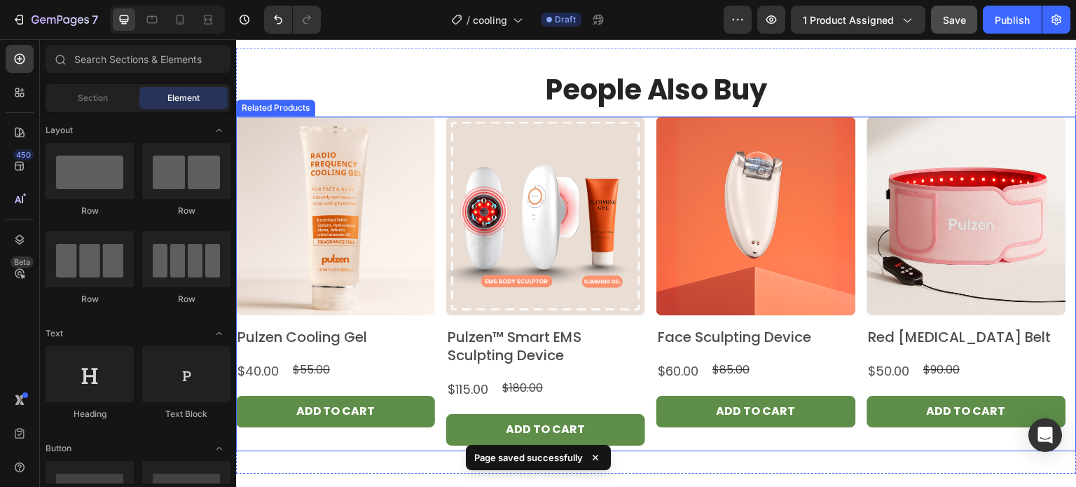
click at [648, 188] on div "Product Images Pulzen Cooling Gel Product Title $40.00 Product Price Product Pr…" at bounding box center [656, 283] width 840 height 334
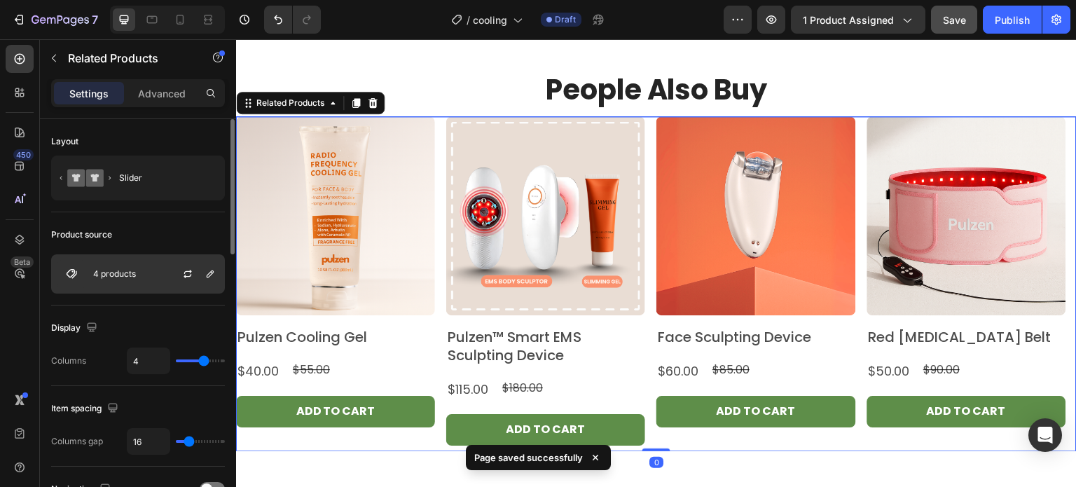
click at [148, 268] on div "4 products" at bounding box center [138, 273] width 174 height 39
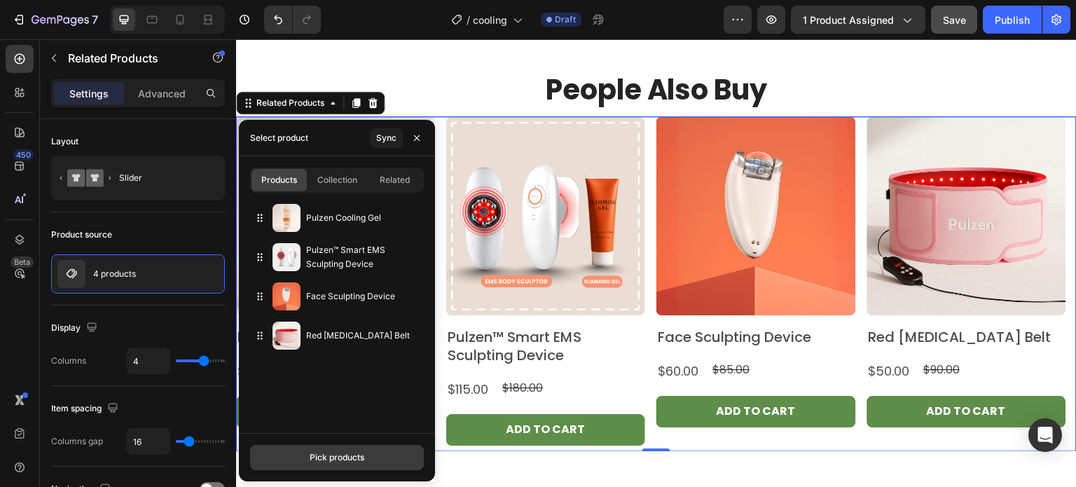
click at [342, 451] on div "Pick products" at bounding box center [337, 457] width 55 height 13
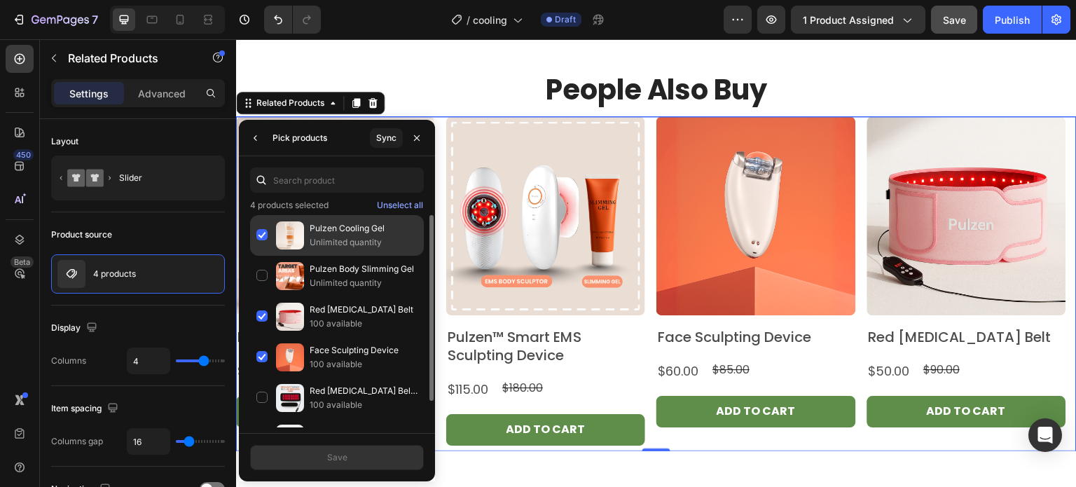
click at [256, 256] on div "Pulzen Cooling Gel Unlimited quantity" at bounding box center [337, 276] width 174 height 41
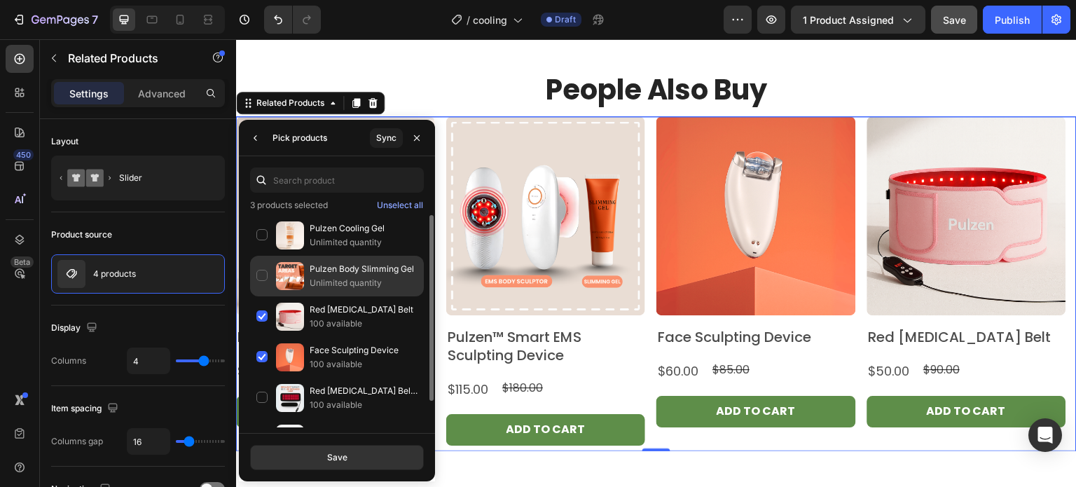
click at [261, 296] on div "Pulzen Body Slimming Gel Unlimited quantity" at bounding box center [337, 316] width 174 height 41
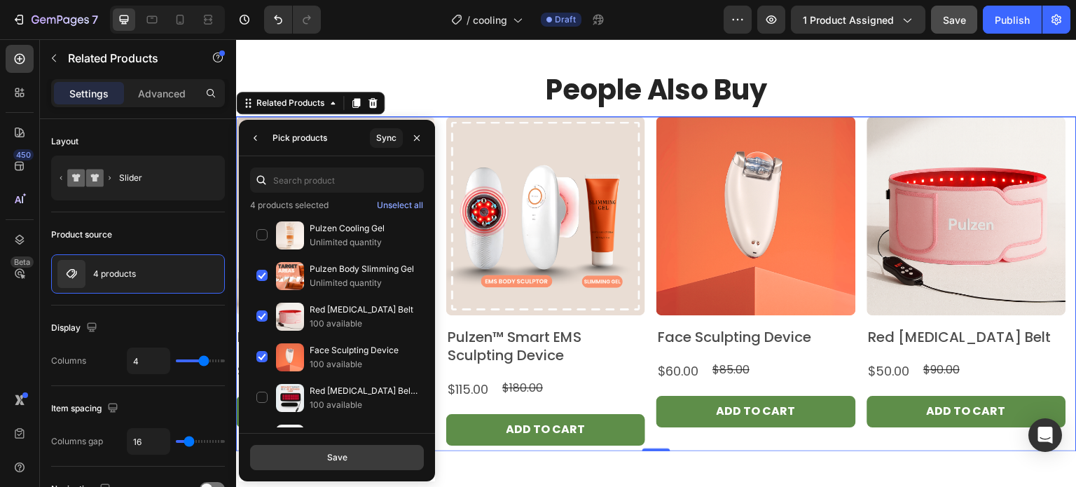
click at [339, 452] on div "Save" at bounding box center [337, 457] width 20 height 13
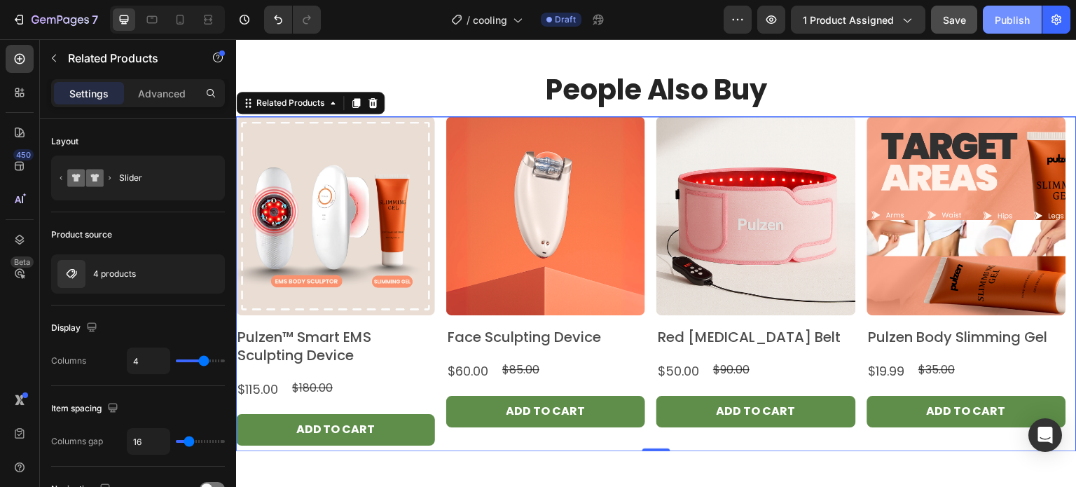
click at [1000, 30] on button "Publish" at bounding box center [1012, 20] width 59 height 28
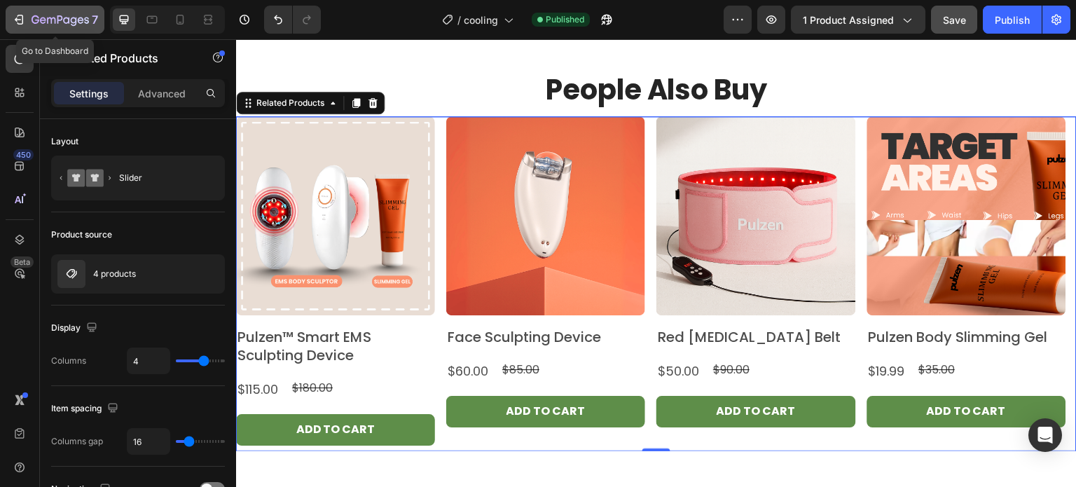
click at [59, 18] on icon "button" at bounding box center [60, 21] width 57 height 12
